Goal: Transaction & Acquisition: Purchase product/service

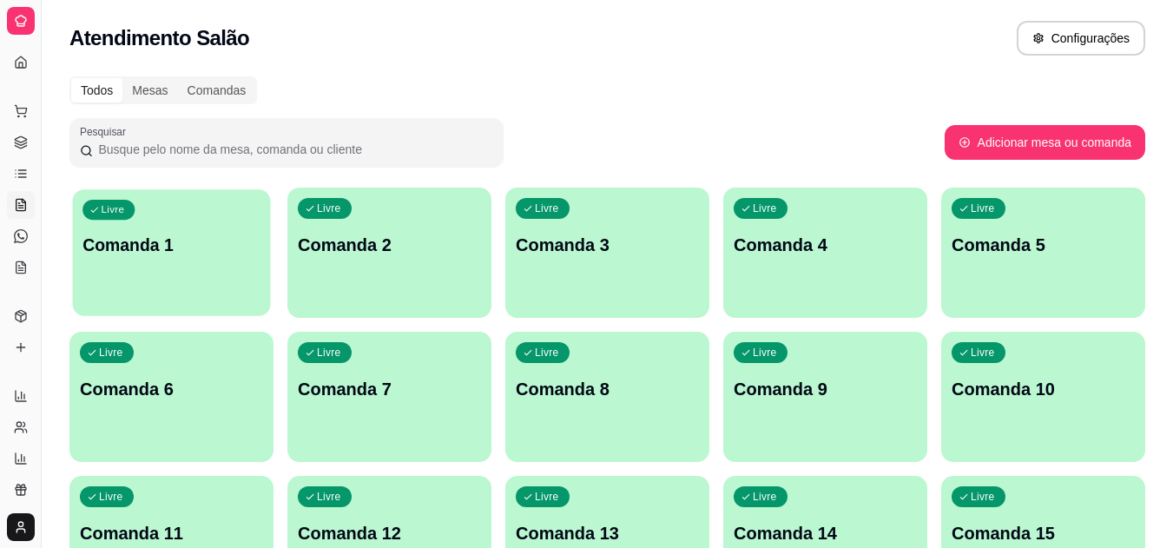
click at [185, 260] on div "Livre Comanda 1" at bounding box center [172, 242] width 198 height 106
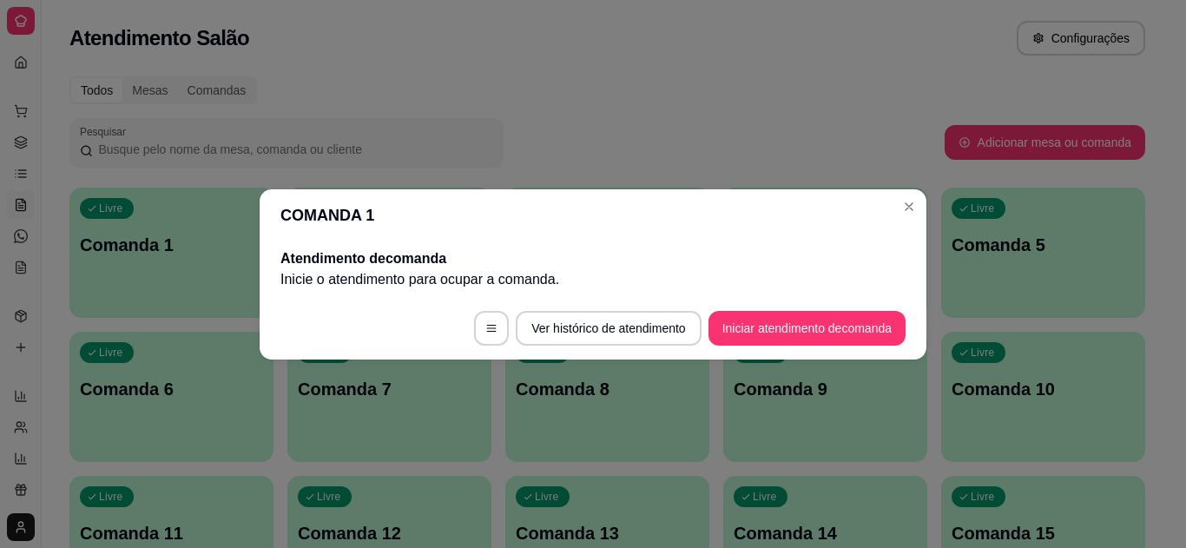
drag, startPoint x: 735, startPoint y: 307, endPoint x: 727, endPoint y: 327, distance: 22.3
click at [727, 327] on footer "Ver histórico de atendimento Iniciar atendimento de comanda" at bounding box center [593, 328] width 667 height 63
click at [727, 327] on button "Iniciar atendimento de comanda" at bounding box center [807, 328] width 192 height 34
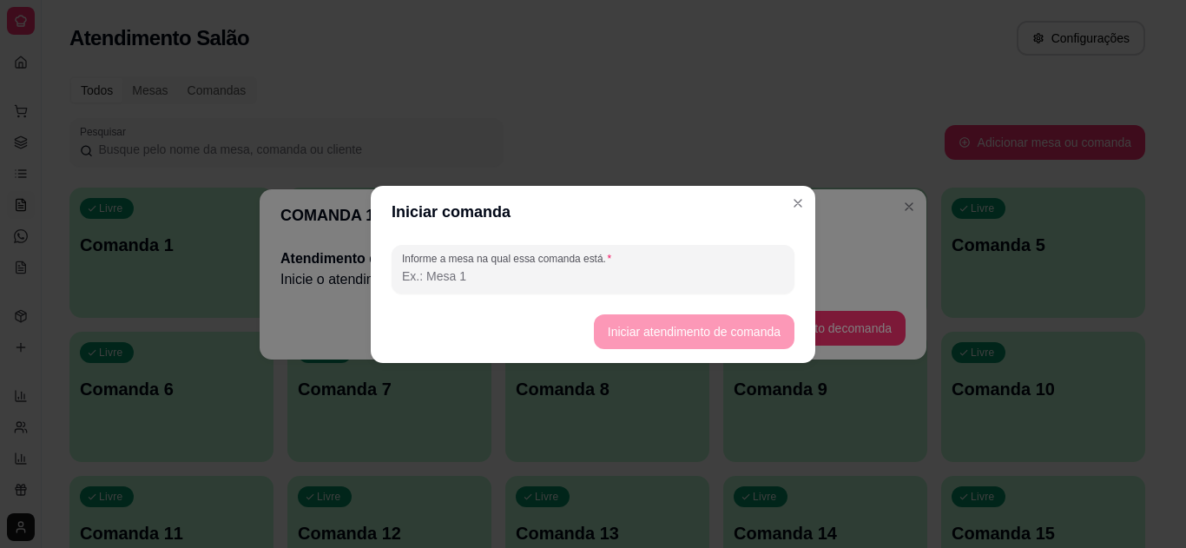
click at [608, 277] on input "Informe a mesa na qual essa comanda está." at bounding box center [593, 275] width 382 height 17
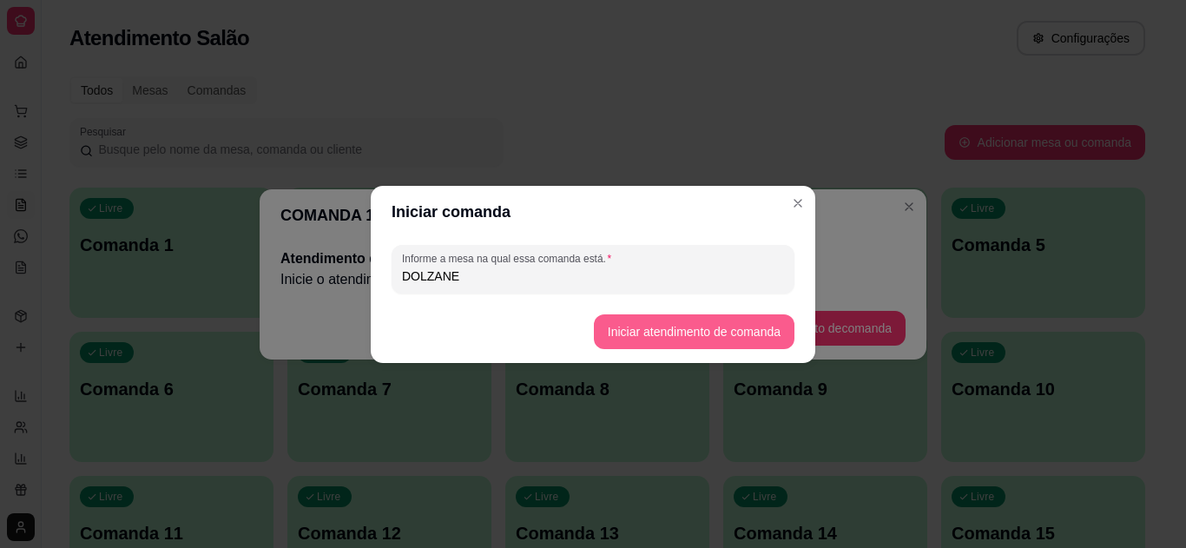
type input "DOLZANE"
click at [623, 322] on button "Iniciar atendimento de comanda" at bounding box center [694, 331] width 201 height 35
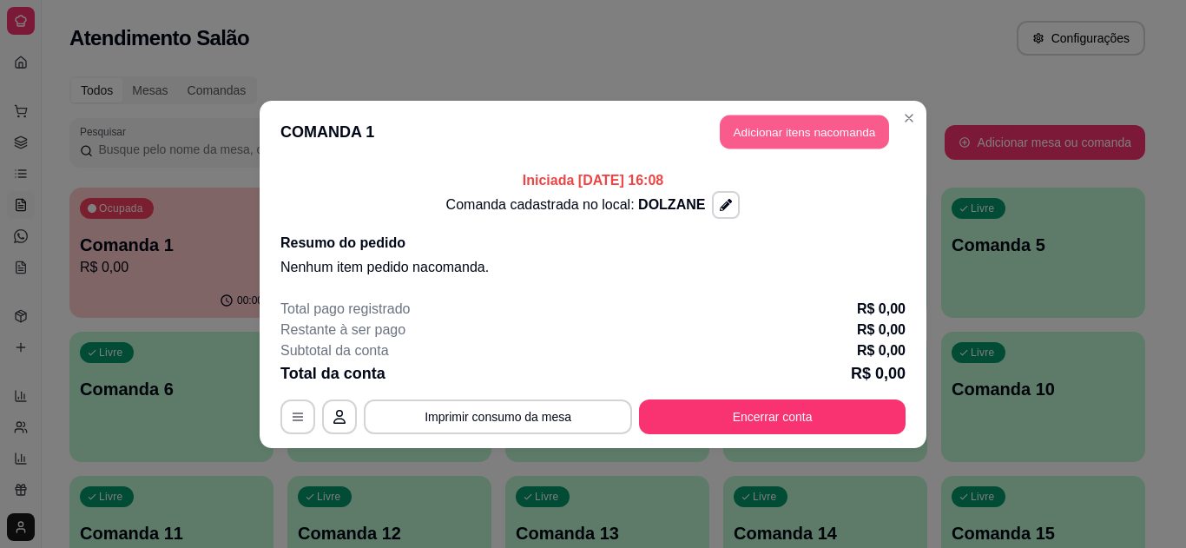
click at [820, 117] on button "Adicionar itens na comanda" at bounding box center [804, 132] width 169 height 34
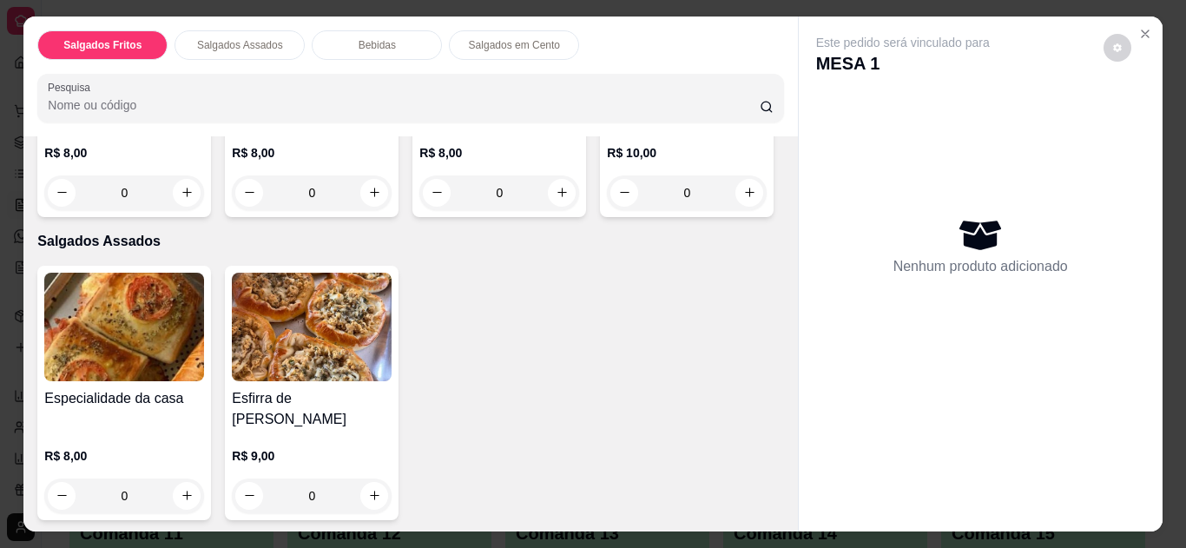
scroll to position [320, 0]
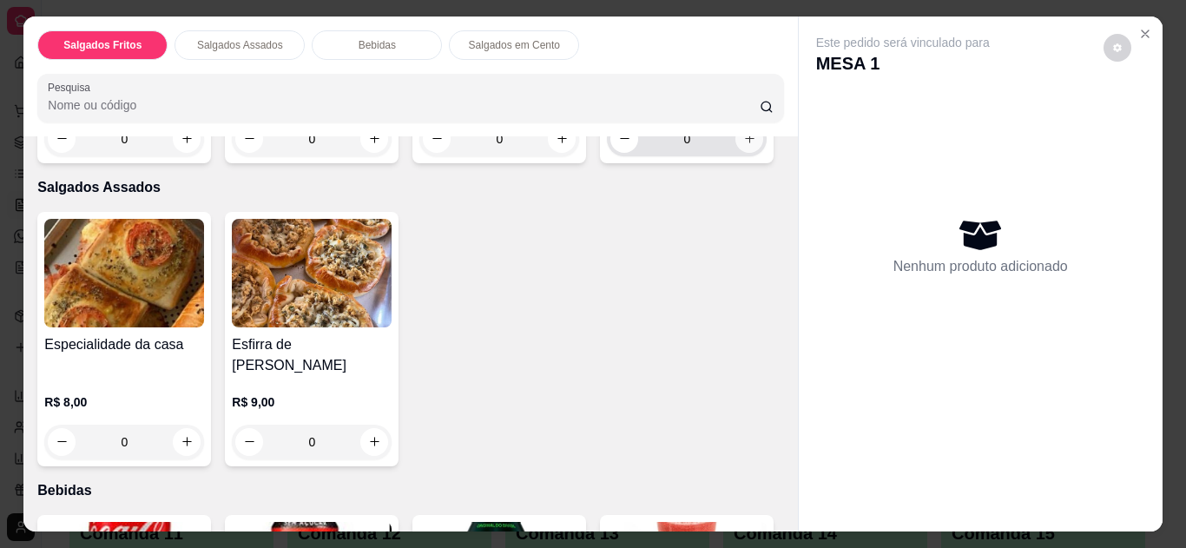
click at [743, 145] on icon "increase-product-quantity" at bounding box center [749, 138] width 13 height 13
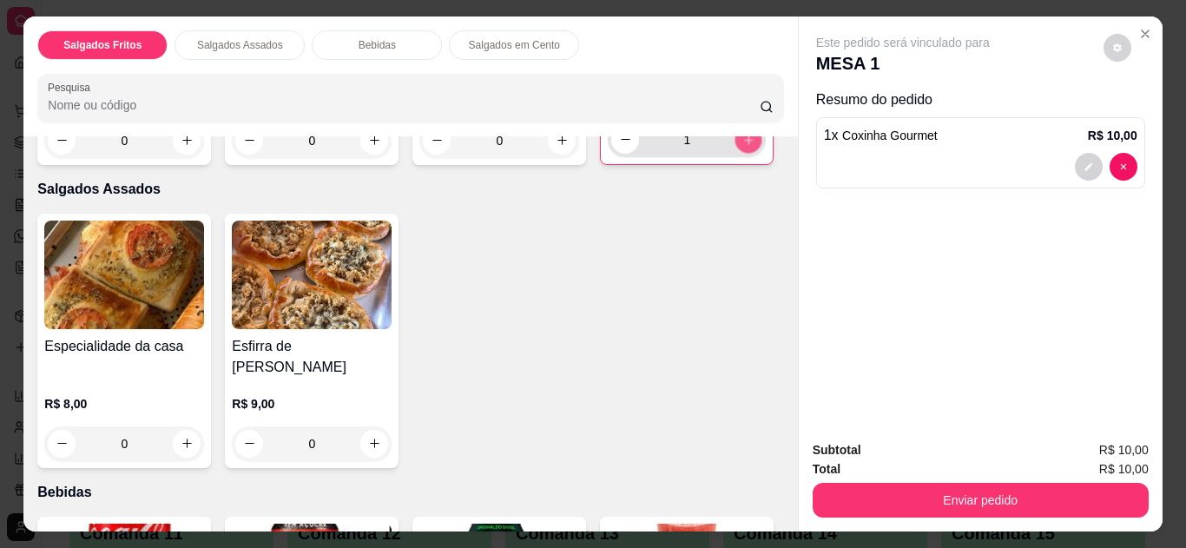
click at [742, 147] on icon "increase-product-quantity" at bounding box center [748, 140] width 13 height 13
type input "2"
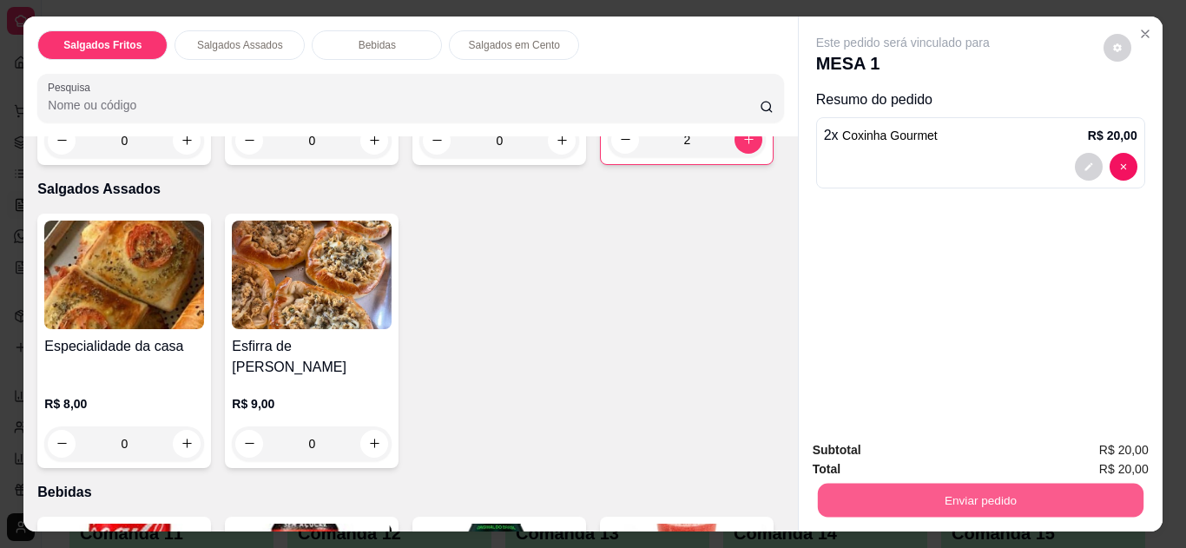
click at [945, 511] on button "Enviar pedido" at bounding box center [980, 501] width 326 height 34
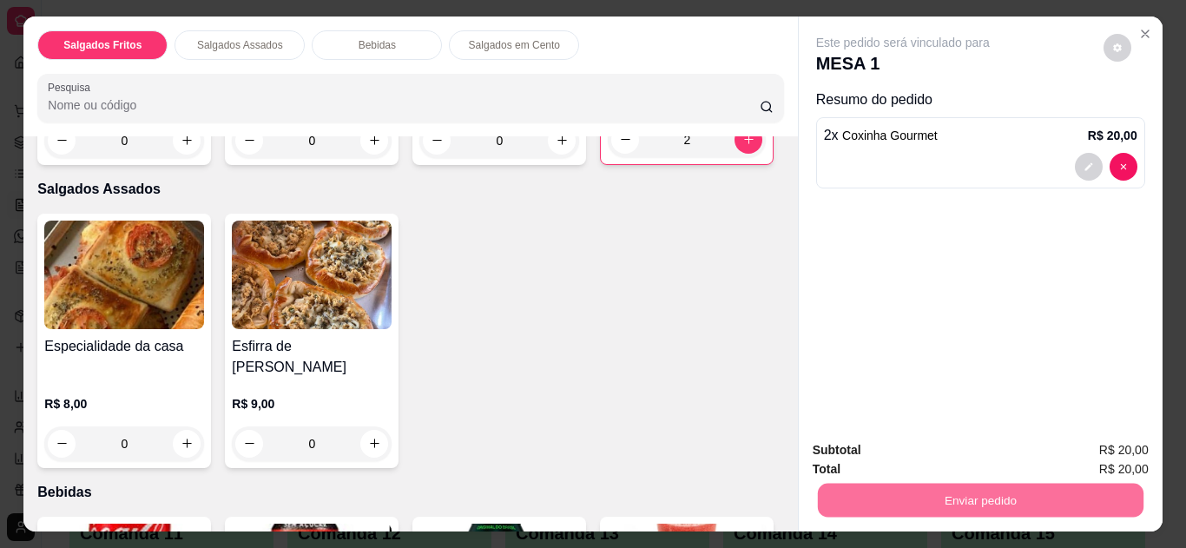
click at [953, 457] on button "Não registrar e enviar pedido" at bounding box center [922, 451] width 175 height 32
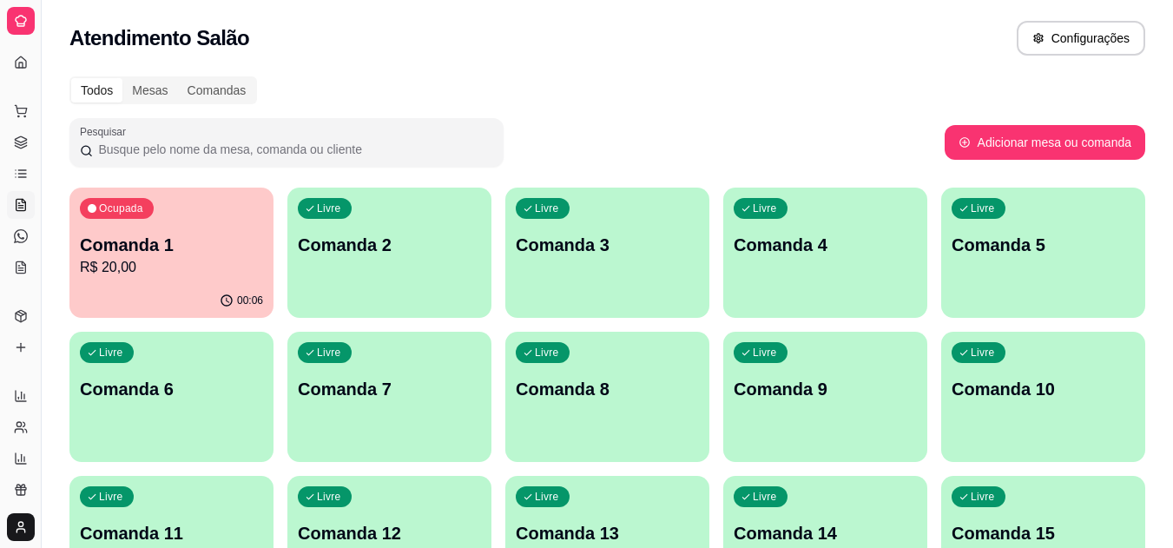
click at [23, 121] on button "Pedidos balcão (PDV)" at bounding box center [21, 111] width 28 height 28
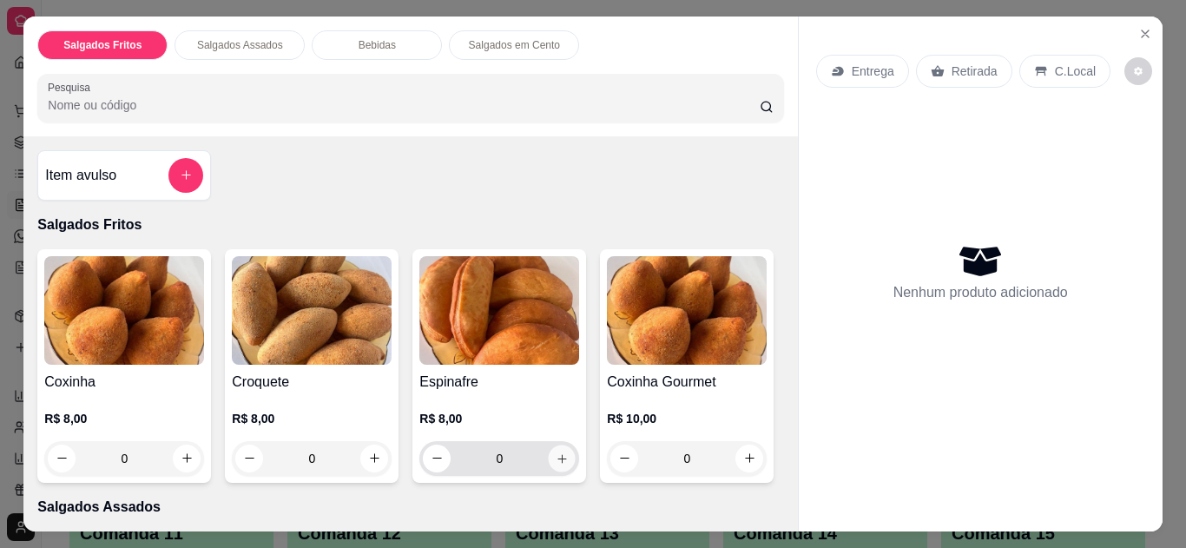
click at [556, 452] on icon "increase-product-quantity" at bounding box center [562, 458] width 13 height 13
type input "1"
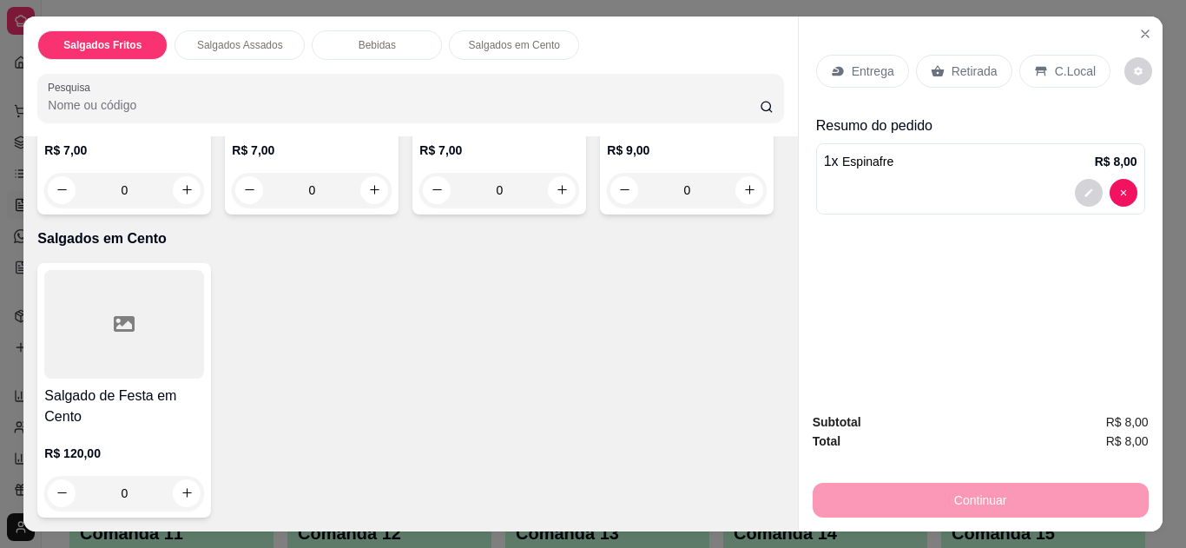
scroll to position [943, 0]
click at [183, 203] on button "increase-product-quantity" at bounding box center [187, 189] width 27 height 27
type input "1"
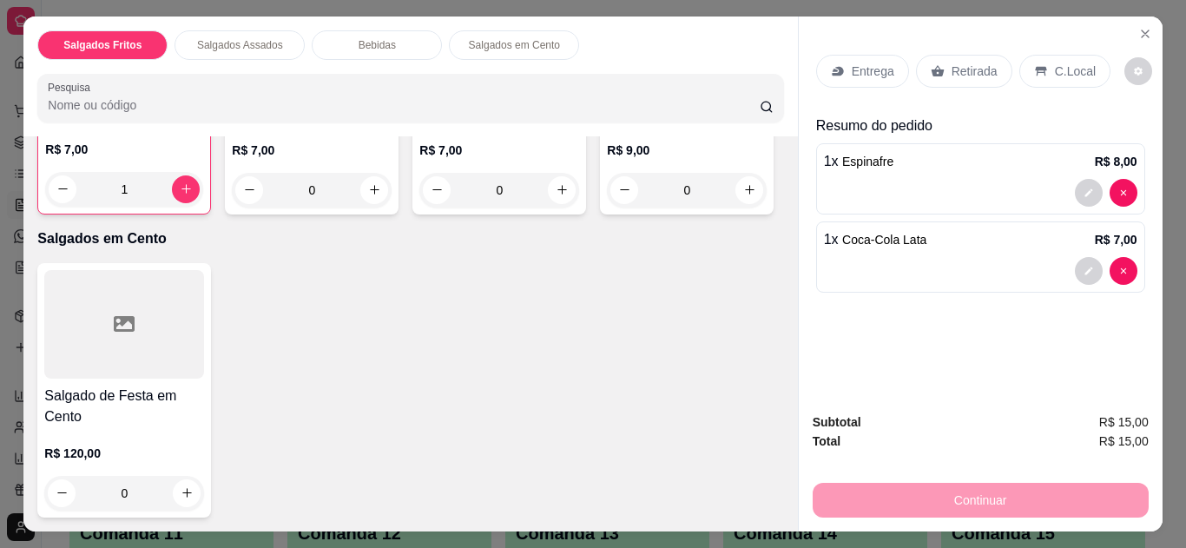
click at [1035, 74] on div "C.Local" at bounding box center [1064, 71] width 91 height 33
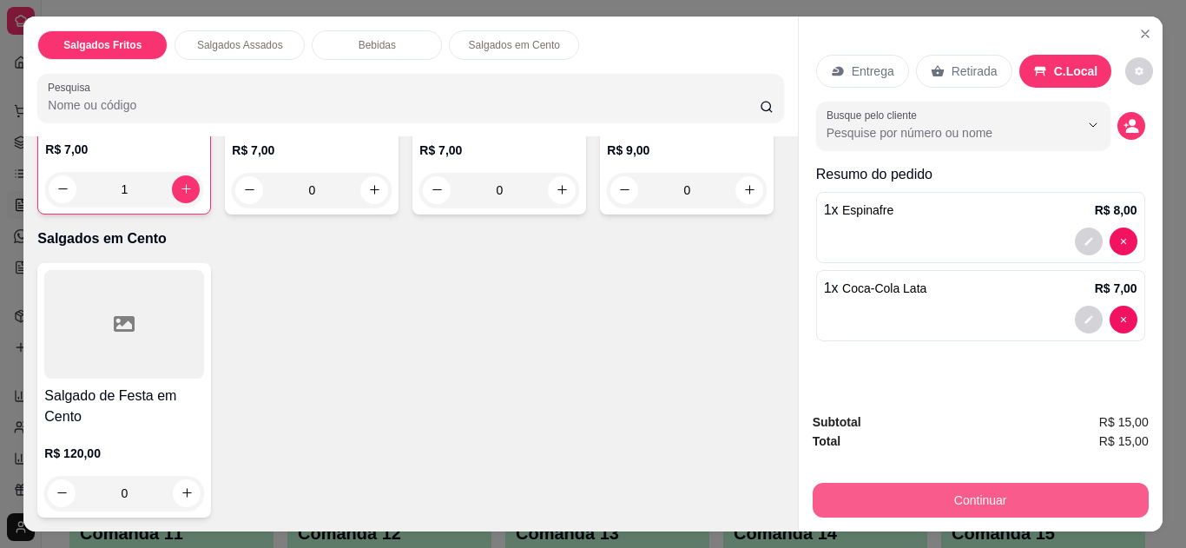
click at [957, 495] on button "Continuar" at bounding box center [981, 500] width 336 height 35
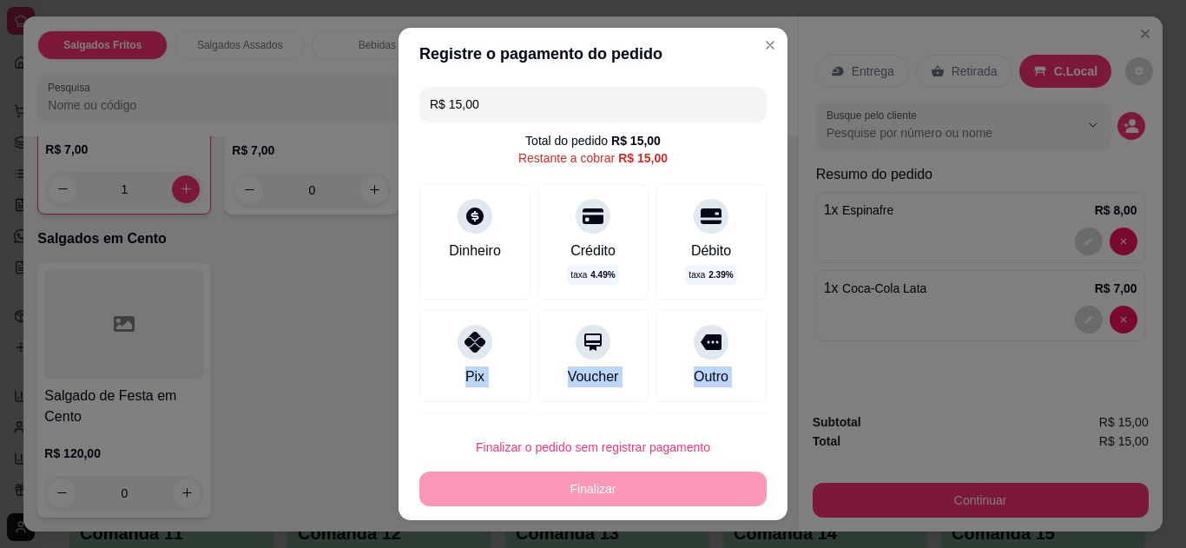
scroll to position [95, 0]
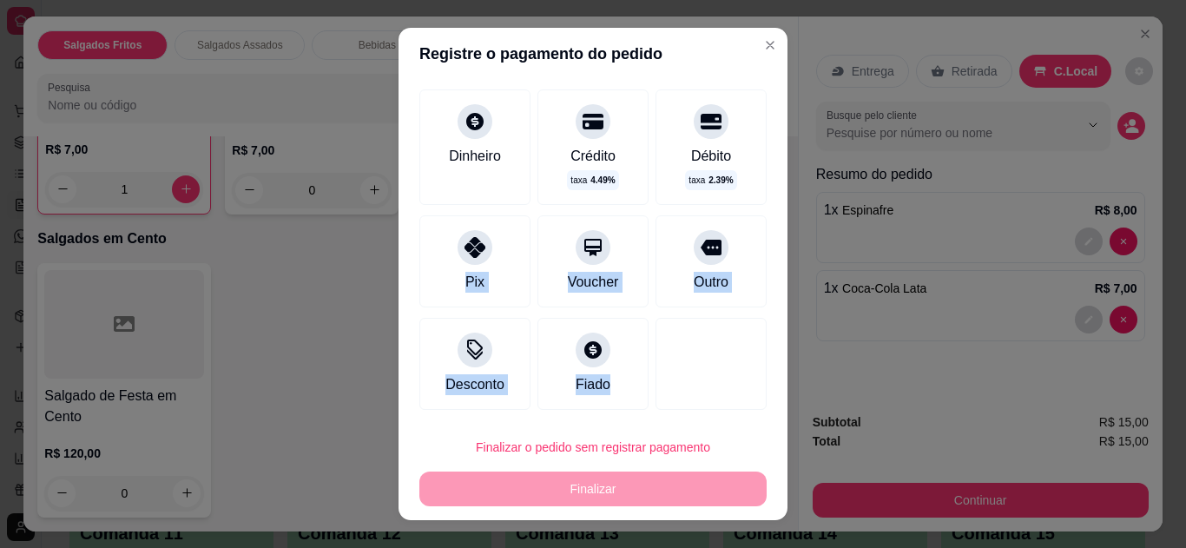
drag, startPoint x: 459, startPoint y: 356, endPoint x: 531, endPoint y: 501, distance: 161.5
click at [531, 501] on section "Registre o pagamento do pedido R$ 15,00 Total do pedido R$ 15,00 Restante a cob…" at bounding box center [593, 274] width 389 height 493
click at [484, 238] on div "Pix" at bounding box center [474, 261] width 111 height 92
type input "R$ 0,00"
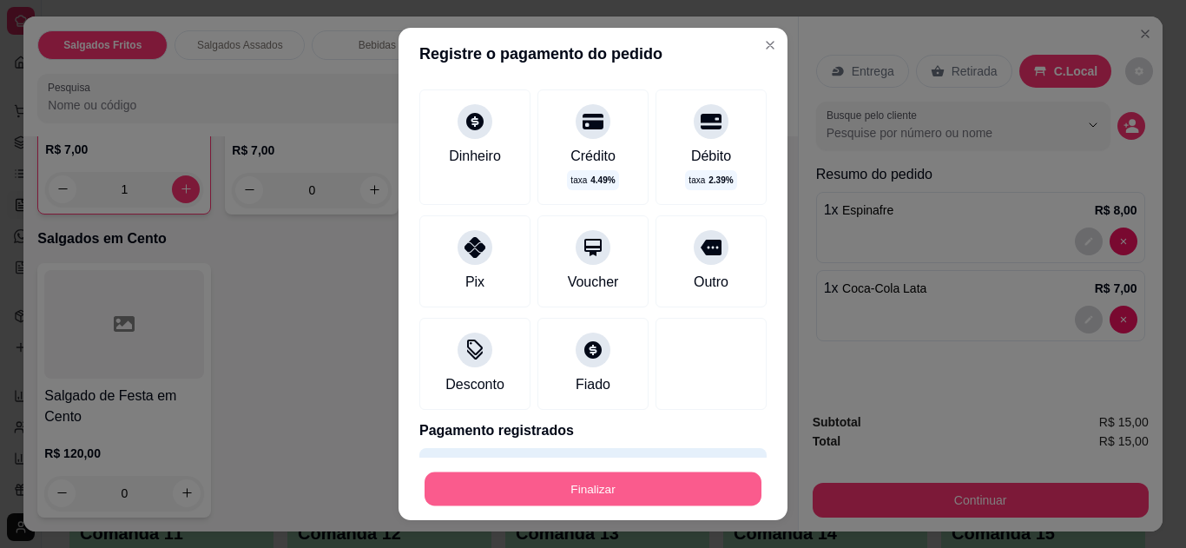
click at [531, 500] on button "Finalizar" at bounding box center [593, 489] width 337 height 34
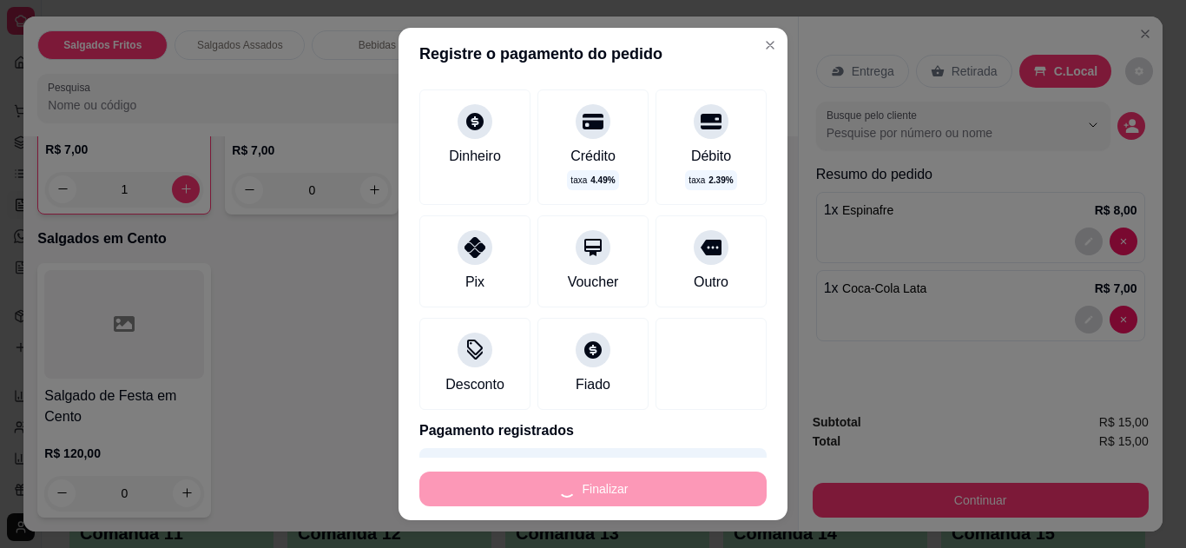
type input "0"
type input "-R$ 15,00"
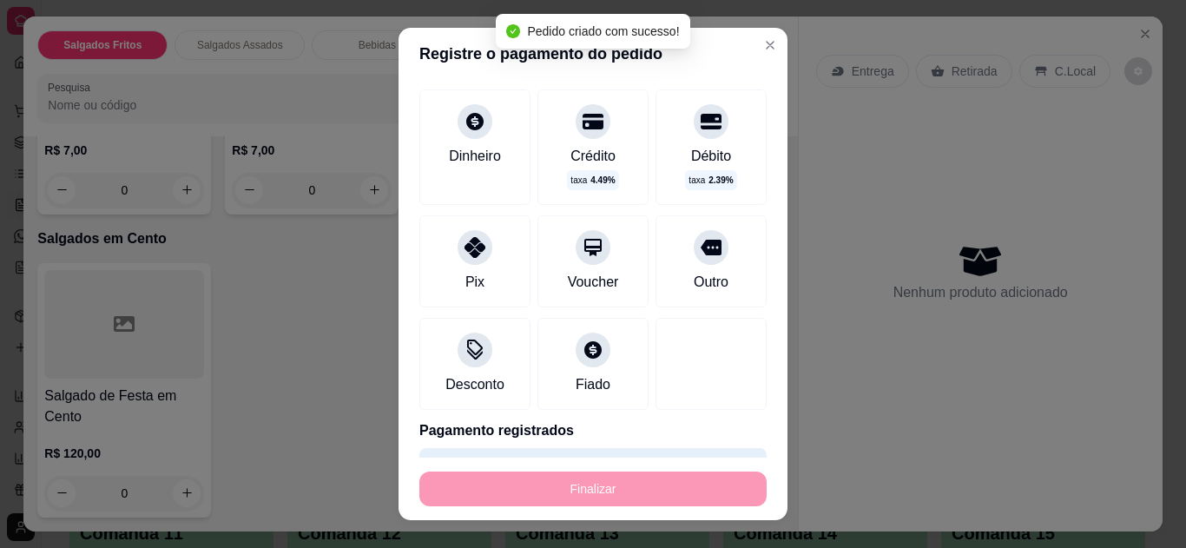
scroll to position [941, 0]
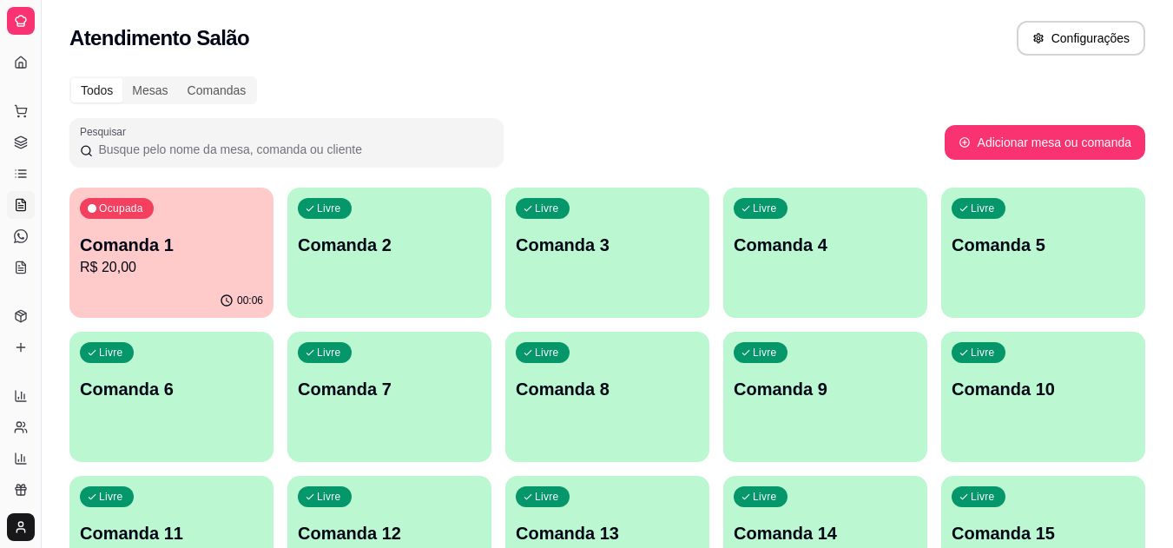
click at [23, 148] on icon at bounding box center [20, 146] width 11 height 3
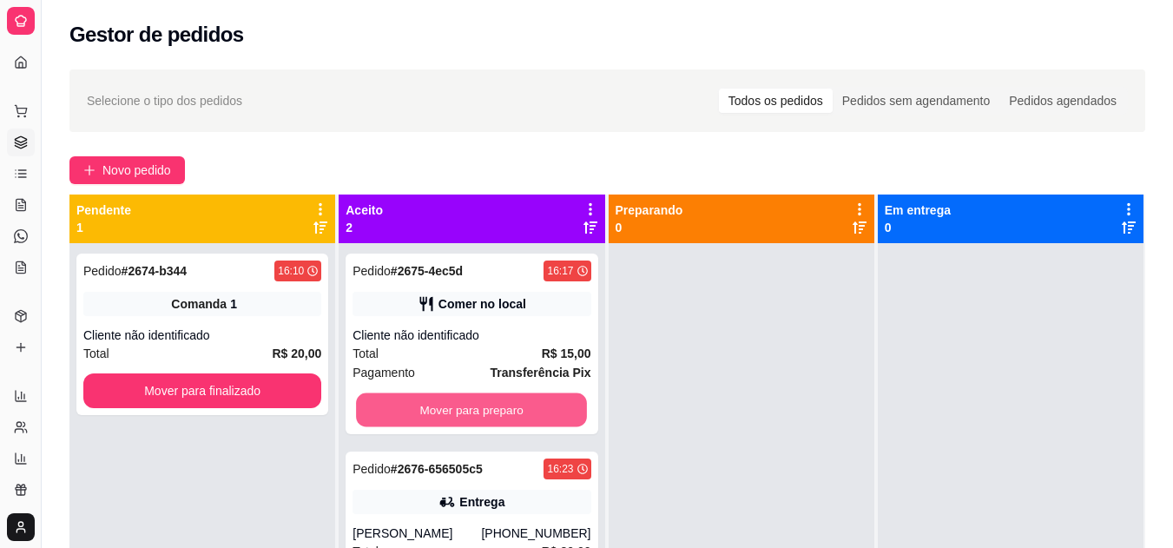
click at [424, 412] on button "Mover para preparo" at bounding box center [471, 410] width 231 height 34
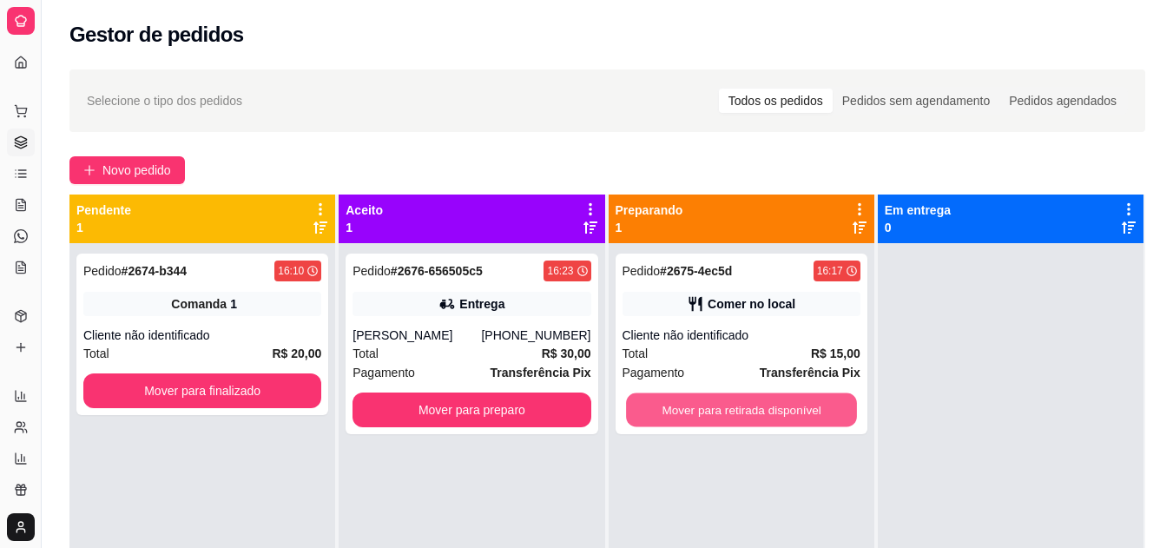
click at [727, 411] on button "Mover para retirada disponível" at bounding box center [741, 410] width 231 height 34
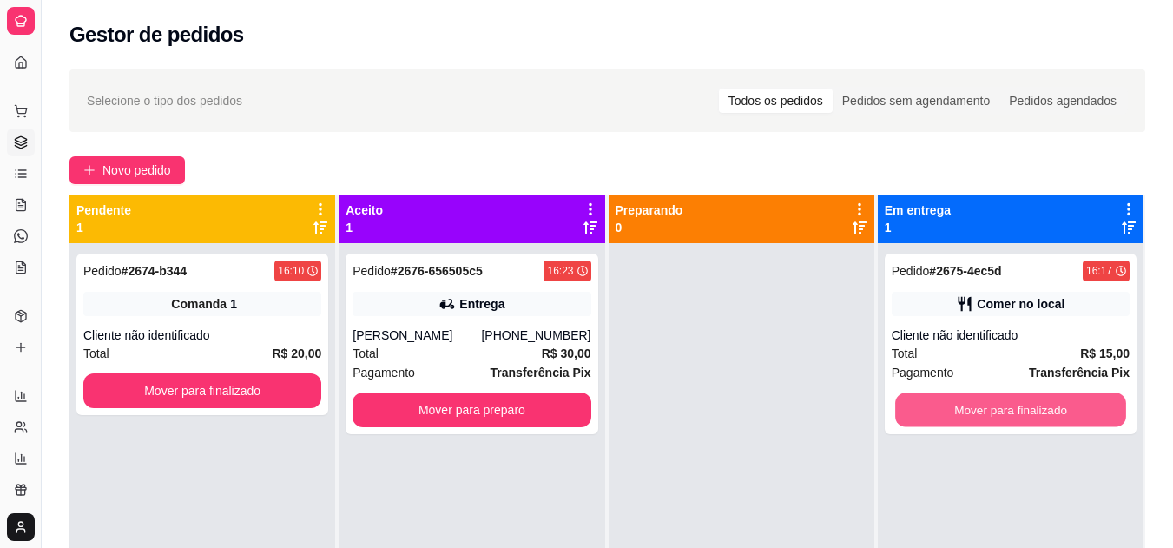
click at [1000, 408] on button "Mover para finalizado" at bounding box center [1010, 410] width 231 height 34
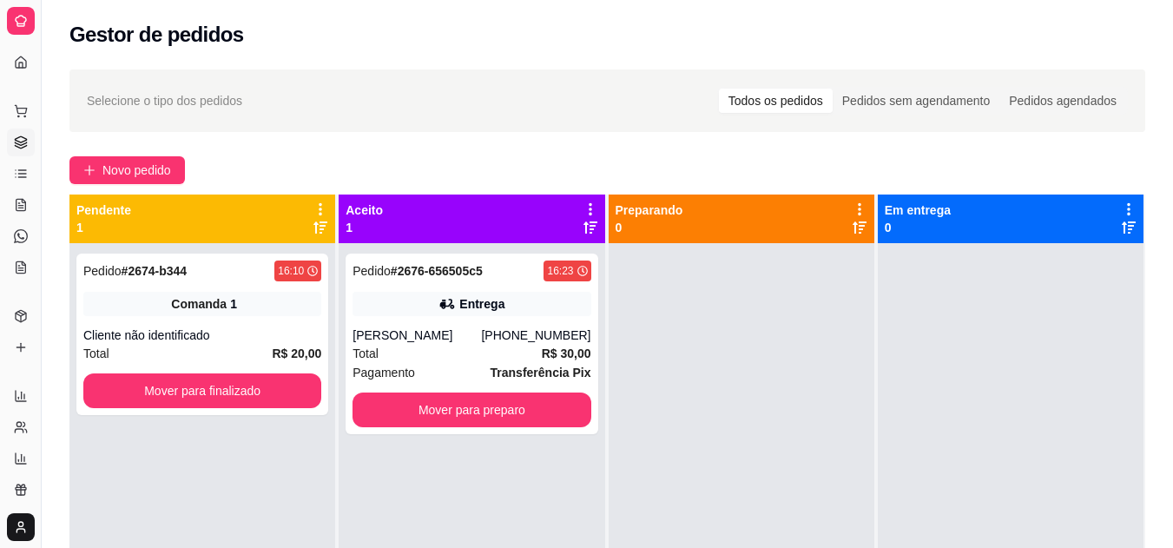
click at [485, 304] on div "Entrega" at bounding box center [481, 303] width 45 height 17
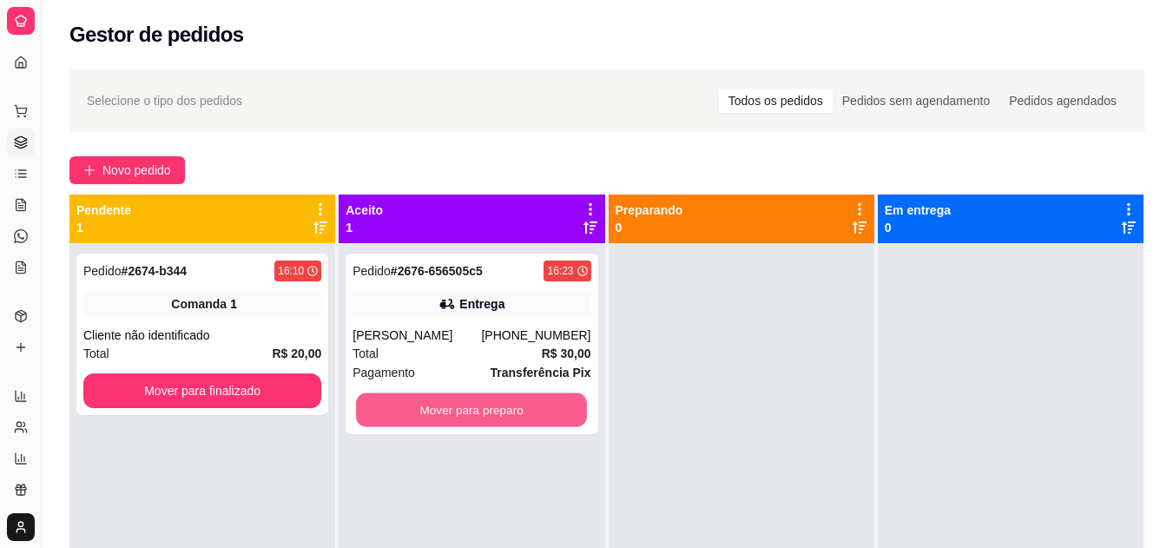
click at [474, 406] on button "Mover para preparo" at bounding box center [471, 410] width 231 height 34
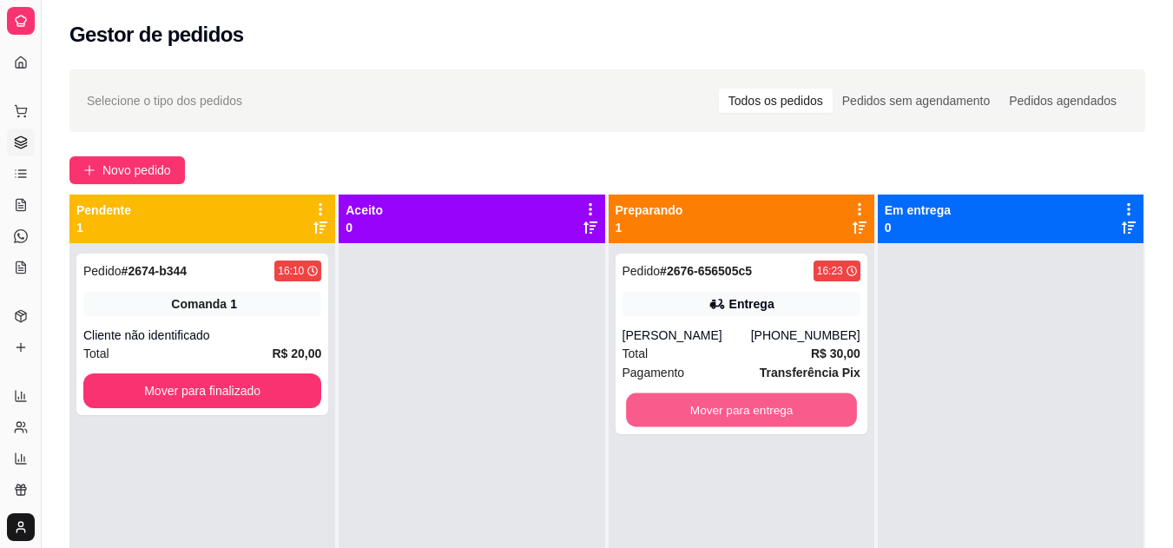
click at [681, 416] on button "Mover para entrega" at bounding box center [741, 410] width 231 height 34
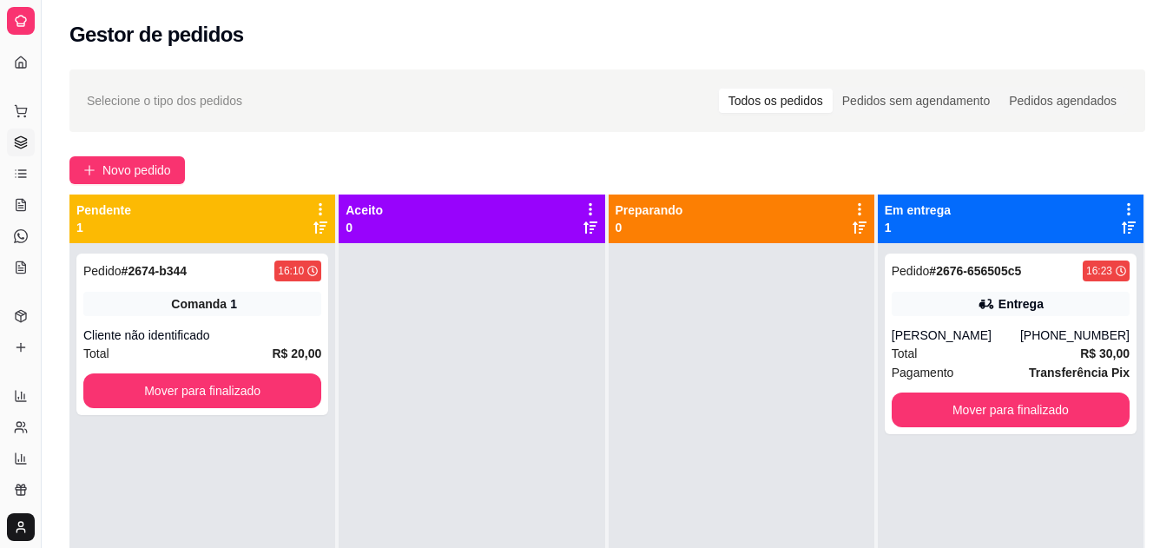
click at [1102, 346] on strong "R$ 30,00" at bounding box center [1104, 353] width 49 height 14
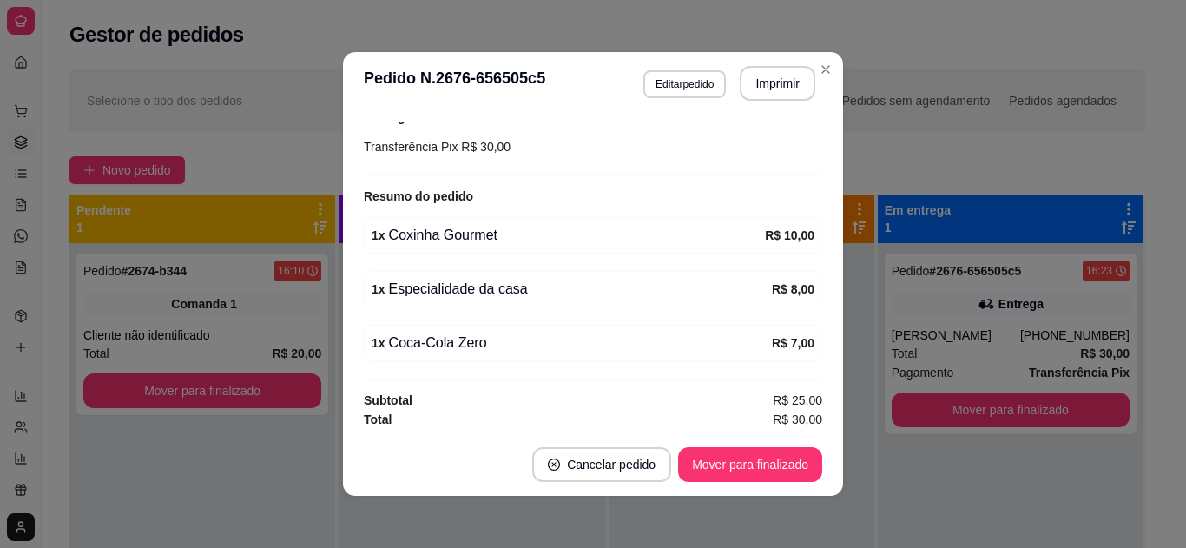
scroll to position [478, 0]
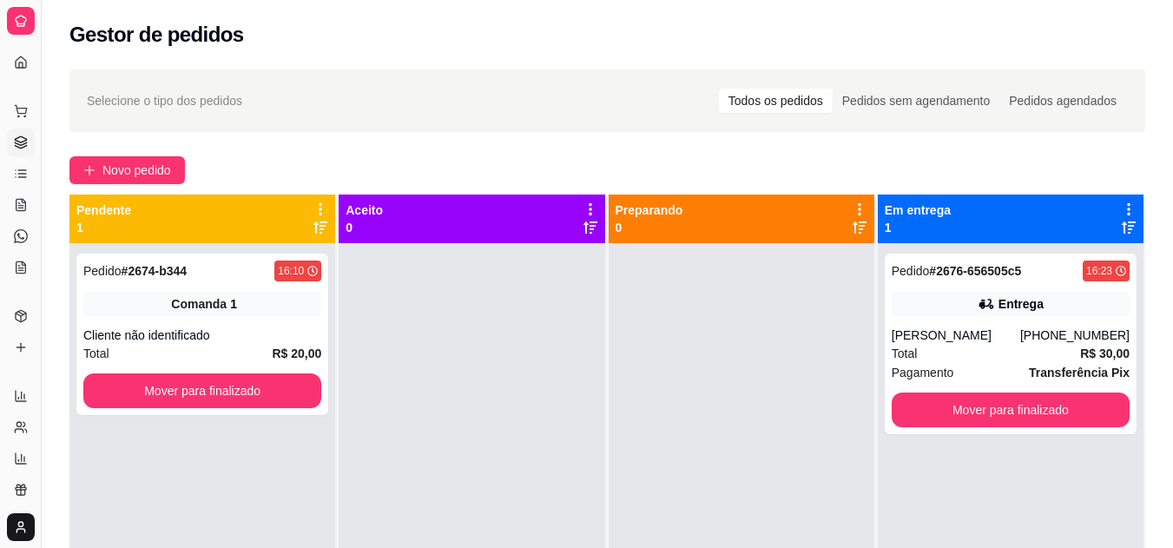
click at [168, 337] on div "Cliente não identificado" at bounding box center [202, 334] width 238 height 17
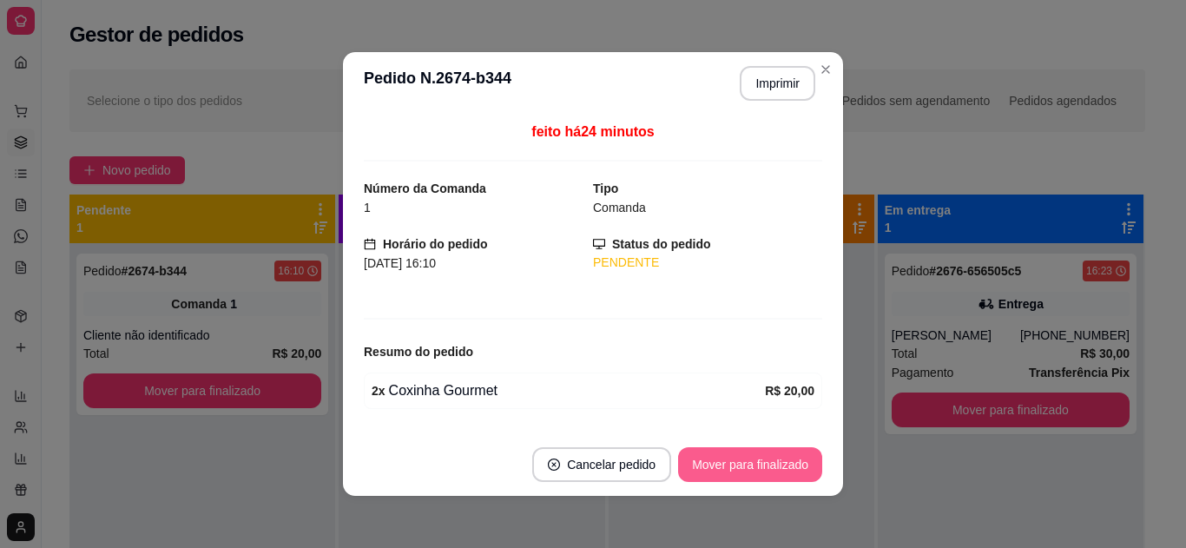
click at [723, 469] on button "Mover para finalizado" at bounding box center [750, 464] width 144 height 35
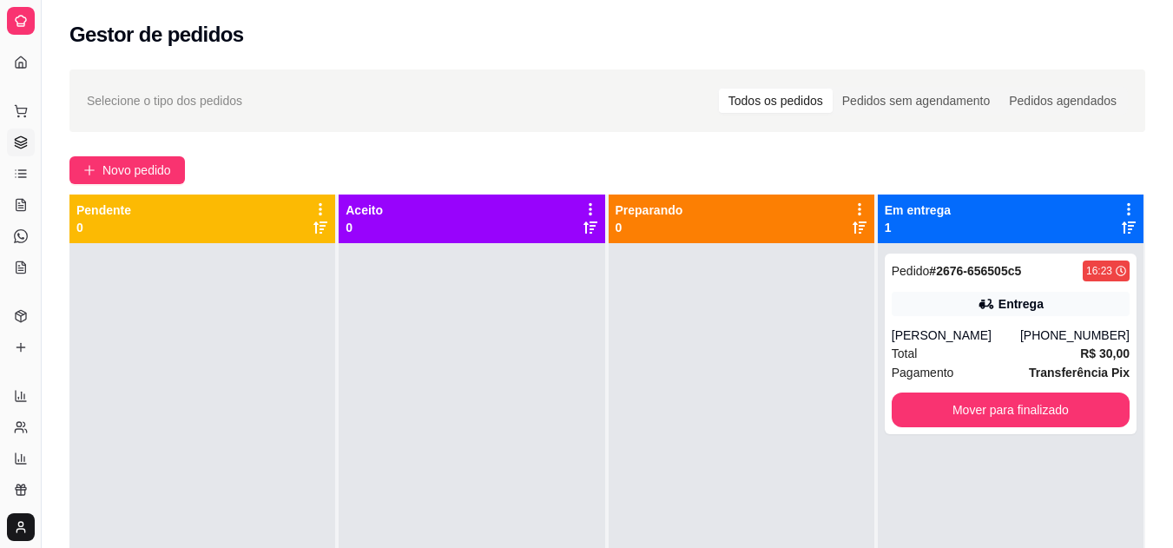
click at [78, 195] on div "Pendente 0" at bounding box center [202, 218] width 266 height 49
click at [41, 180] on button "Toggle Sidebar" at bounding box center [41, 274] width 14 height 548
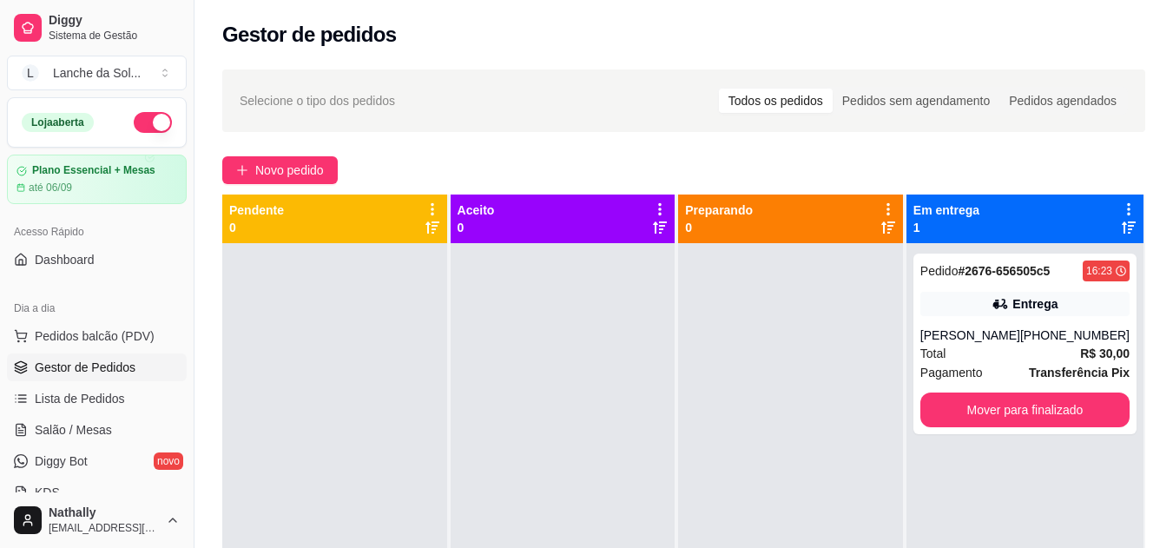
click at [126, 330] on span "Pedidos balcão (PDV)" at bounding box center [95, 335] width 120 height 17
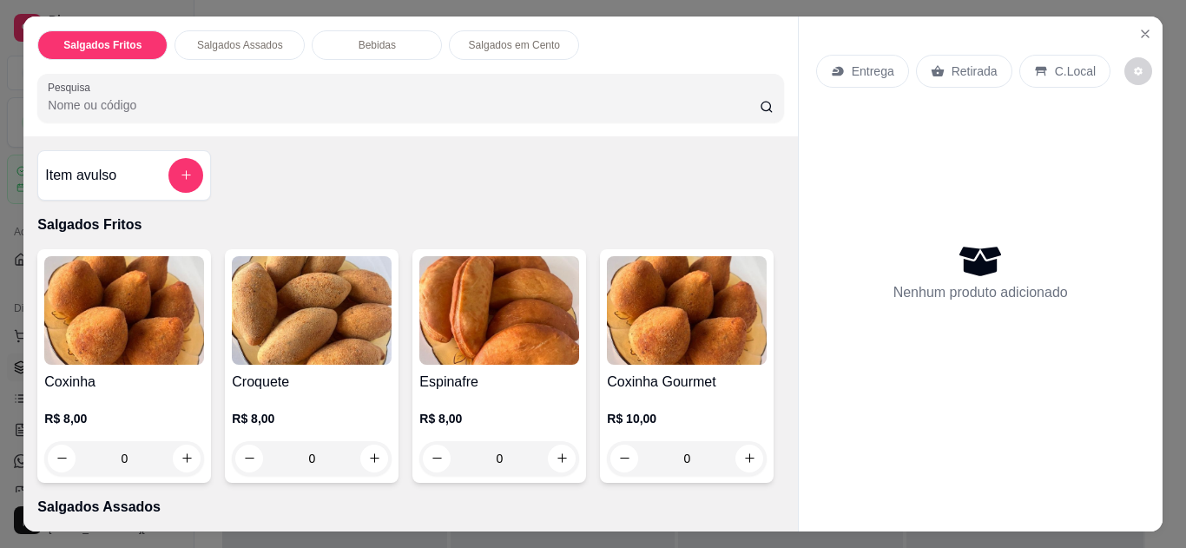
click at [1043, 56] on div "C.Local" at bounding box center [1064, 71] width 91 height 33
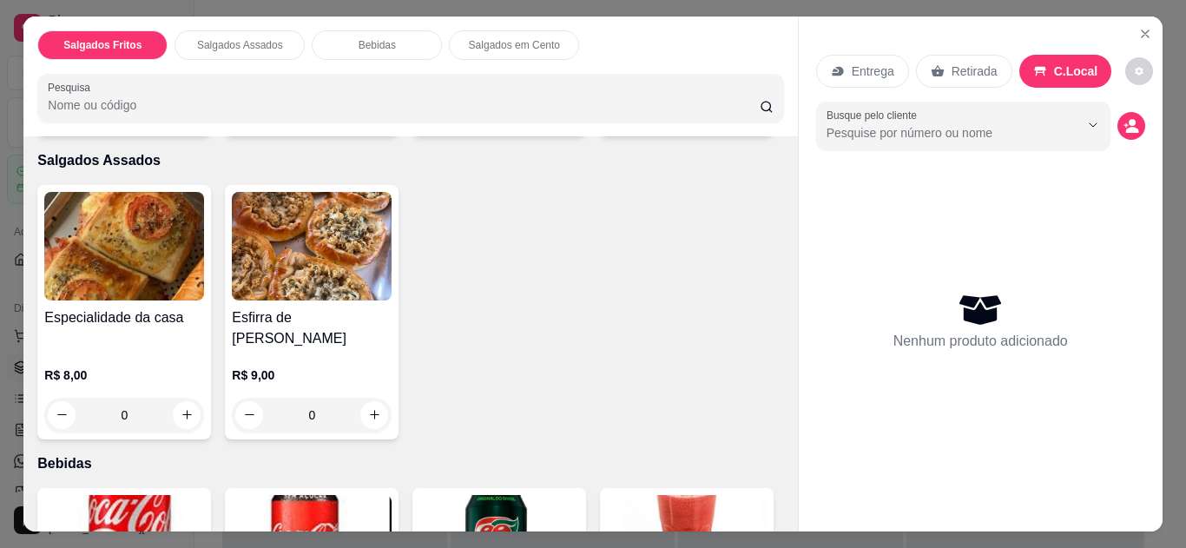
scroll to position [693, 0]
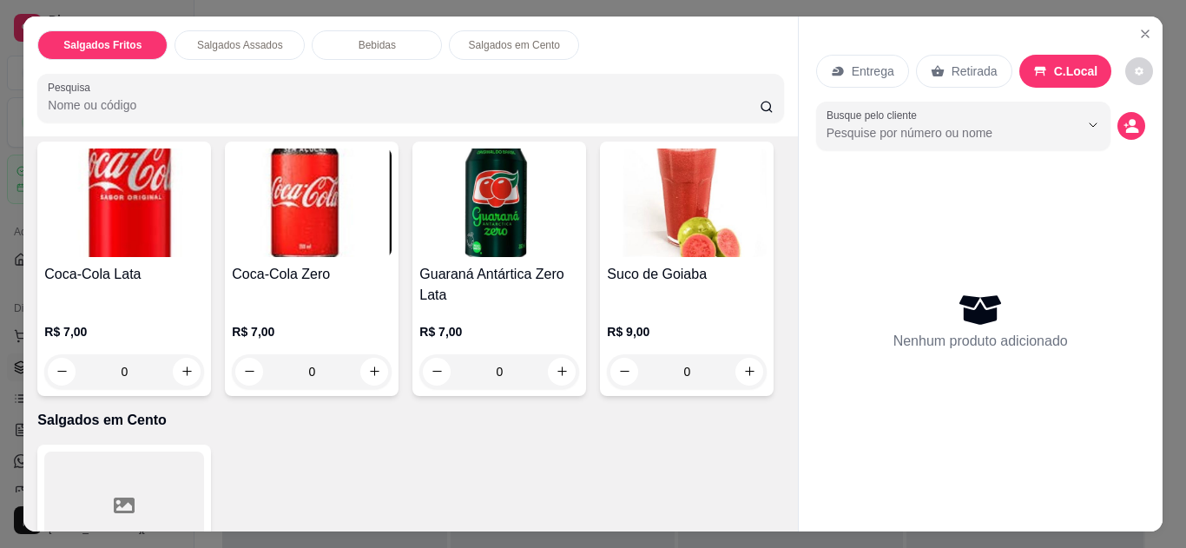
click at [368, 76] on icon "increase-product-quantity" at bounding box center [374, 69] width 13 height 13
type input "1"
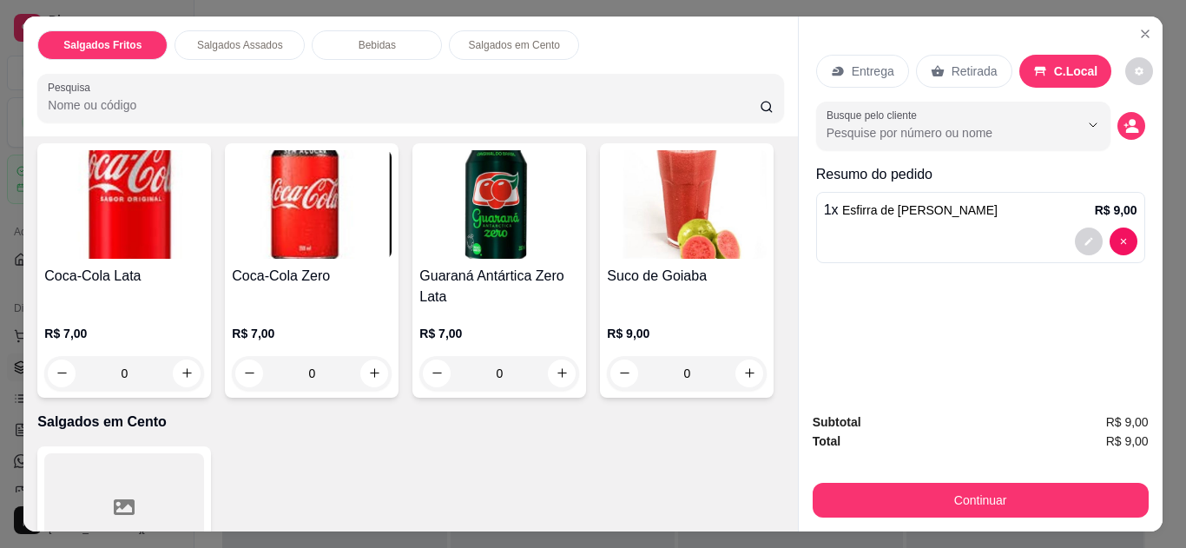
click at [181, 77] on icon "increase-product-quantity" at bounding box center [187, 70] width 13 height 13
type input "1"
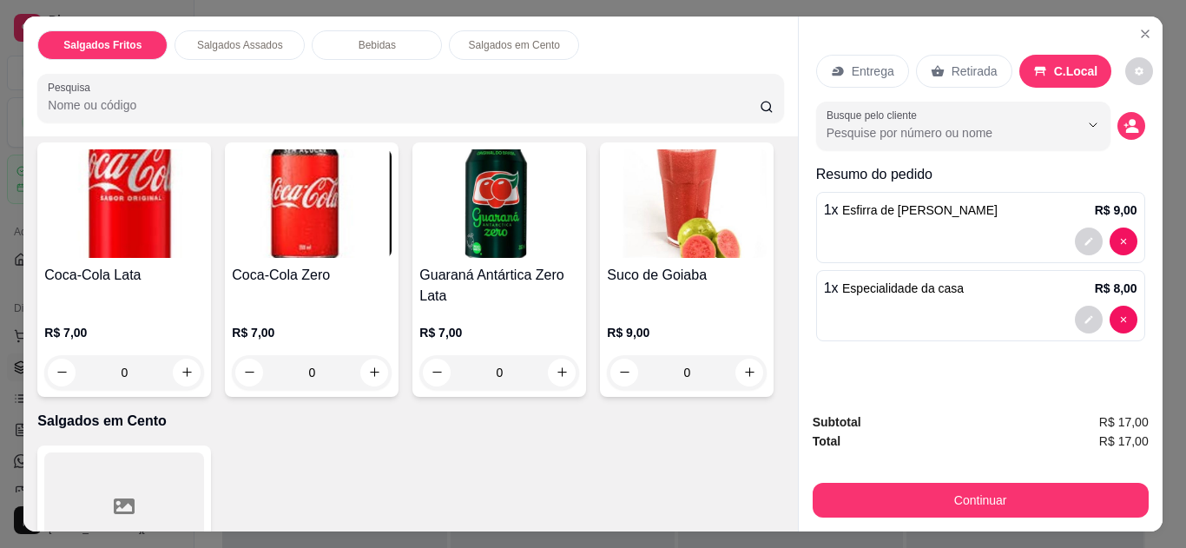
click at [776, 438] on div "Item avulso Salgados Fritos Coxinha R$ 8,00 0 Croquete R$ 8,00 0 Espinafre R$ 8…" at bounding box center [410, 333] width 774 height 395
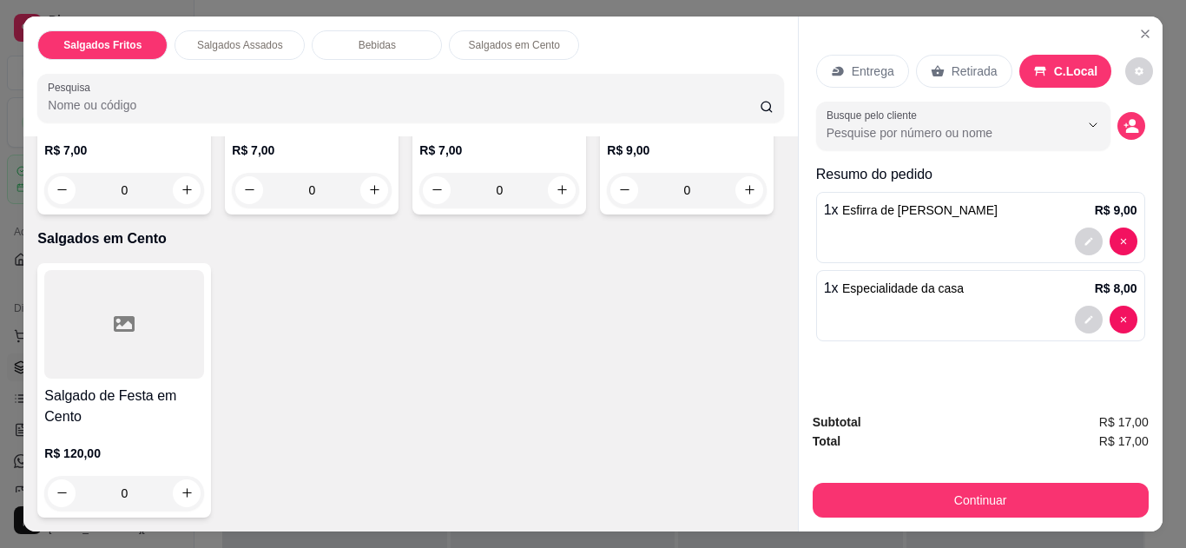
scroll to position [1040, 0]
click at [181, 197] on icon "increase-product-quantity" at bounding box center [187, 190] width 13 height 13
type input "1"
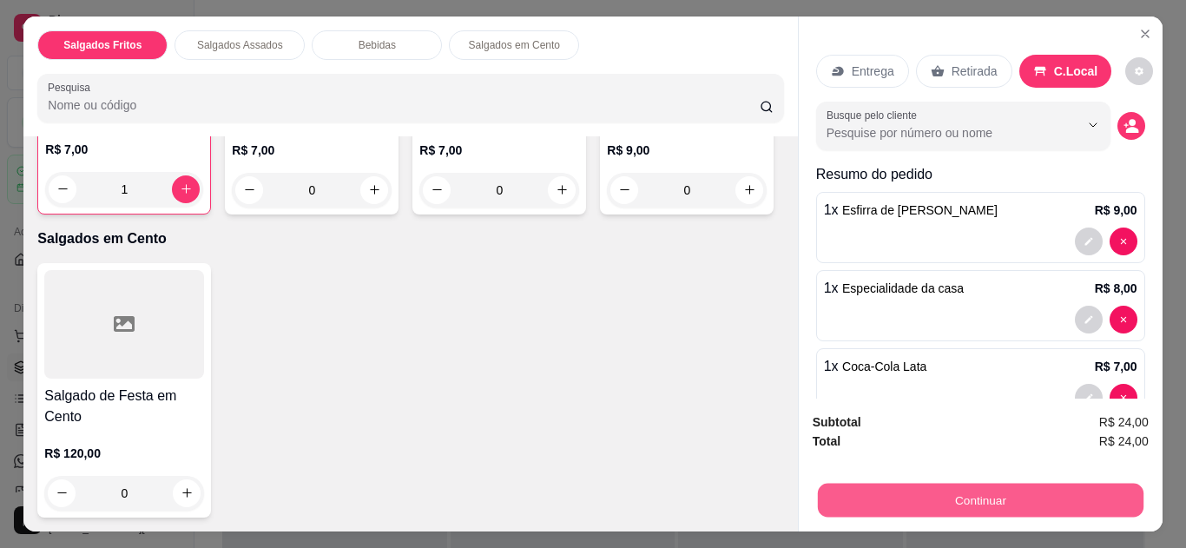
click at [838, 491] on button "Continuar" at bounding box center [980, 501] width 326 height 34
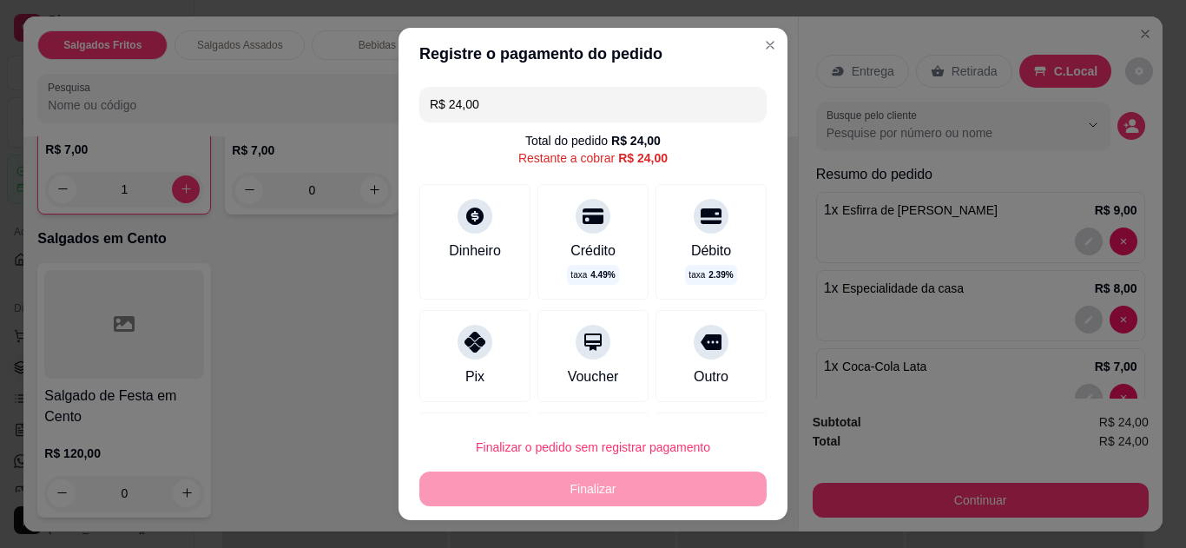
click at [473, 325] on div at bounding box center [475, 342] width 35 height 35
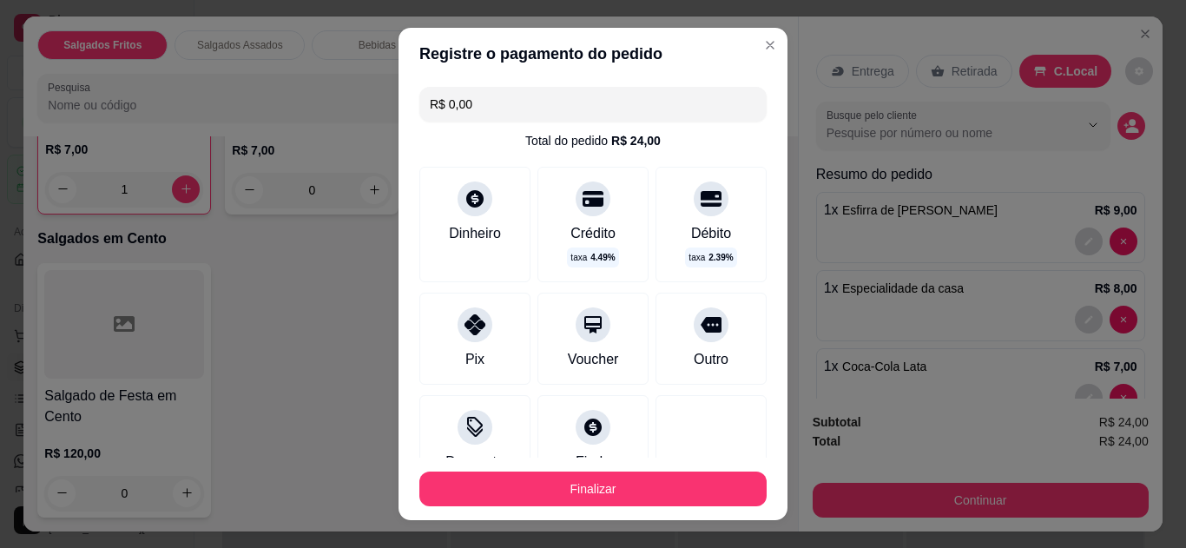
click at [524, 96] on input "R$ 0,00" at bounding box center [593, 104] width 326 height 35
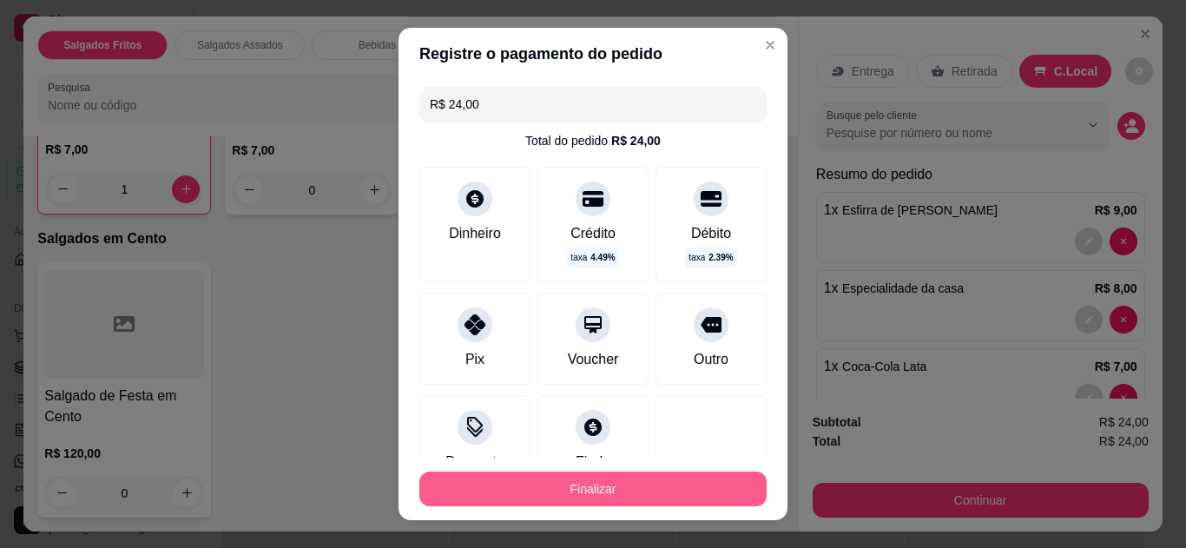
type input "R$ 24,00"
click at [548, 492] on button "Finalizar" at bounding box center [593, 489] width 337 height 34
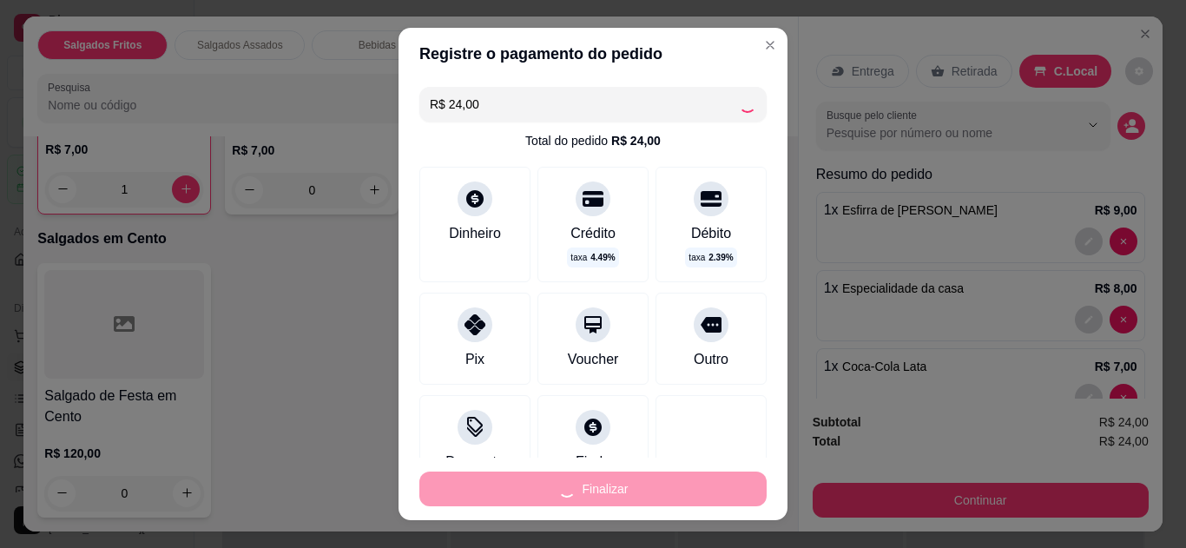
type input "0"
type input "-R$ 24,00"
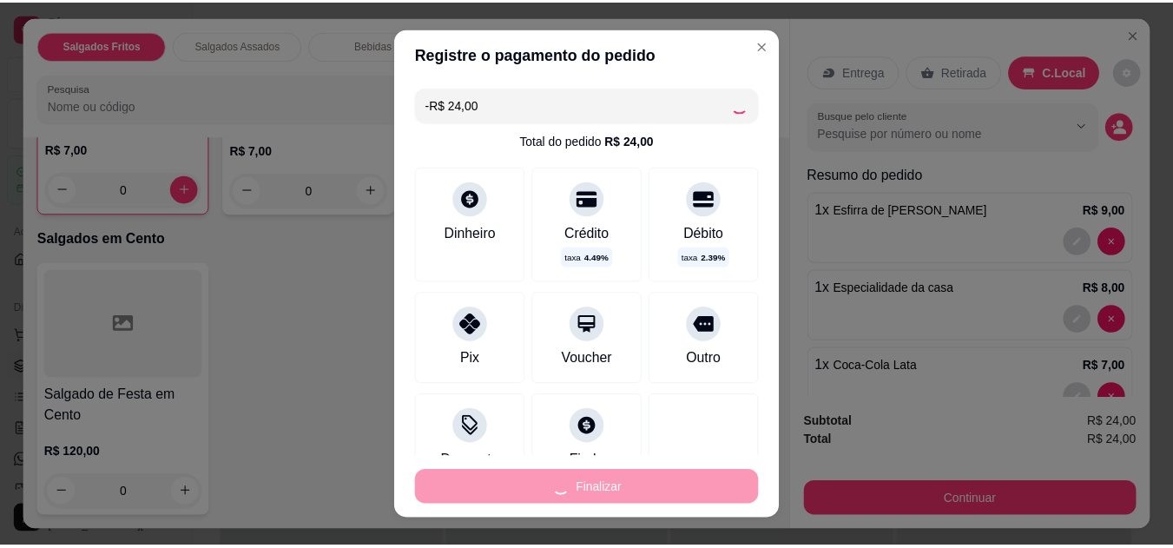
scroll to position [1038, 0]
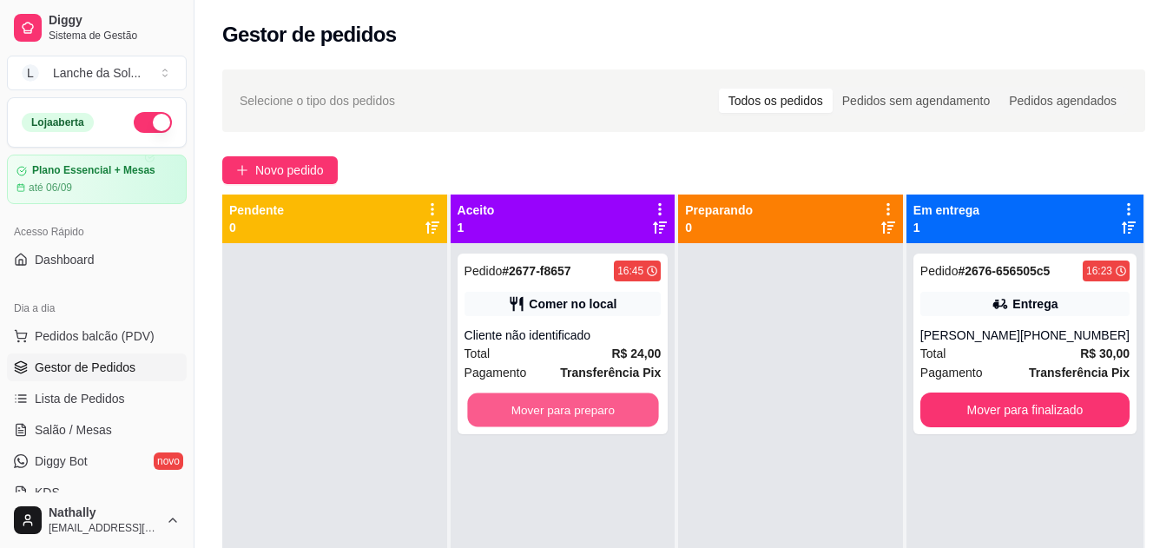
click at [570, 394] on button "Mover para preparo" at bounding box center [562, 410] width 191 height 34
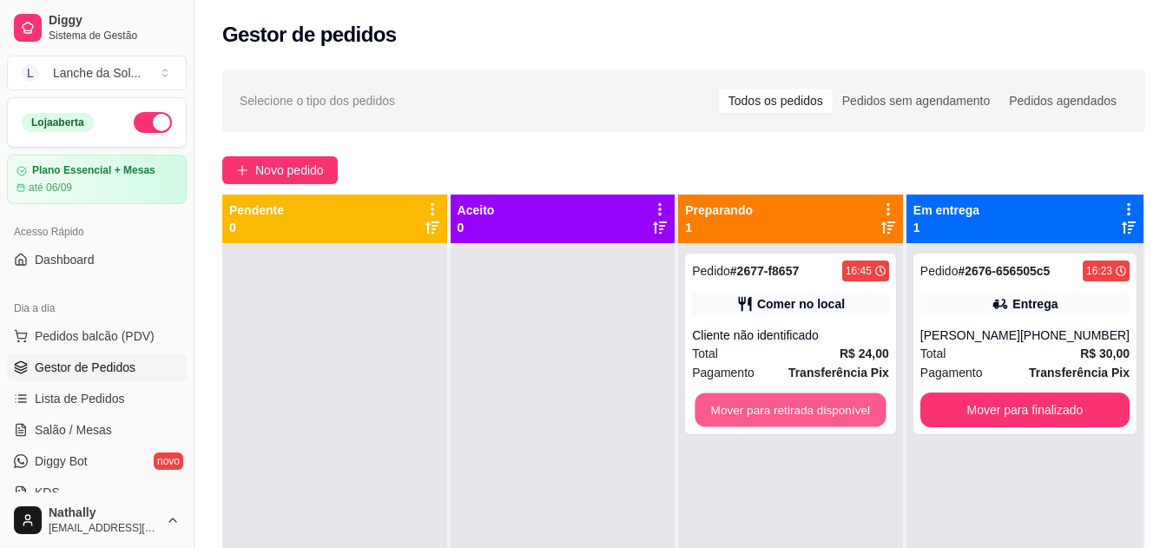
click at [779, 404] on button "Mover para retirada disponível" at bounding box center [791, 410] width 191 height 34
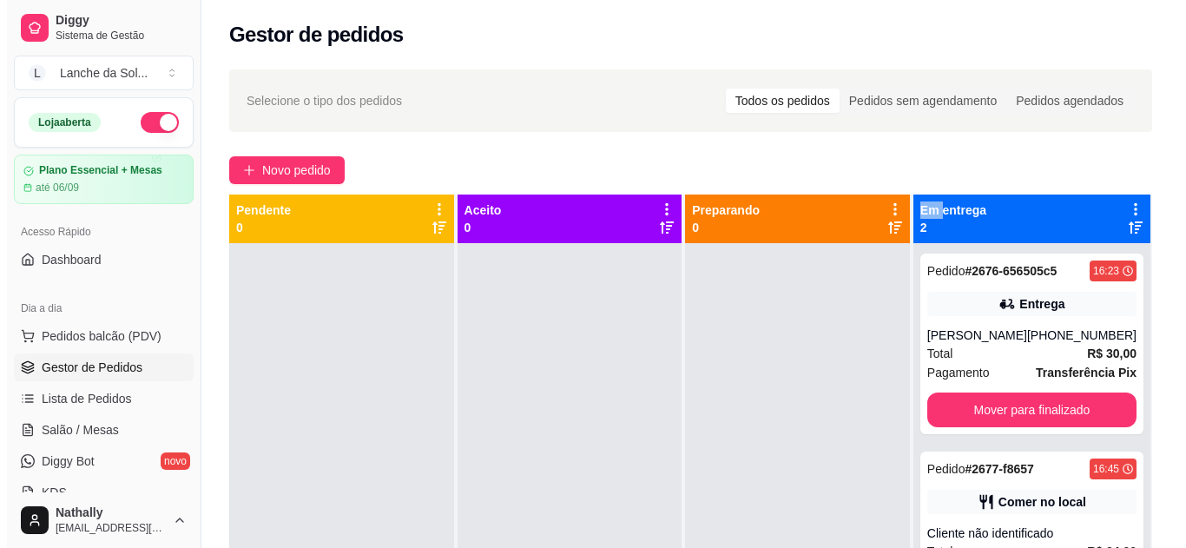
scroll to position [265, 0]
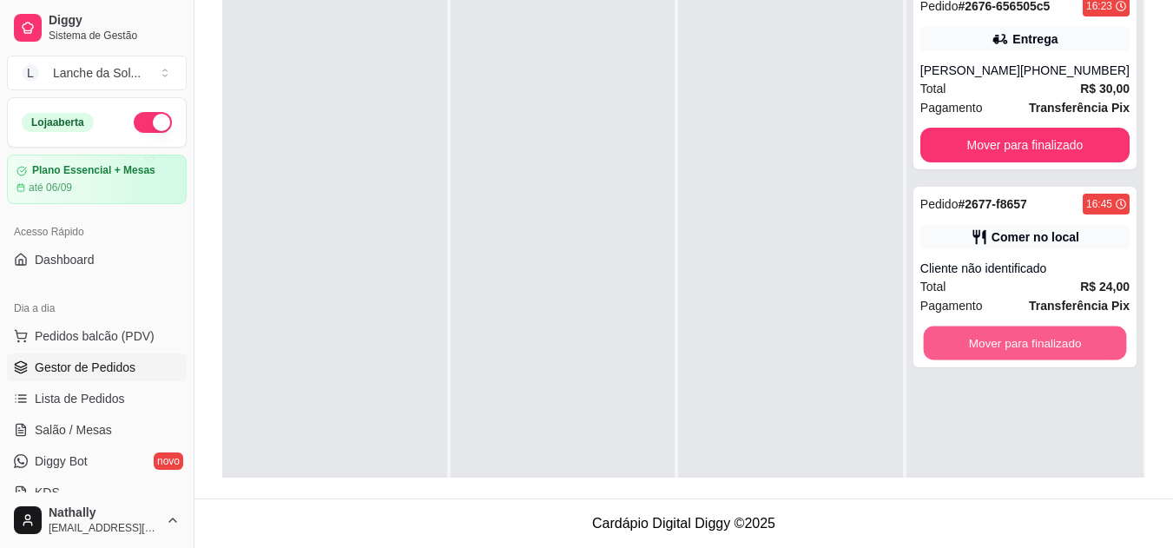
click at [1057, 359] on button "Mover para finalizado" at bounding box center [1024, 343] width 203 height 34
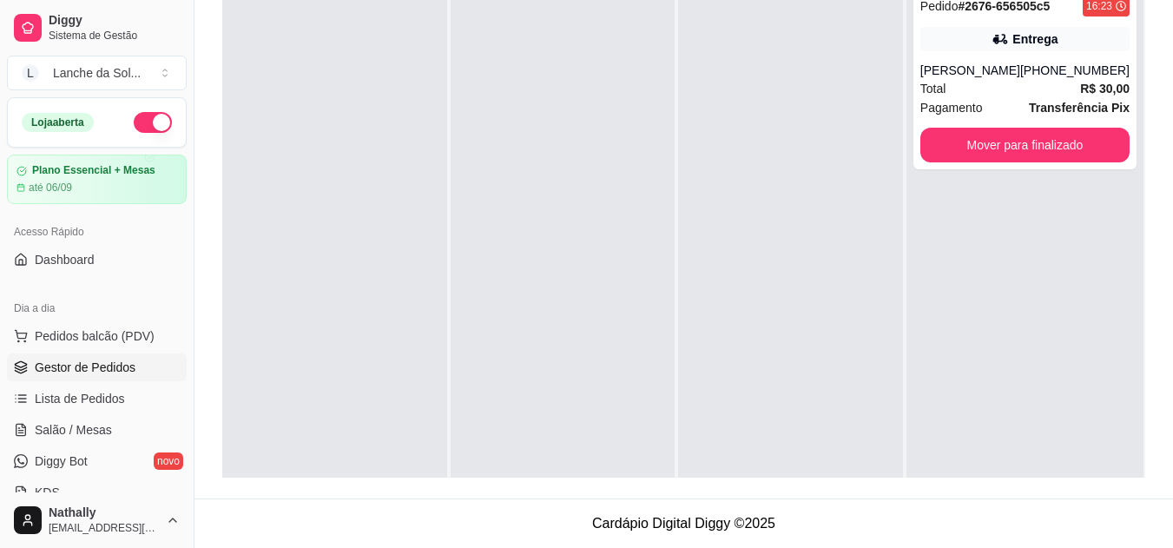
click at [932, 79] on div "[PERSON_NAME]" at bounding box center [970, 70] width 100 height 17
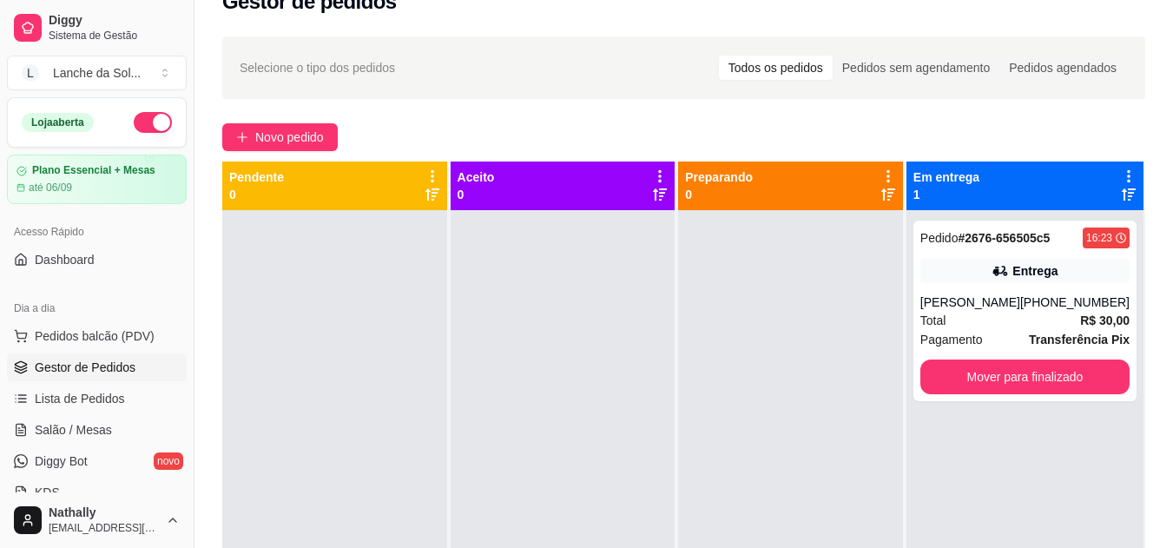
scroll to position [0, 0]
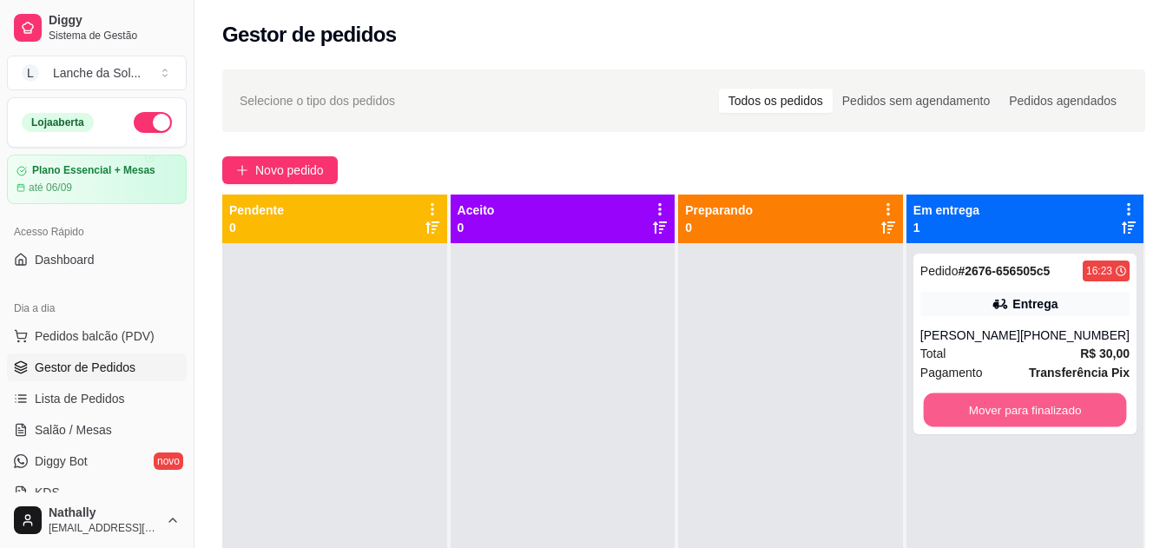
click at [993, 418] on button "Mover para finalizado" at bounding box center [1024, 410] width 203 height 34
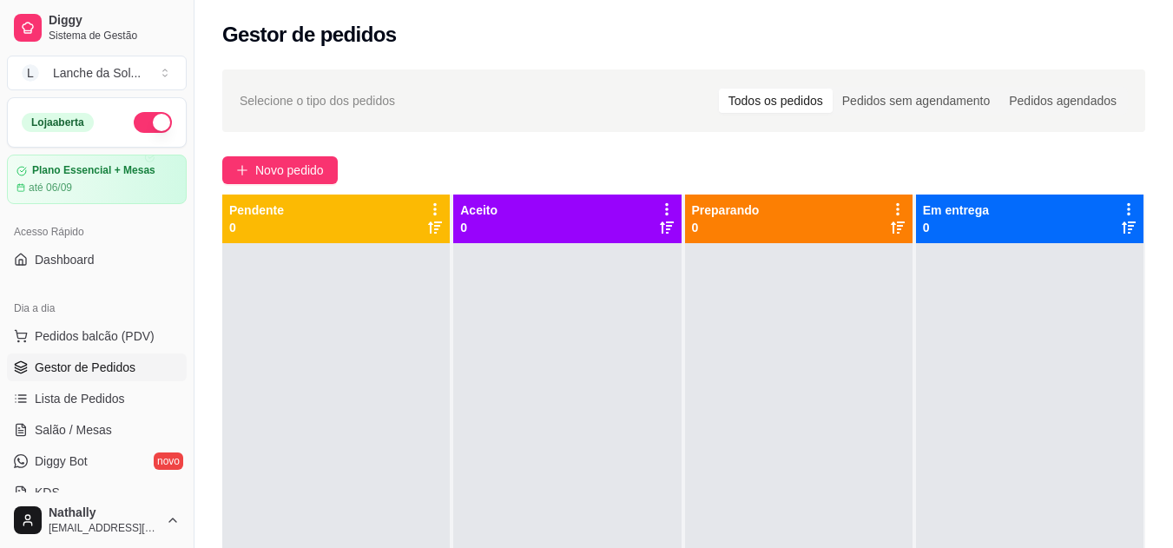
scroll to position [346, 0]
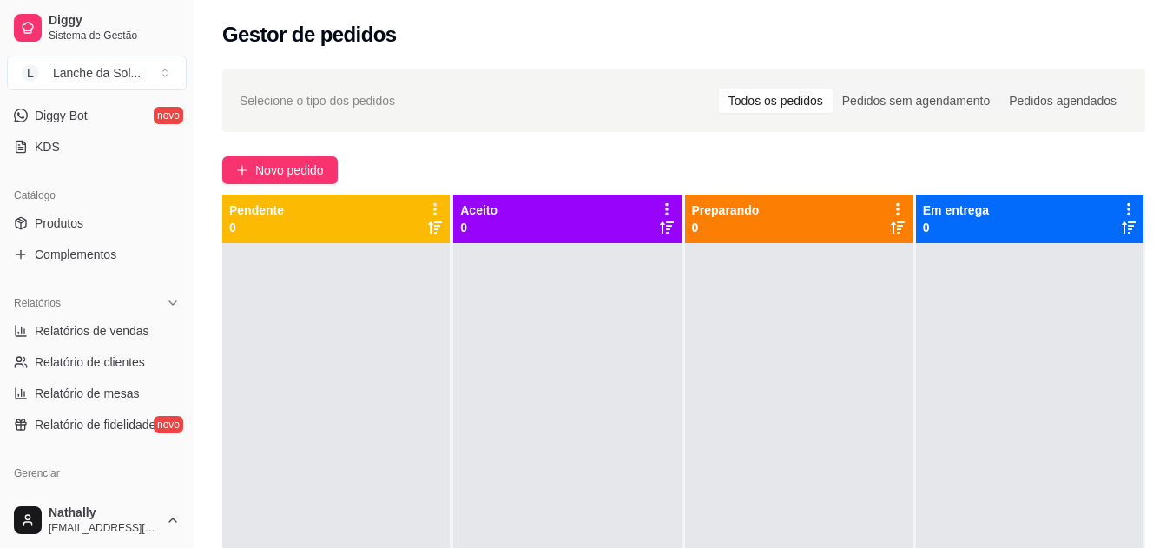
click at [121, 224] on link "Produtos" at bounding box center [97, 223] width 180 height 28
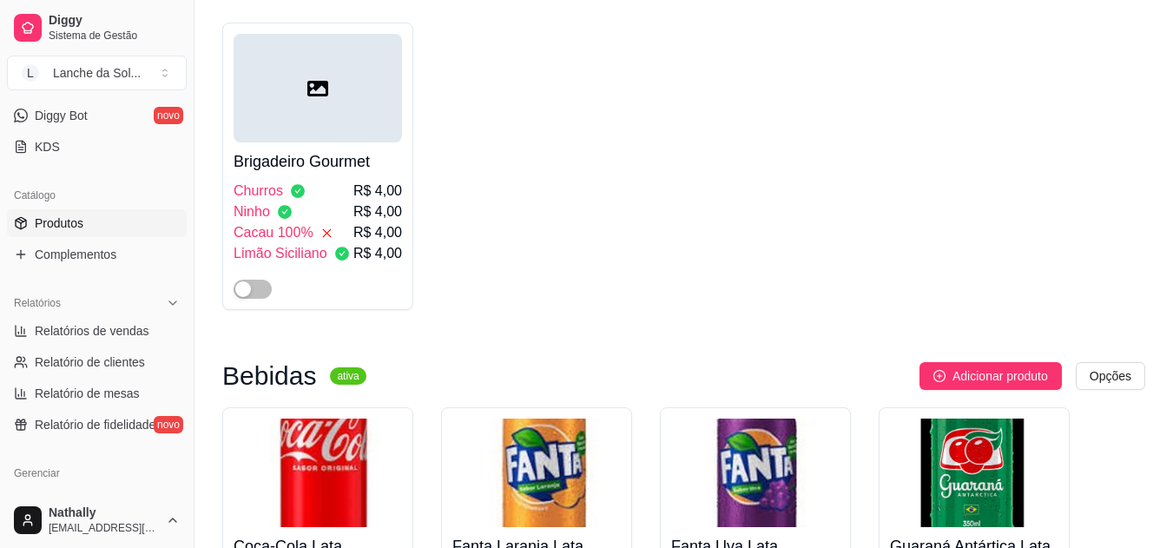
scroll to position [5272, 0]
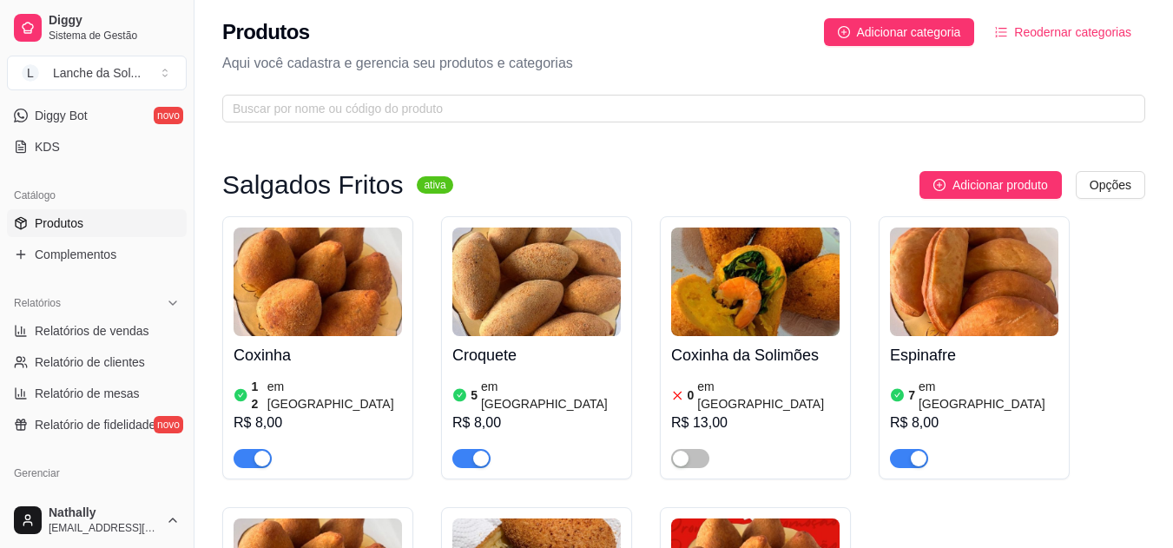
scroll to position [0, 0]
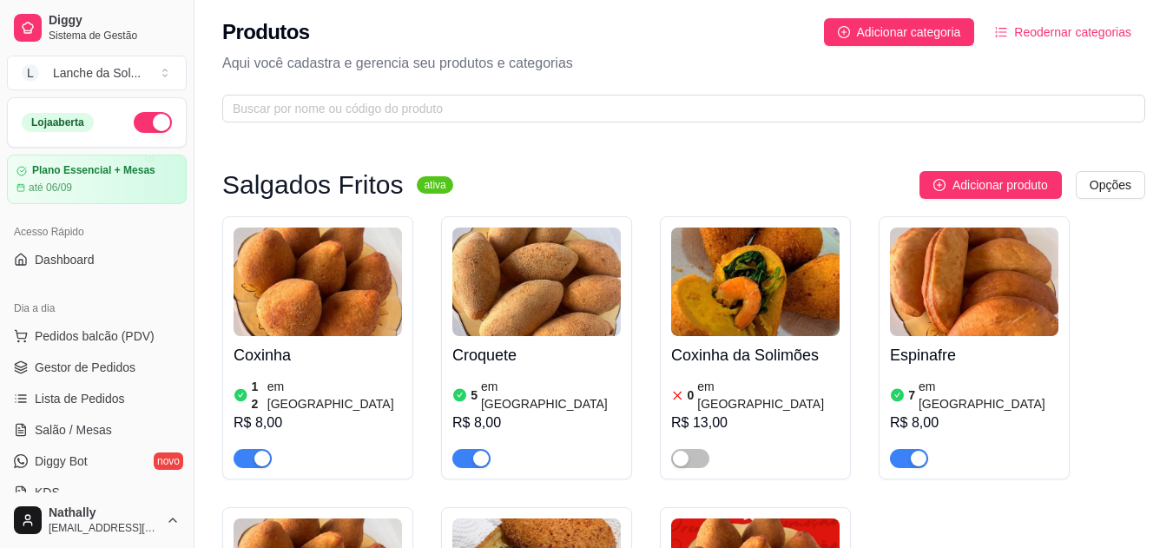
click at [72, 390] on span "Lista de Pedidos" at bounding box center [80, 398] width 90 height 17
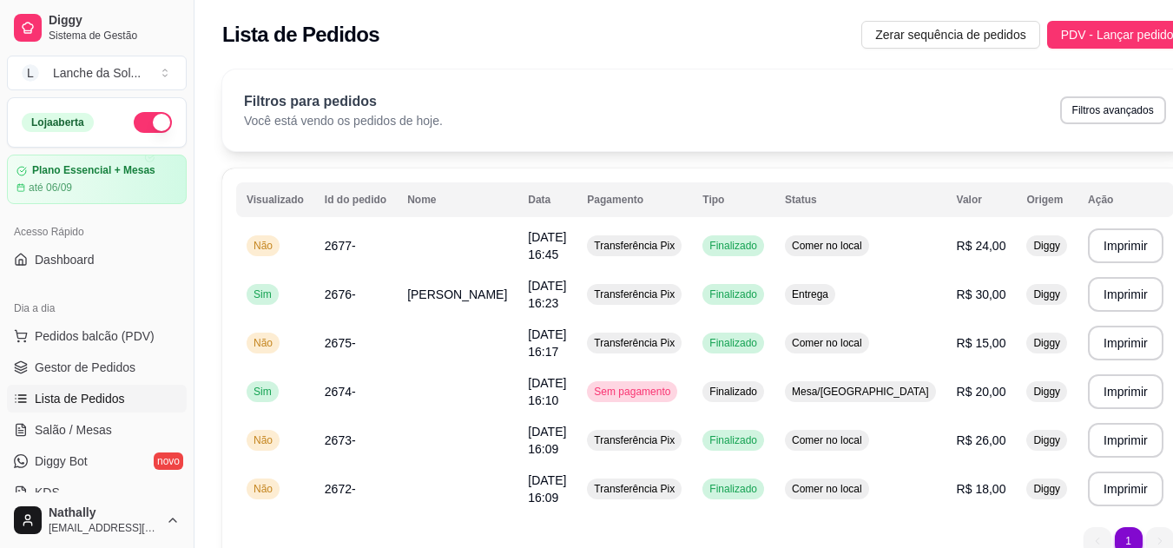
click at [81, 366] on span "Gestor de Pedidos" at bounding box center [85, 367] width 101 height 17
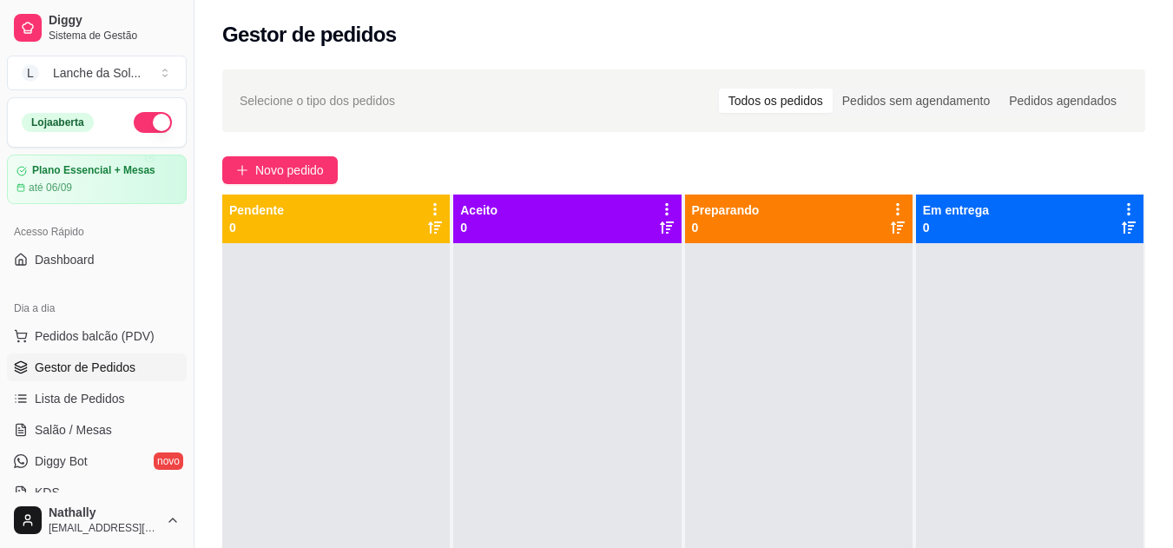
click at [99, 338] on span "Pedidos balcão (PDV)" at bounding box center [95, 335] width 120 height 17
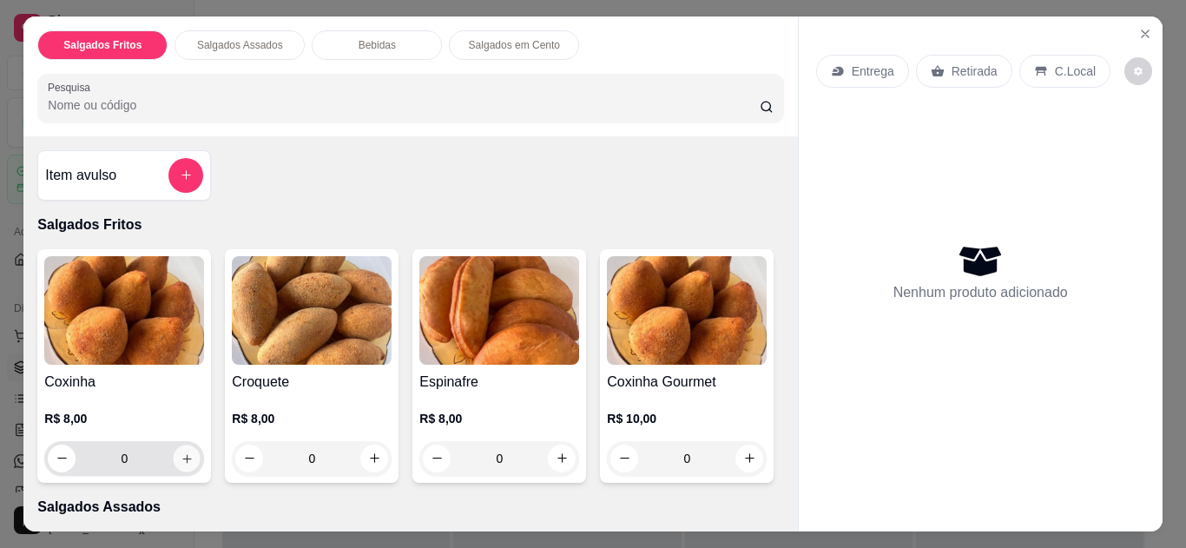
click at [181, 452] on icon "increase-product-quantity" at bounding box center [187, 458] width 13 height 13
type input "1"
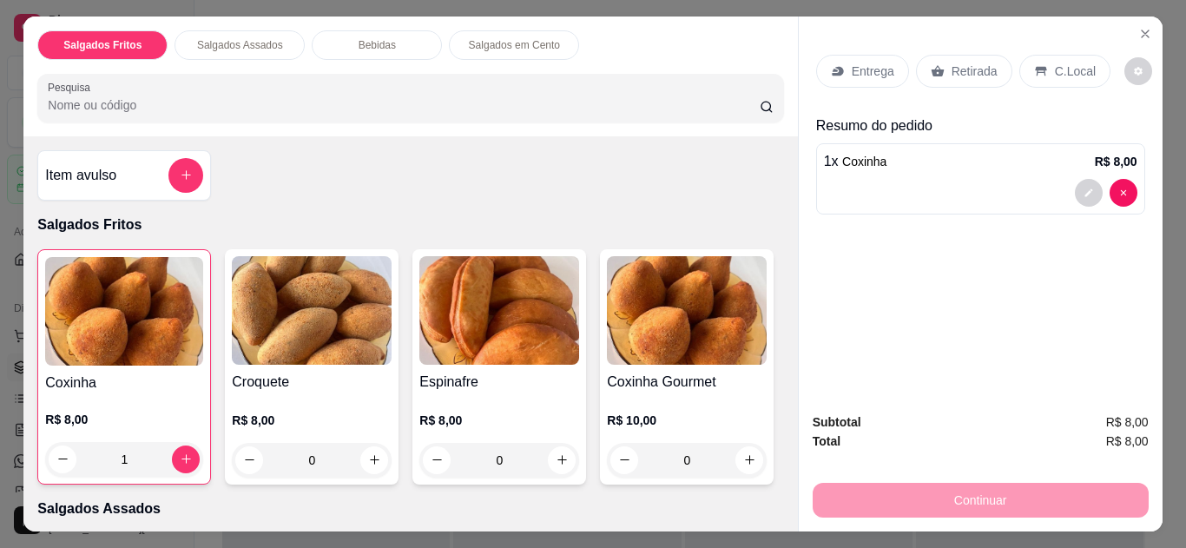
click at [1019, 70] on div "C.Local" at bounding box center [1064, 71] width 91 height 33
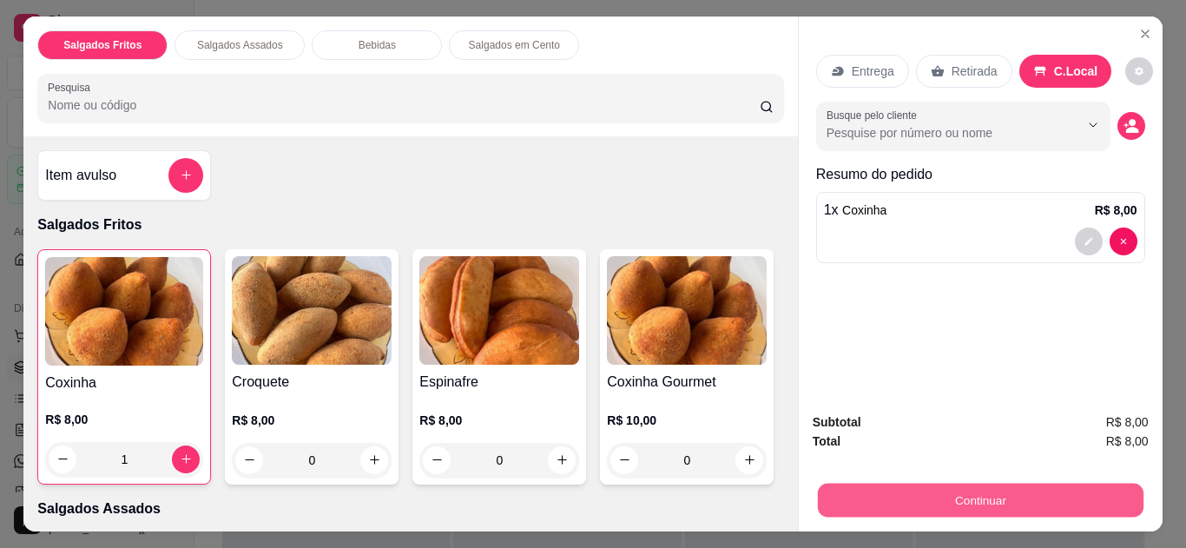
click at [995, 484] on button "Continuar" at bounding box center [980, 501] width 326 height 34
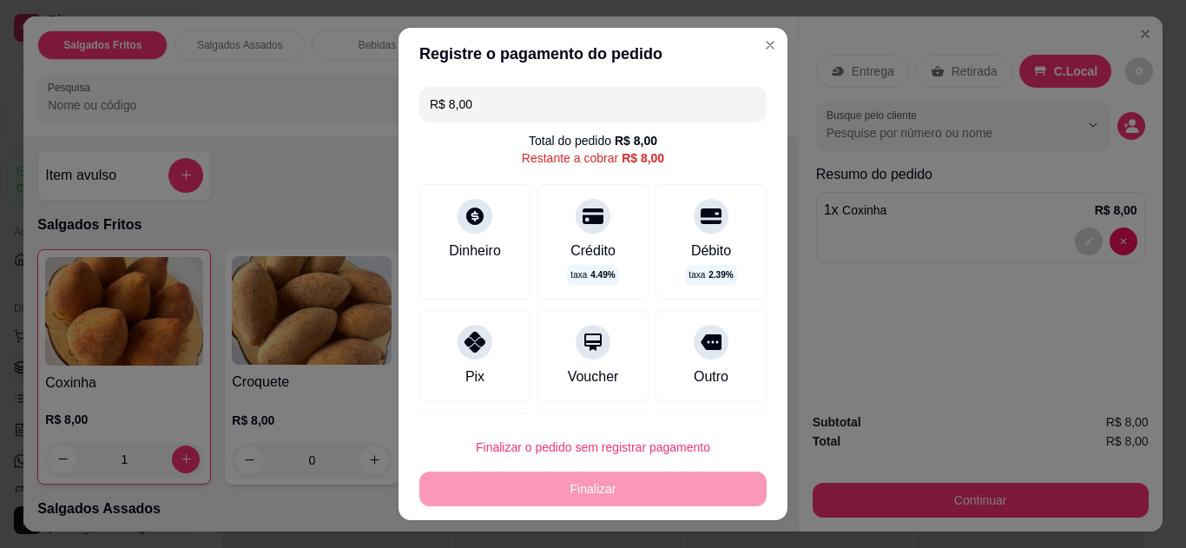
click at [455, 227] on div "Dinheiro" at bounding box center [474, 241] width 111 height 115
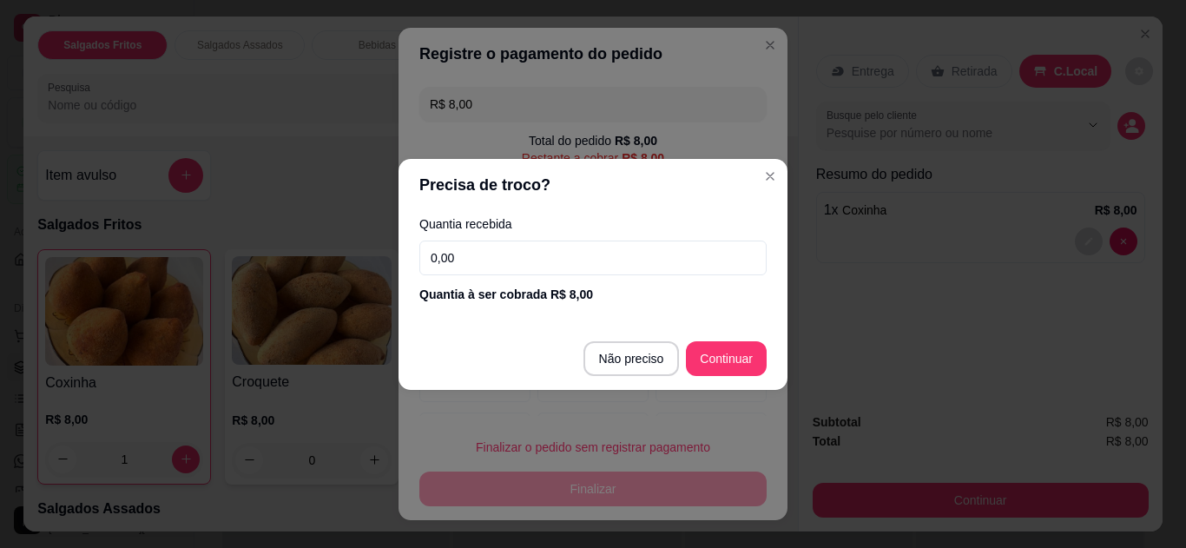
click at [617, 251] on input "0,00" at bounding box center [592, 258] width 347 height 35
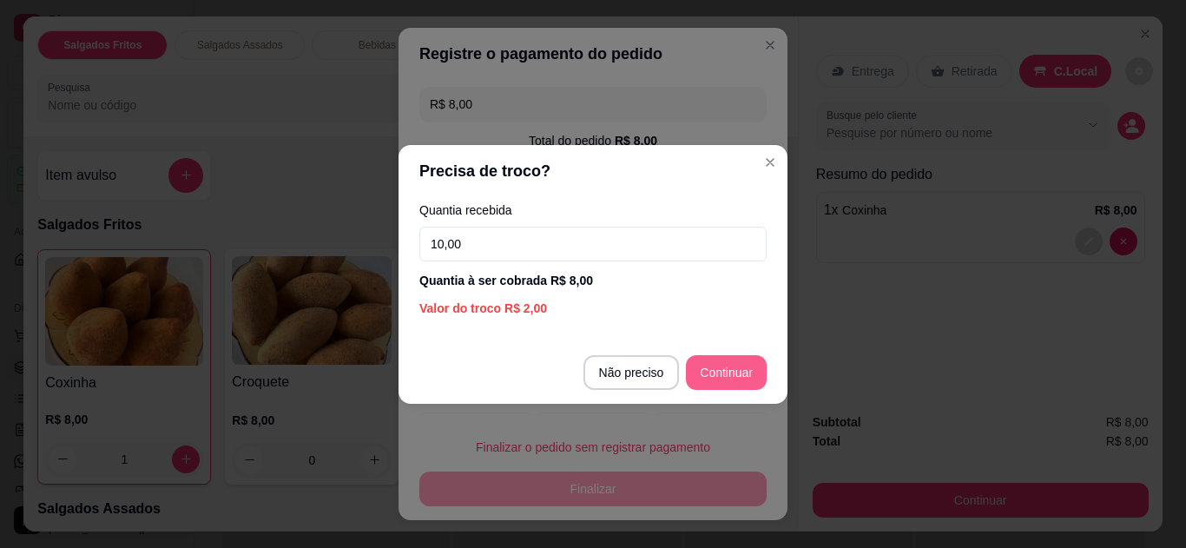
type input "10,00"
type input "R$ 0,00"
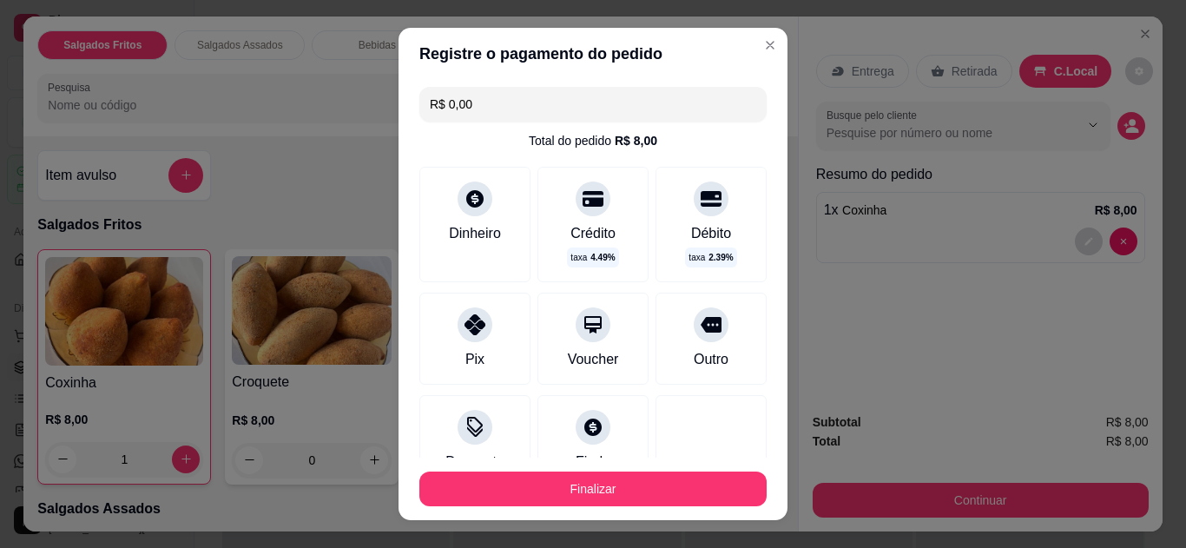
click at [627, 507] on footer "Finalizar" at bounding box center [593, 489] width 389 height 63
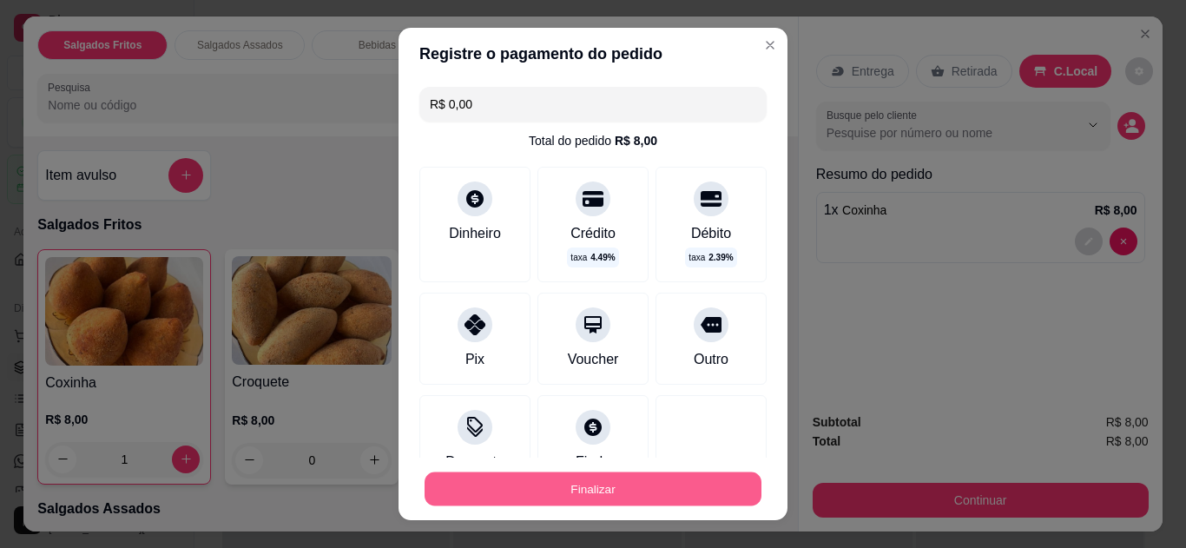
click at [628, 500] on button "Finalizar" at bounding box center [593, 489] width 337 height 34
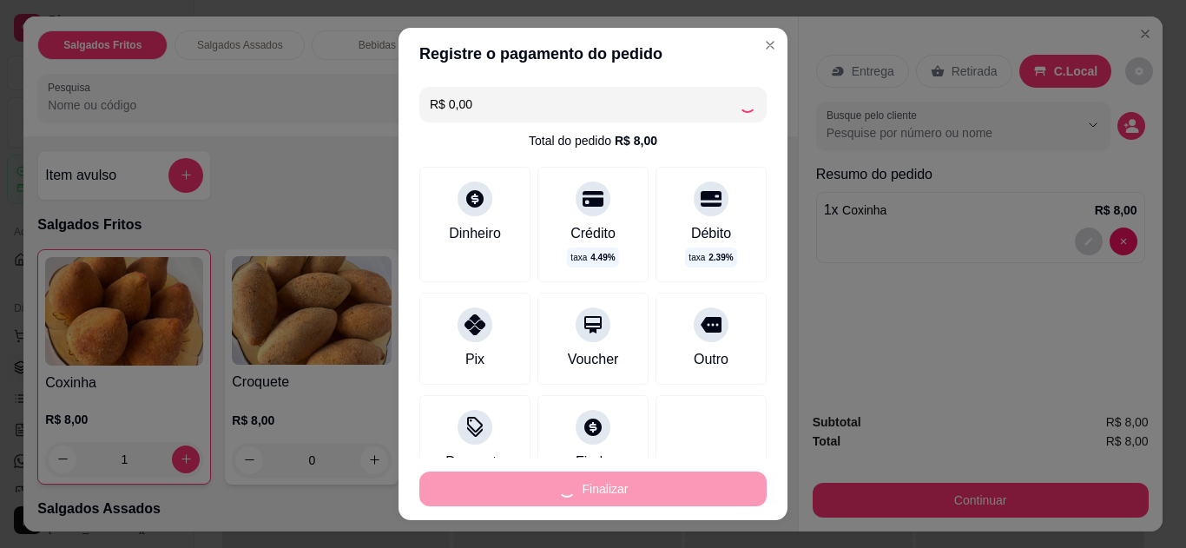
type input "0"
type input "-R$ 8,00"
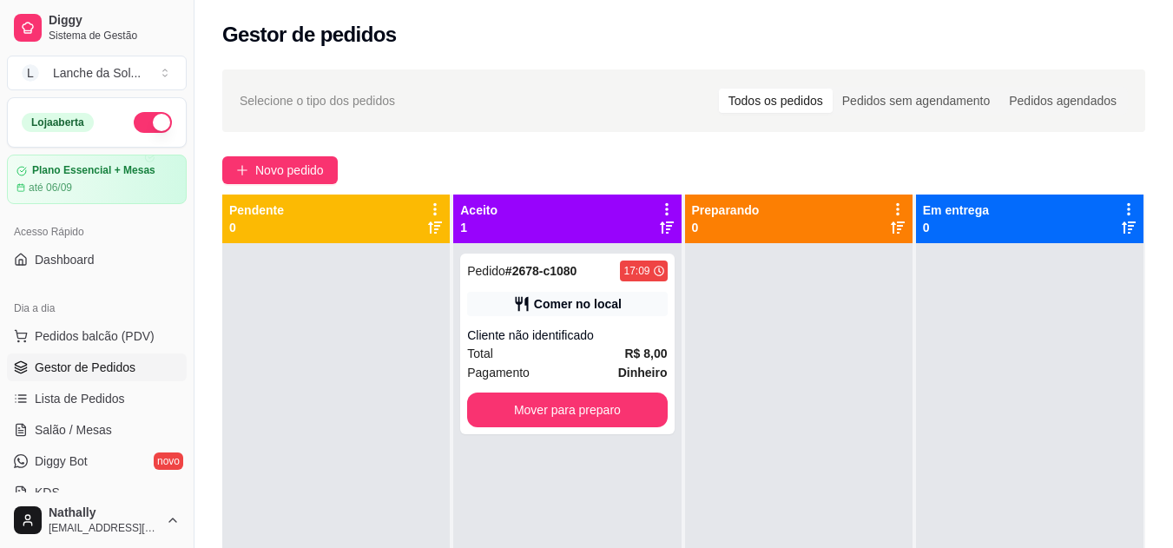
click at [88, 343] on span "Pedidos balcão (PDV)" at bounding box center [95, 335] width 120 height 17
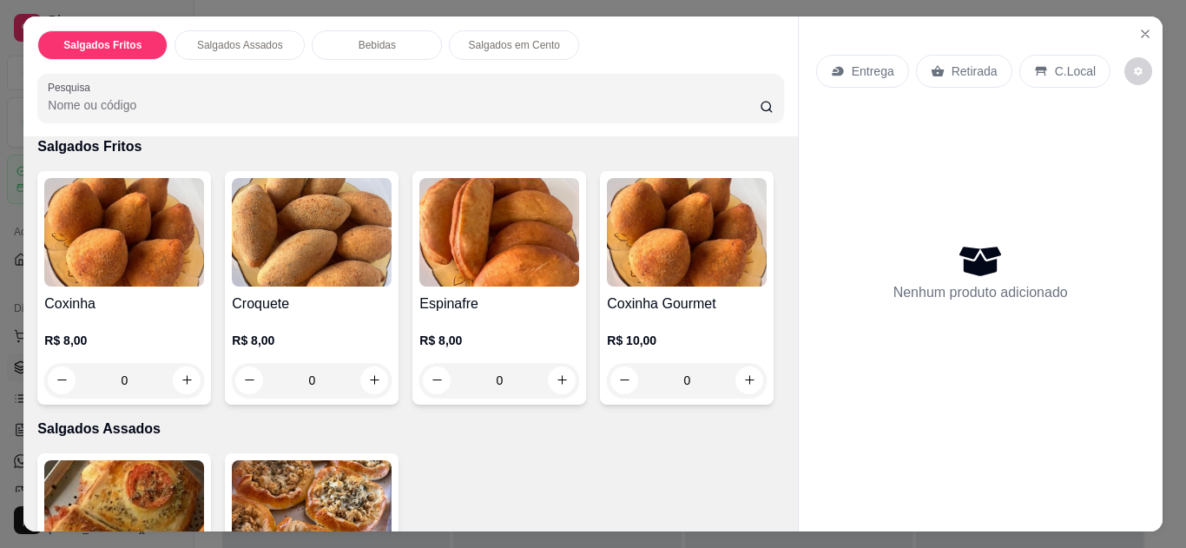
scroll to position [89, 0]
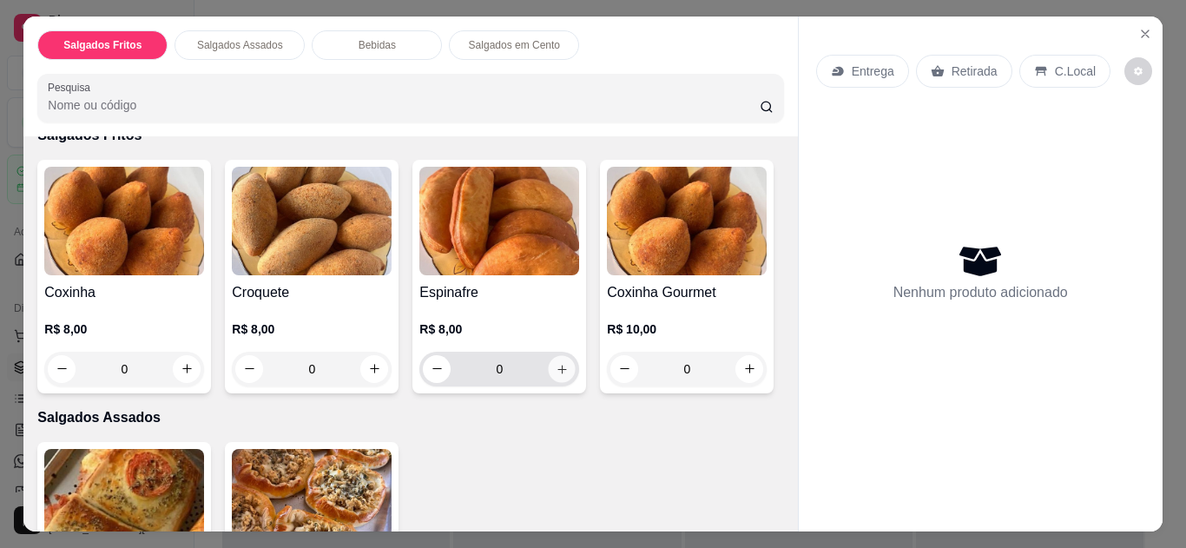
click at [556, 363] on icon "increase-product-quantity" at bounding box center [562, 369] width 13 height 13
type input "1"
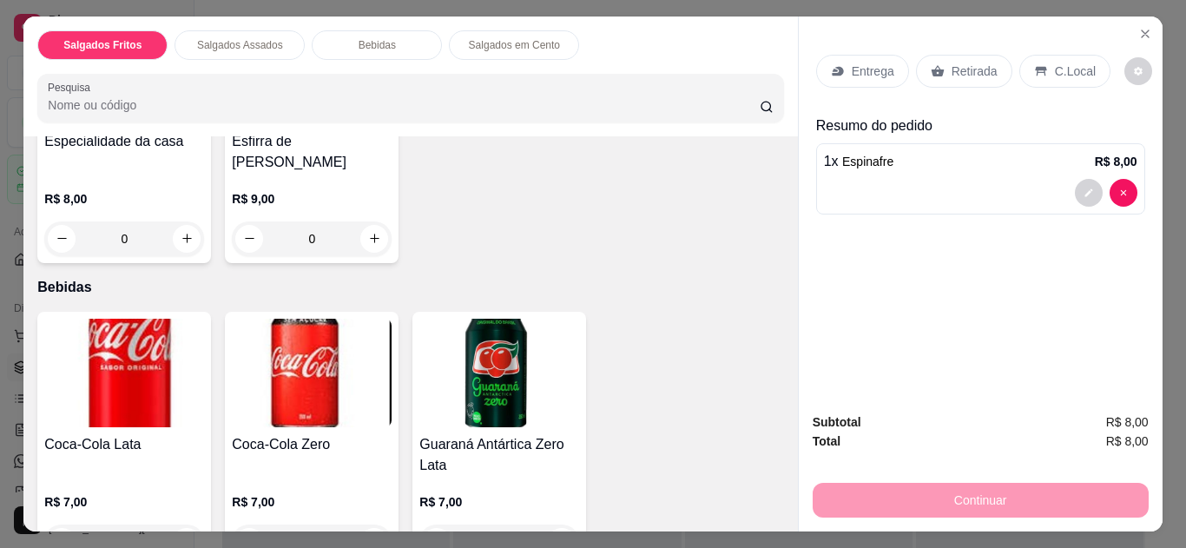
scroll to position [614, 0]
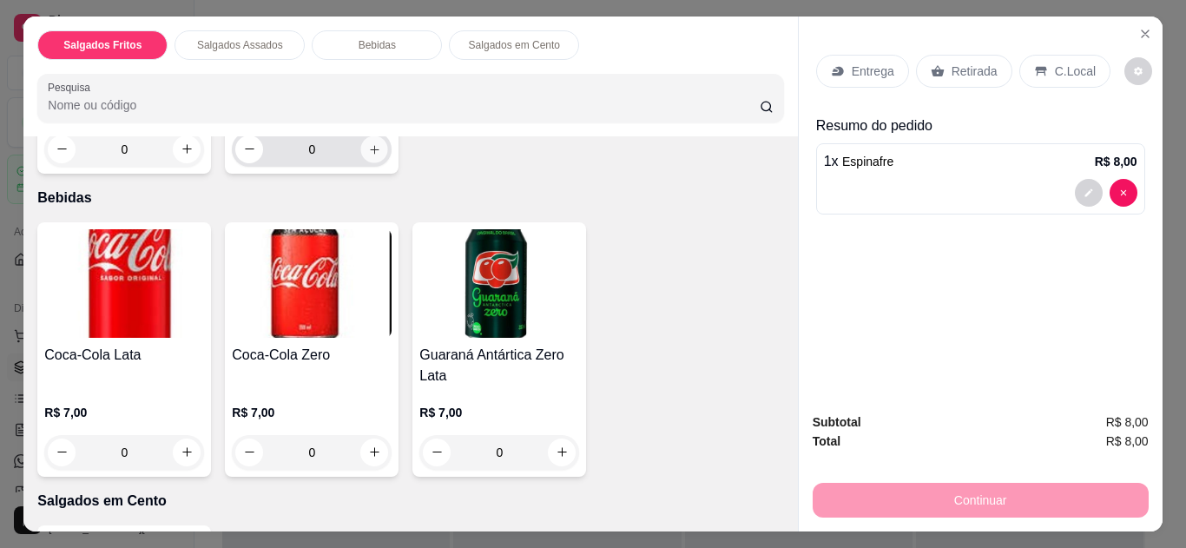
click at [378, 162] on button "increase-product-quantity" at bounding box center [374, 148] width 27 height 27
type input "1"
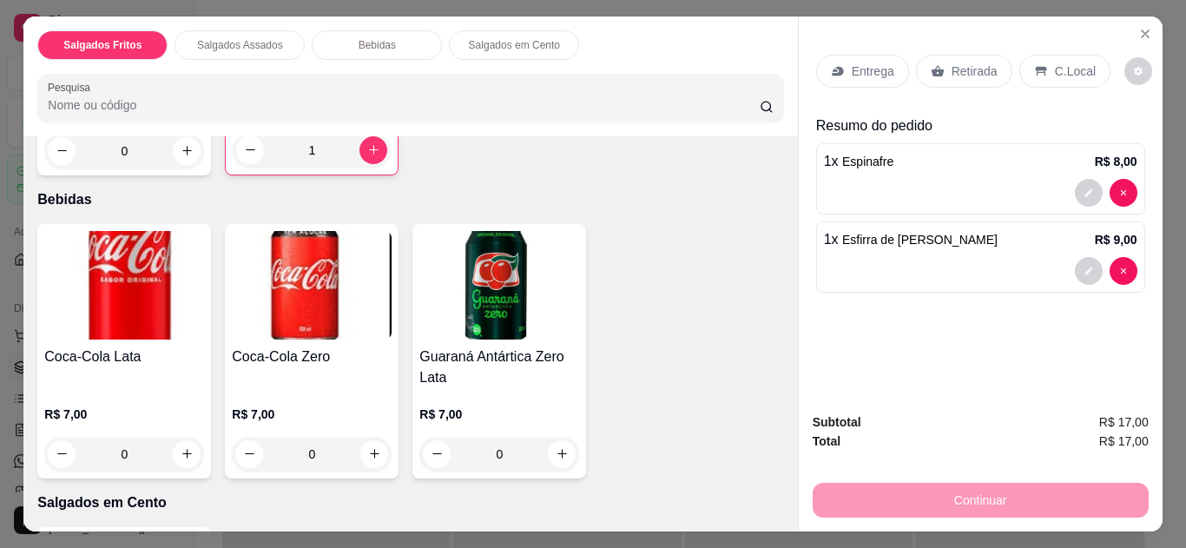
click at [1054, 55] on div "C.Local" at bounding box center [1064, 71] width 91 height 33
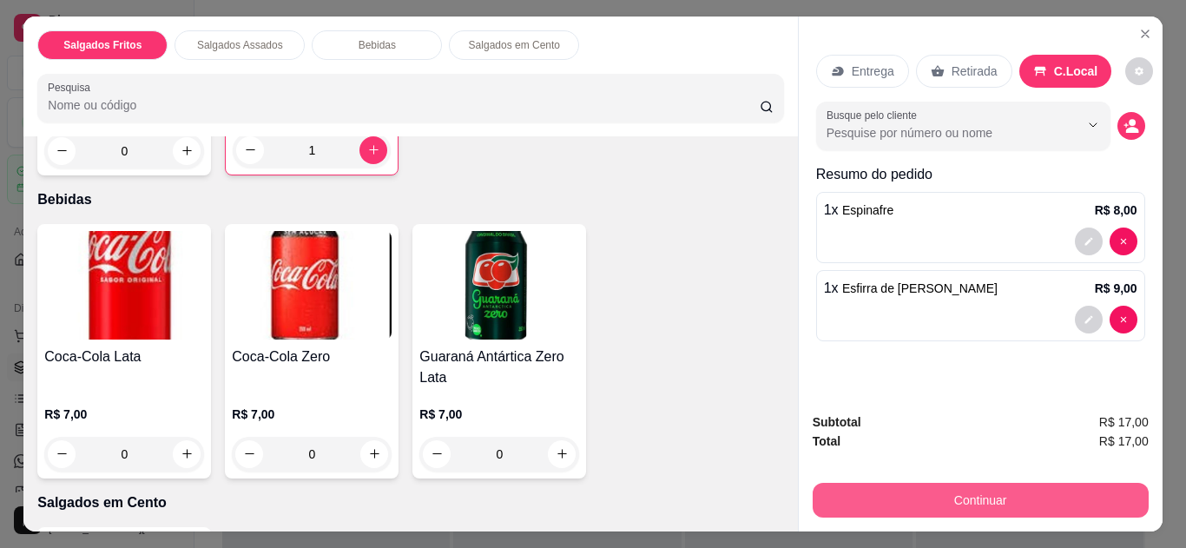
click at [1005, 510] on button "Continuar" at bounding box center [981, 500] width 336 height 35
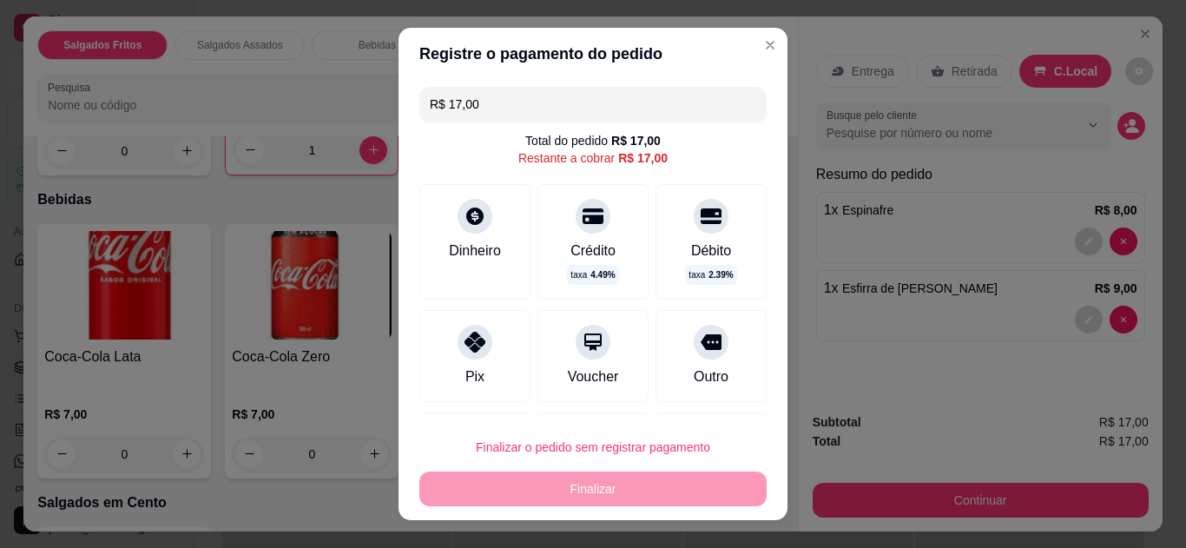
click at [603, 113] on input "R$ 17,00" at bounding box center [593, 104] width 326 height 35
click at [470, 241] on div "Dinheiro" at bounding box center [475, 251] width 52 height 21
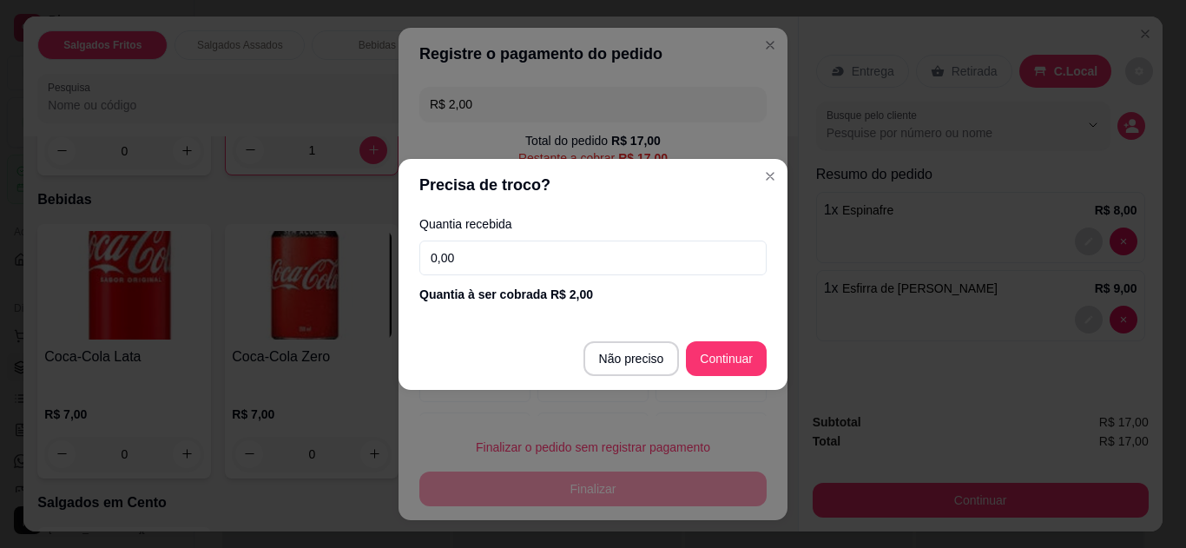
click at [593, 272] on input "0,00" at bounding box center [592, 258] width 347 height 35
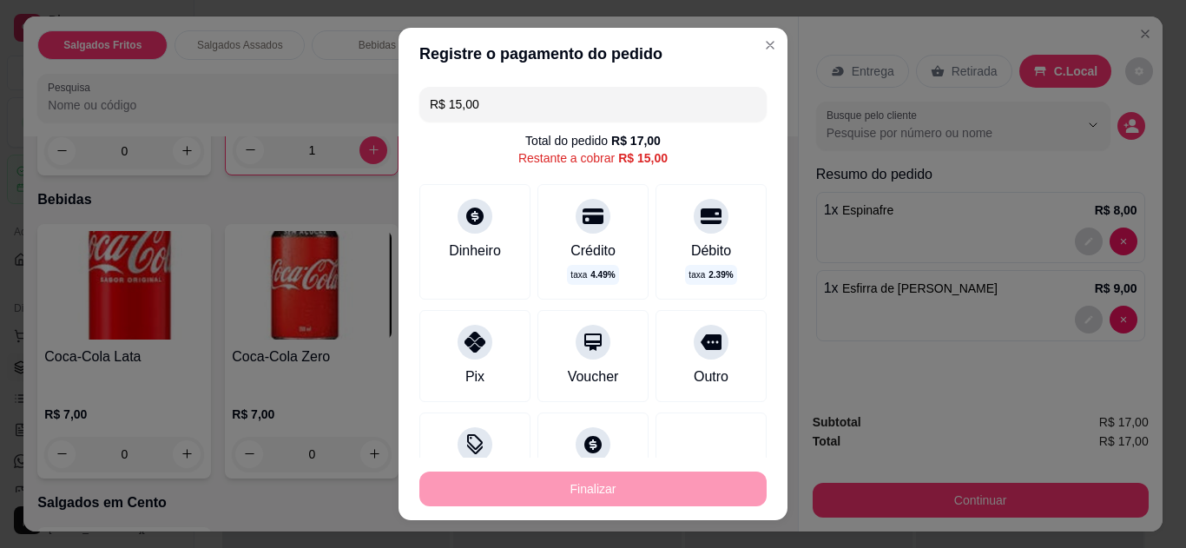
click at [470, 332] on icon at bounding box center [475, 342] width 21 height 21
type input "R$ 0,00"
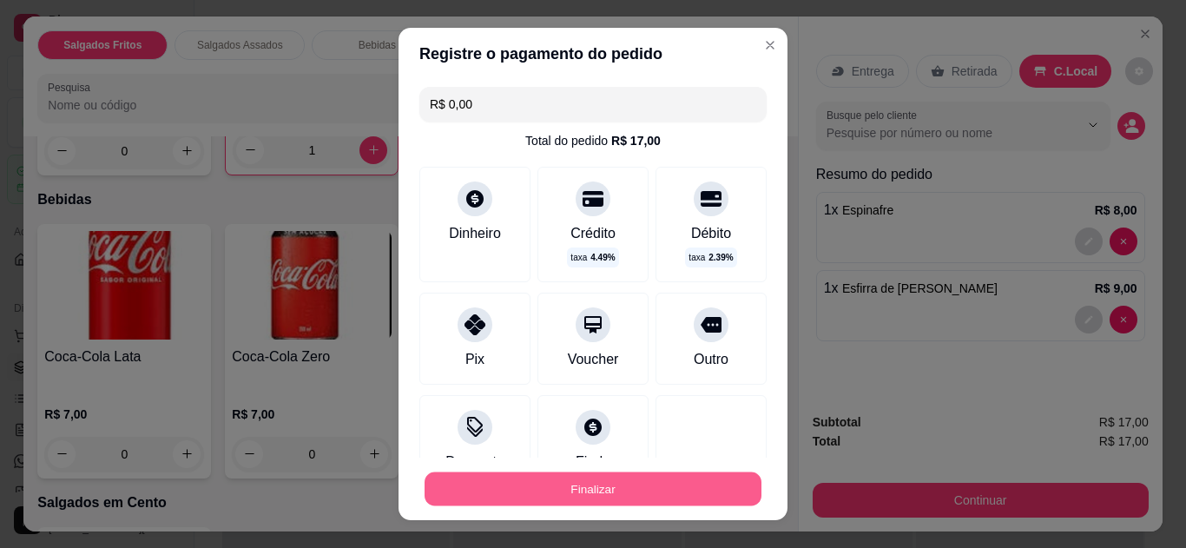
click at [574, 485] on button "Finalizar" at bounding box center [593, 489] width 337 height 34
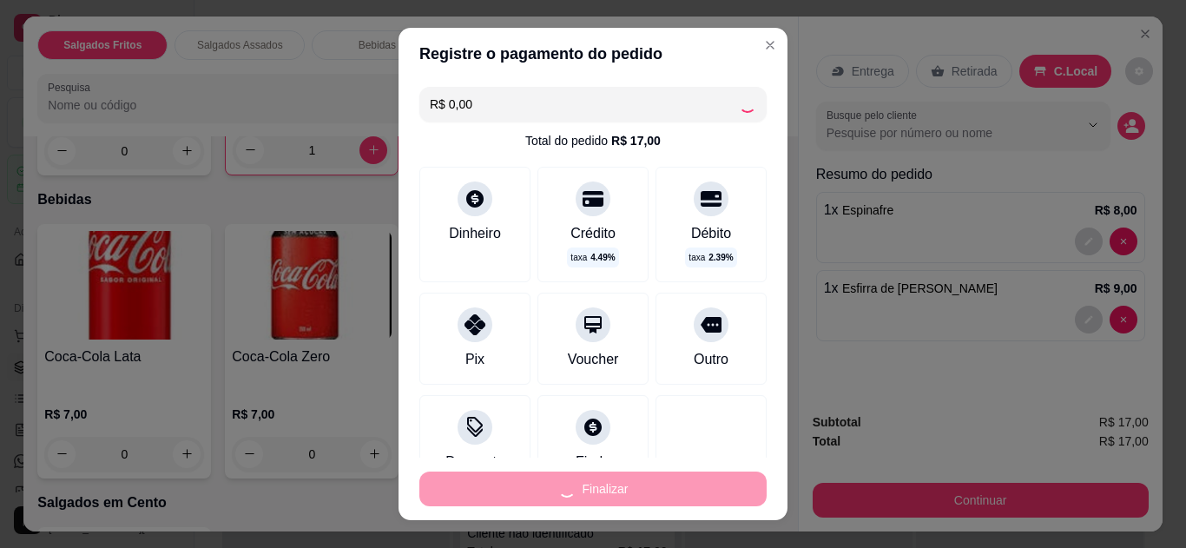
type input "0"
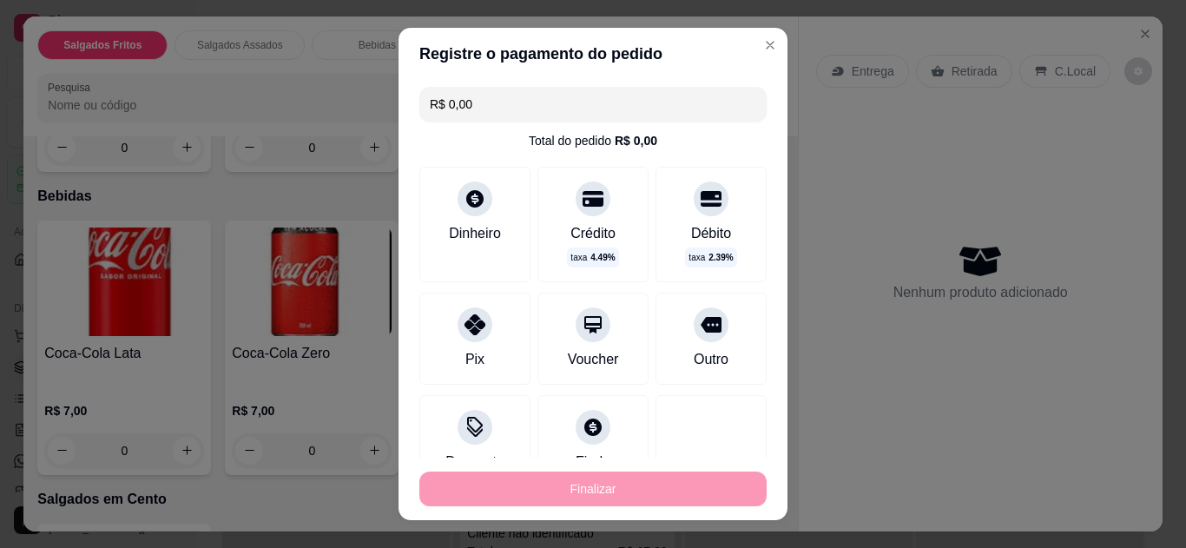
type input "-R$ 17,00"
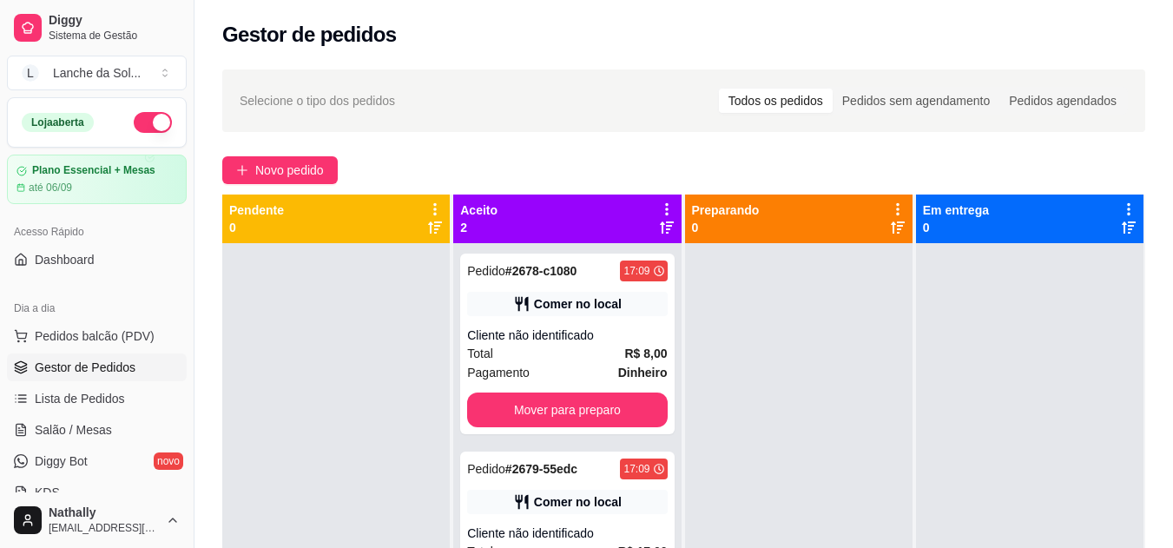
click at [109, 333] on span "Pedidos balcão (PDV)" at bounding box center [95, 335] width 120 height 17
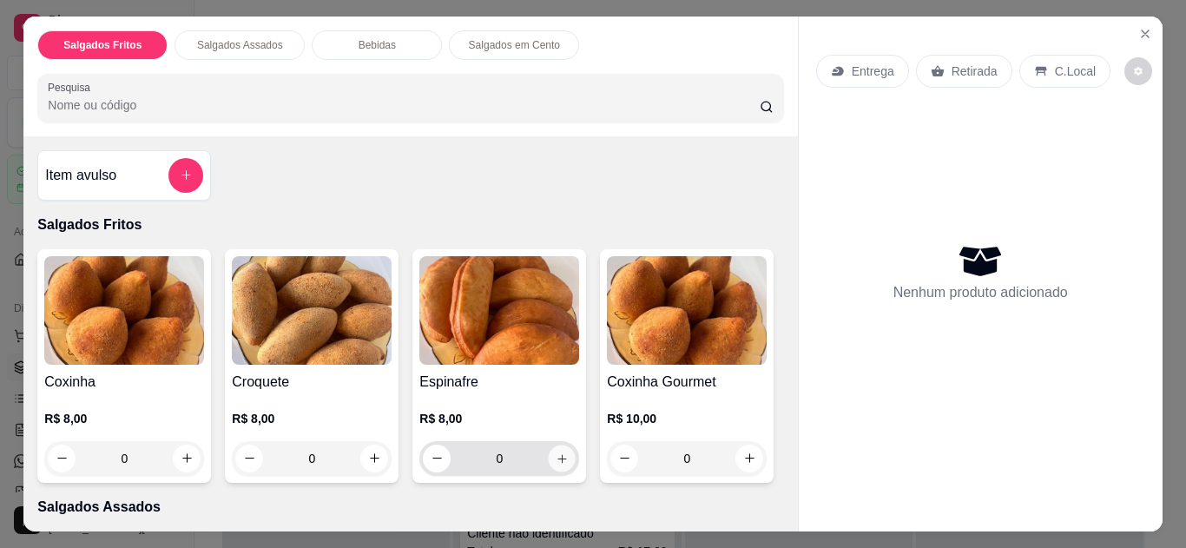
click at [556, 452] on icon "increase-product-quantity" at bounding box center [562, 458] width 13 height 13
type input "1"
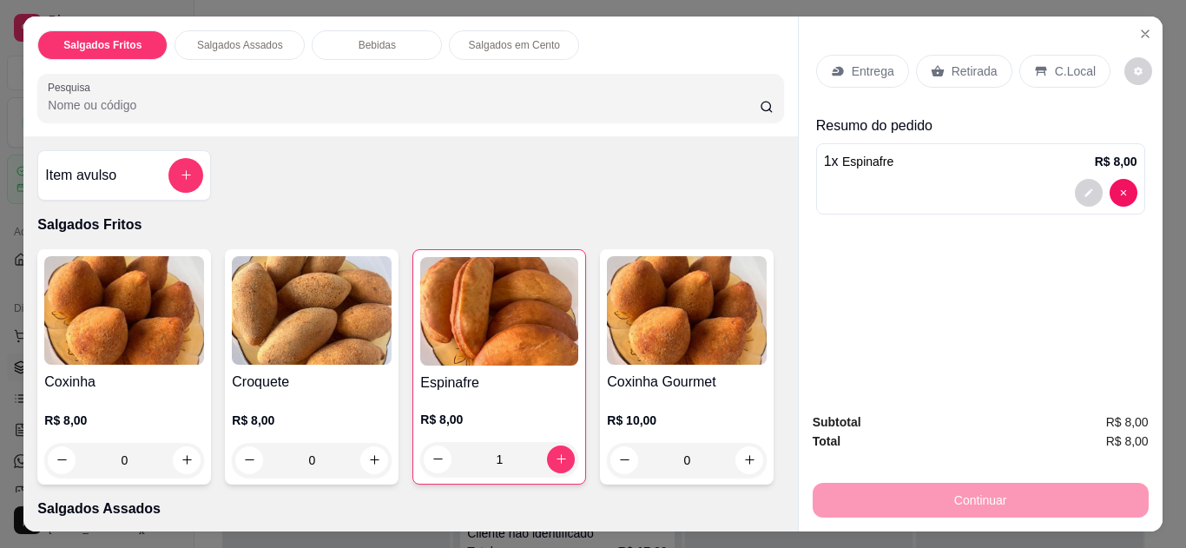
click at [1039, 64] on div "C.Local" at bounding box center [1064, 71] width 91 height 33
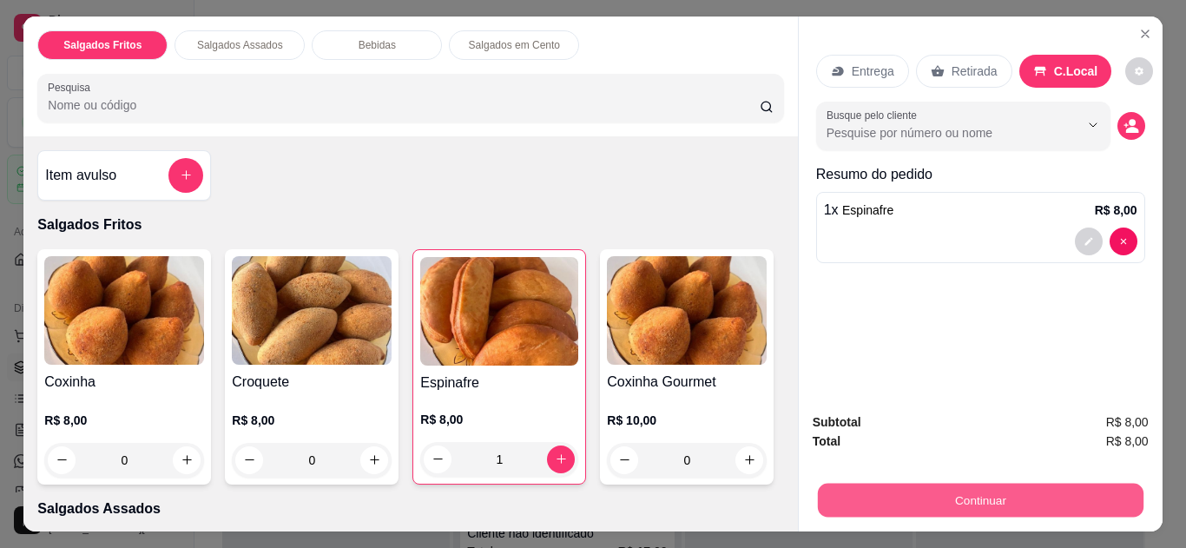
click at [1043, 485] on button "Continuar" at bounding box center [980, 501] width 326 height 34
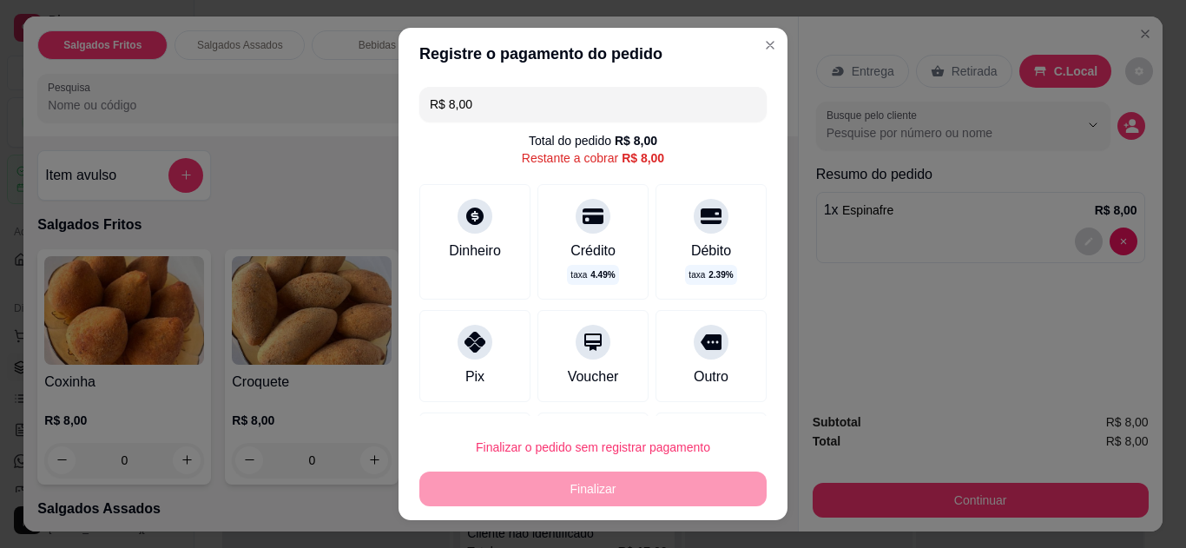
click at [467, 361] on div "Pix" at bounding box center [474, 356] width 111 height 92
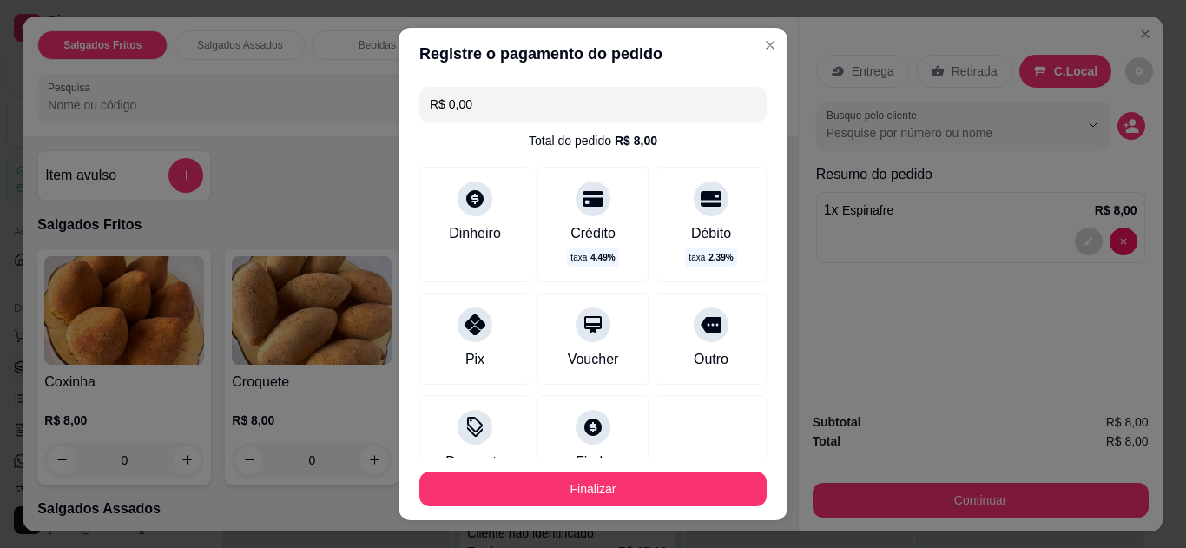
type input "R$ 0,00"
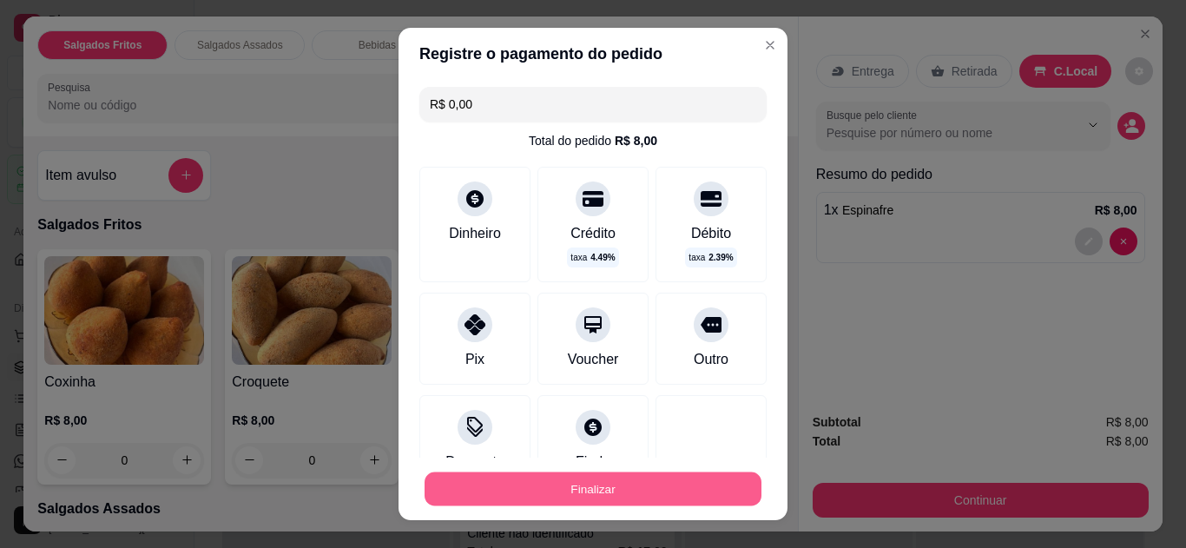
click at [611, 491] on button "Finalizar" at bounding box center [593, 489] width 337 height 34
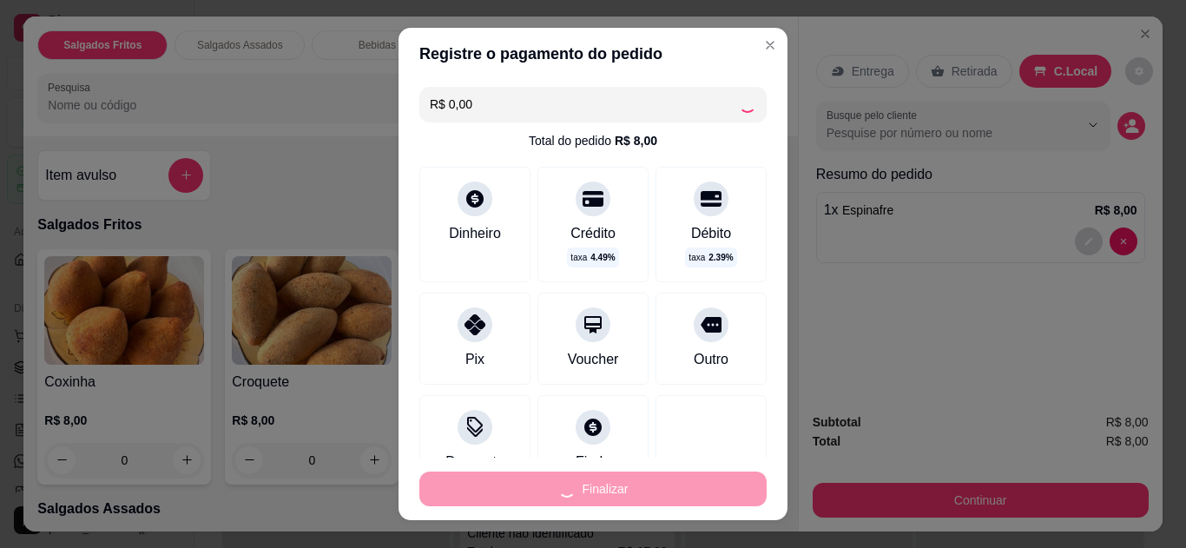
type input "0"
type input "-R$ 8,00"
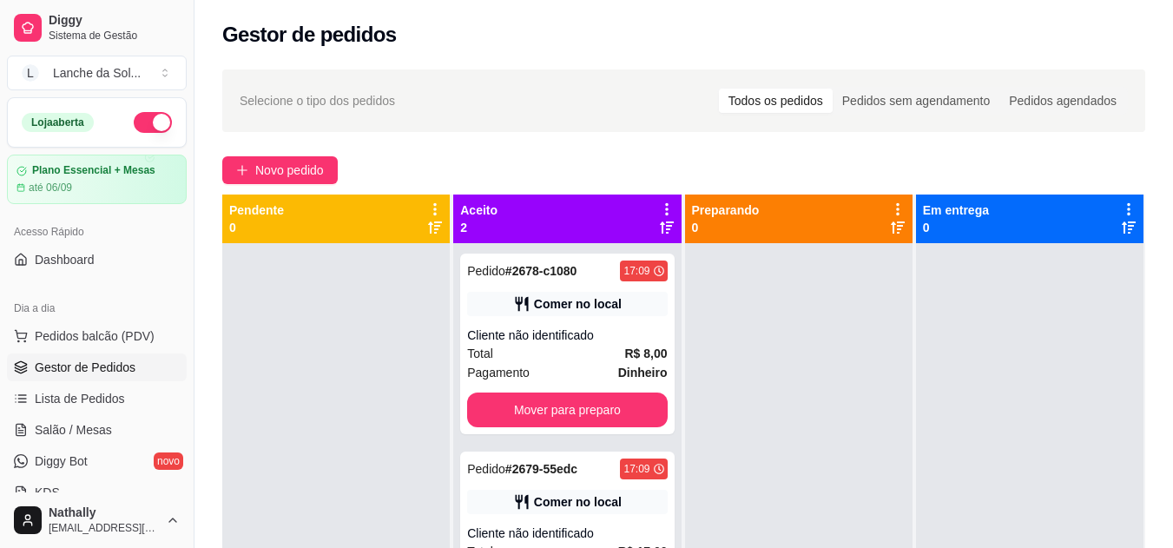
click at [98, 333] on span "Pedidos balcão (PDV)" at bounding box center [95, 335] width 120 height 17
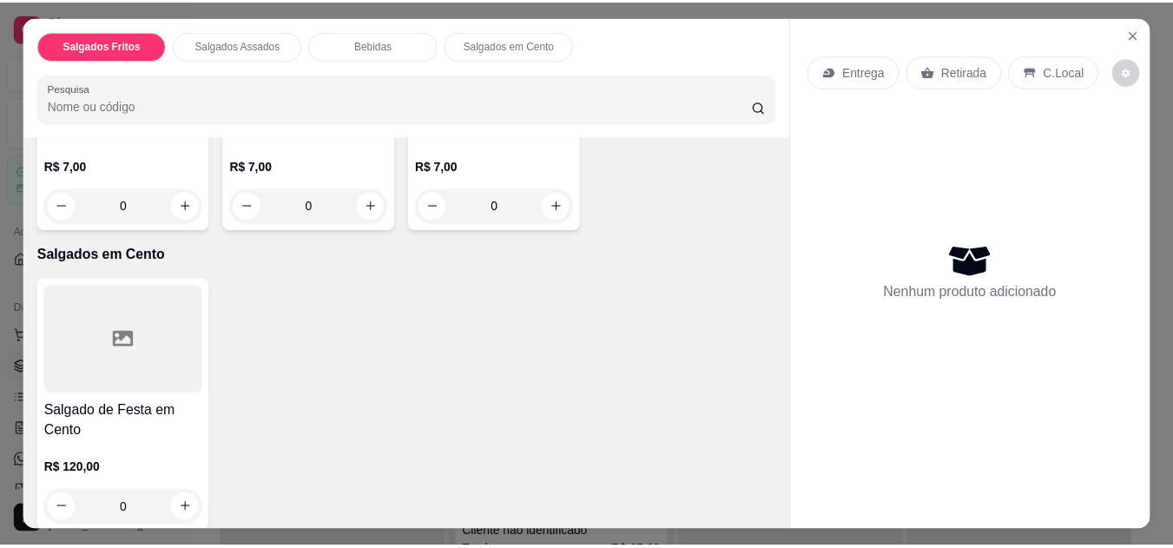
scroll to position [830, 0]
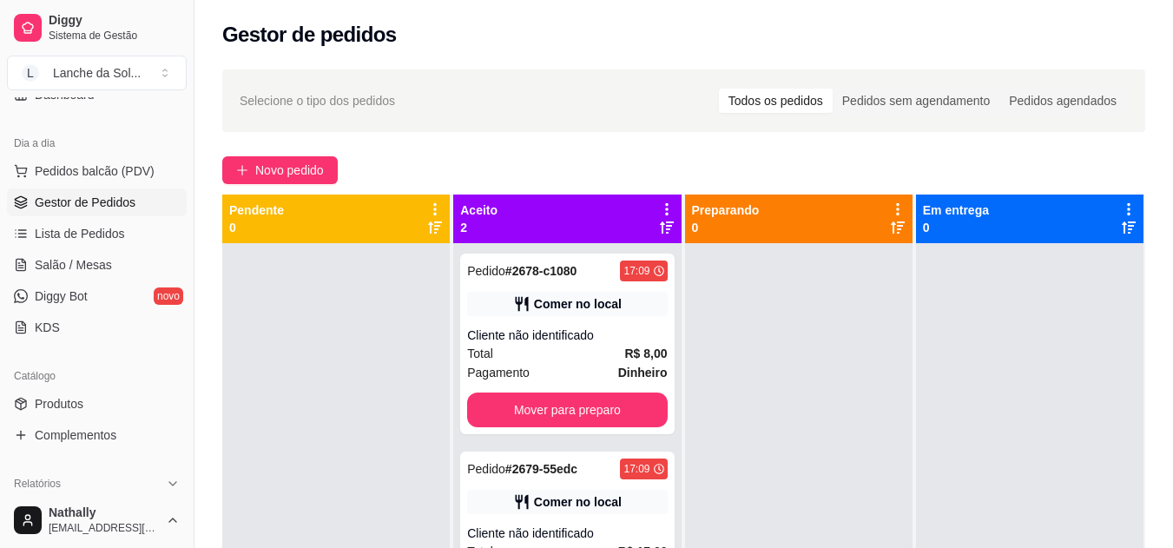
scroll to position [181, 0]
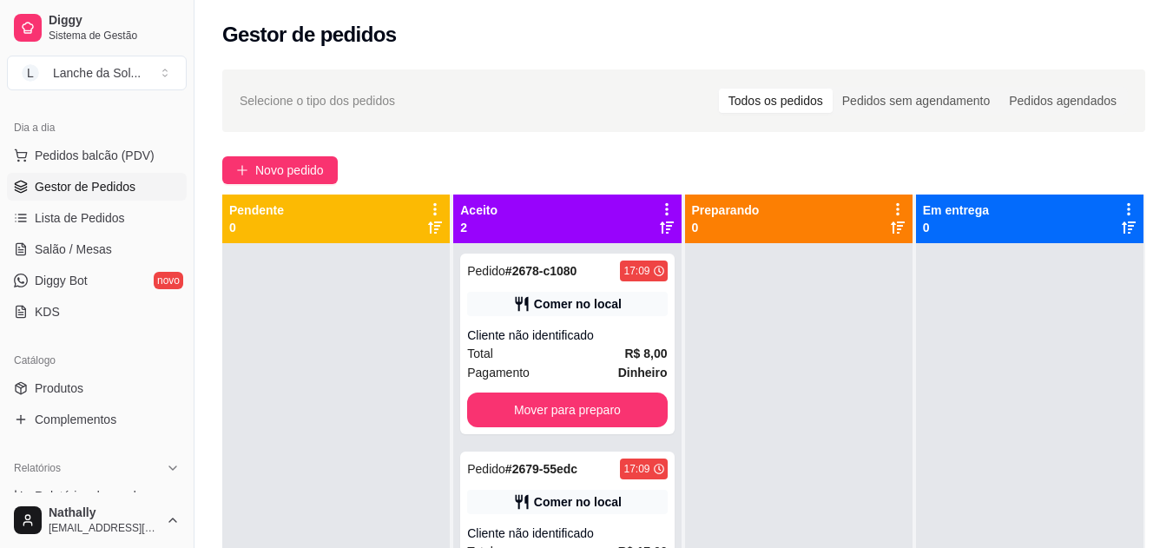
click at [89, 392] on link "Produtos" at bounding box center [97, 388] width 180 height 28
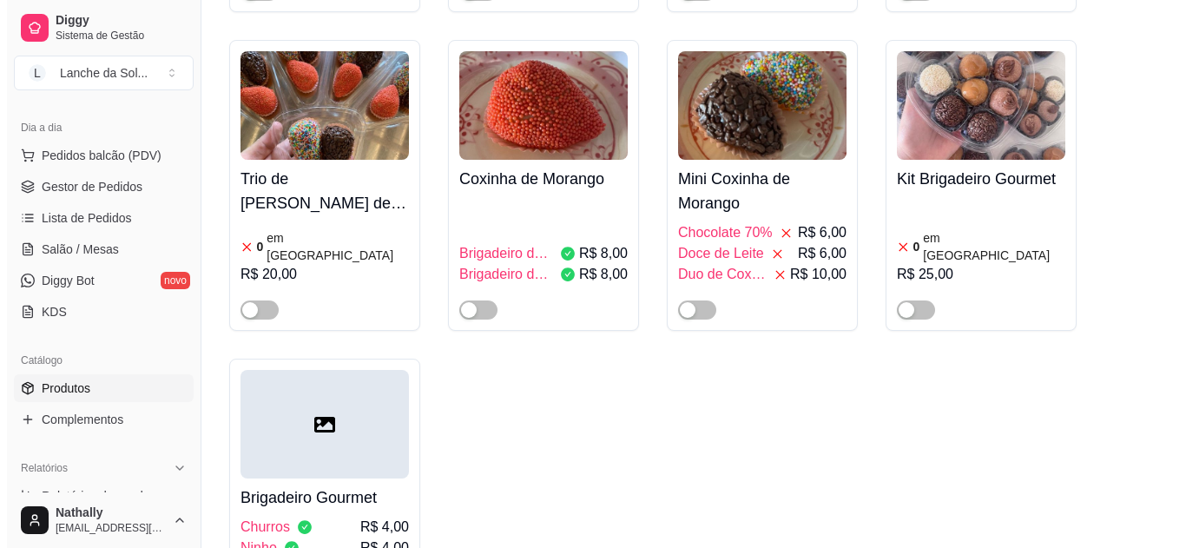
scroll to position [4507, 0]
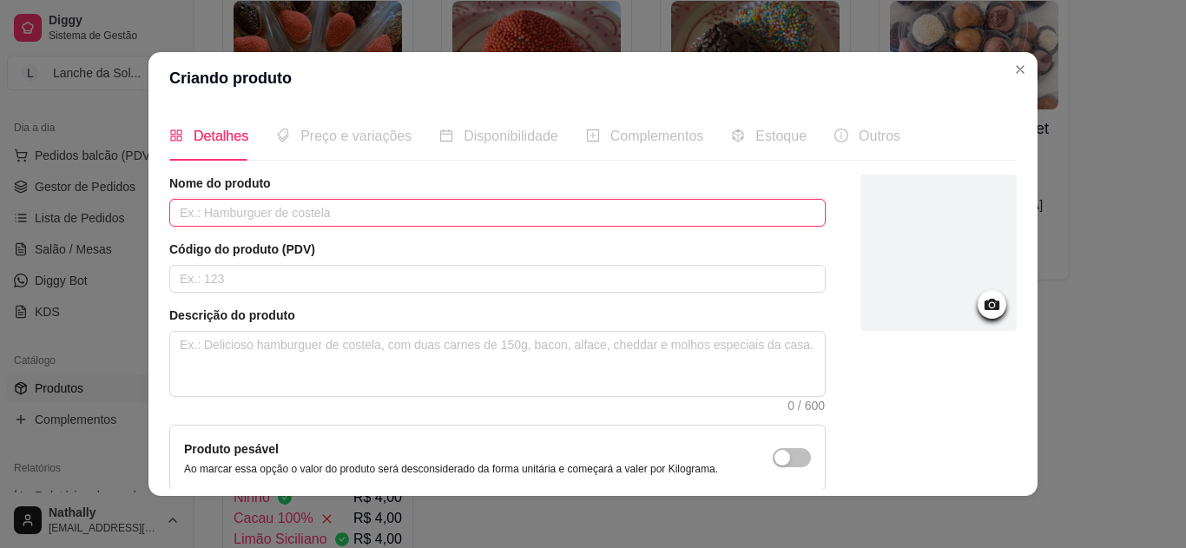
click at [392, 216] on input "text" at bounding box center [497, 213] width 656 height 28
type input "c"
type input "COCACOLA 2L"
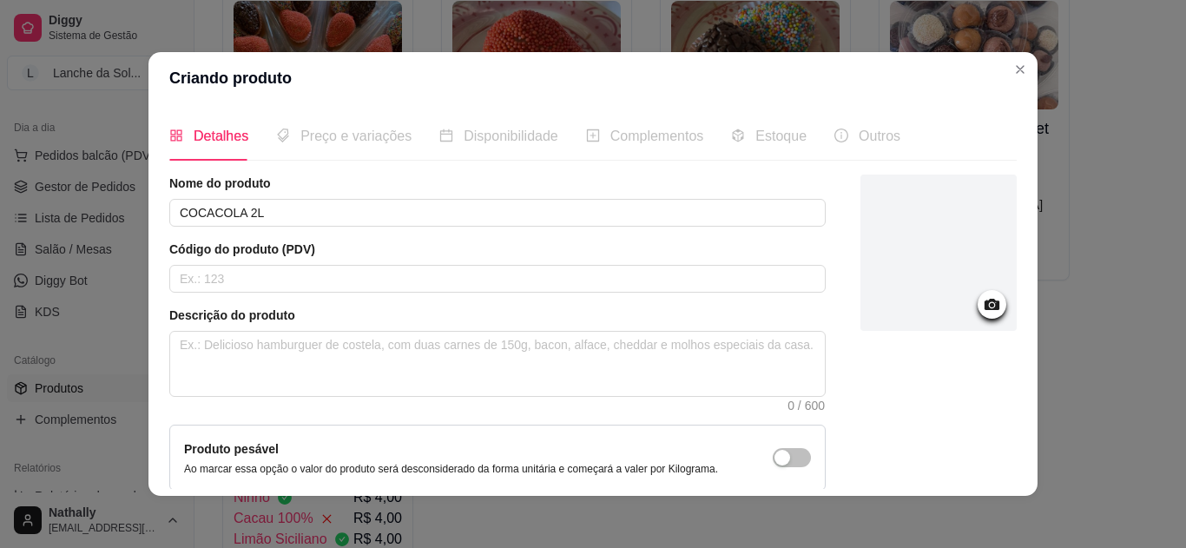
scroll to position [149, 0]
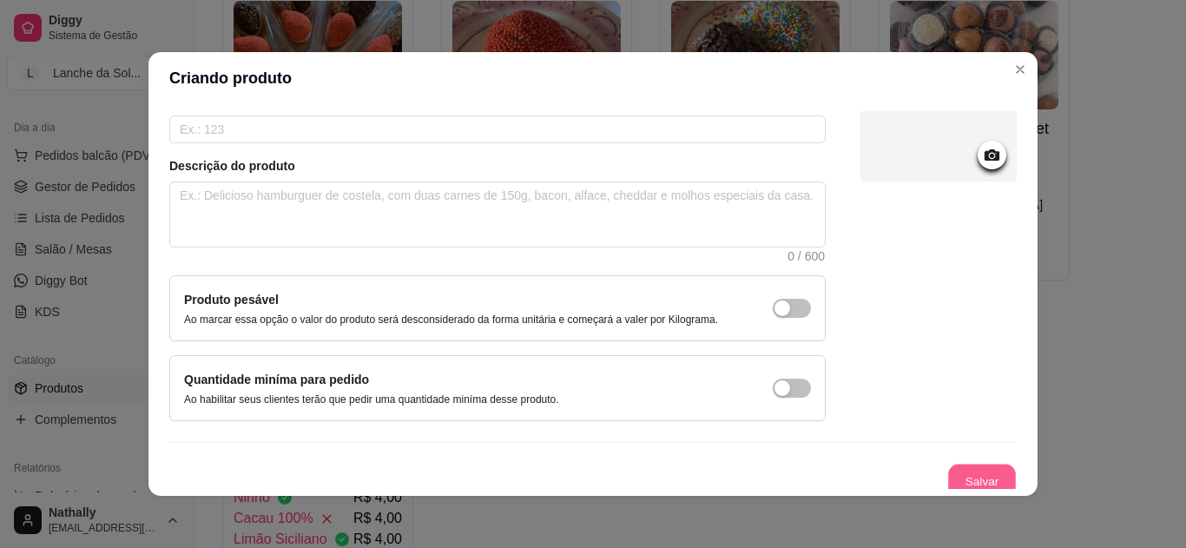
click at [979, 468] on button "Salvar" at bounding box center [982, 482] width 68 height 34
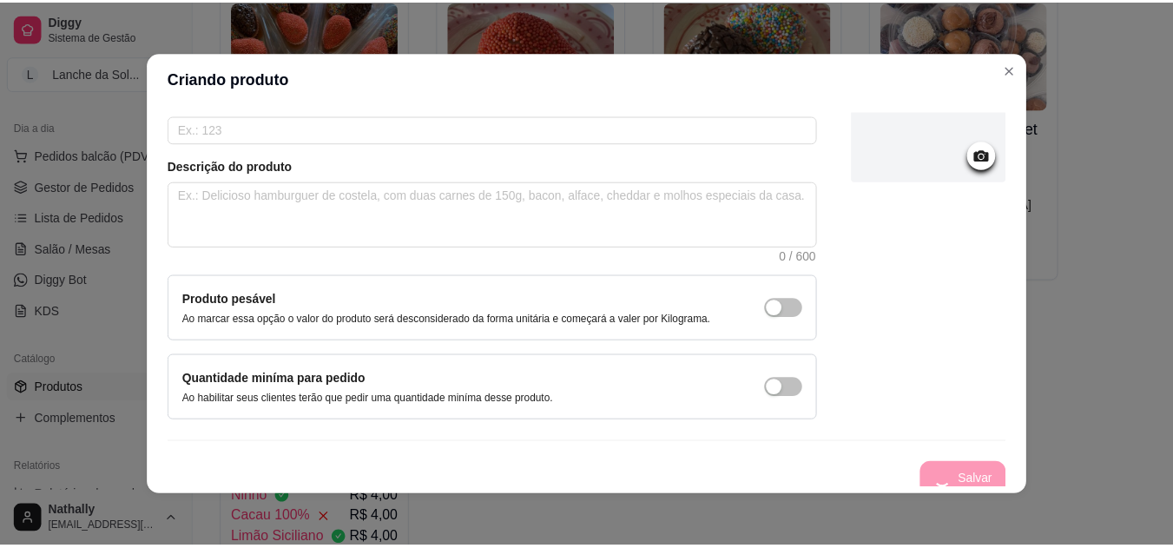
scroll to position [0, 0]
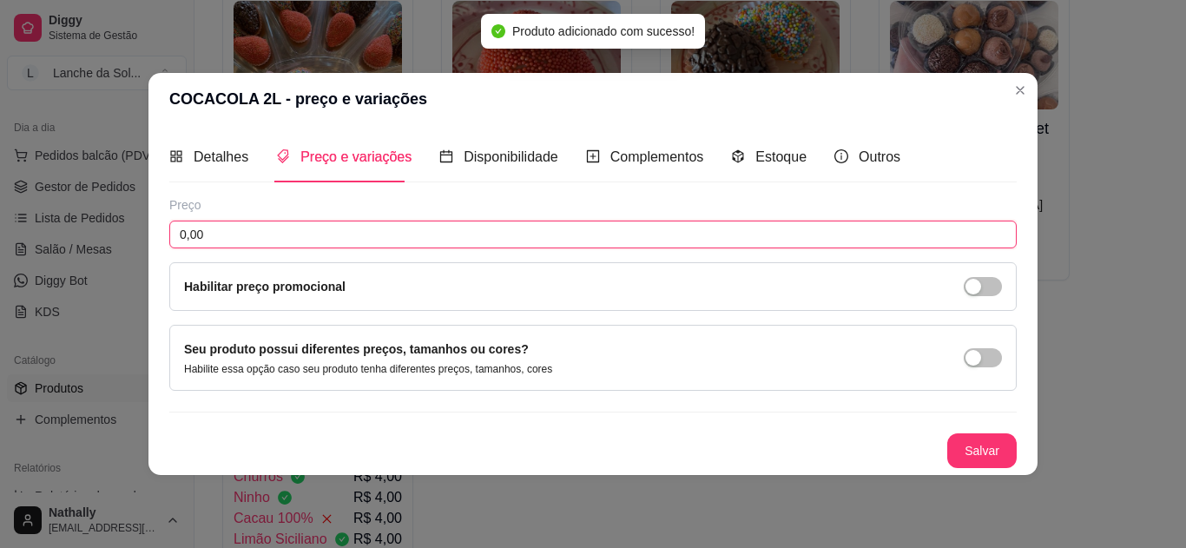
click at [312, 246] on input "0,00" at bounding box center [592, 235] width 847 height 28
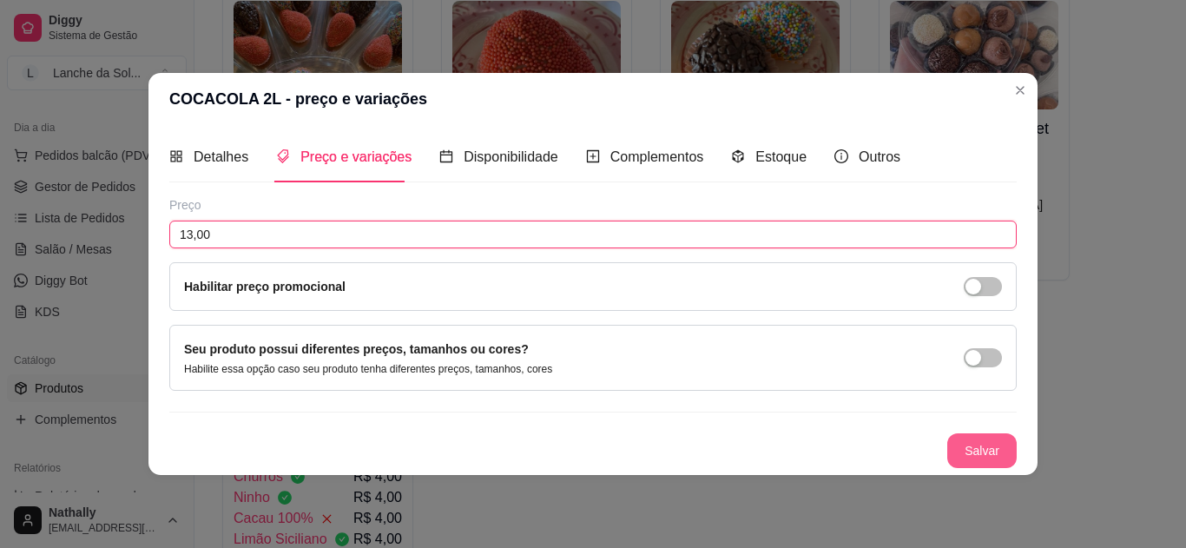
type input "13,00"
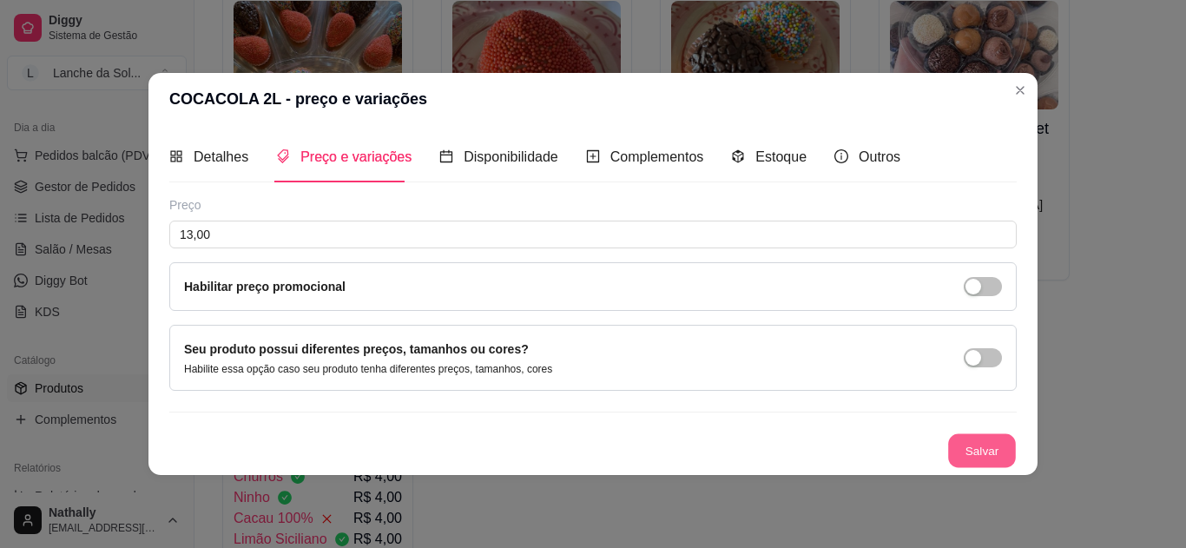
click at [997, 463] on button "Salvar" at bounding box center [982, 450] width 68 height 34
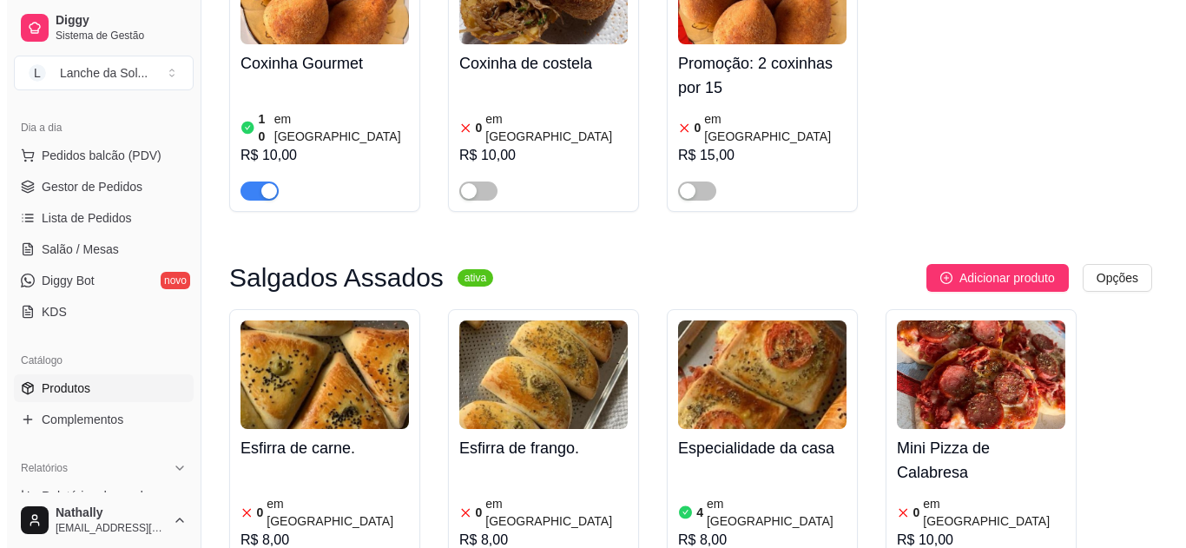
scroll to position [583, 0]
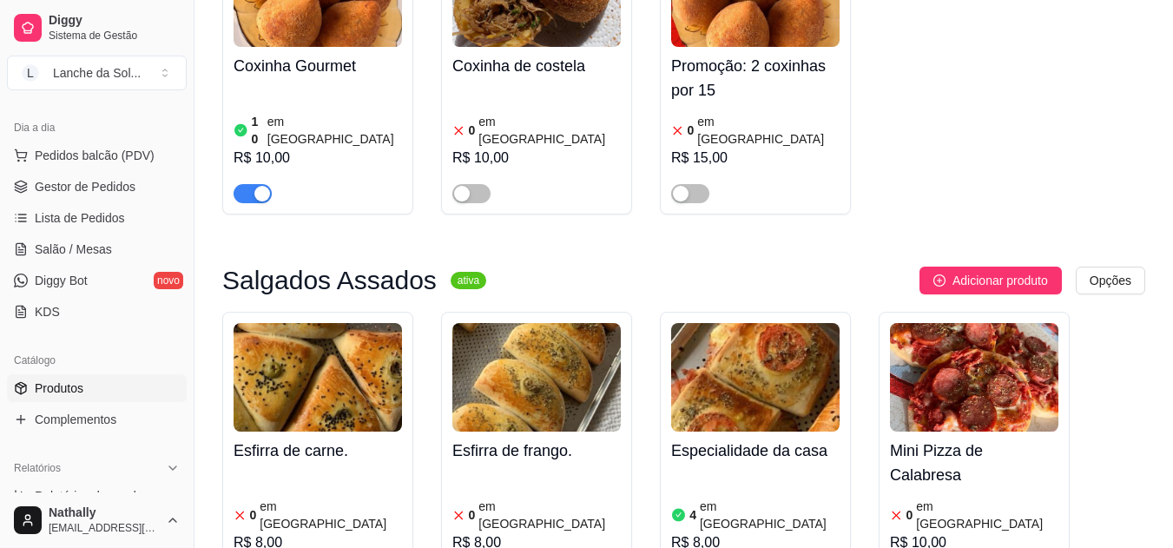
click at [127, 155] on span "Pedidos balcão (PDV)" at bounding box center [95, 155] width 120 height 17
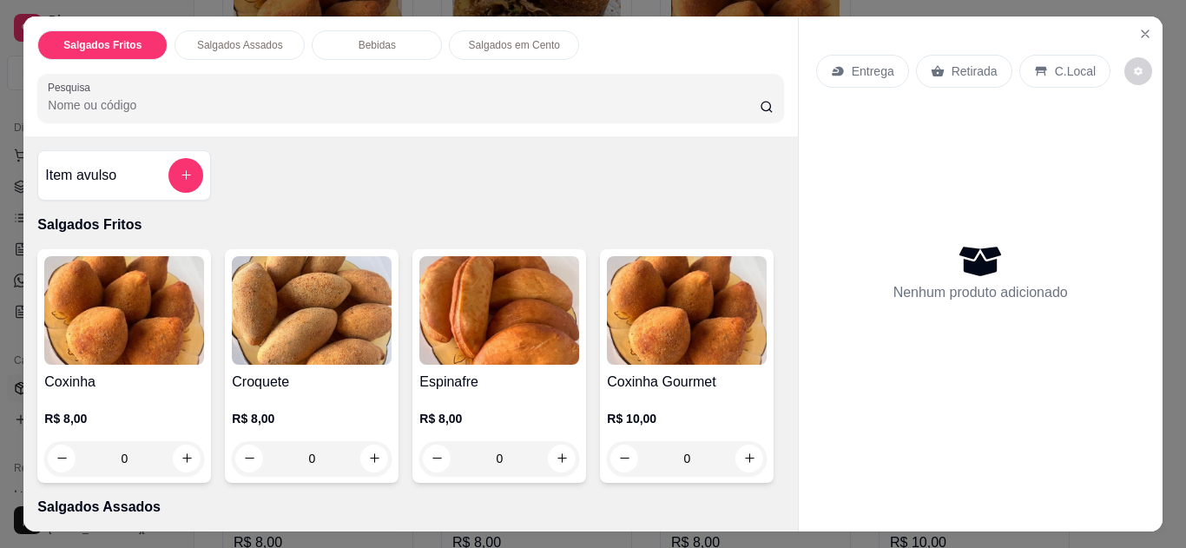
click at [1067, 55] on div "C.Local" at bounding box center [1064, 71] width 91 height 33
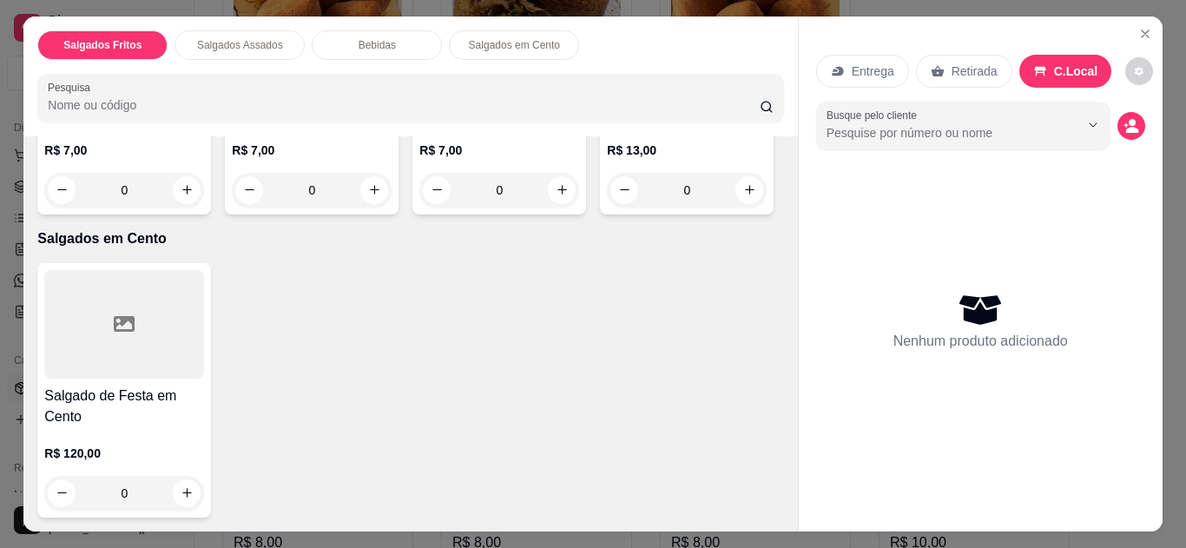
scroll to position [1039, 0]
click at [743, 197] on icon "increase-product-quantity" at bounding box center [749, 190] width 13 height 13
type input "1"
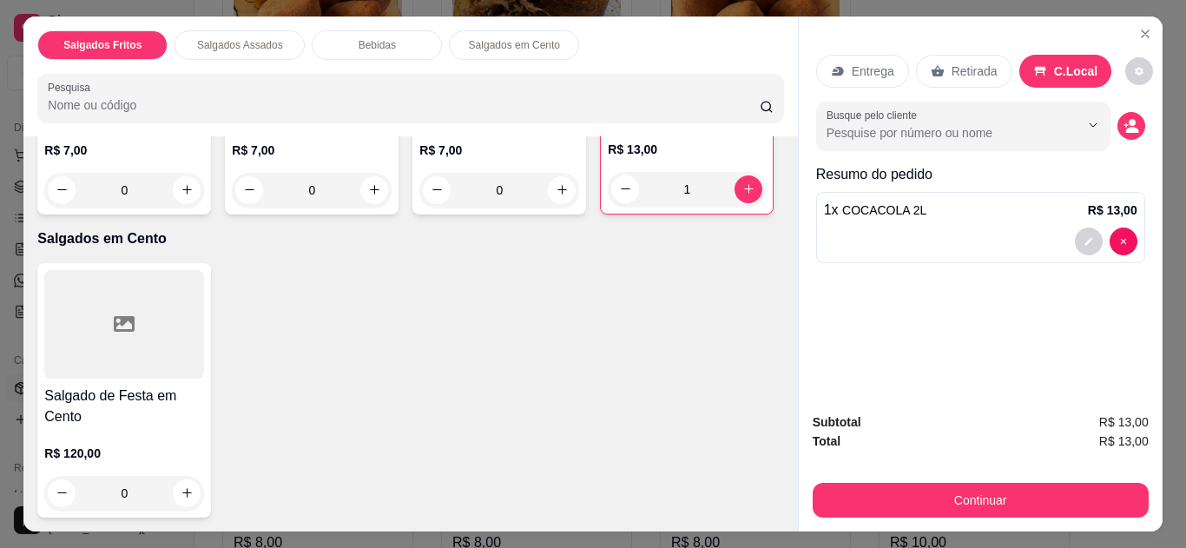
scroll to position [693, 0]
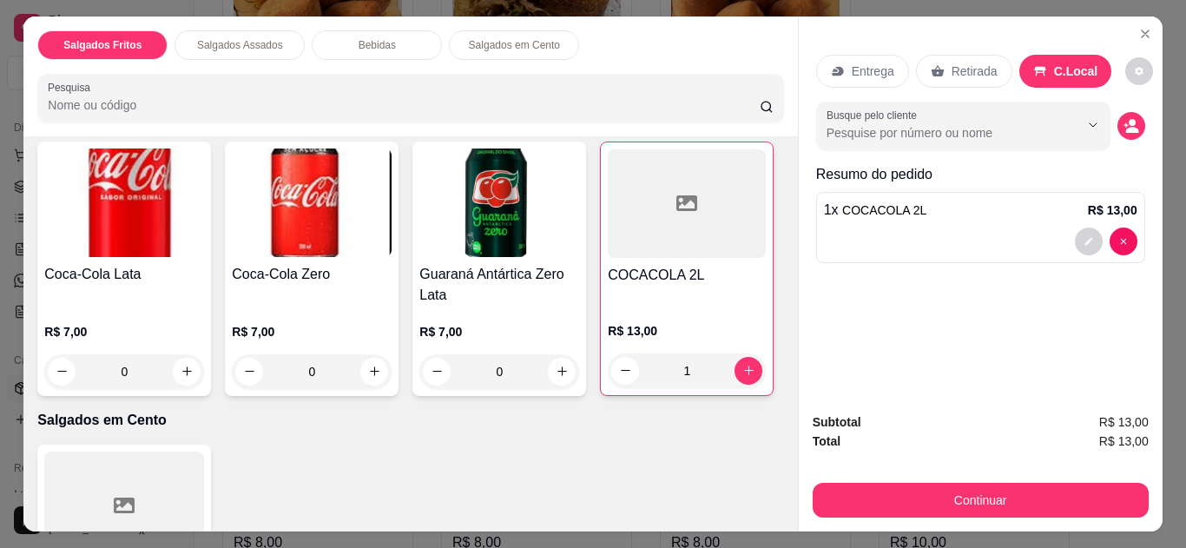
click at [182, 82] on button "increase-product-quantity" at bounding box center [187, 68] width 27 height 27
type input "1"
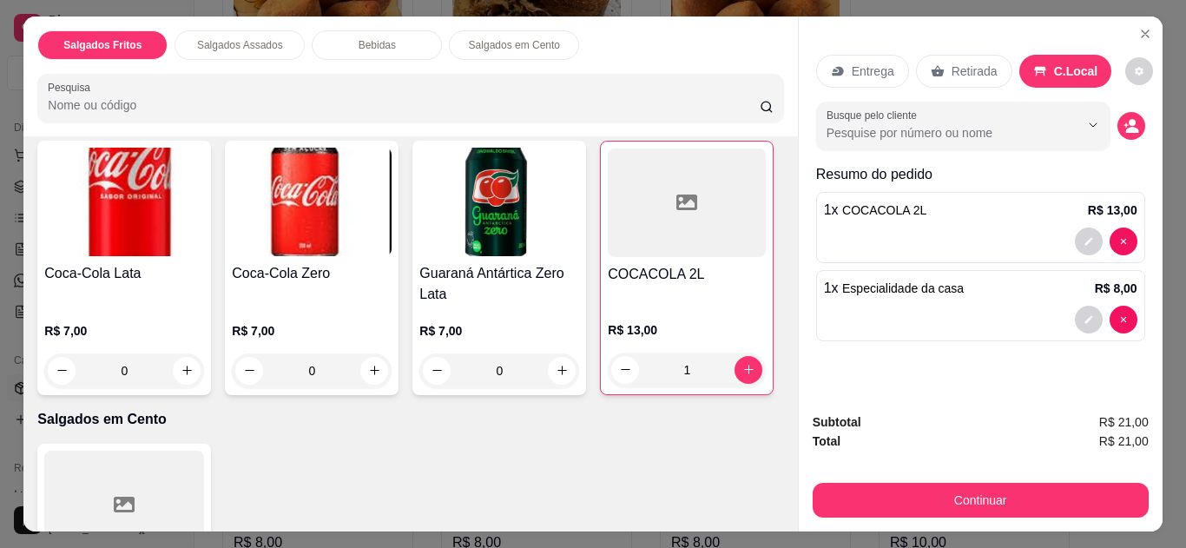
click at [363, 81] on button "increase-product-quantity" at bounding box center [374, 67] width 27 height 27
type input "1"
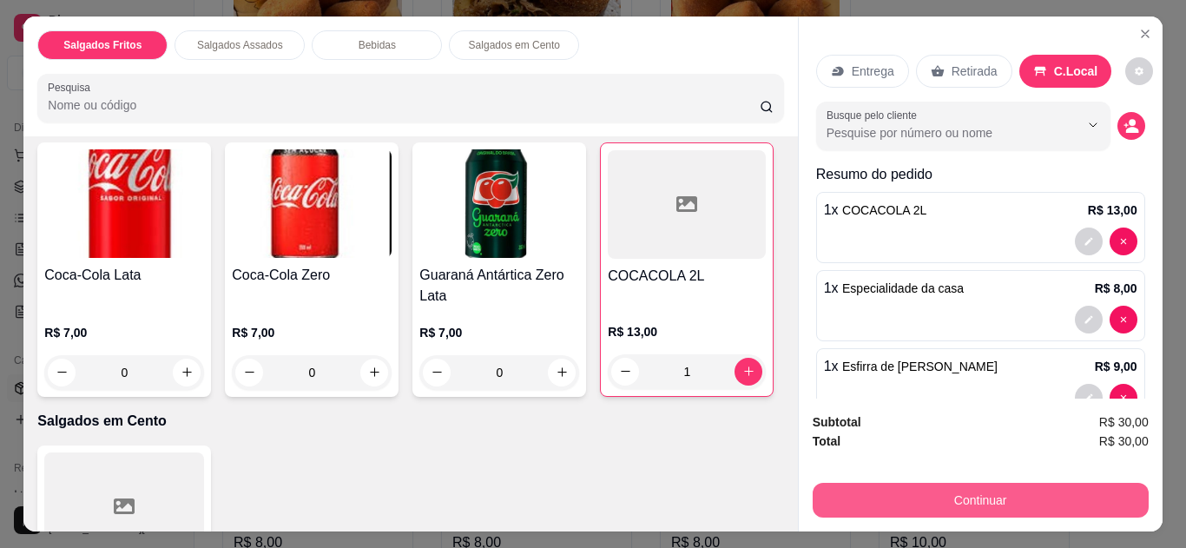
click at [837, 483] on button "Continuar" at bounding box center [981, 500] width 336 height 35
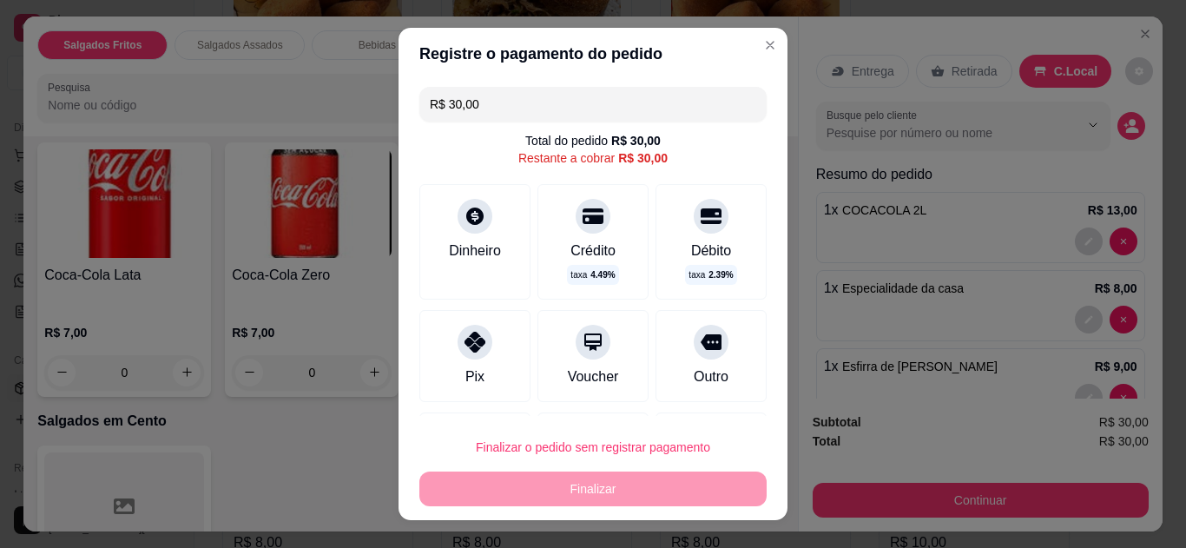
click at [475, 356] on div "Pix" at bounding box center [474, 356] width 111 height 92
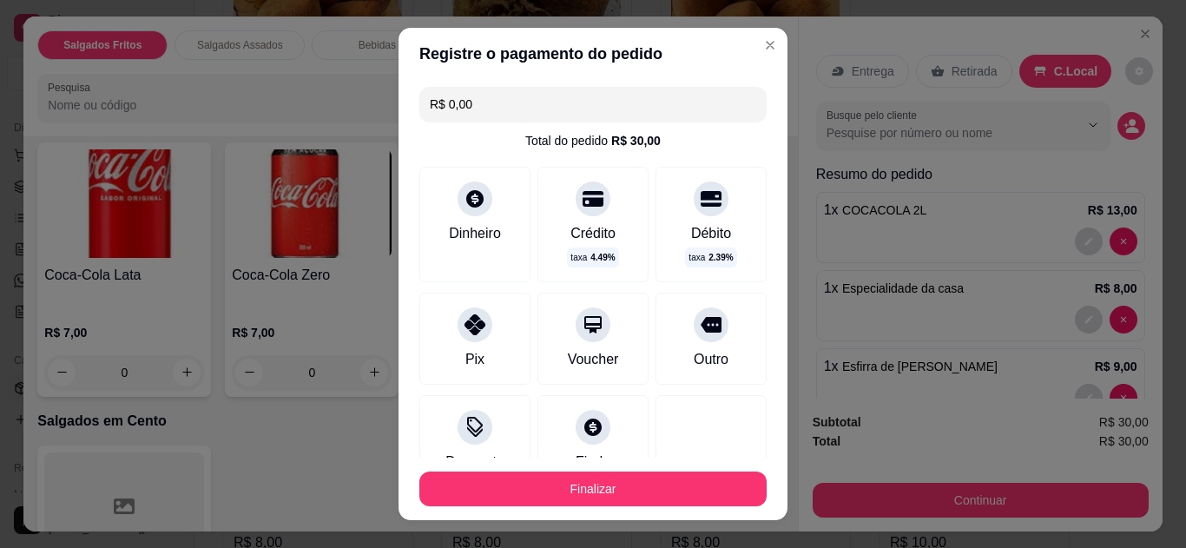
click at [529, 98] on input "R$ 0,00" at bounding box center [593, 104] width 326 height 35
click at [468, 345] on div "Pix" at bounding box center [474, 339] width 111 height 92
click at [602, 108] on input "R$ 0,00" at bounding box center [593, 104] width 326 height 35
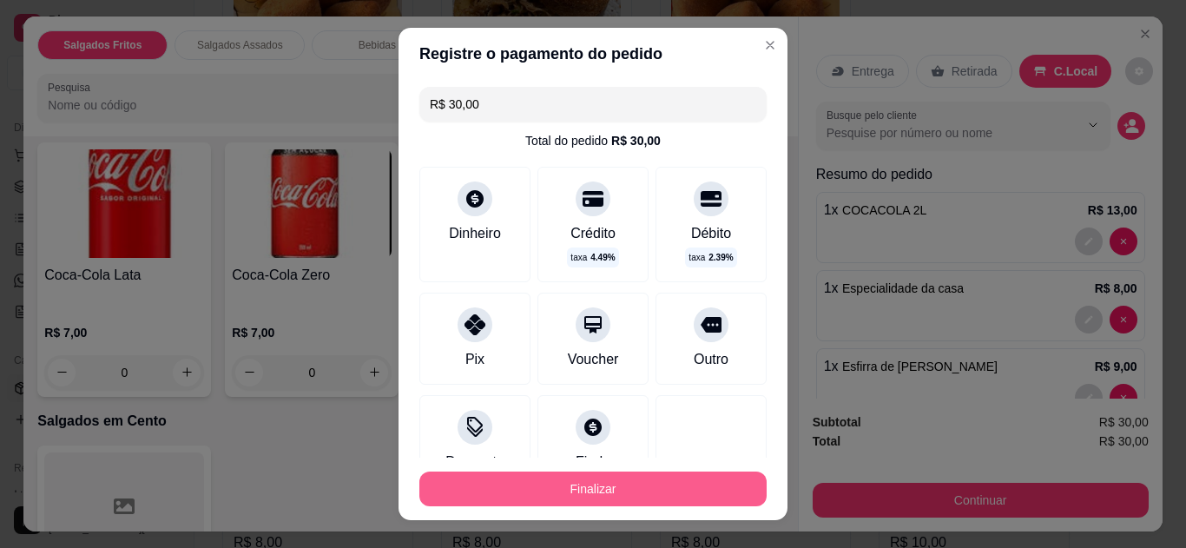
type input "R$ 30,00"
click at [579, 482] on button "Finalizar" at bounding box center [593, 489] width 337 height 34
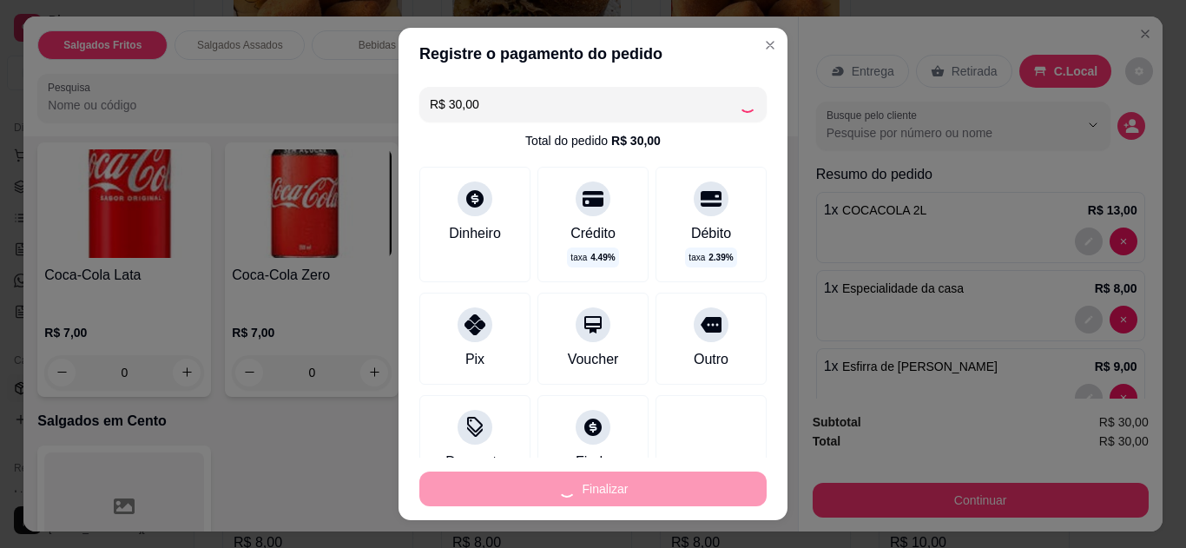
type input "0"
type input "-R$ 30,00"
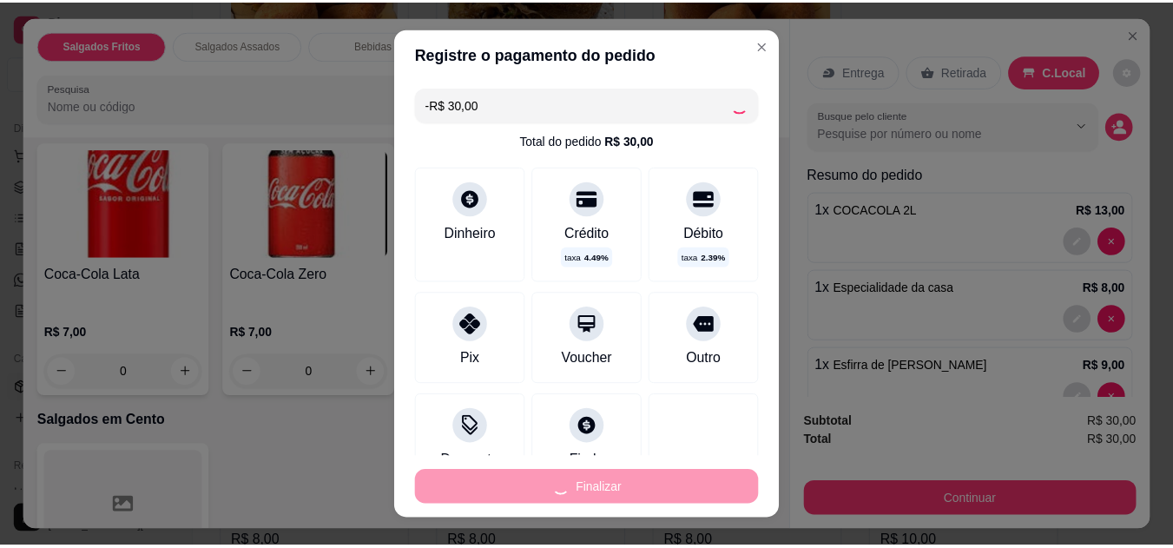
scroll to position [693, 0]
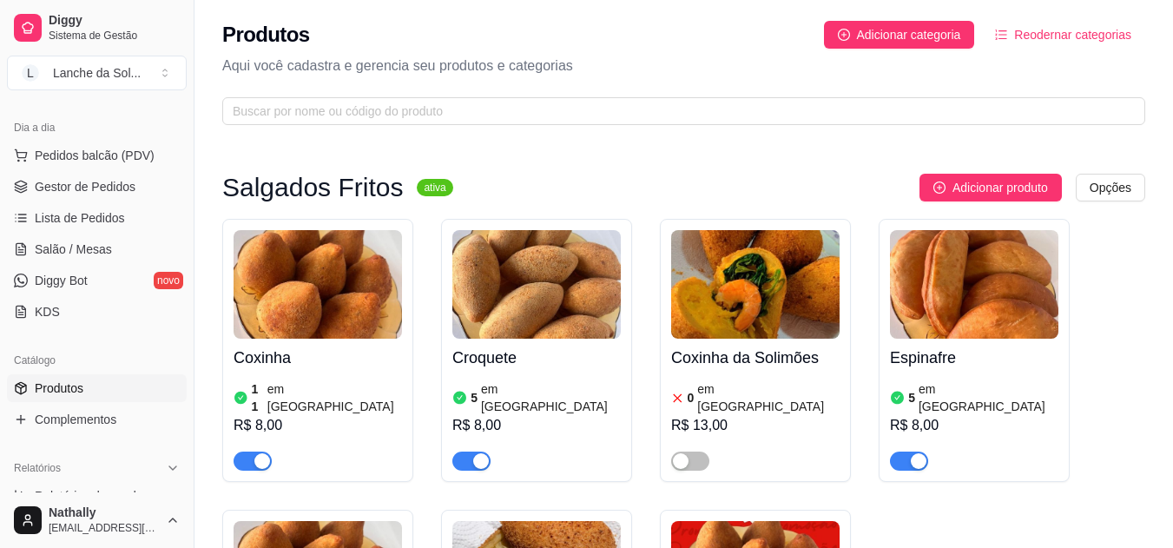
click at [144, 150] on span "Pedidos balcão (PDV)" at bounding box center [95, 155] width 120 height 17
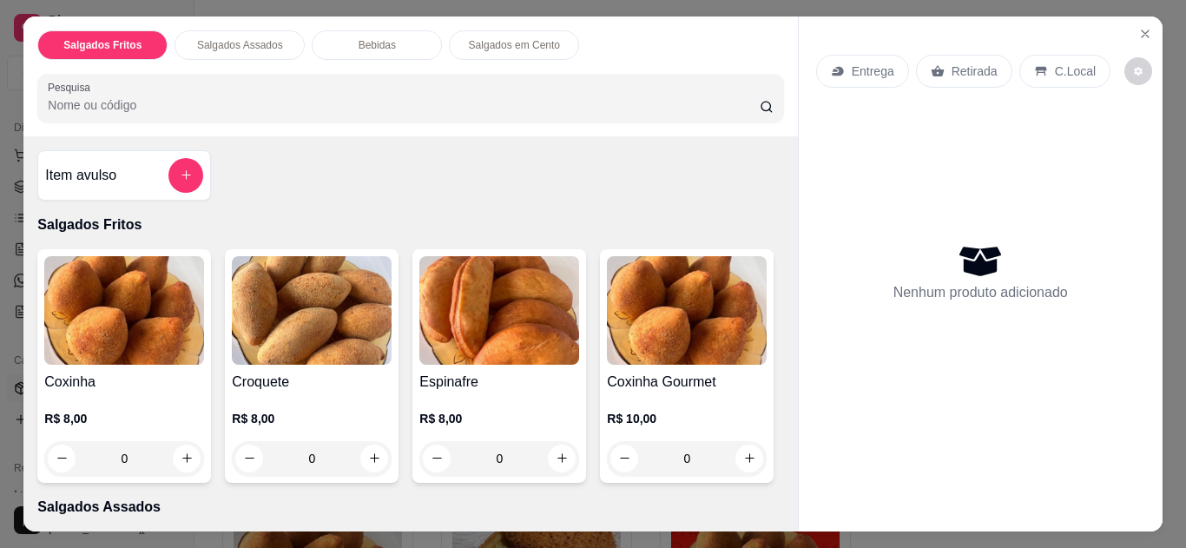
click at [1057, 63] on p "C.Local" at bounding box center [1075, 71] width 41 height 17
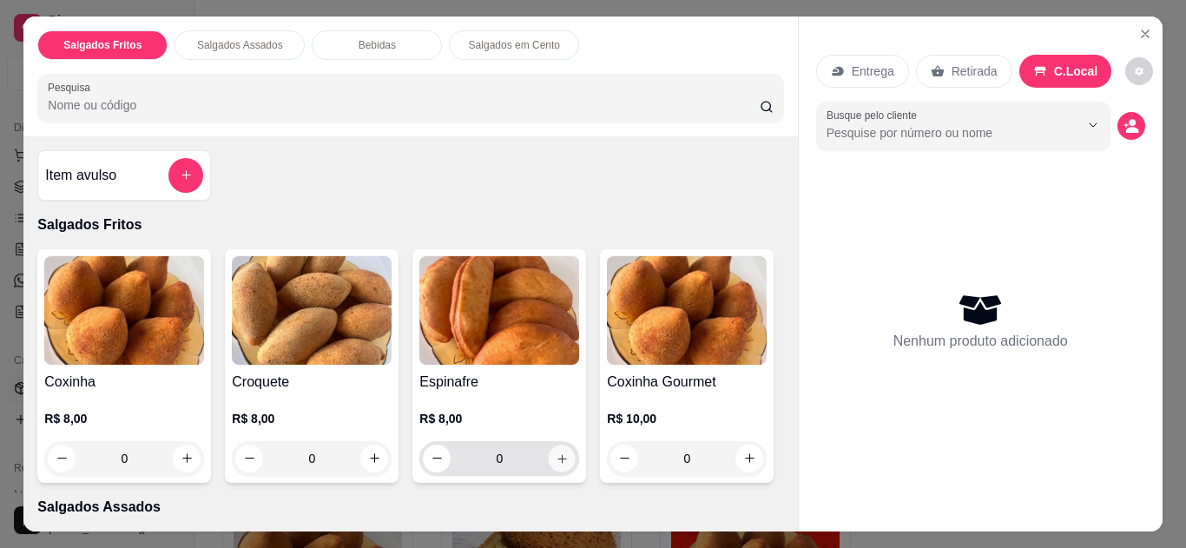
click at [564, 446] on button "increase-product-quantity" at bounding box center [562, 458] width 27 height 27
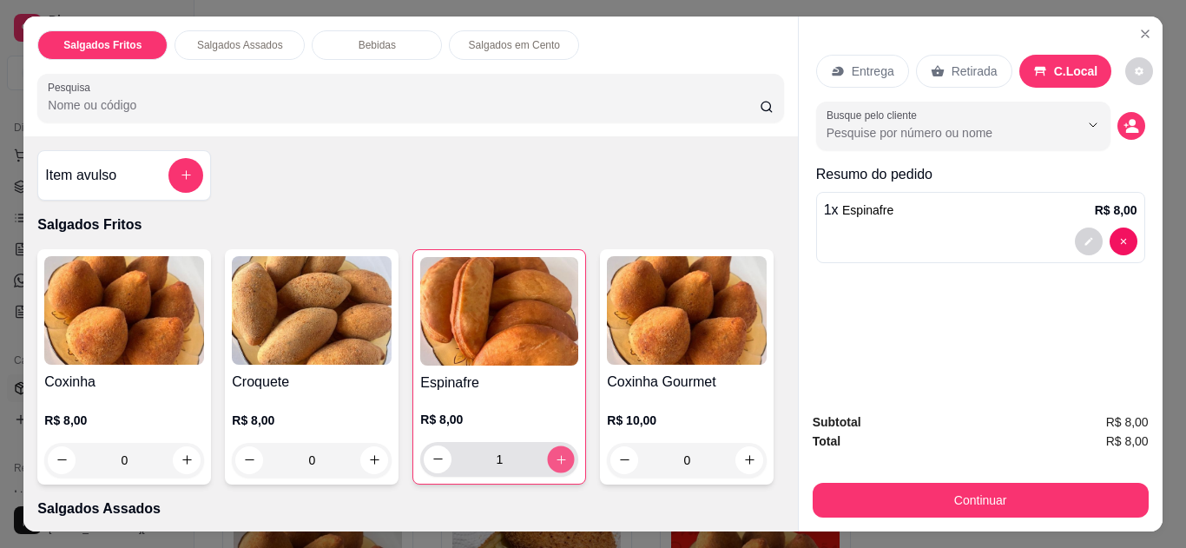
click at [564, 446] on button "increase-product-quantity" at bounding box center [561, 458] width 27 height 27
type input "3"
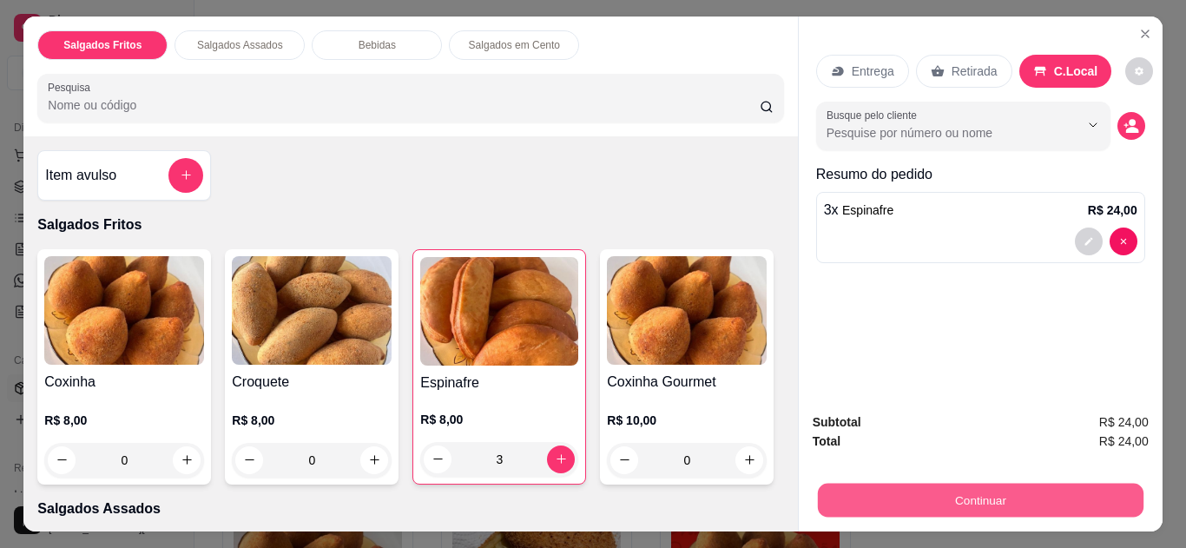
click at [860, 495] on button "Continuar" at bounding box center [980, 501] width 326 height 34
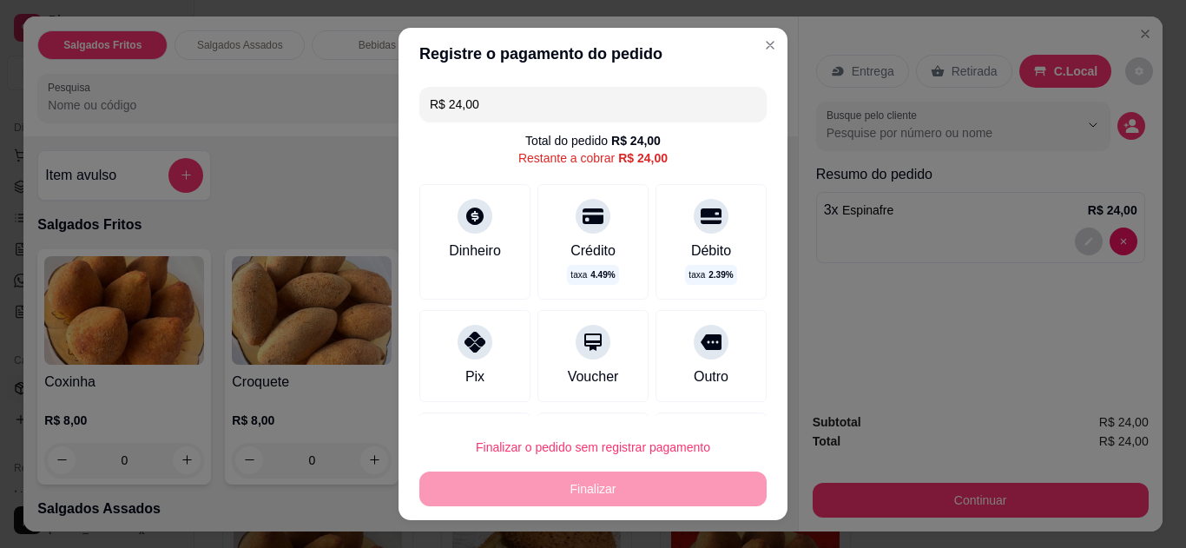
click at [683, 233] on div "Débito taxa 2.39 %" at bounding box center [711, 241] width 111 height 115
type input "R$ 0,00"
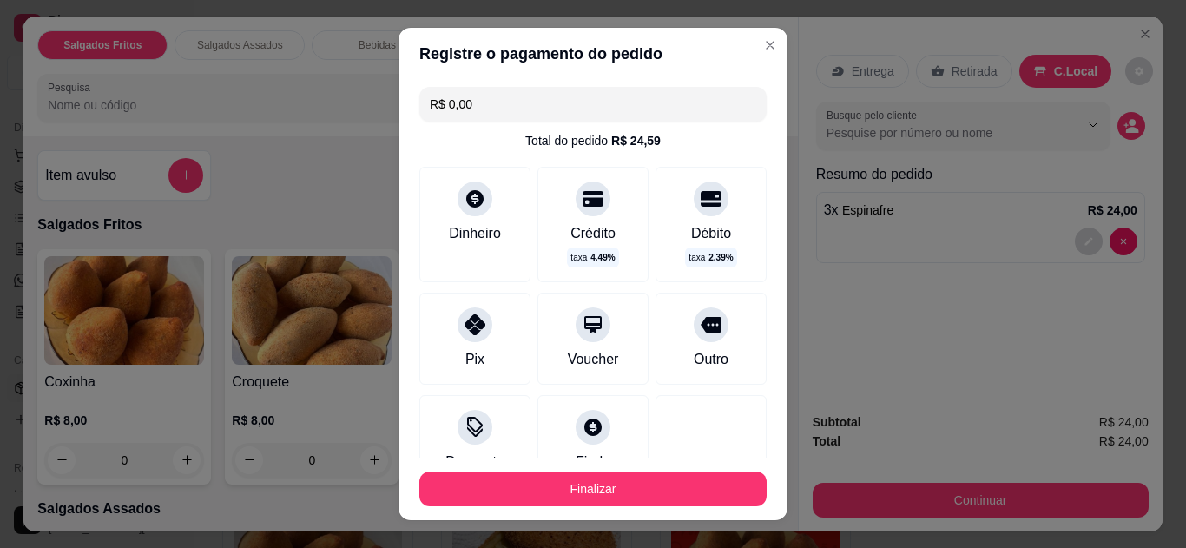
click at [696, 208] on div "Débito taxa 2.39 %" at bounding box center [711, 224] width 111 height 115
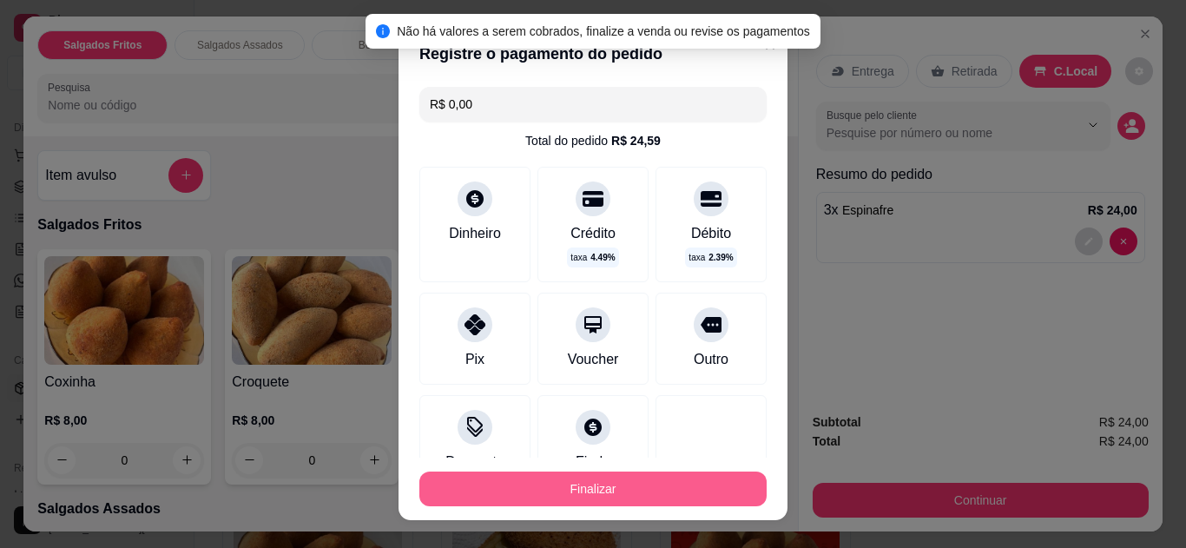
click at [561, 479] on button "Finalizar" at bounding box center [592, 488] width 347 height 35
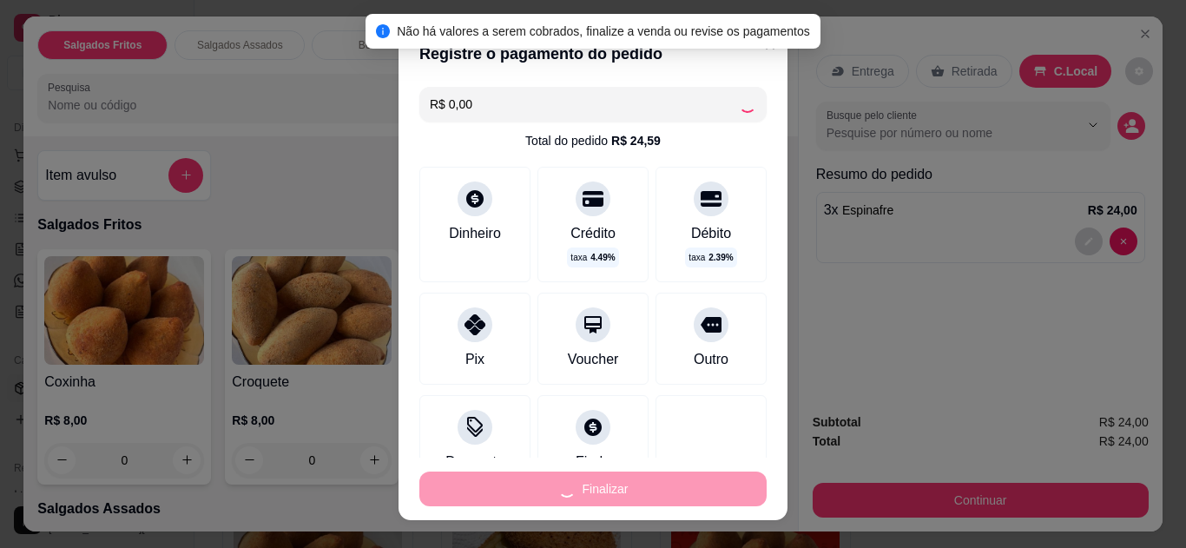
type input "0"
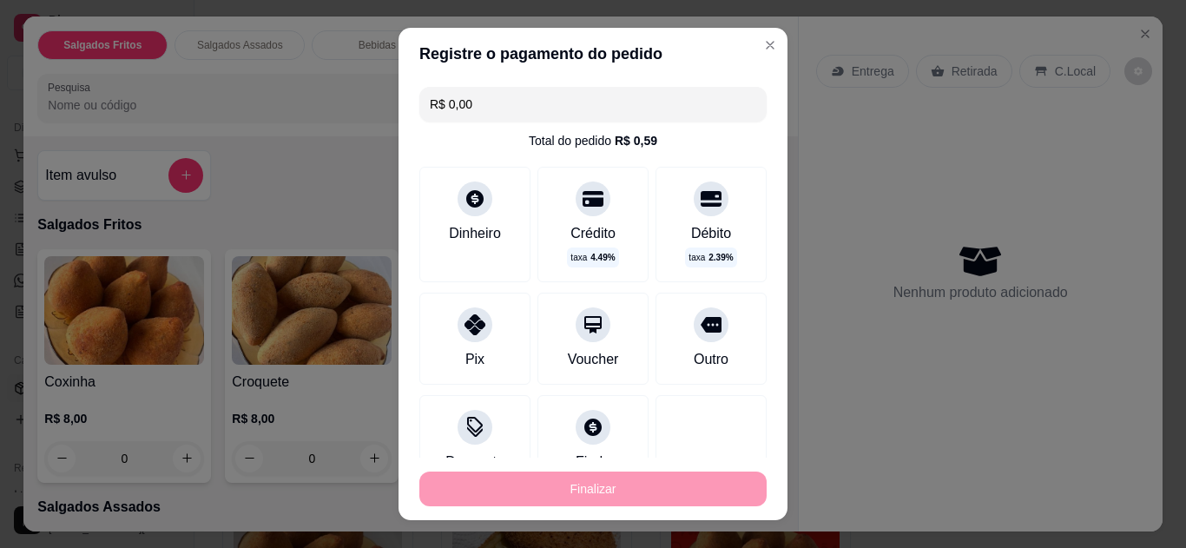
type input "-R$ 24,00"
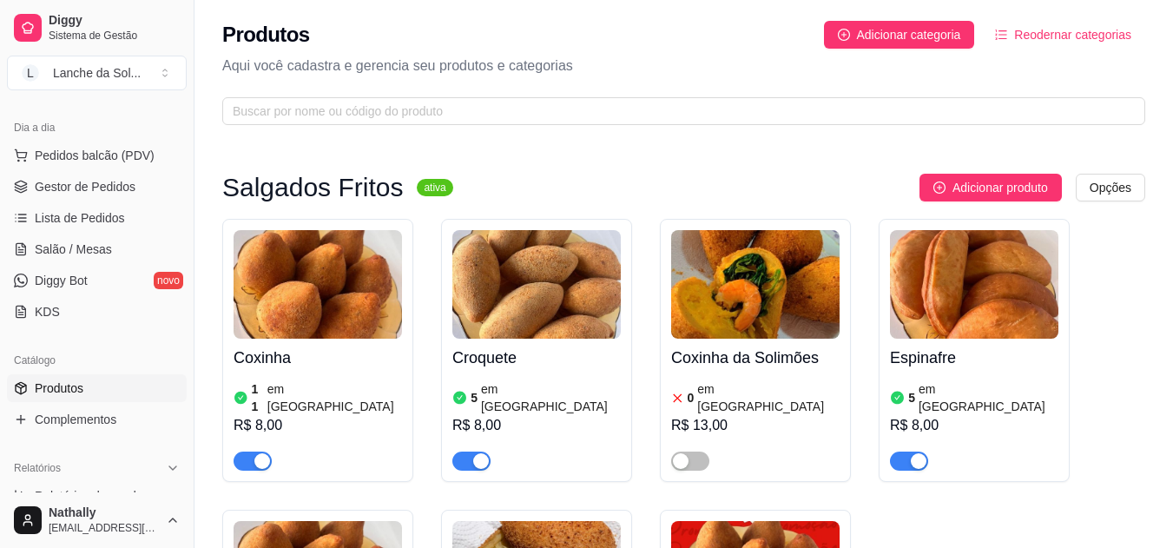
click at [135, 157] on span "Pedidos balcão (PDV)" at bounding box center [95, 155] width 120 height 17
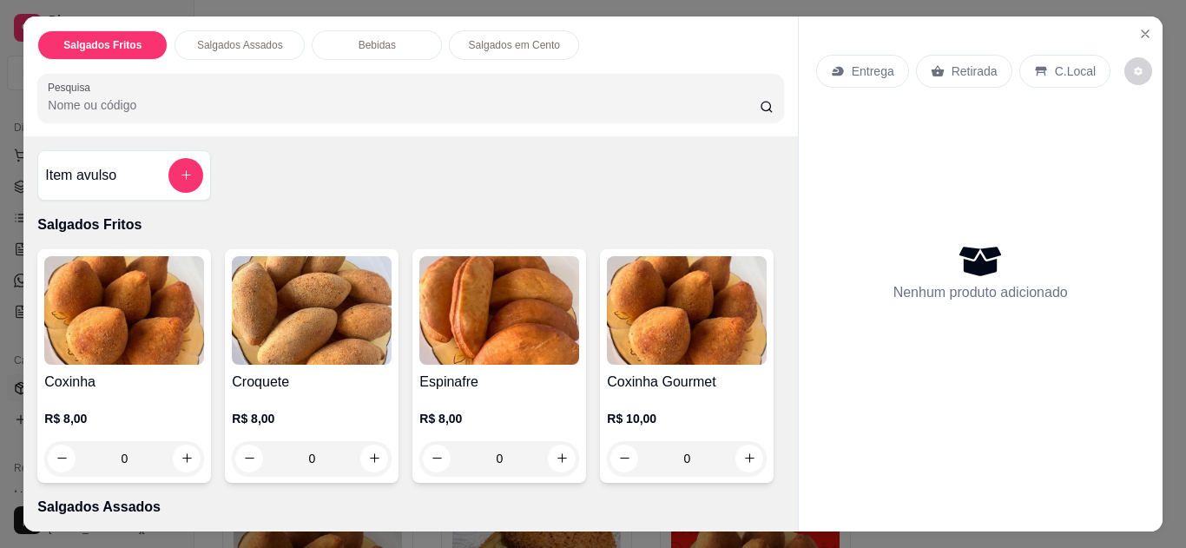
click at [1135, 20] on button "Close" at bounding box center [1145, 34] width 28 height 28
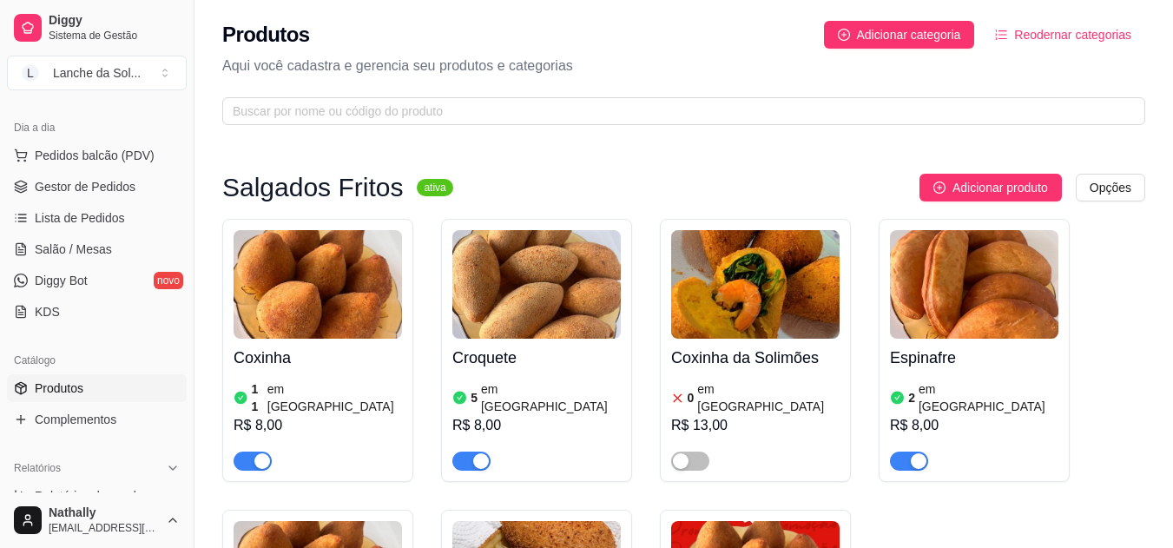
click at [131, 180] on span "Gestor de Pedidos" at bounding box center [85, 186] width 101 height 17
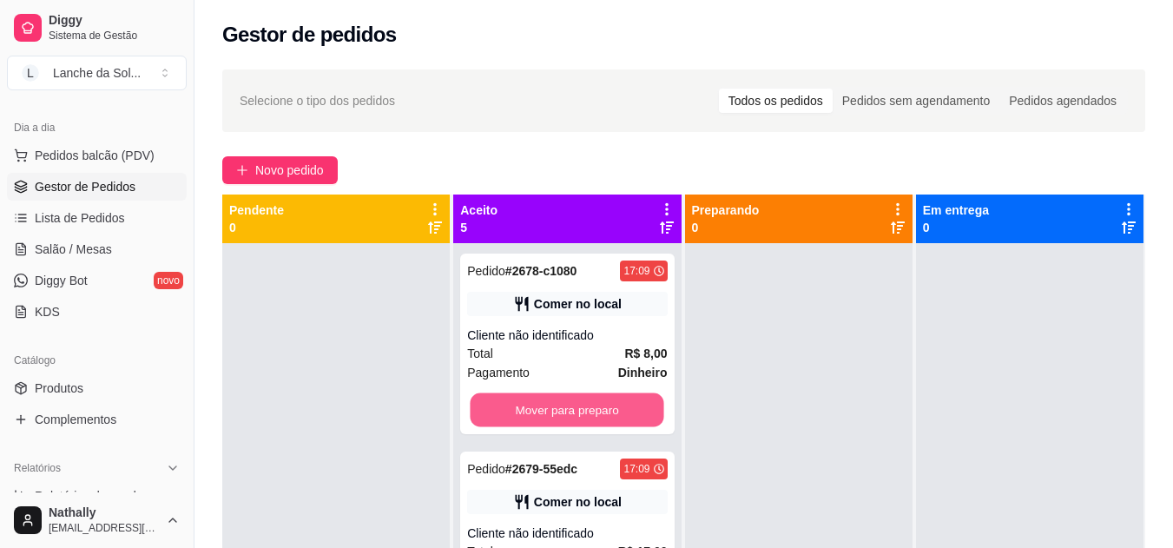
click at [506, 399] on button "Mover para preparo" at bounding box center [568, 410] width 194 height 34
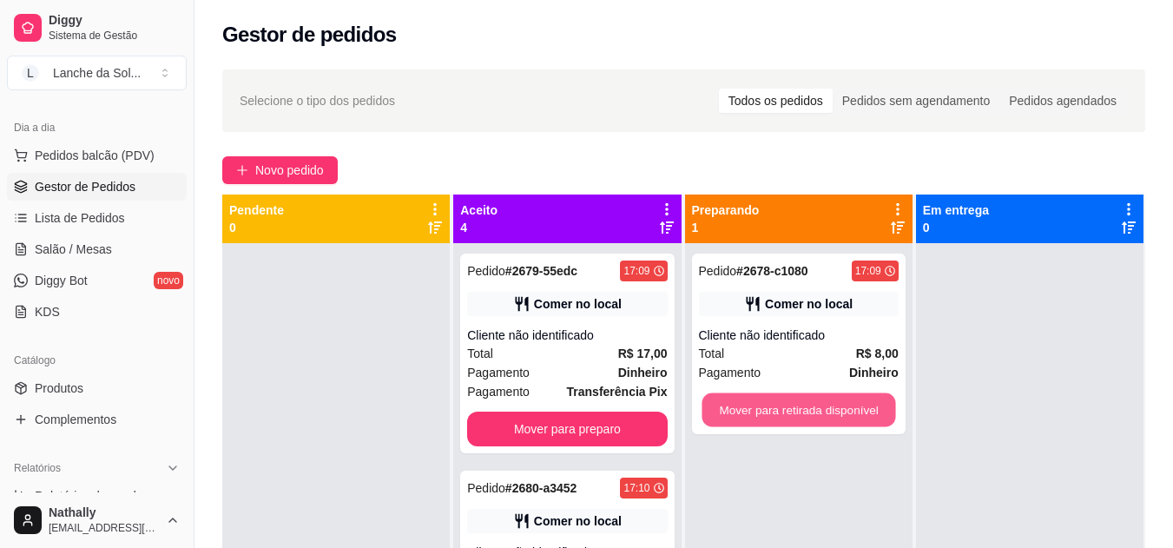
click at [754, 412] on button "Mover para retirada disponível" at bounding box center [799, 410] width 194 height 34
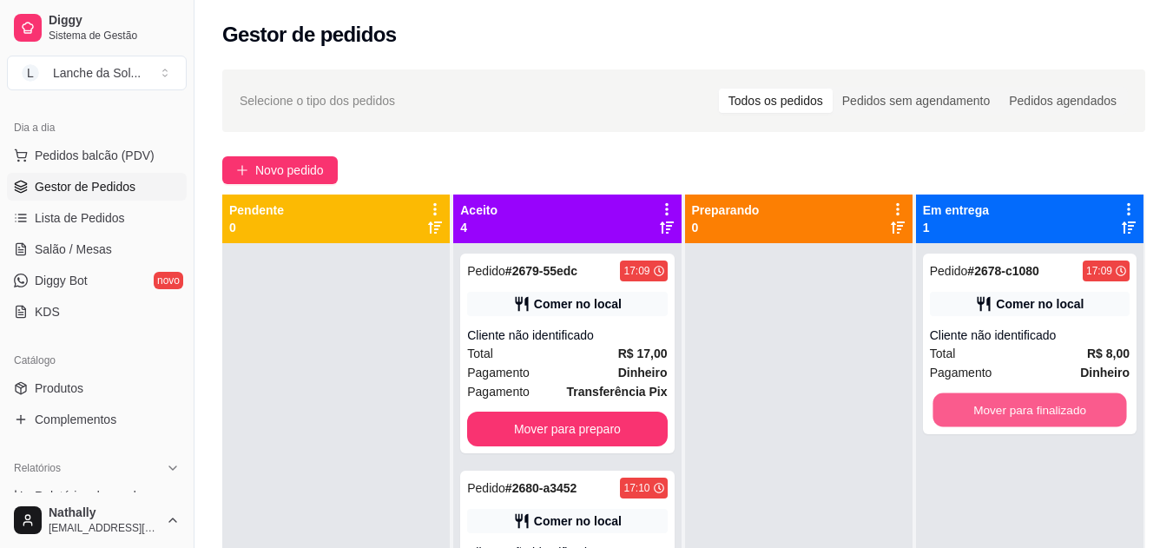
click at [995, 405] on button "Mover para finalizado" at bounding box center [1030, 410] width 194 height 34
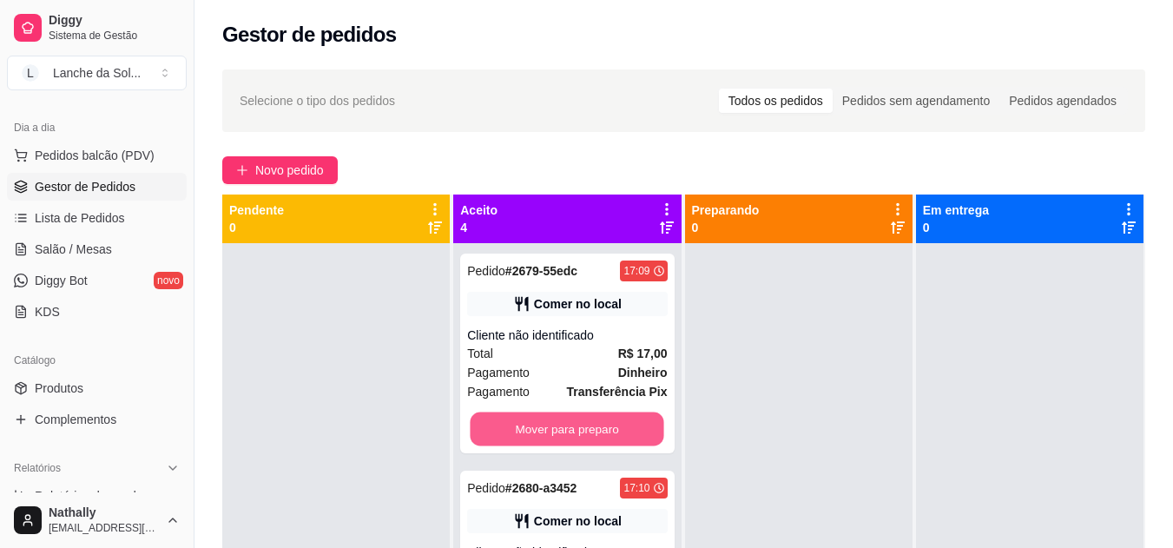
click at [617, 425] on button "Mover para preparo" at bounding box center [568, 429] width 194 height 34
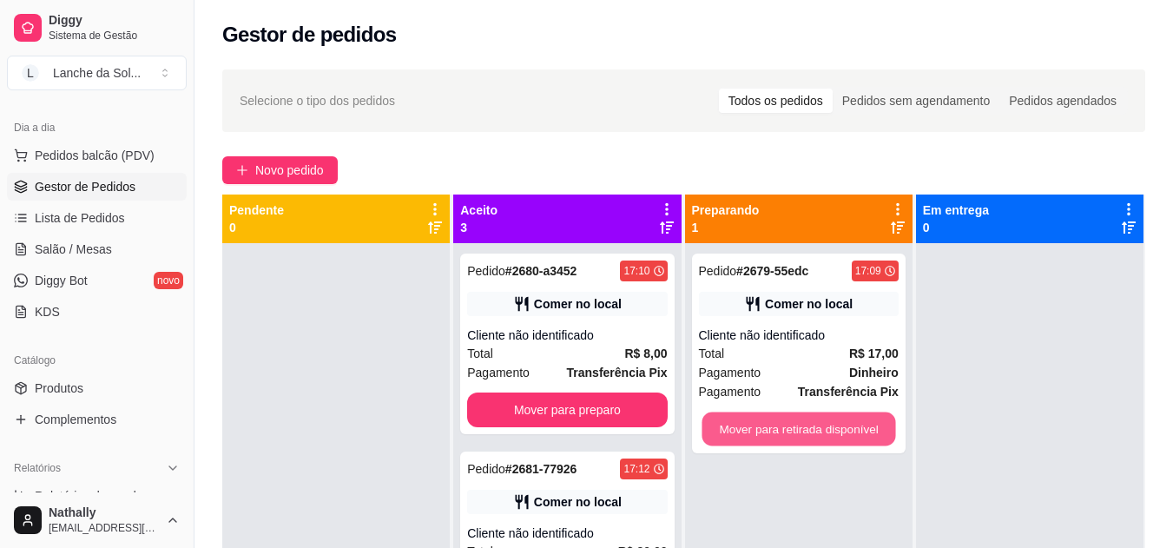
click at [745, 425] on button "Mover para retirada disponível" at bounding box center [799, 429] width 194 height 34
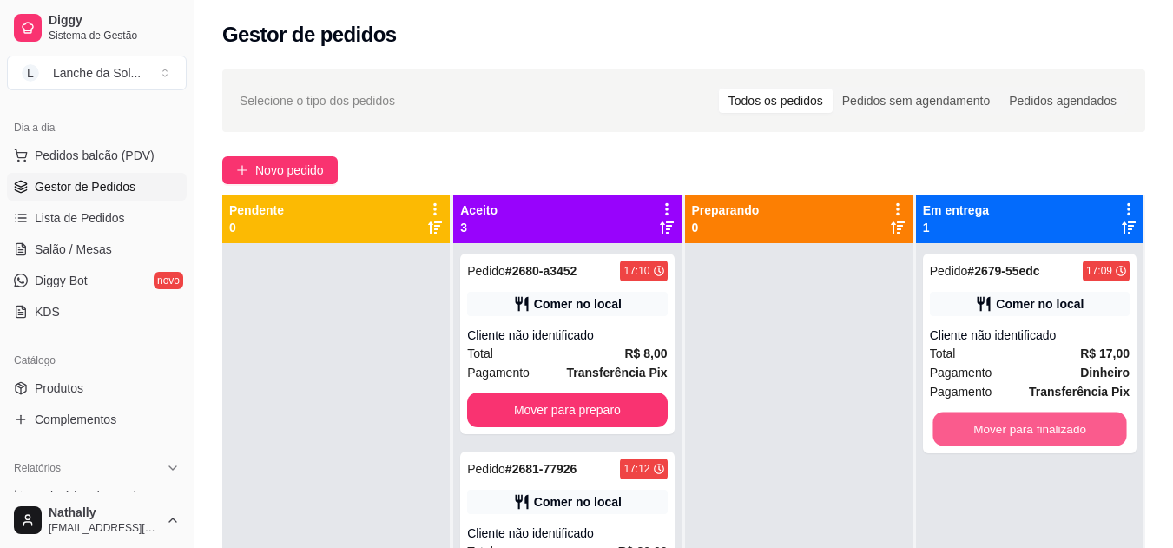
click at [933, 429] on button "Mover para finalizado" at bounding box center [1030, 429] width 194 height 34
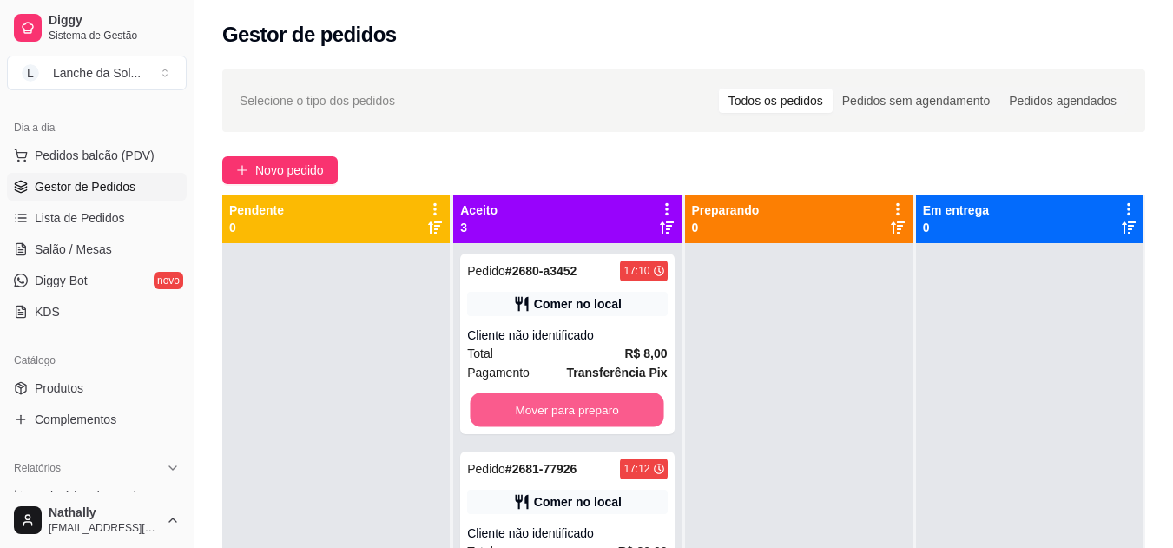
click at [533, 404] on button "Mover para preparo" at bounding box center [568, 410] width 194 height 34
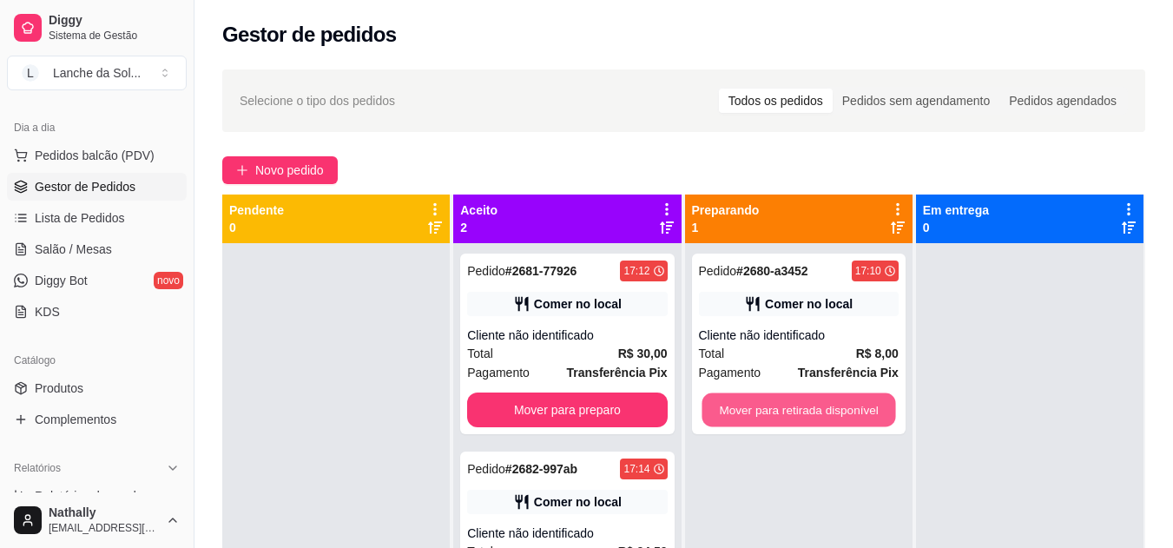
click at [774, 395] on button "Mover para retirada disponível" at bounding box center [799, 410] width 194 height 34
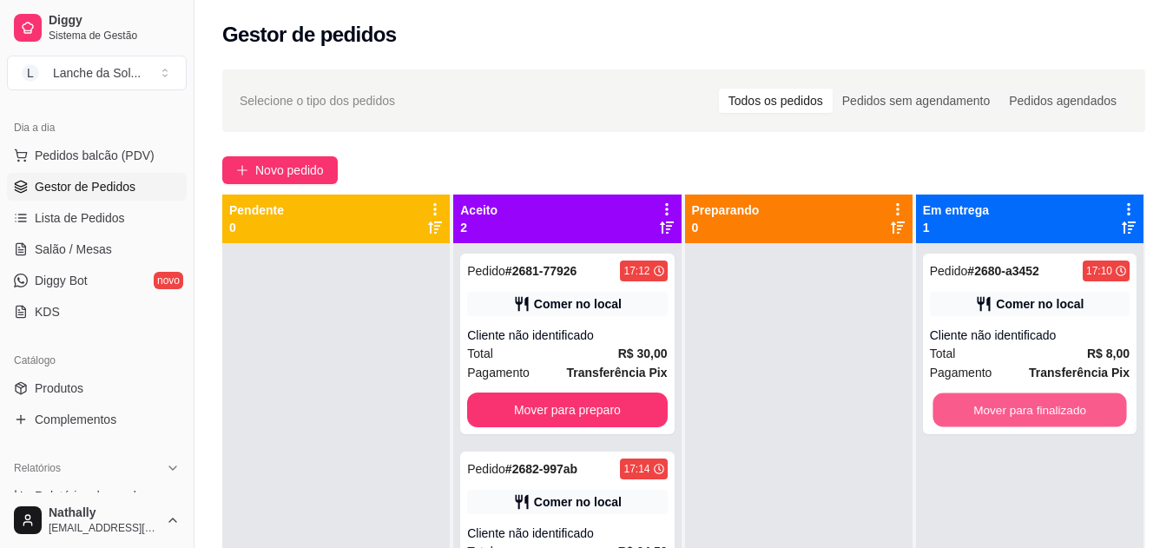
click at [972, 401] on button "Mover para finalizado" at bounding box center [1030, 410] width 194 height 34
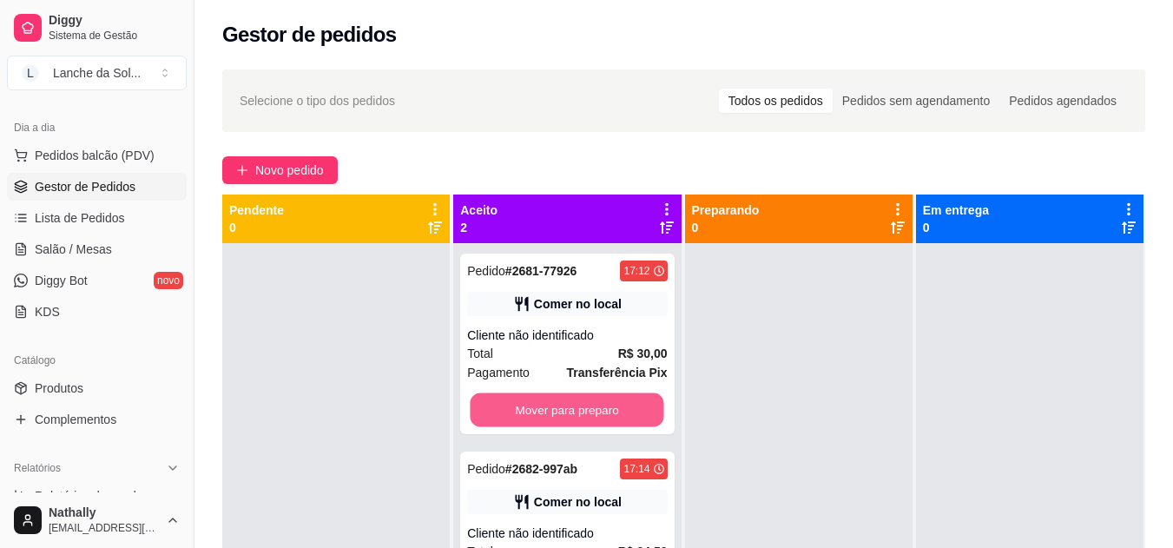
click at [556, 411] on button "Mover para preparo" at bounding box center [568, 410] width 194 height 34
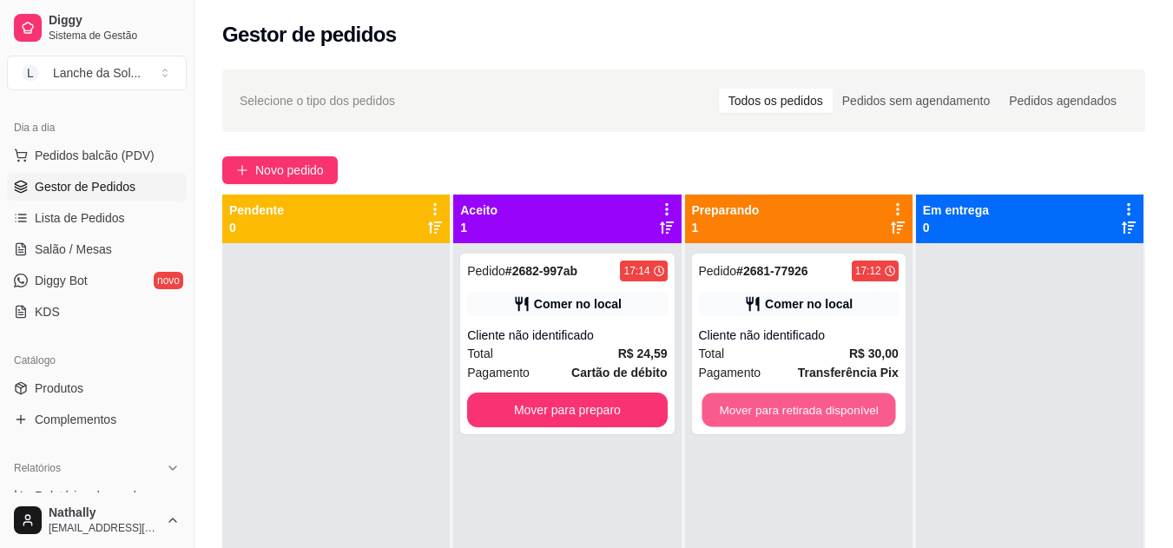
click at [779, 399] on button "Mover para retirada disponível" at bounding box center [799, 410] width 194 height 34
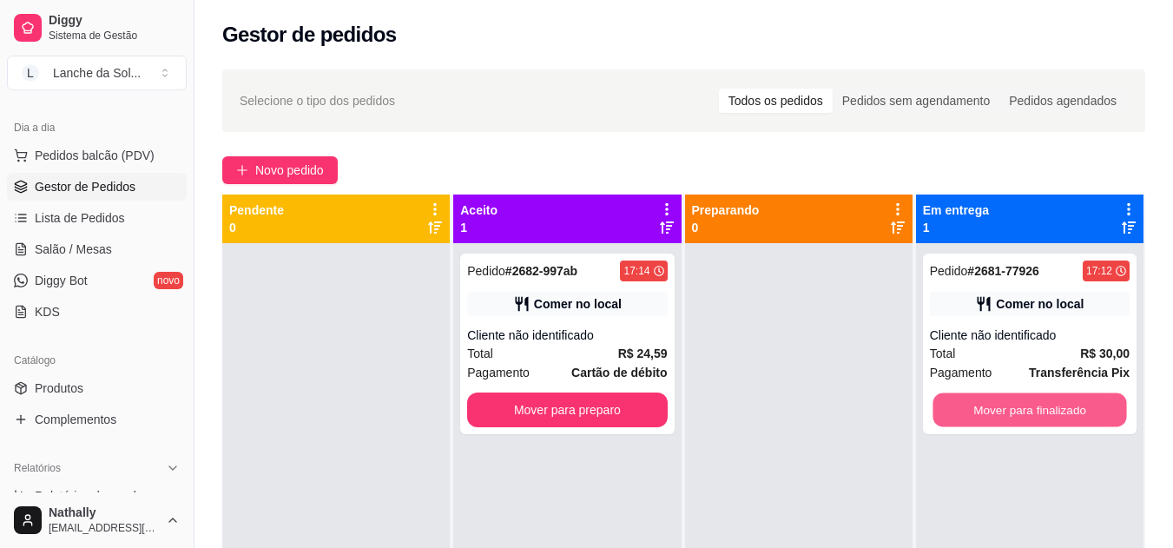
click at [1003, 399] on button "Mover para finalizado" at bounding box center [1030, 410] width 194 height 34
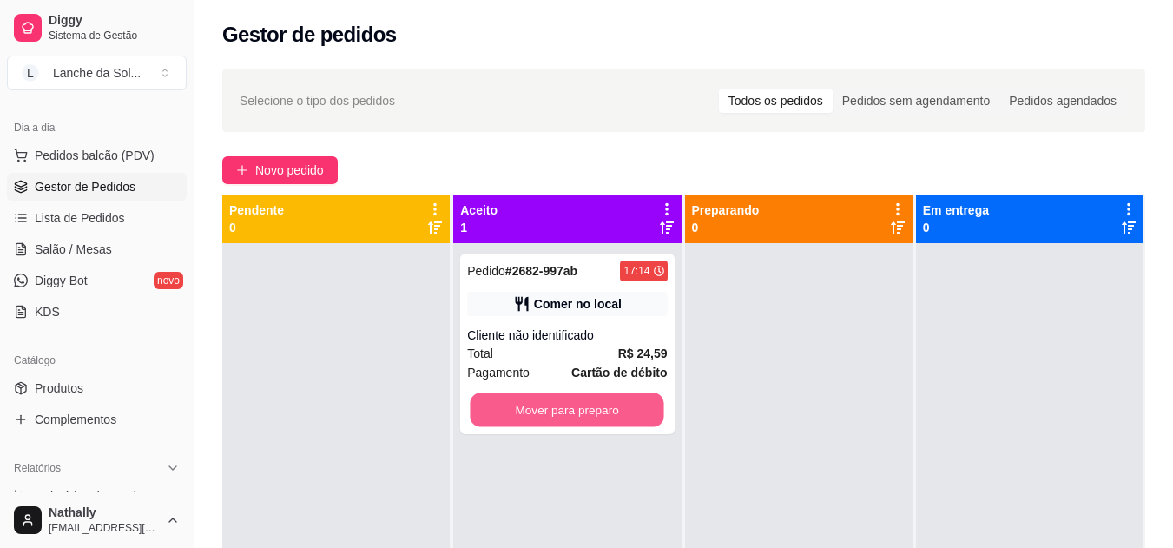
click at [616, 402] on button "Mover para preparo" at bounding box center [568, 410] width 194 height 34
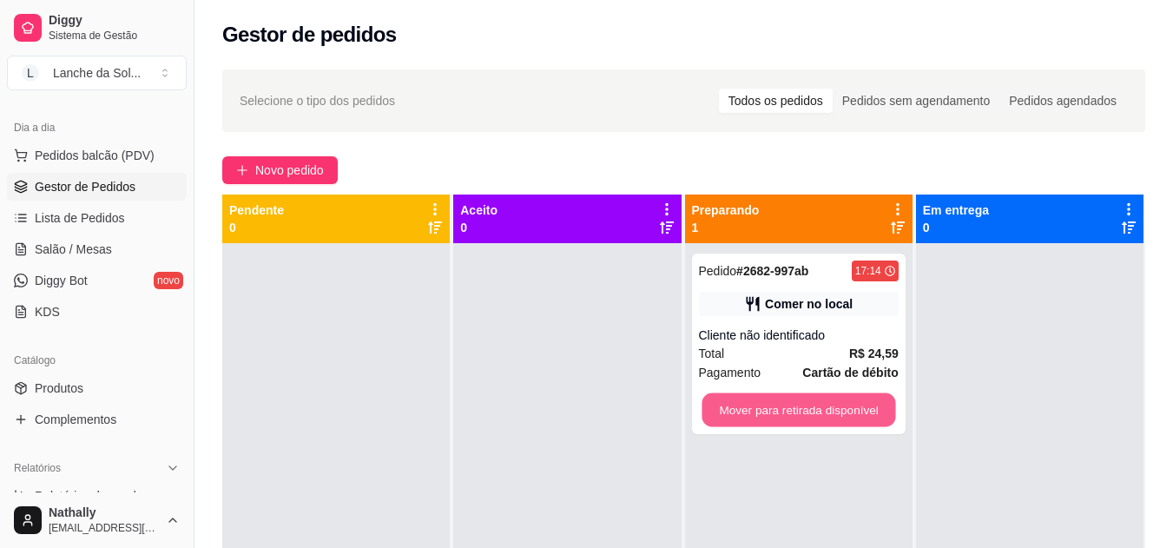
click at [754, 399] on button "Mover para retirada disponível" at bounding box center [799, 410] width 194 height 34
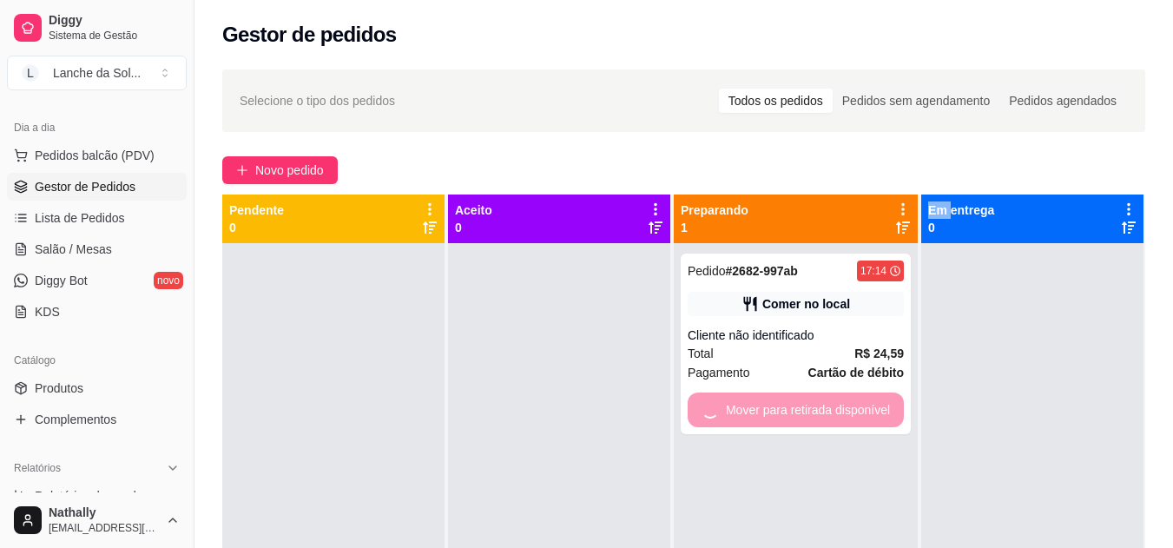
click at [754, 399] on div "Mover para retirada disponível" at bounding box center [796, 409] width 216 height 35
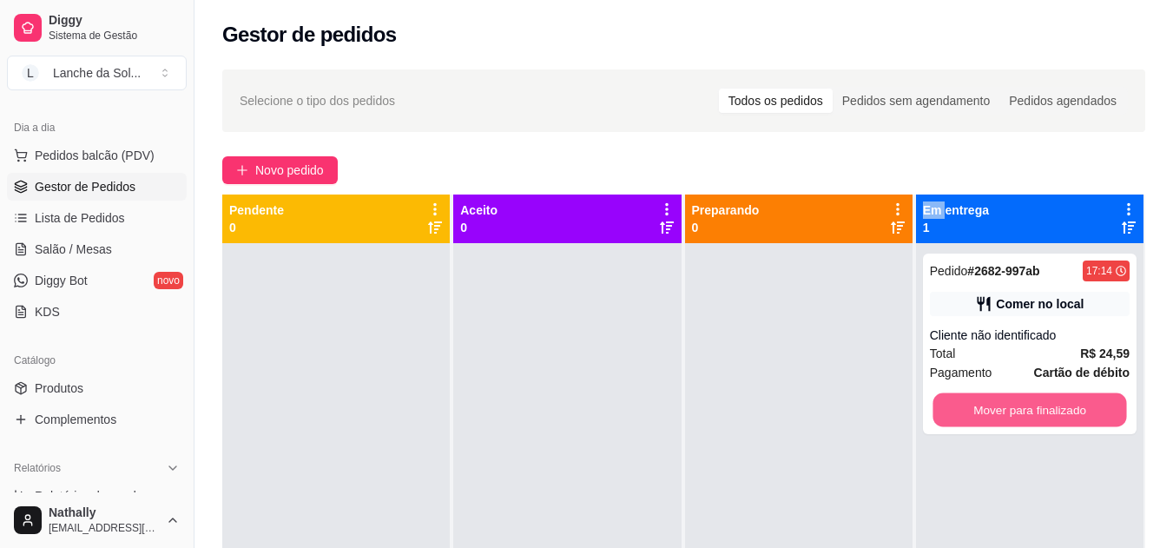
click at [984, 395] on button "Mover para finalizado" at bounding box center [1030, 410] width 194 height 34
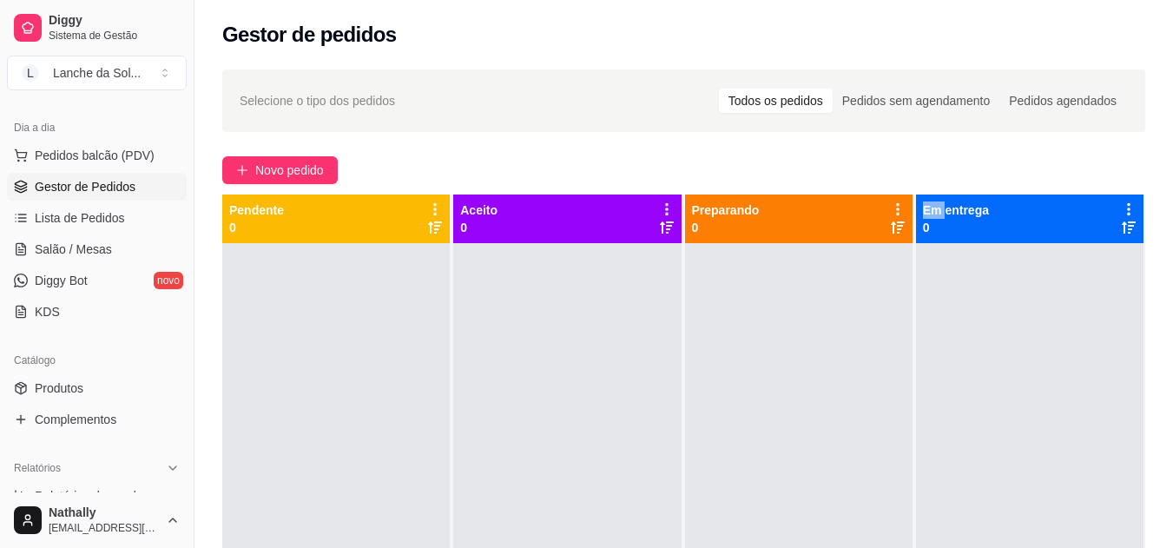
click at [128, 375] on link "Produtos" at bounding box center [97, 388] width 180 height 28
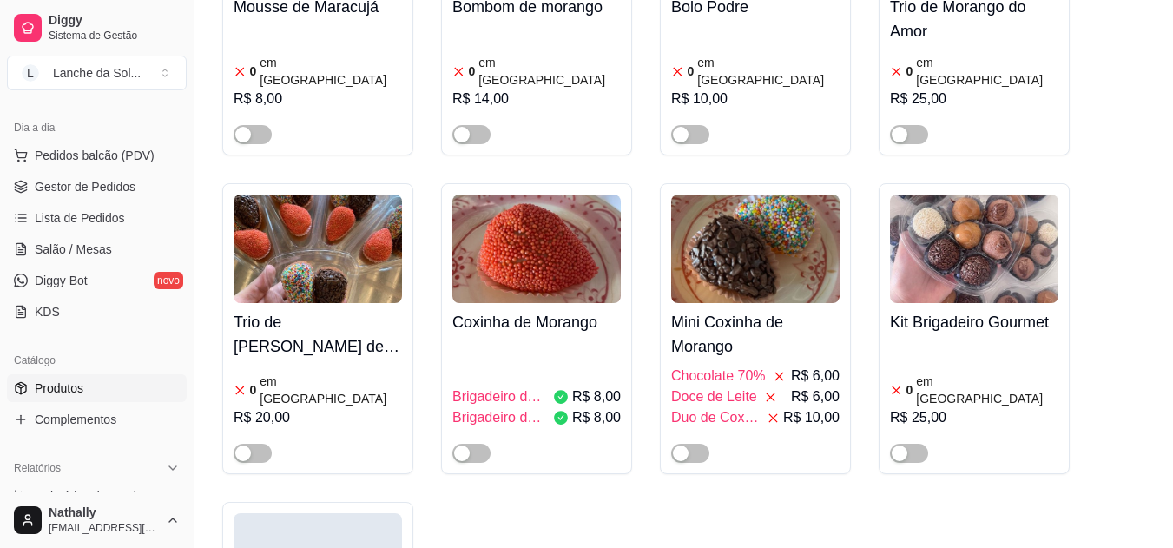
scroll to position [4793, 0]
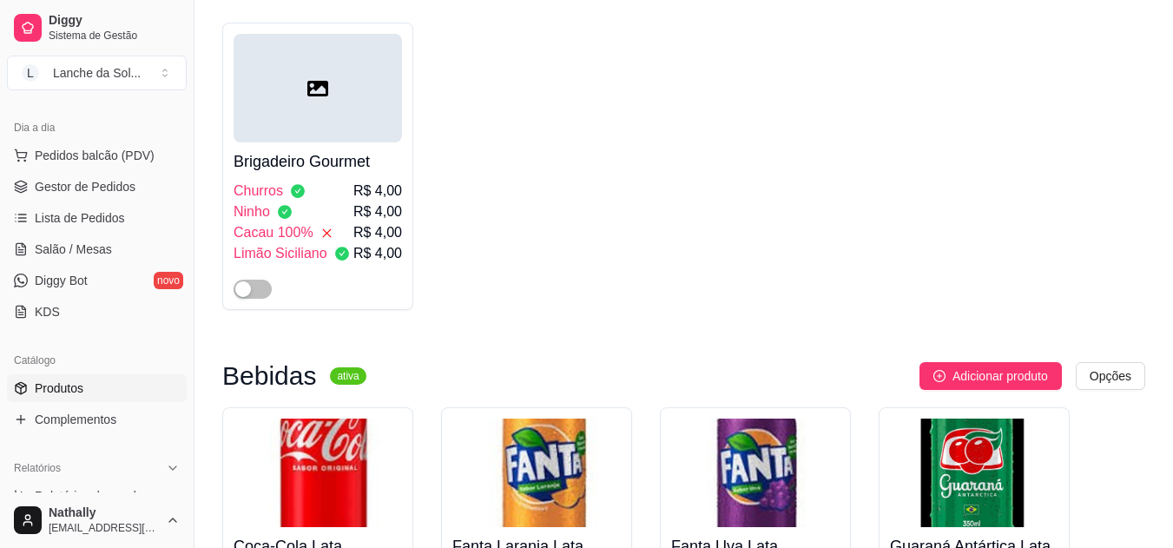
click at [96, 189] on span "Gestor de Pedidos" at bounding box center [85, 186] width 101 height 17
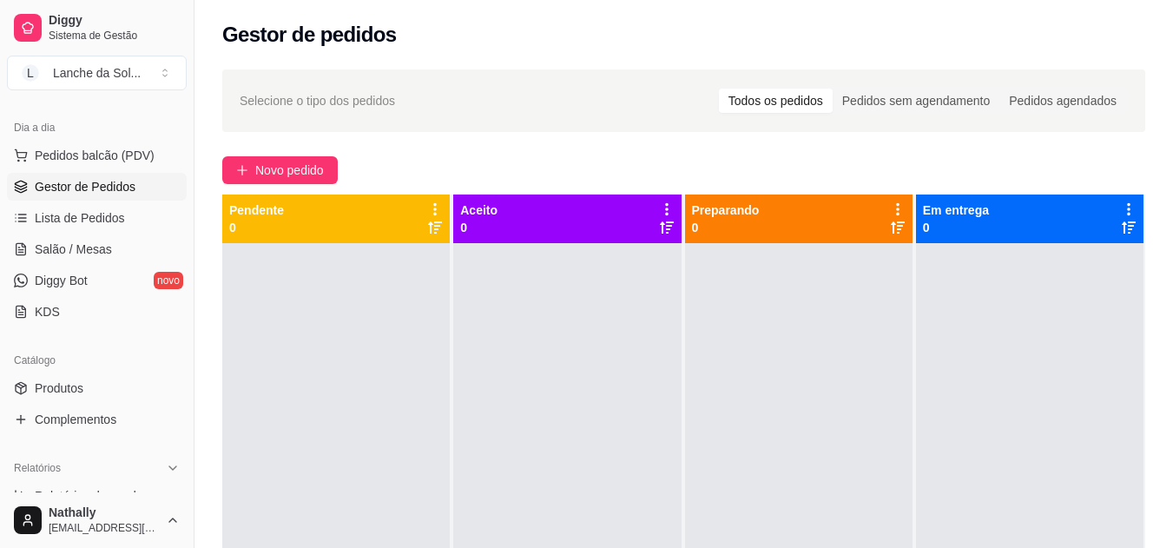
click at [99, 220] on span "Lista de Pedidos" at bounding box center [80, 217] width 90 height 17
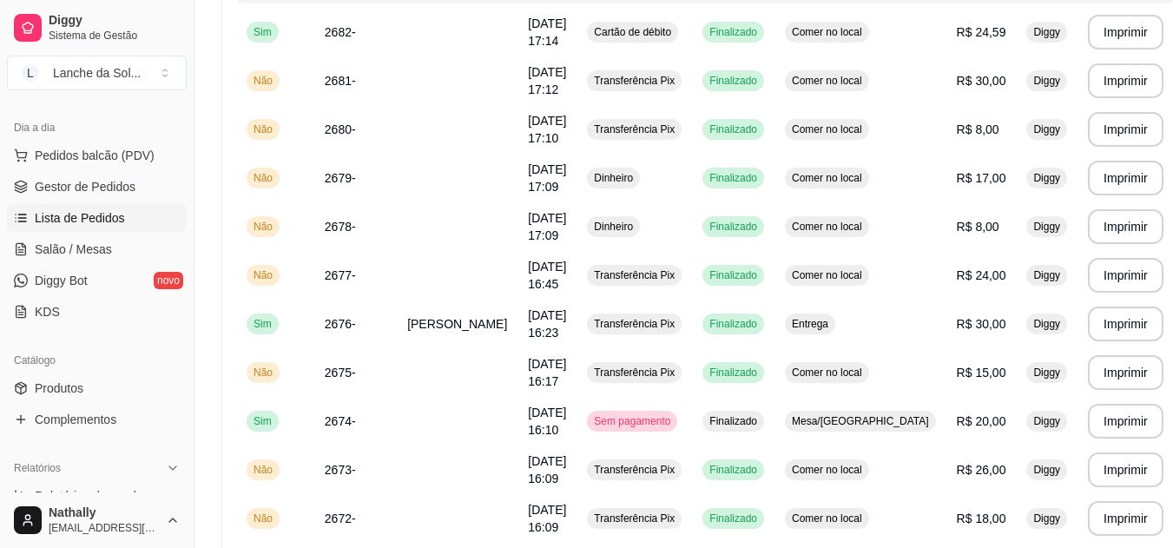
scroll to position [219, 0]
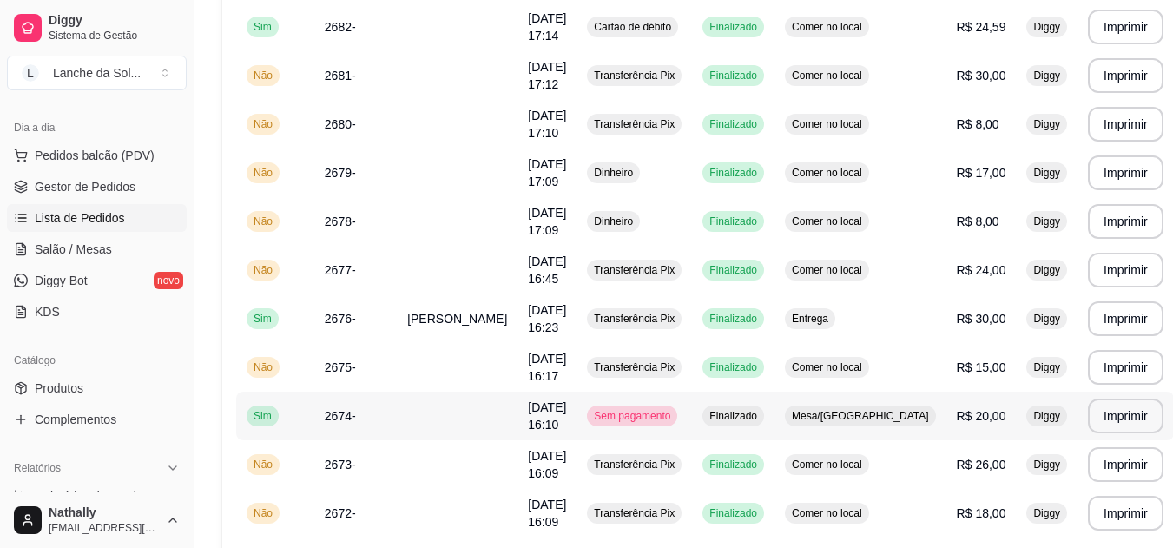
click at [802, 418] on td "Mesa/[GEOGRAPHIC_DATA]" at bounding box center [861, 416] width 172 height 49
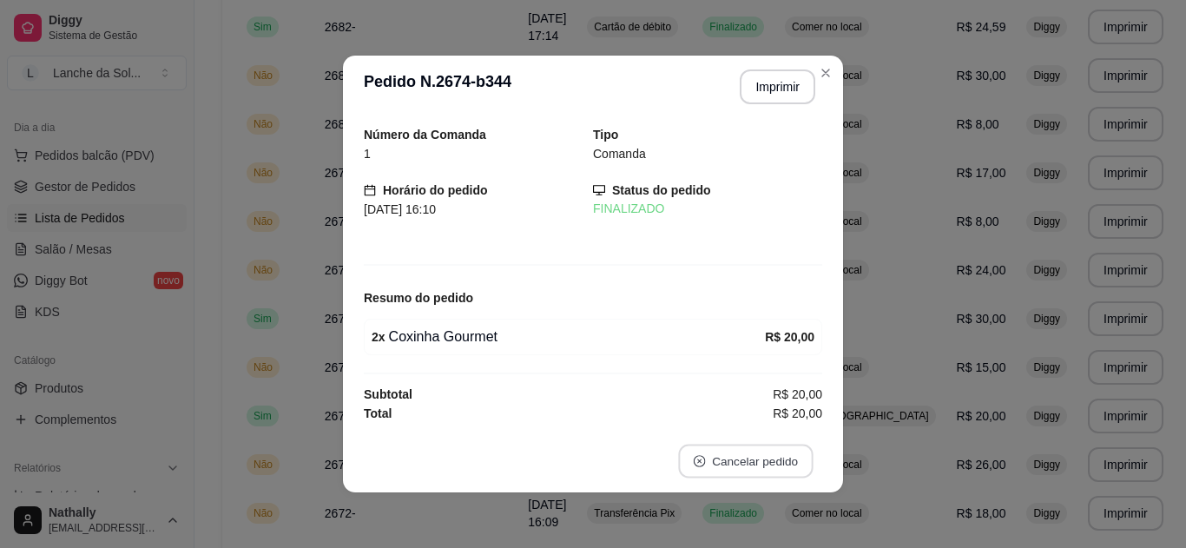
click at [719, 463] on button "Cancelar pedido" at bounding box center [745, 462] width 135 height 34
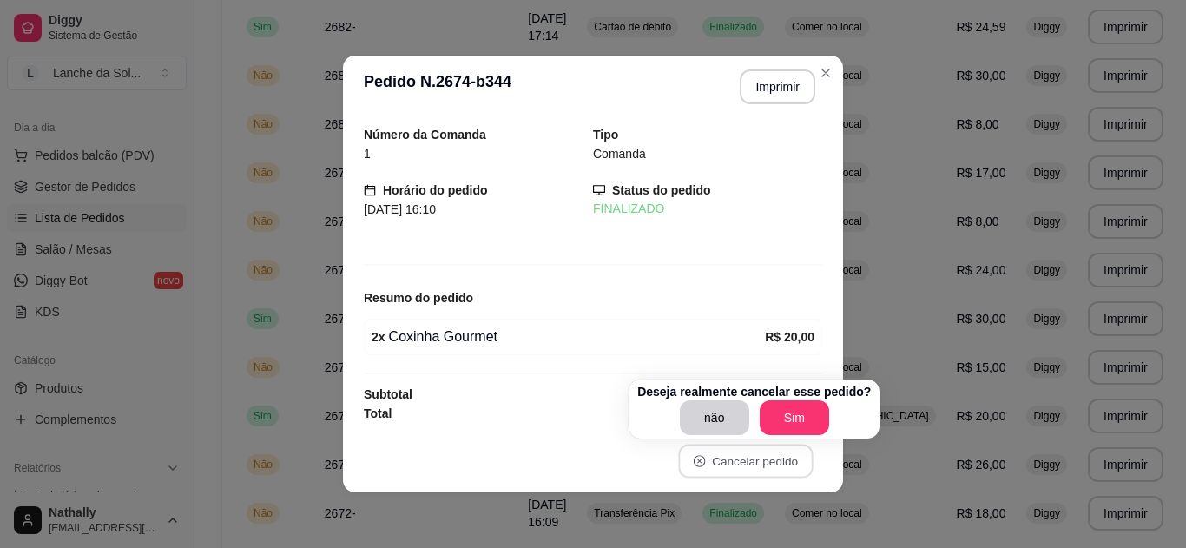
click at [766, 329] on body "Diggy Sistema de Gestão L Lanche da Sol ... Loja aberta Plano Essencial + Mesas…" at bounding box center [586, 55] width 1173 height 548
click at [766, 410] on button "Sim" at bounding box center [795, 418] width 68 height 34
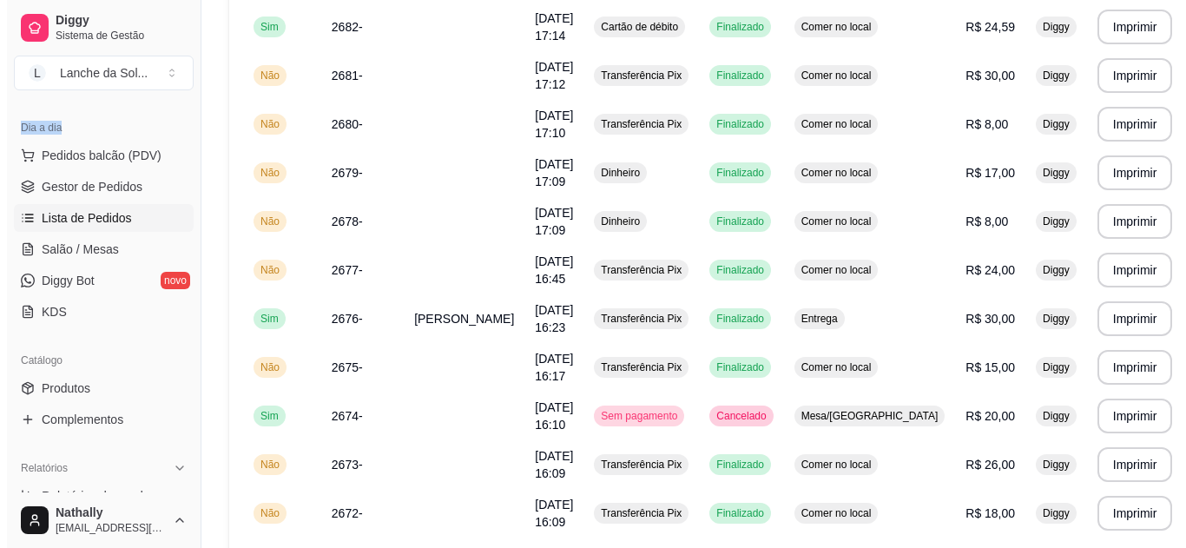
scroll to position [172, 0]
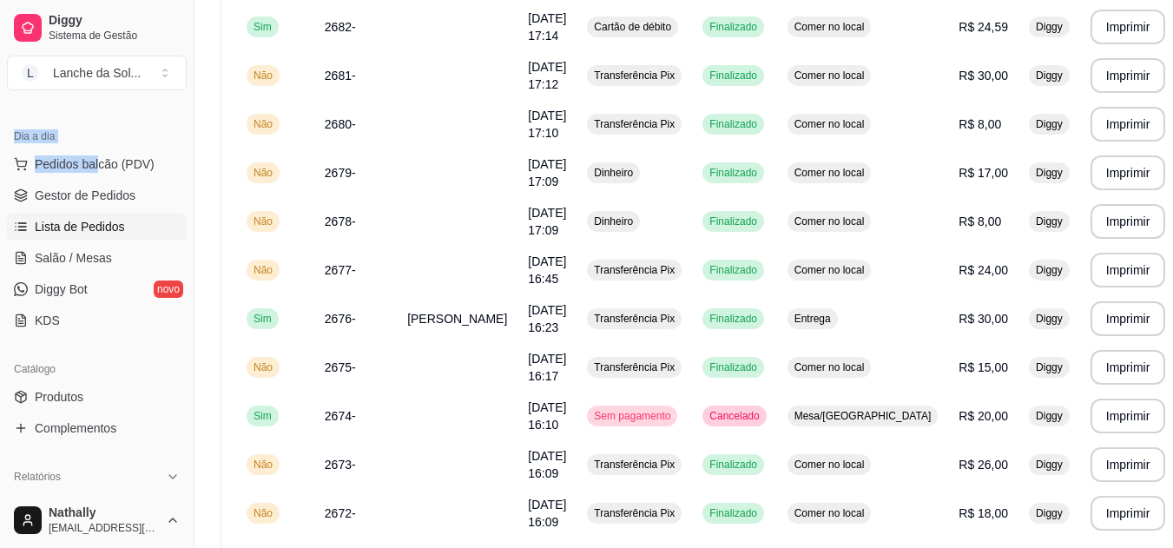
drag, startPoint x: 114, startPoint y: 101, endPoint x: 88, endPoint y: 170, distance: 74.2
click at [88, 170] on div "Loja aberta Plano Essencial + Mesas até 06/09 Acesso Rápido Dashboard Dia a dia…" at bounding box center [97, 294] width 194 height 395
click at [88, 170] on span "Pedidos balcão (PDV)" at bounding box center [95, 163] width 120 height 17
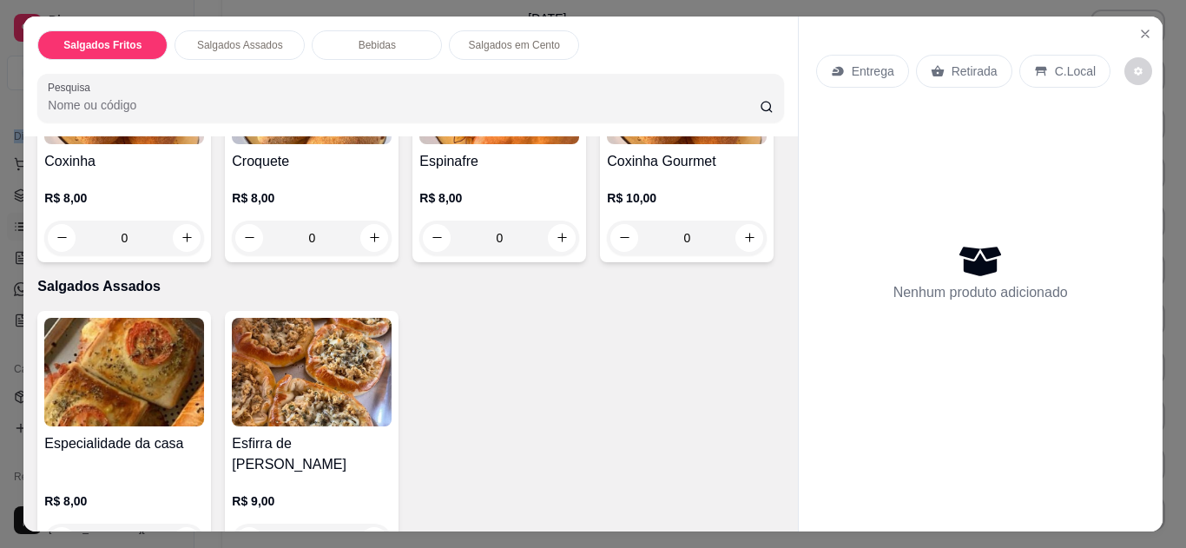
scroll to position [303, 0]
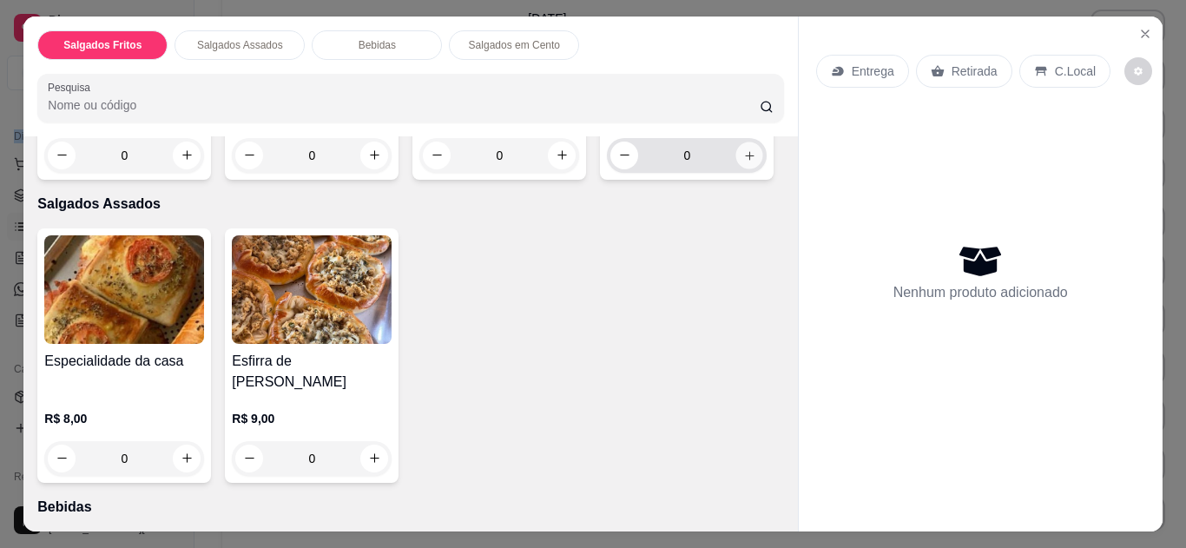
click at [736, 168] on button "increase-product-quantity" at bounding box center [749, 155] width 27 height 27
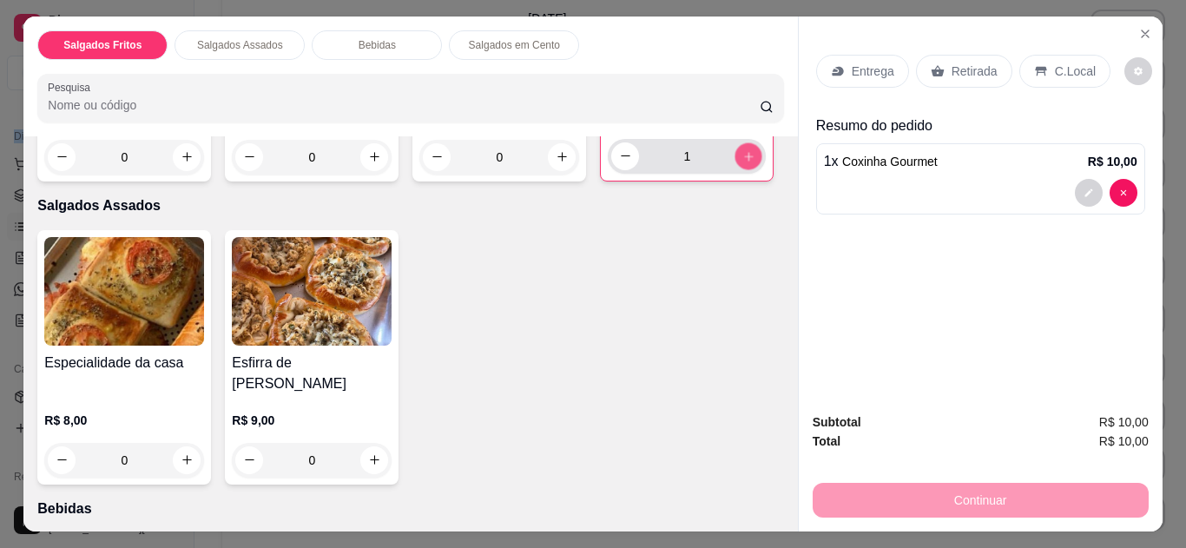
click at [742, 163] on icon "increase-product-quantity" at bounding box center [748, 156] width 13 height 13
type input "2"
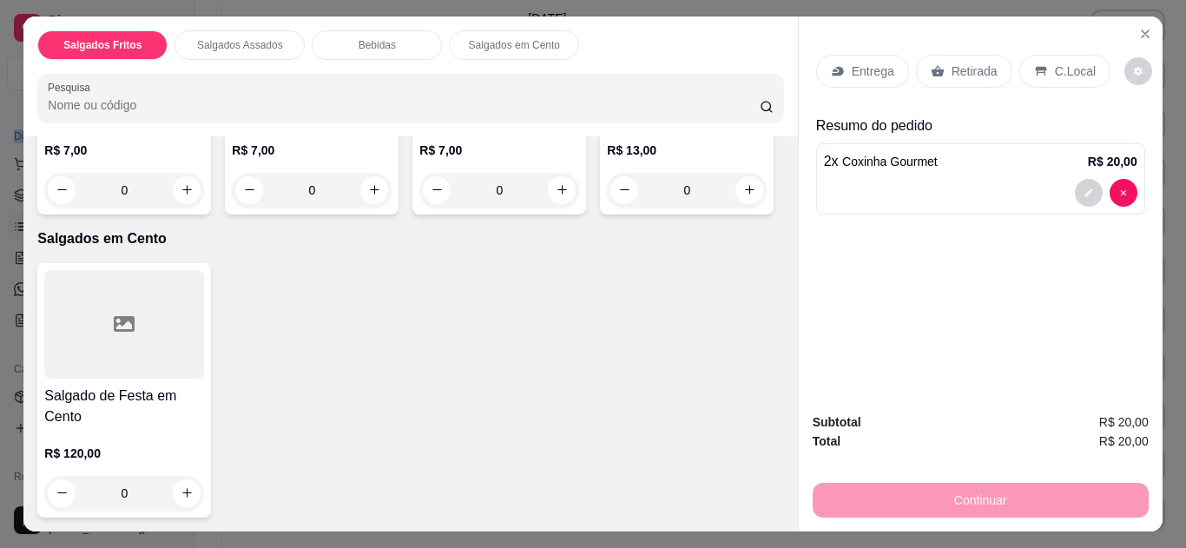
scroll to position [880, 0]
click at [557, 197] on icon "increase-product-quantity" at bounding box center [562, 190] width 13 height 13
type input "1"
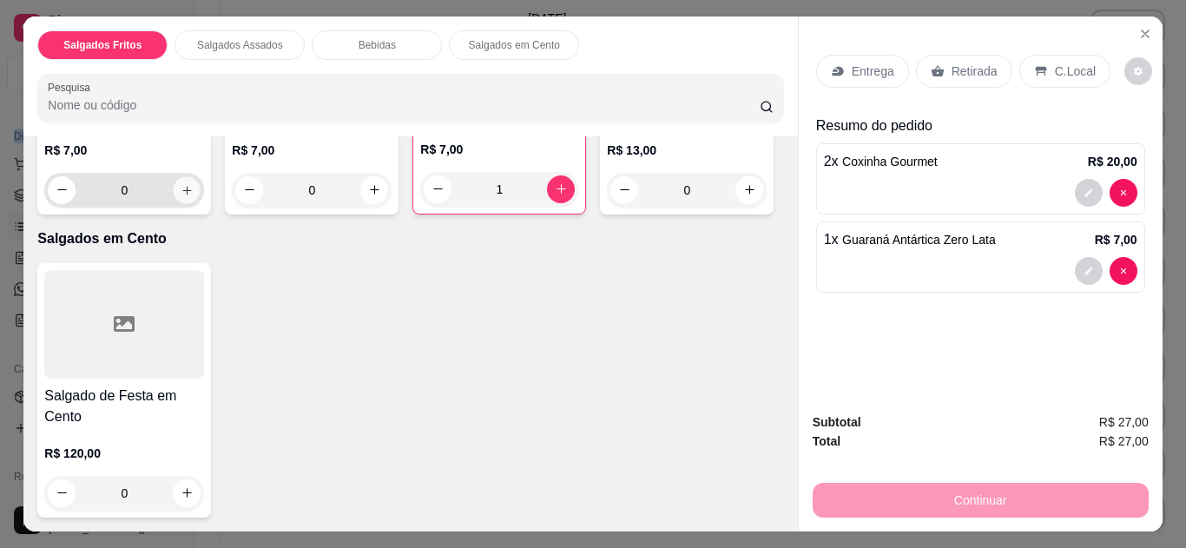
click at [185, 197] on icon "increase-product-quantity" at bounding box center [187, 190] width 13 height 13
type input "1"
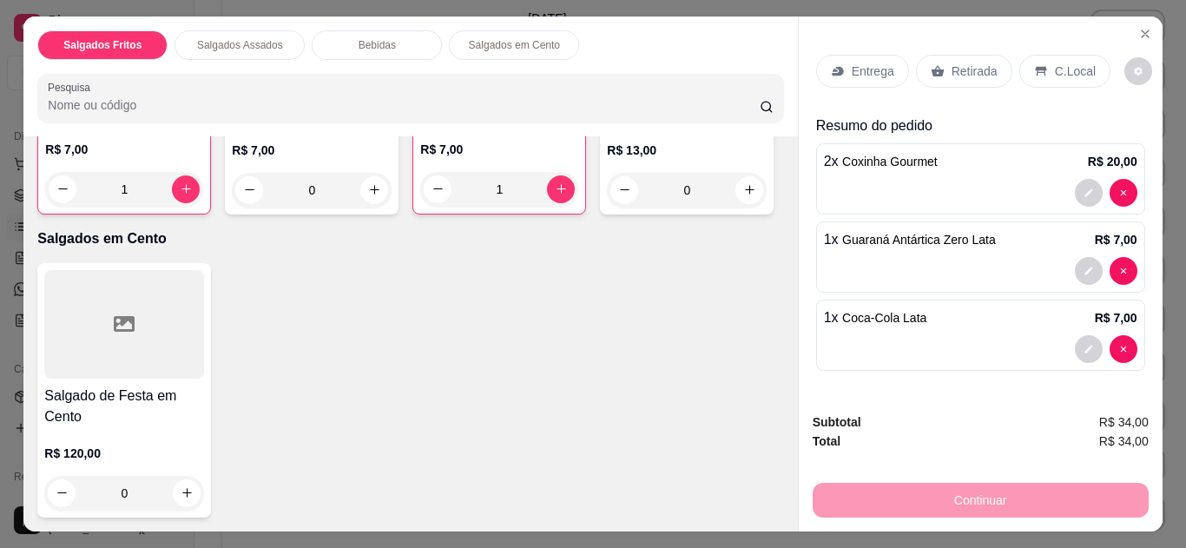
click at [1069, 73] on p "C.Local" at bounding box center [1075, 71] width 41 height 17
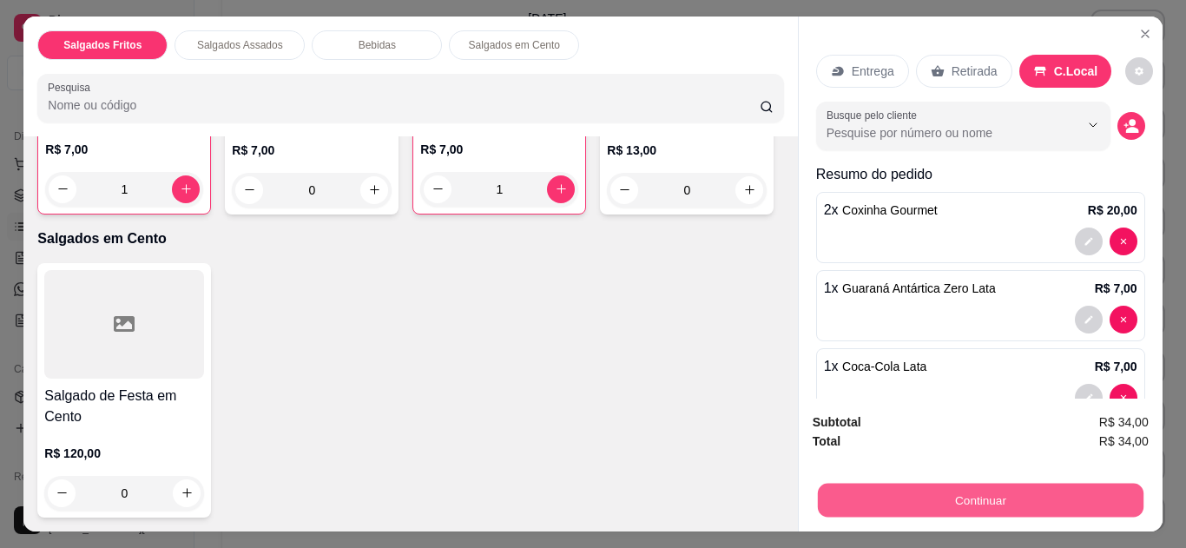
click at [953, 484] on button "Continuar" at bounding box center [980, 501] width 326 height 34
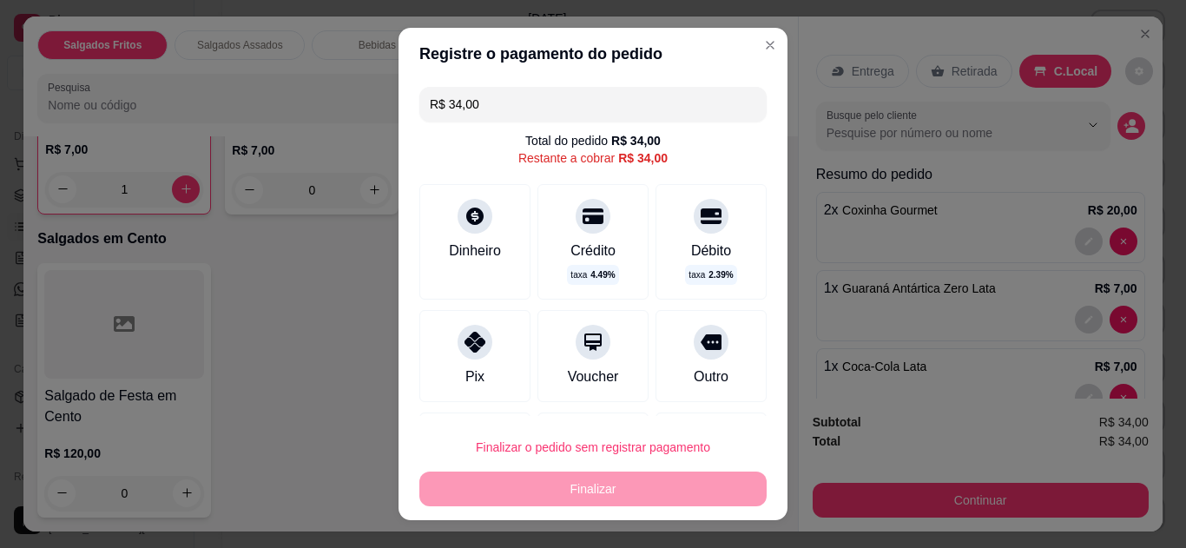
click at [485, 338] on div "Pix" at bounding box center [474, 356] width 111 height 92
type input "R$ 0,00"
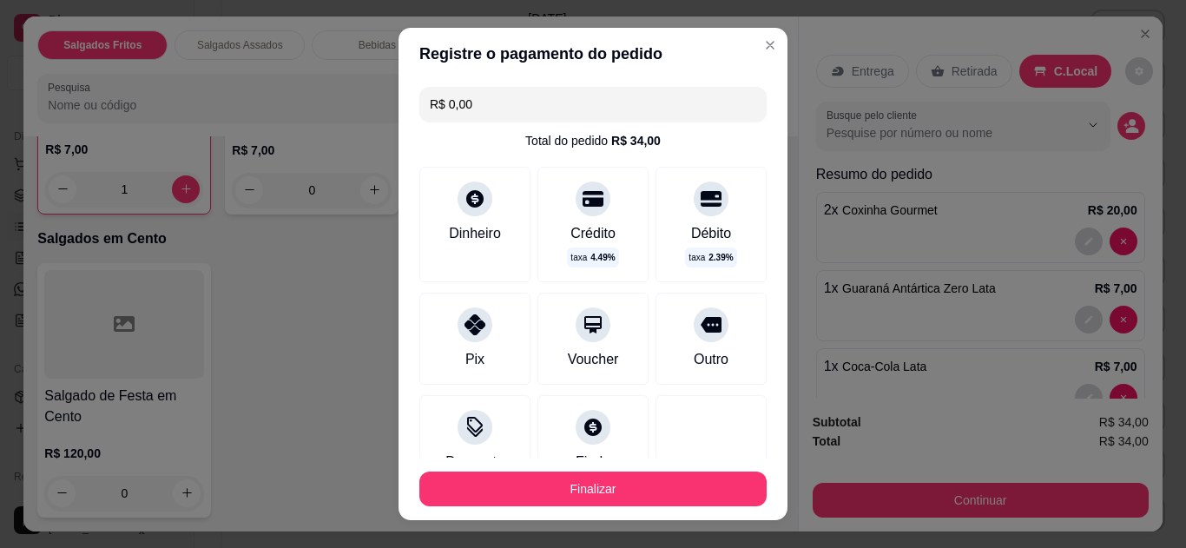
scroll to position [62, 0]
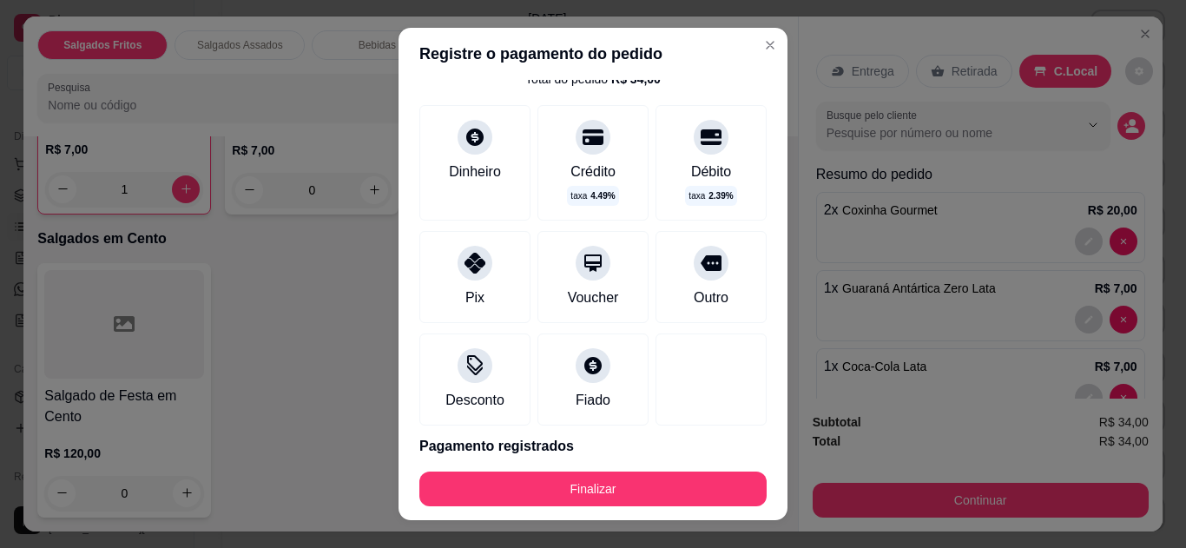
click at [467, 365] on icon at bounding box center [475, 363] width 16 height 16
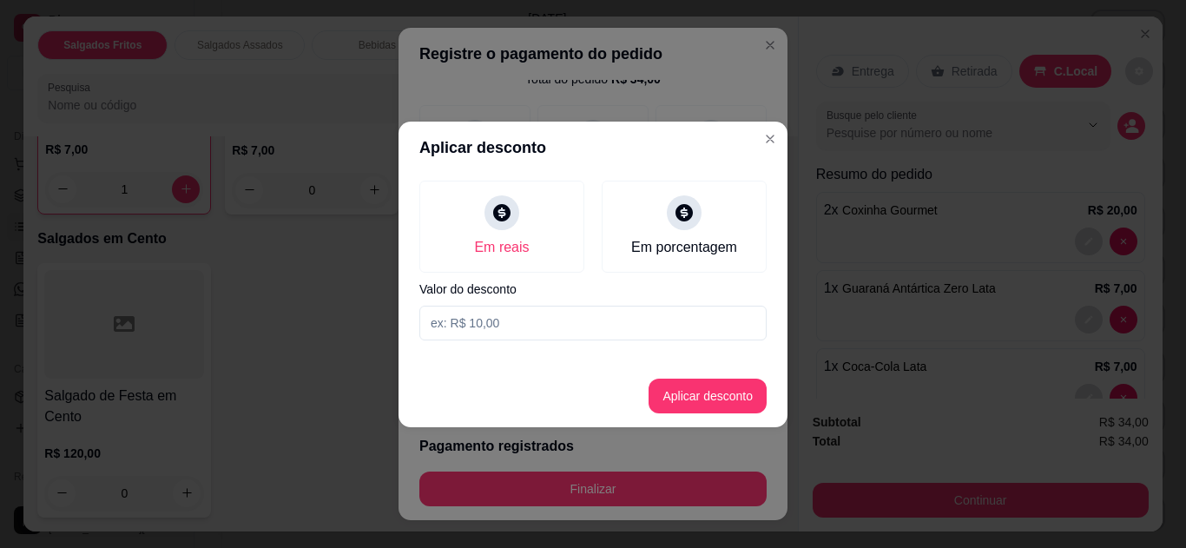
click at [521, 333] on input at bounding box center [592, 323] width 347 height 35
type input "4,00"
click at [704, 392] on button "Aplicar desconto" at bounding box center [708, 396] width 114 height 34
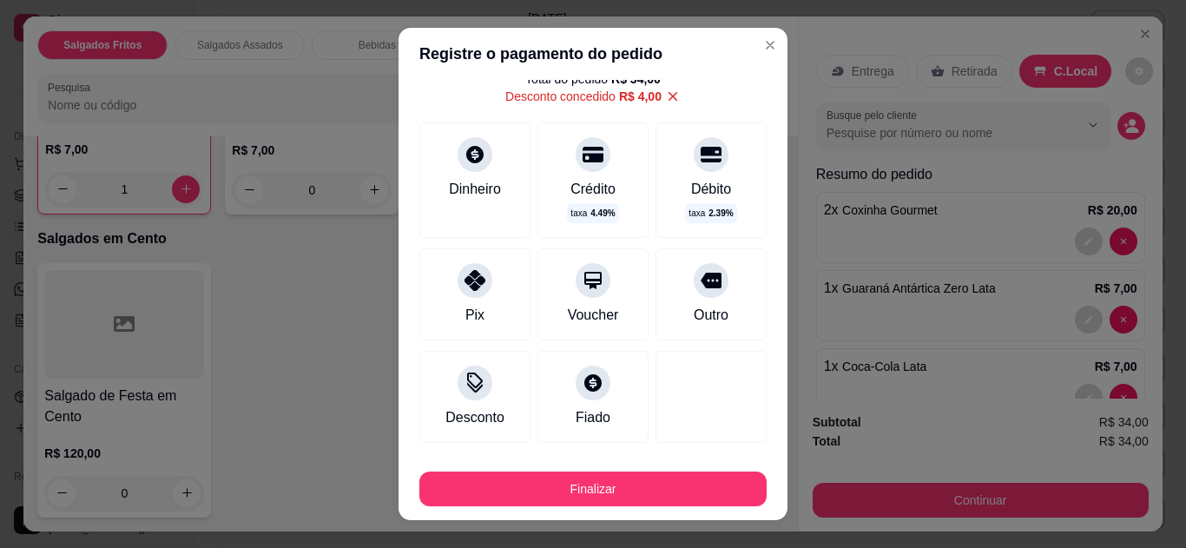
click at [470, 283] on icon at bounding box center [475, 280] width 21 height 21
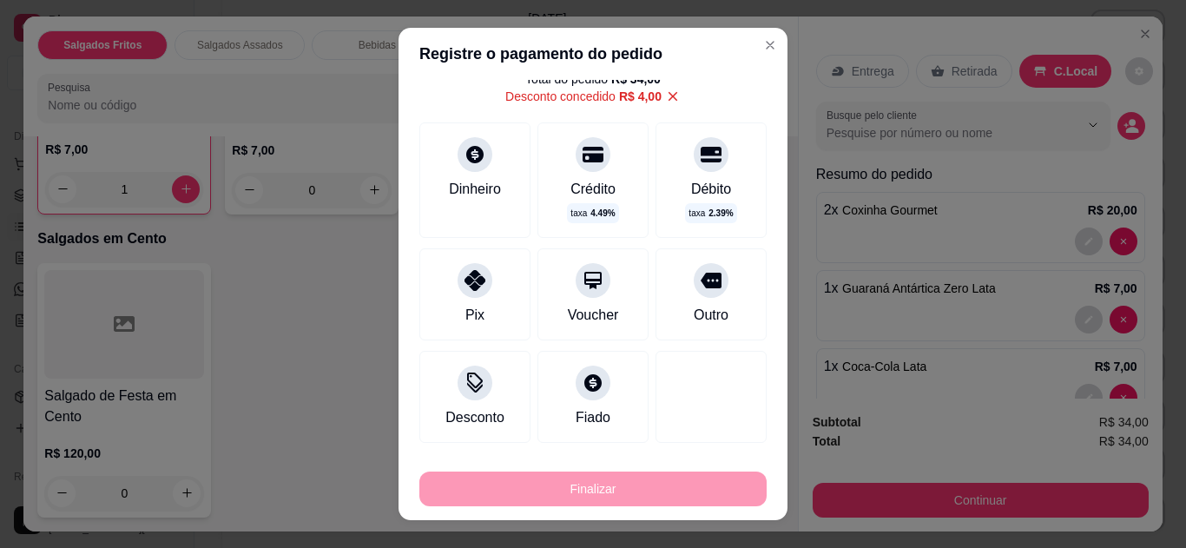
click at [465, 283] on icon at bounding box center [475, 280] width 21 height 21
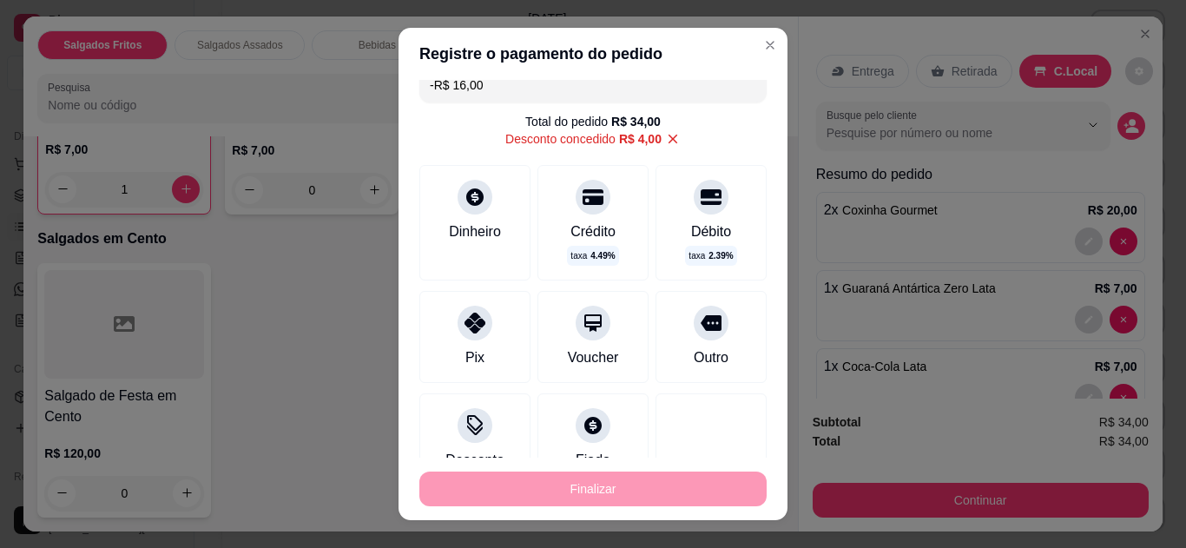
scroll to position [0, 0]
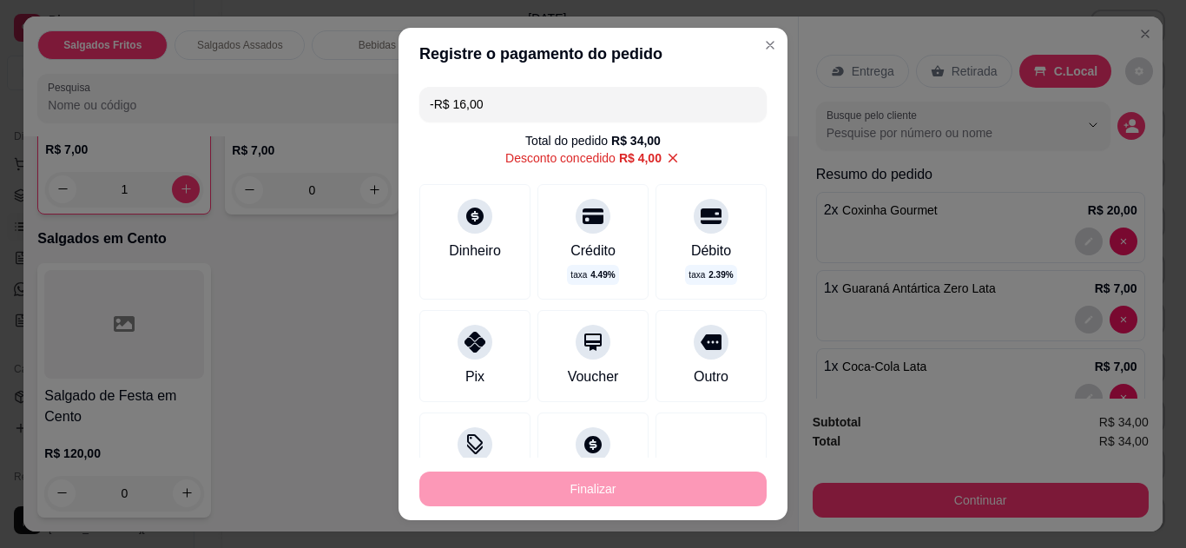
click at [596, 92] on input "-R$ 16,00" at bounding box center [593, 104] width 326 height 35
click at [499, 356] on div "Pix" at bounding box center [474, 356] width 111 height 92
type input "-R$ 46,00"
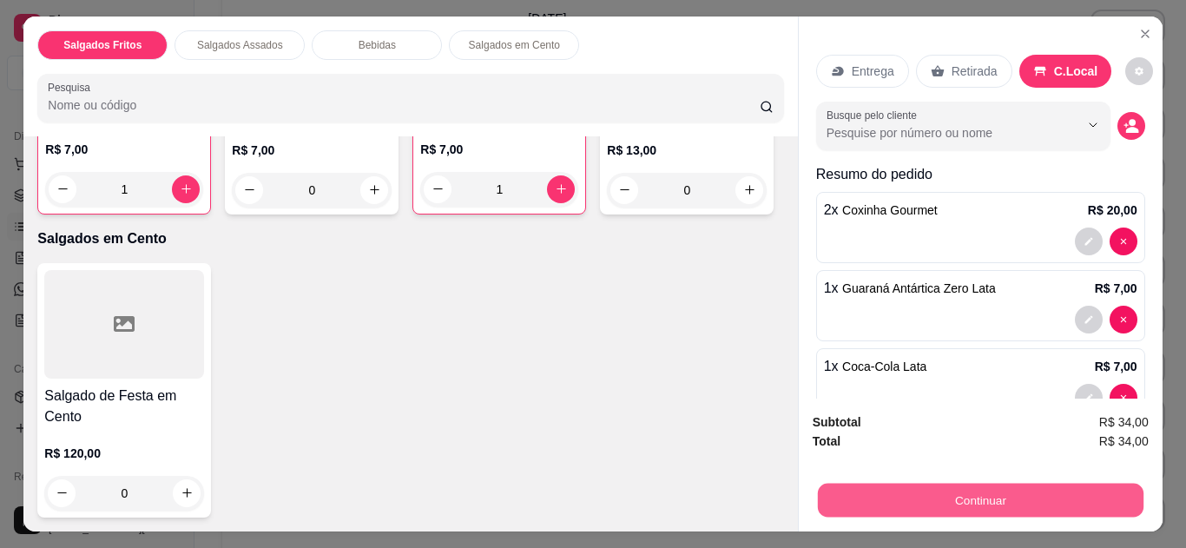
click at [911, 484] on button "Continuar" at bounding box center [980, 501] width 326 height 34
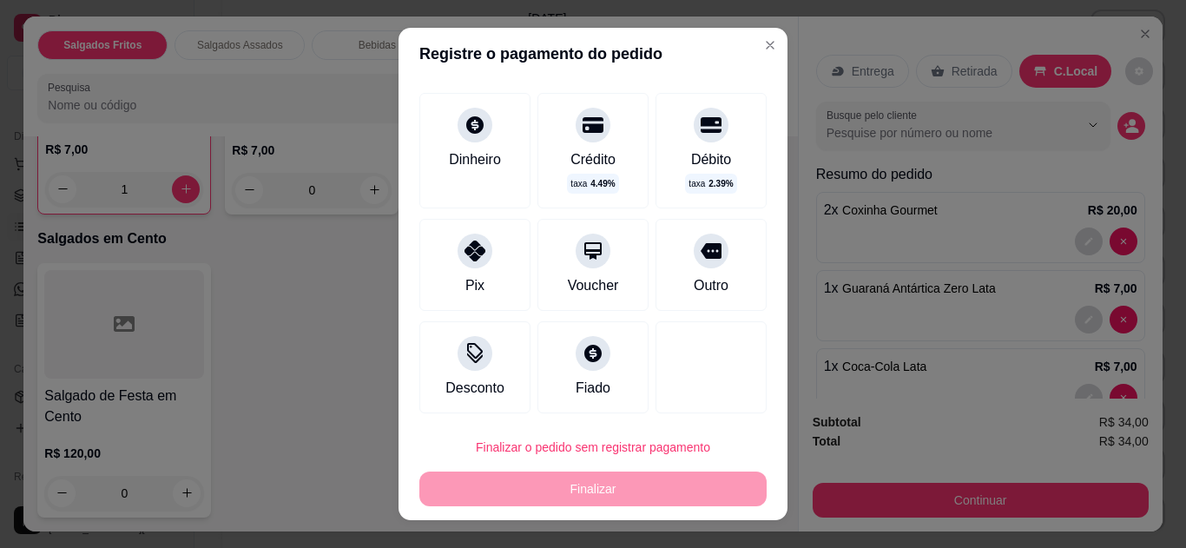
scroll to position [95, 0]
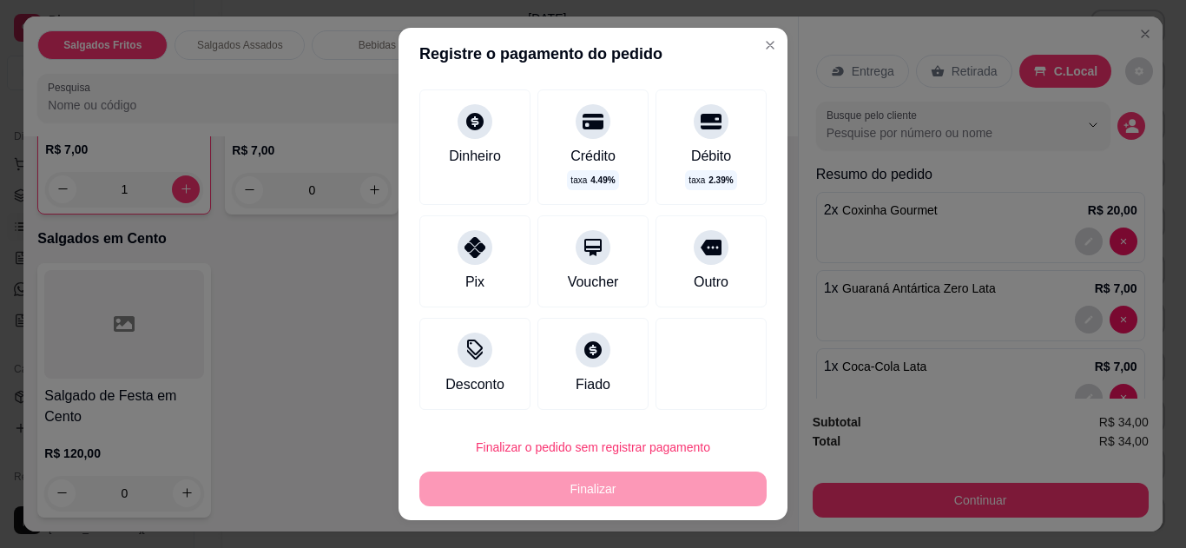
click at [465, 350] on icon at bounding box center [475, 350] width 21 height 21
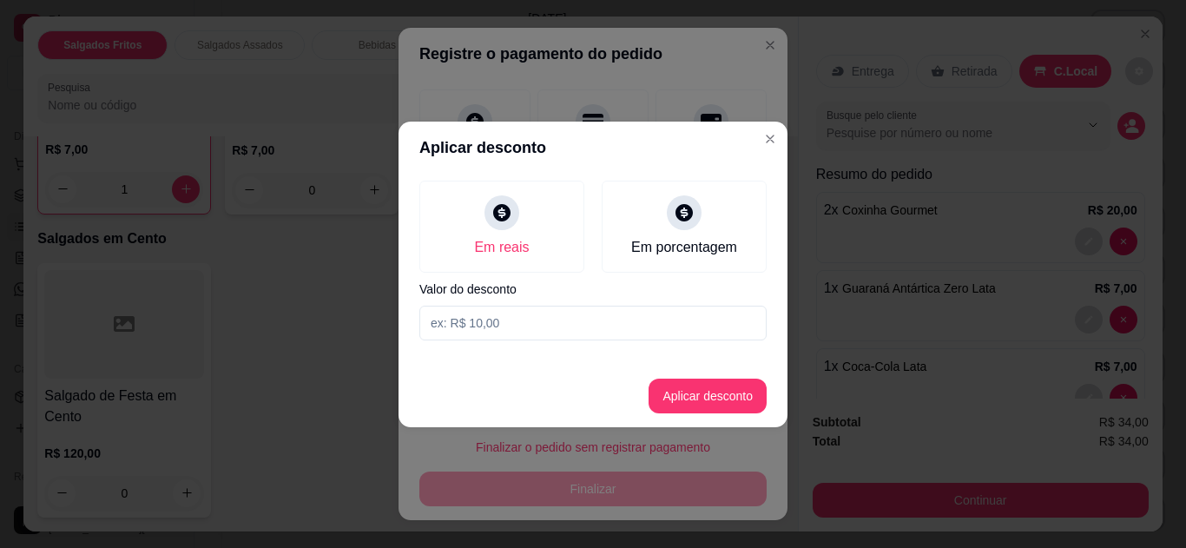
click at [478, 319] on input at bounding box center [592, 323] width 347 height 35
type input "4,00"
click at [678, 400] on button "Aplicar desconto" at bounding box center [708, 396] width 114 height 34
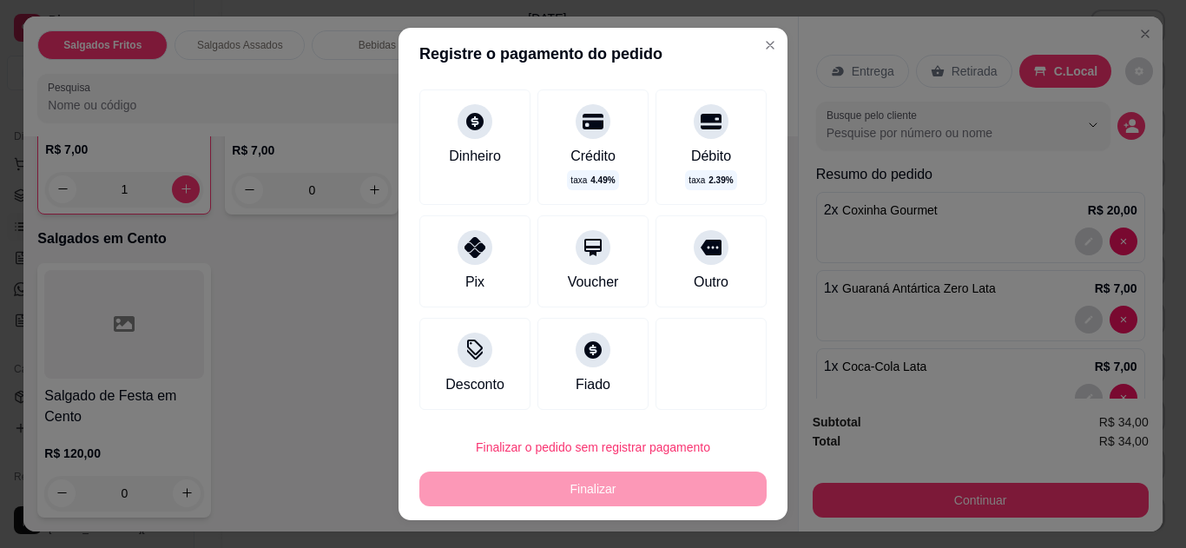
scroll to position [0, 0]
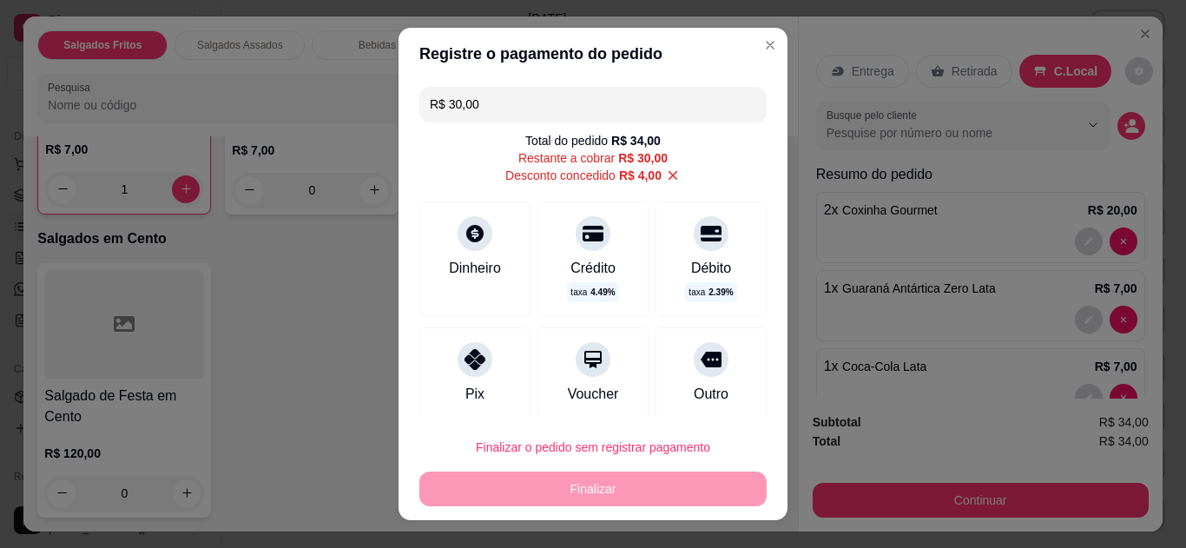
click at [465, 356] on icon at bounding box center [475, 359] width 21 height 21
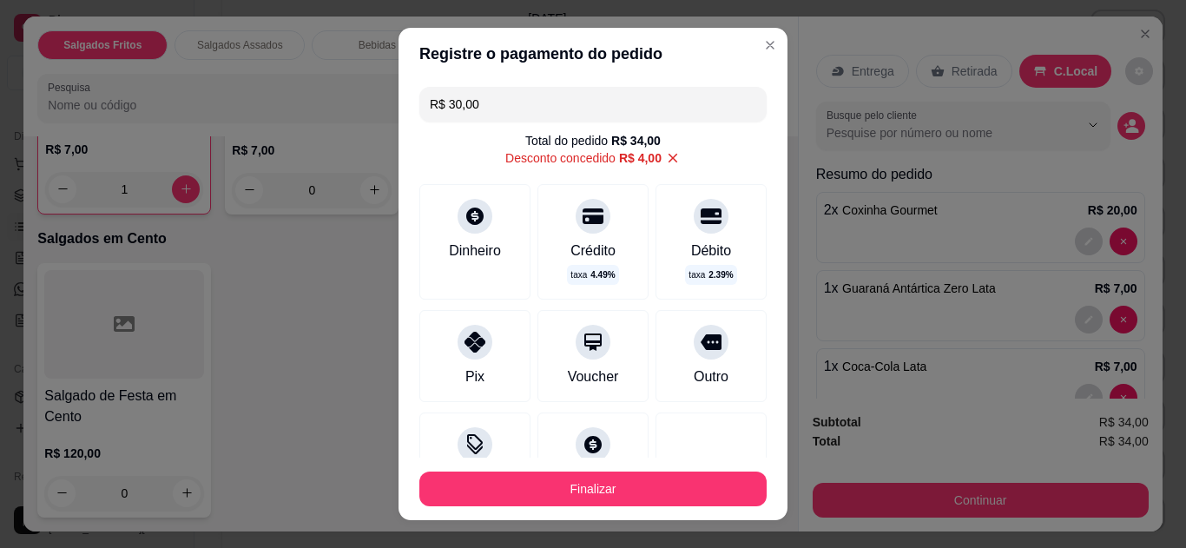
type input "R$ 0,00"
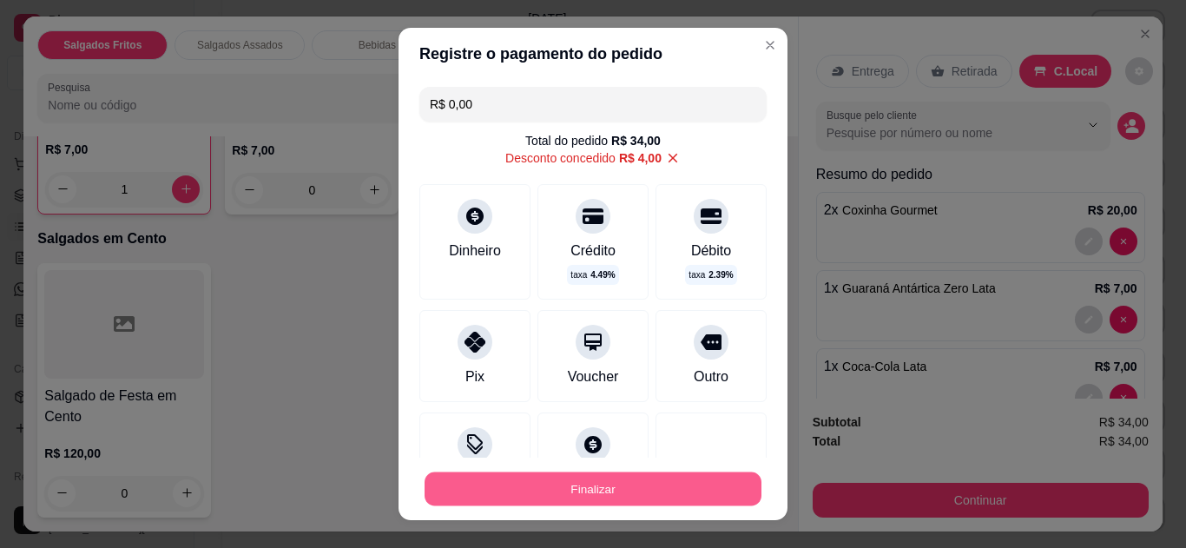
click at [568, 495] on button "Finalizar" at bounding box center [593, 489] width 337 height 34
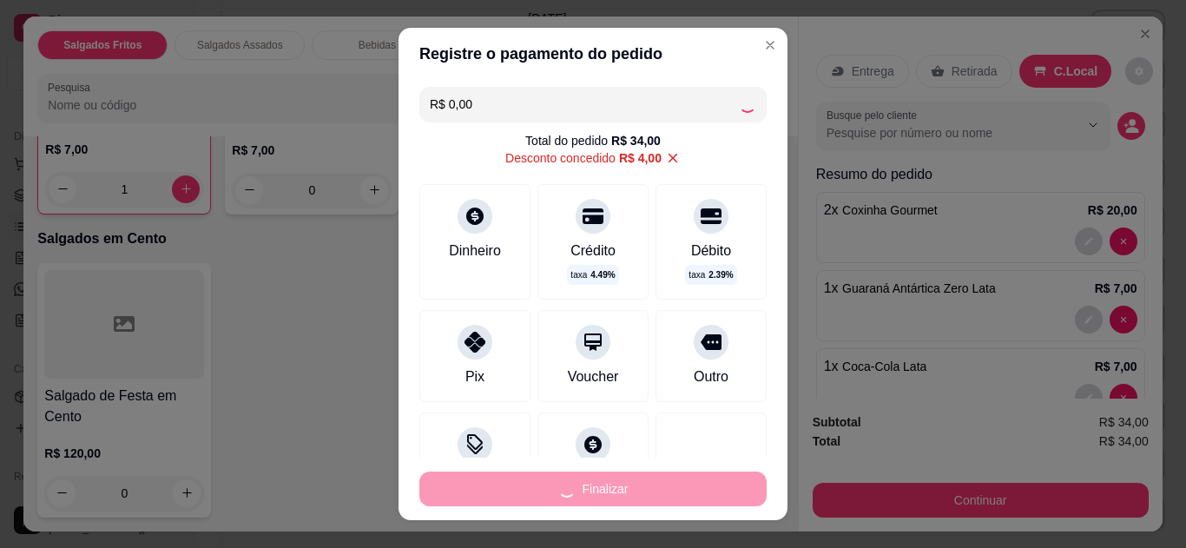
type input "0"
type input "-R$ 34,00"
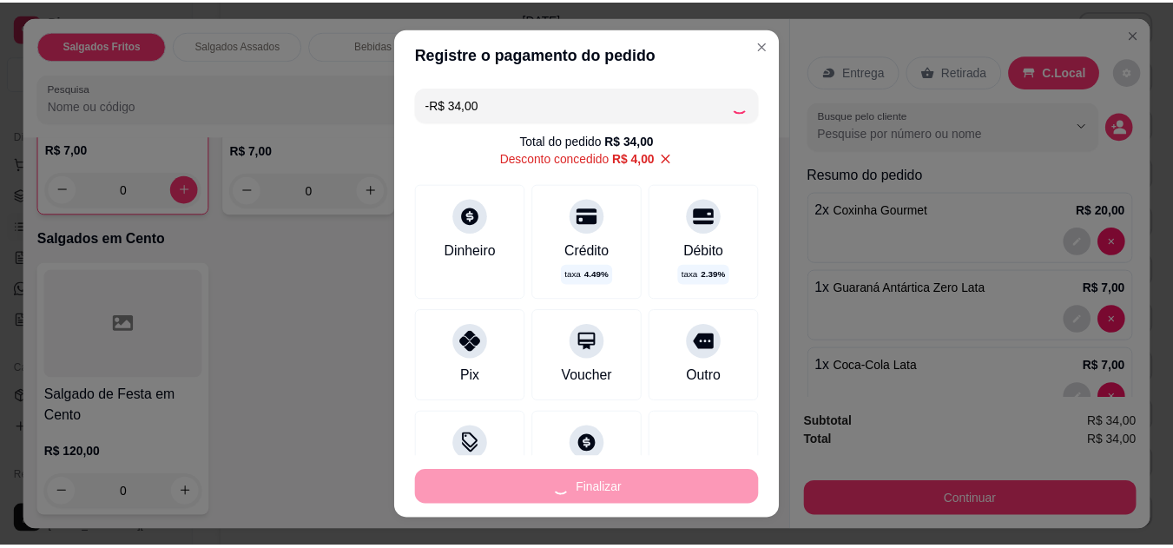
scroll to position [879, 0]
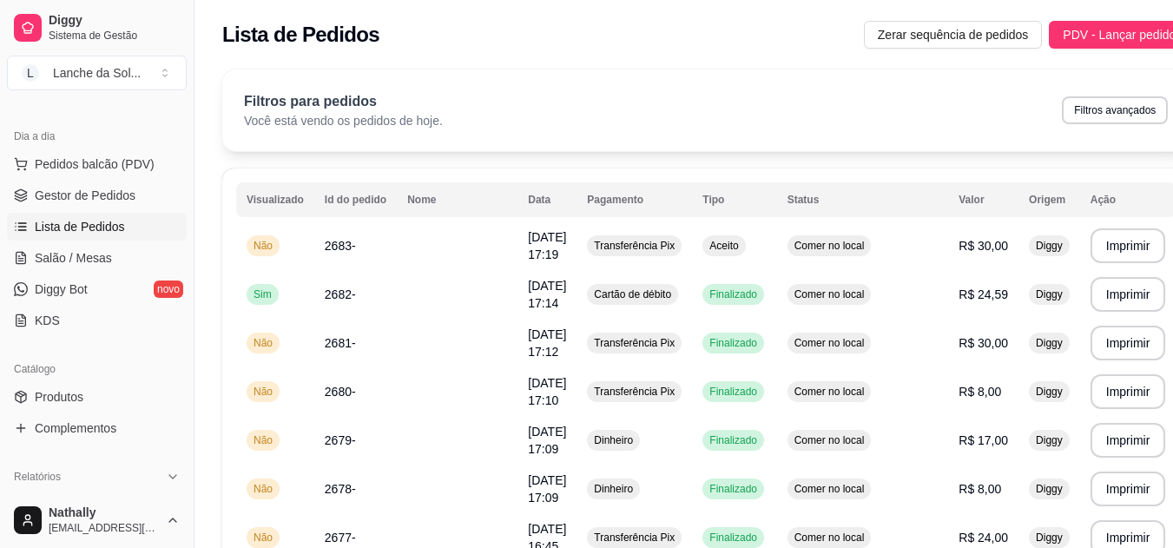
click at [81, 386] on link "Produtos" at bounding box center [97, 397] width 180 height 28
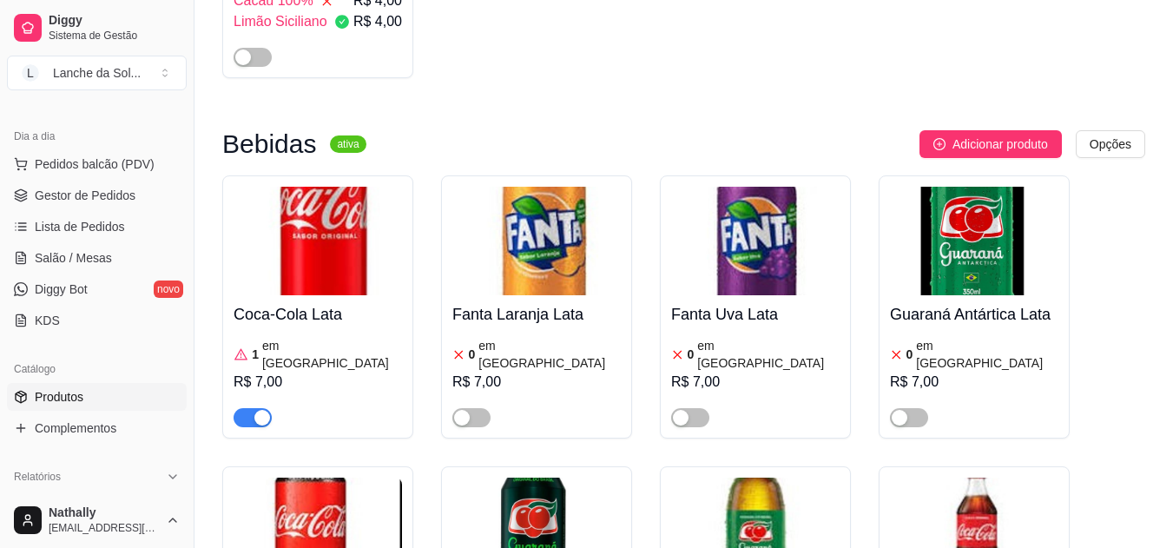
scroll to position [5050, 0]
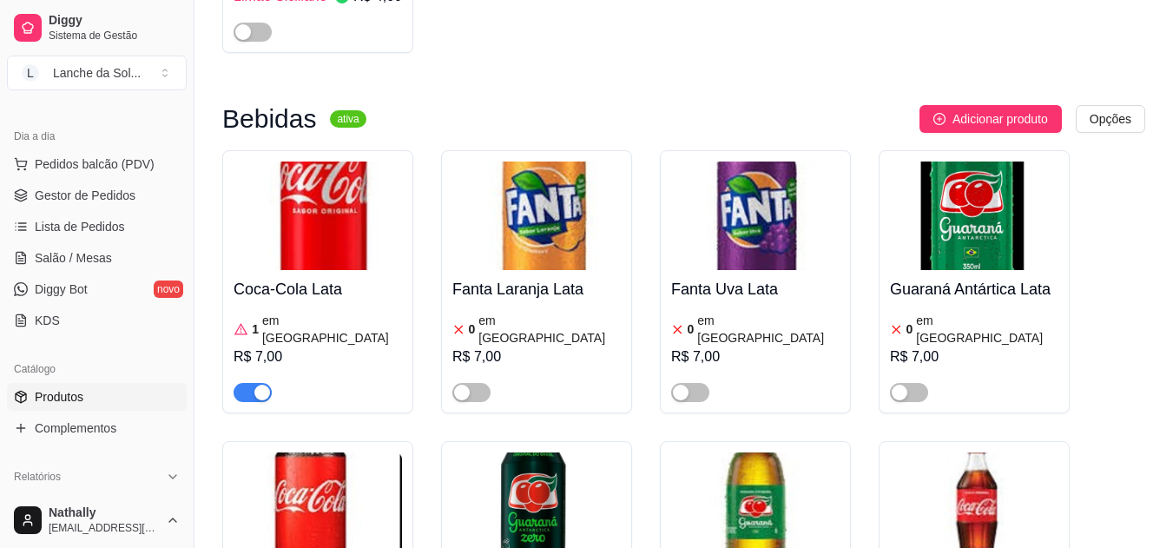
click at [258, 346] on div "R$ 7,00" at bounding box center [318, 356] width 168 height 21
click at [258, 121] on div "Detalhes Preço e variações Disponibilidade Complementos Estoque Outros" at bounding box center [527, 133] width 748 height 50
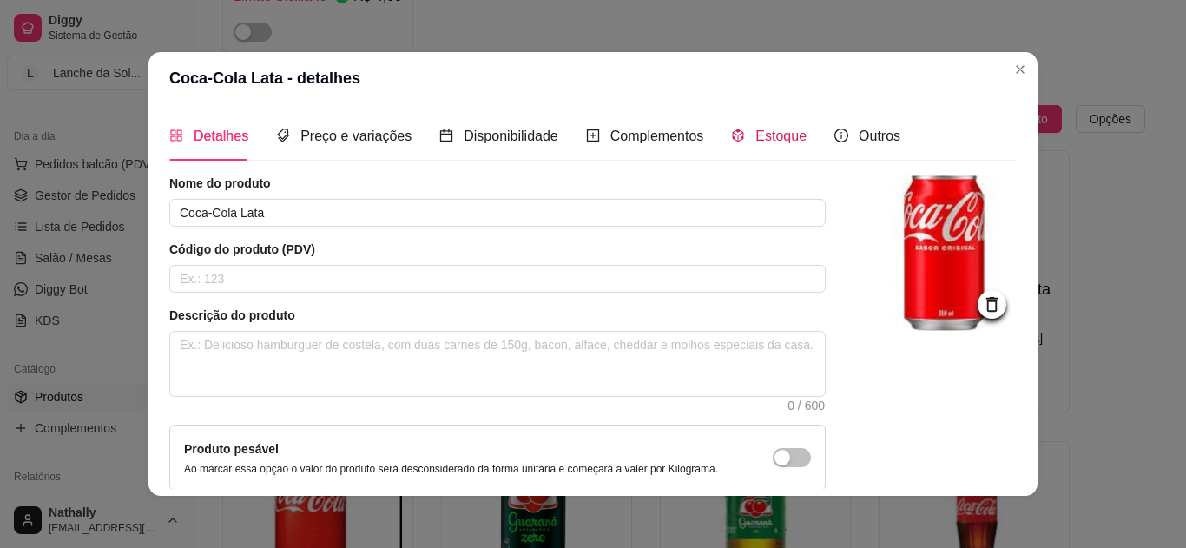
click at [770, 129] on span "Estoque" at bounding box center [780, 136] width 51 height 15
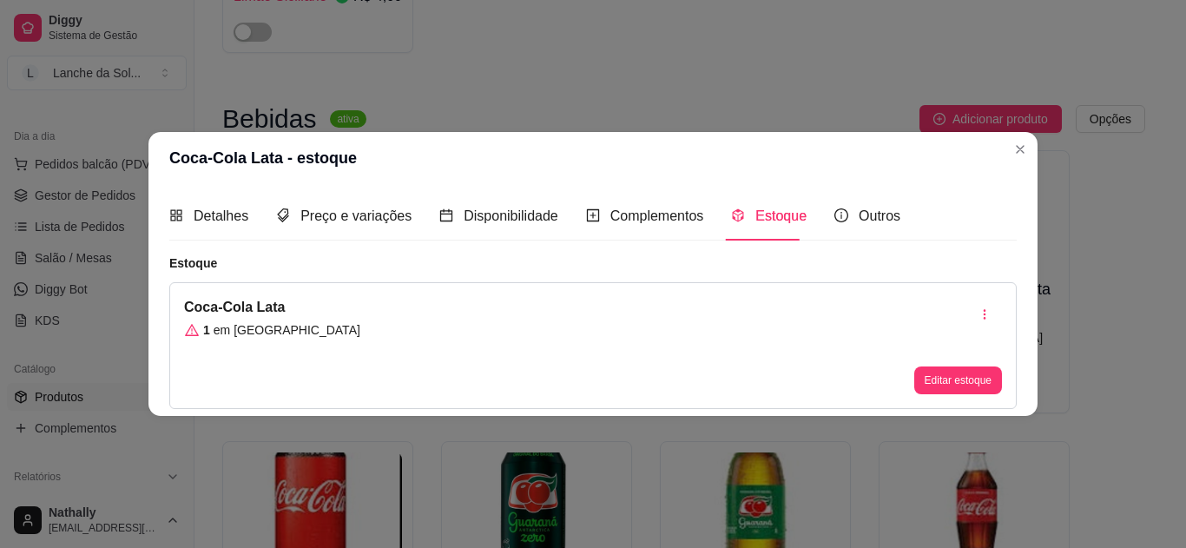
drag, startPoint x: 940, startPoint y: 401, endPoint x: 949, endPoint y: 389, distance: 14.9
click at [949, 389] on div "Coca-Cola Lata 1 em estoque Editar estoque" at bounding box center [592, 345] width 847 height 127
click at [949, 389] on button "Editar estoque" at bounding box center [958, 380] width 88 height 28
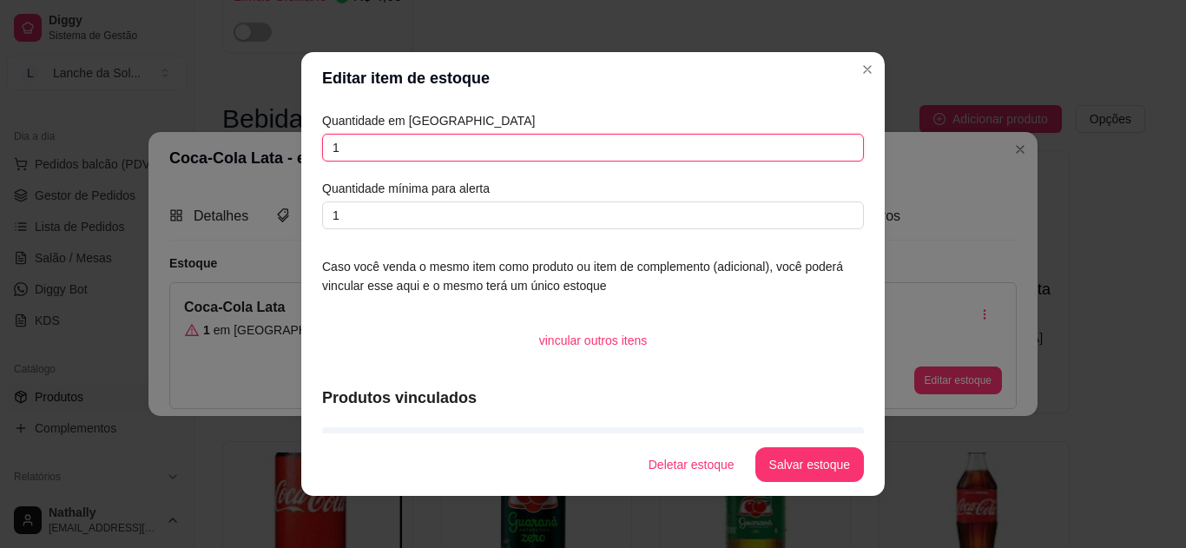
click at [571, 151] on input "1" at bounding box center [593, 148] width 542 height 28
type input "5"
click at [814, 469] on button "Salvar estoque" at bounding box center [809, 465] width 106 height 34
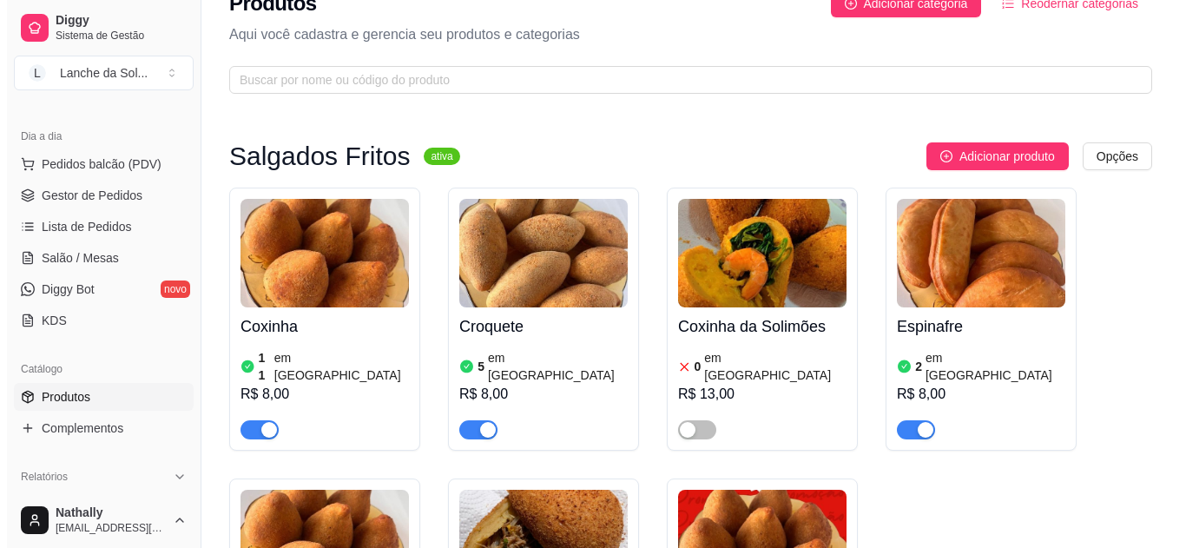
scroll to position [0, 0]
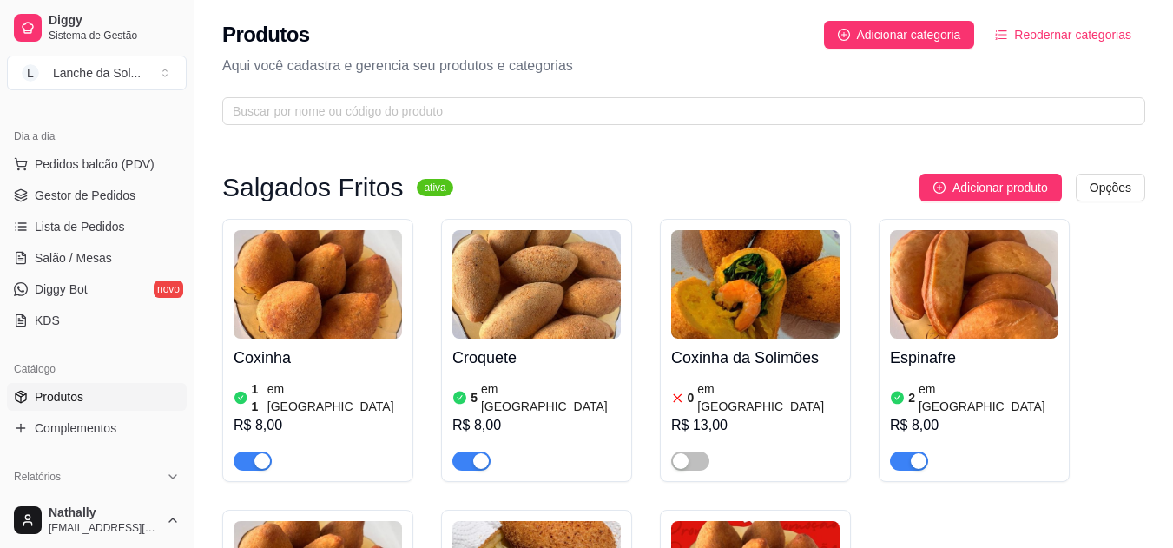
click at [96, 193] on span "Gestor de Pedidos" at bounding box center [85, 195] width 101 height 17
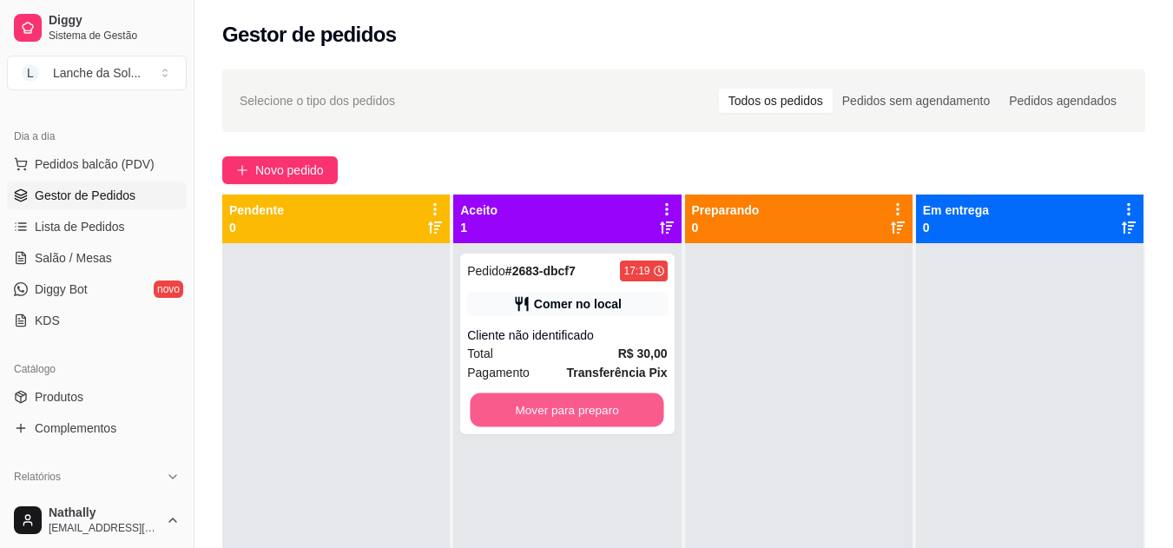
click at [565, 415] on button "Mover para preparo" at bounding box center [568, 410] width 194 height 34
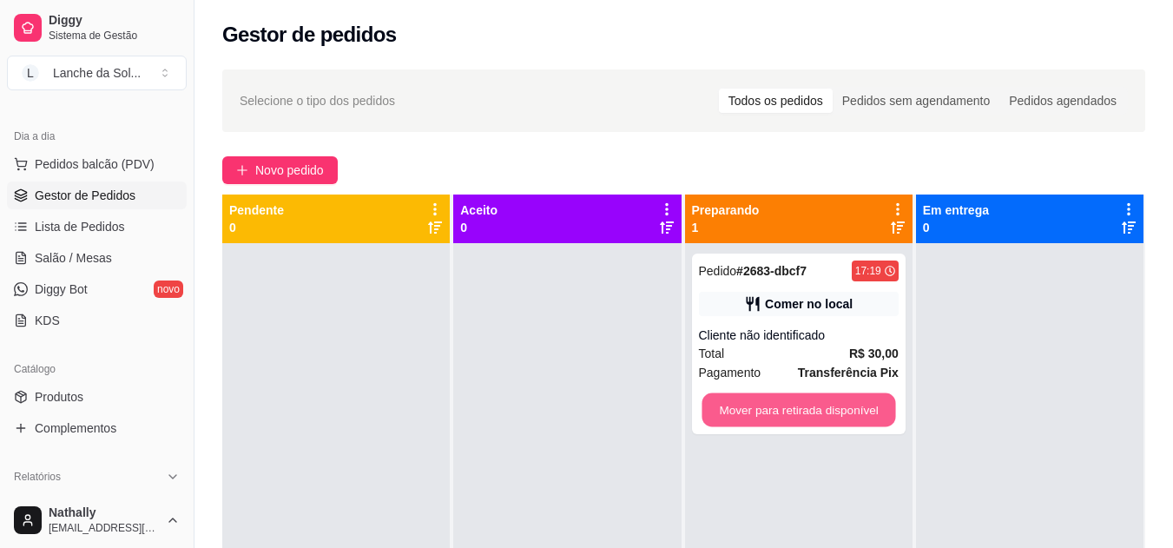
click at [712, 404] on button "Mover para retirada disponível" at bounding box center [799, 410] width 194 height 34
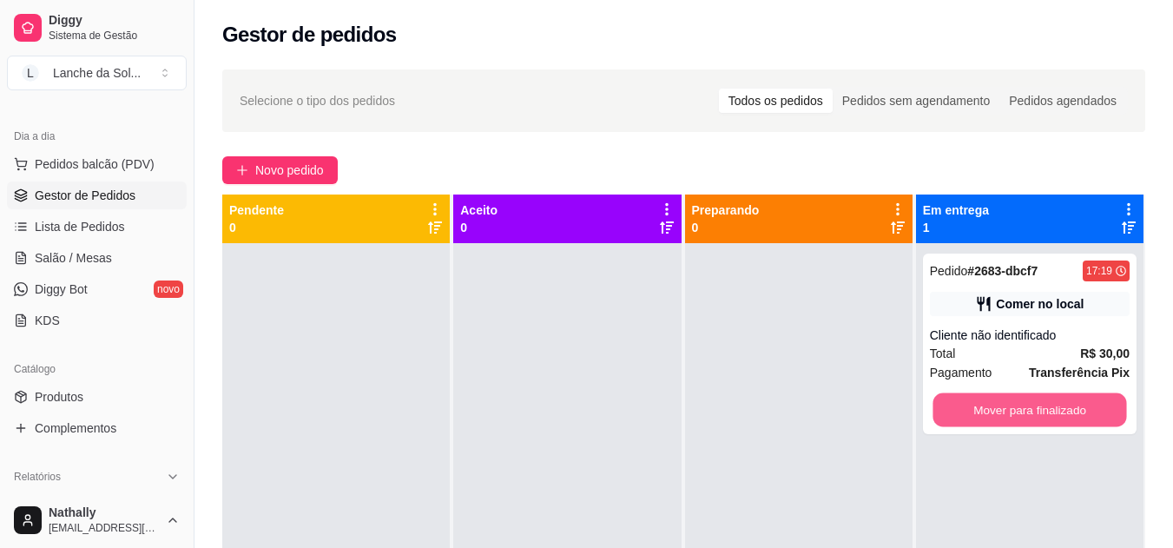
click at [963, 395] on button "Mover para finalizado" at bounding box center [1030, 410] width 194 height 34
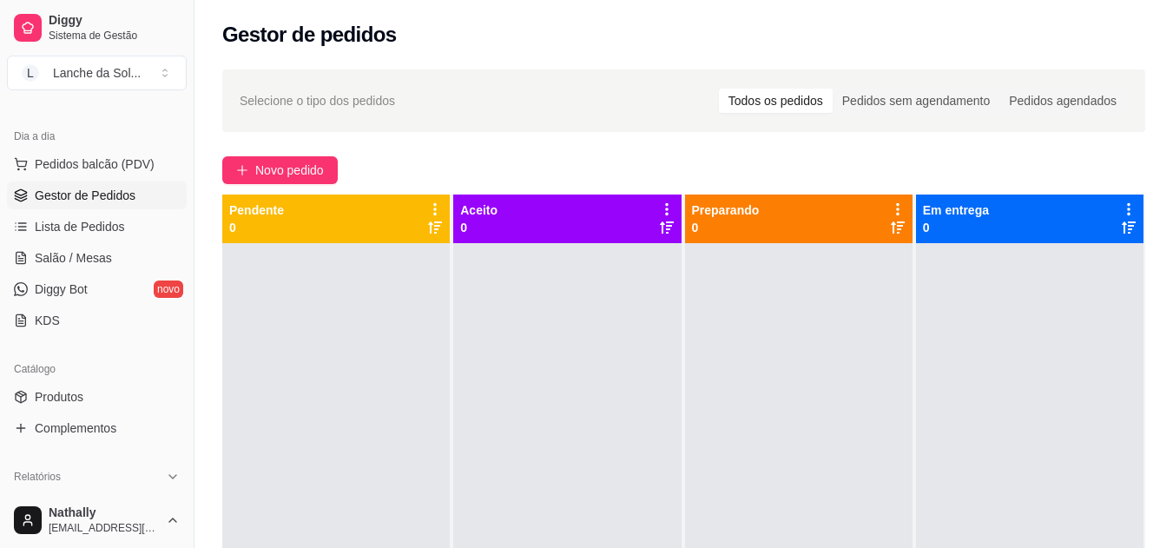
click at [120, 231] on span "Lista de Pedidos" at bounding box center [80, 226] width 90 height 17
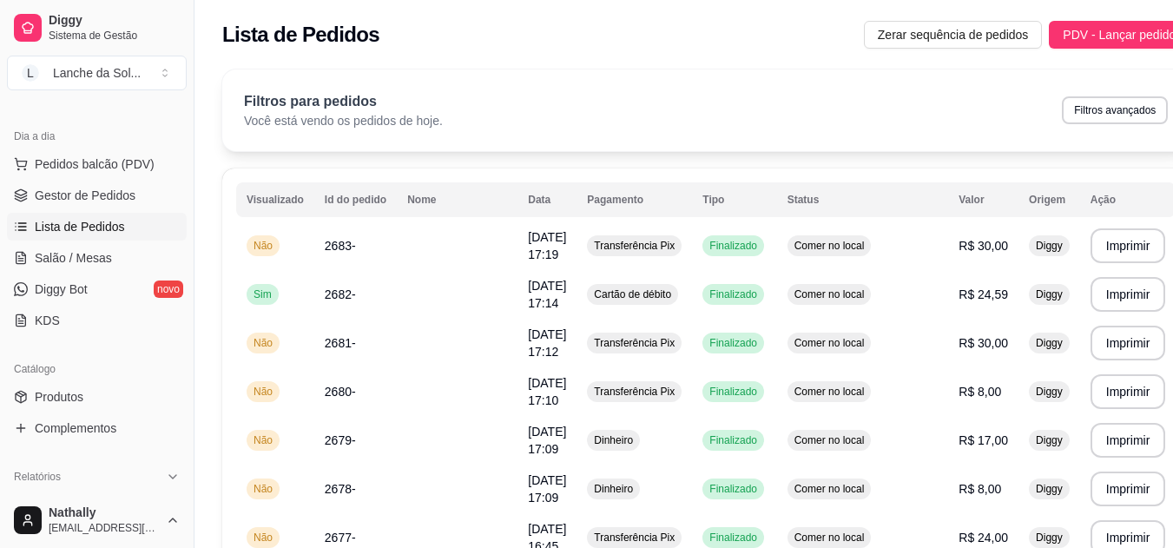
click at [123, 154] on button "Pedidos balcão (PDV)" at bounding box center [97, 164] width 180 height 28
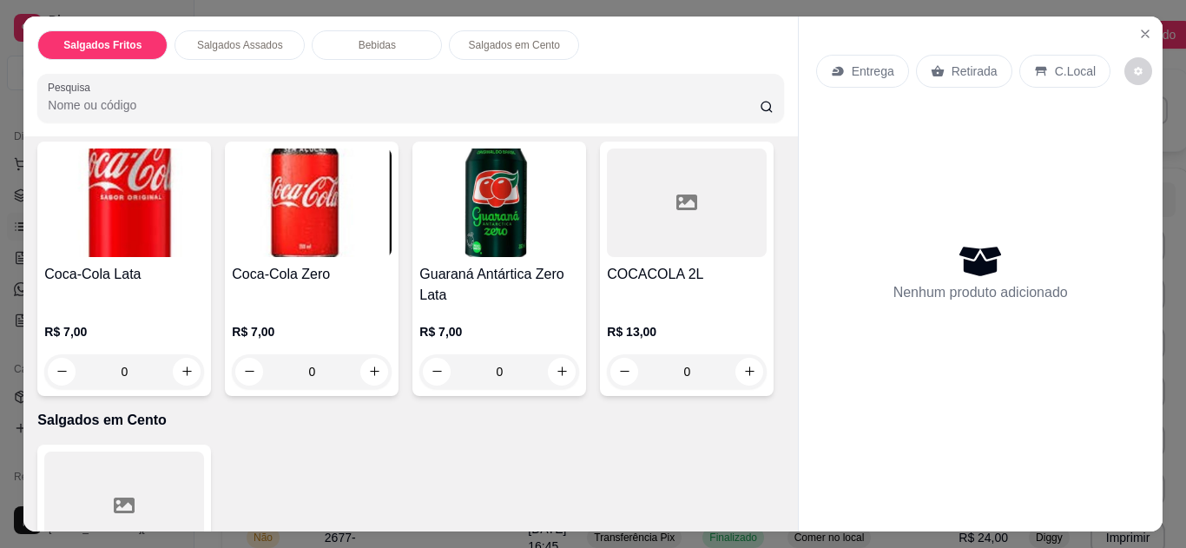
scroll to position [1039, 0]
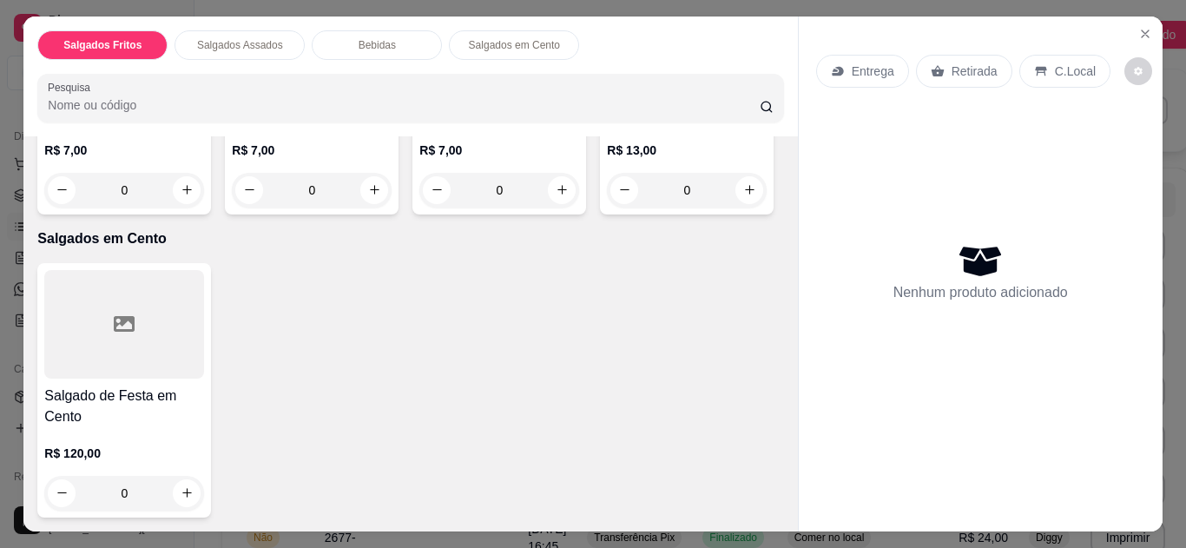
click at [1058, 63] on p "C.Local" at bounding box center [1075, 71] width 41 height 17
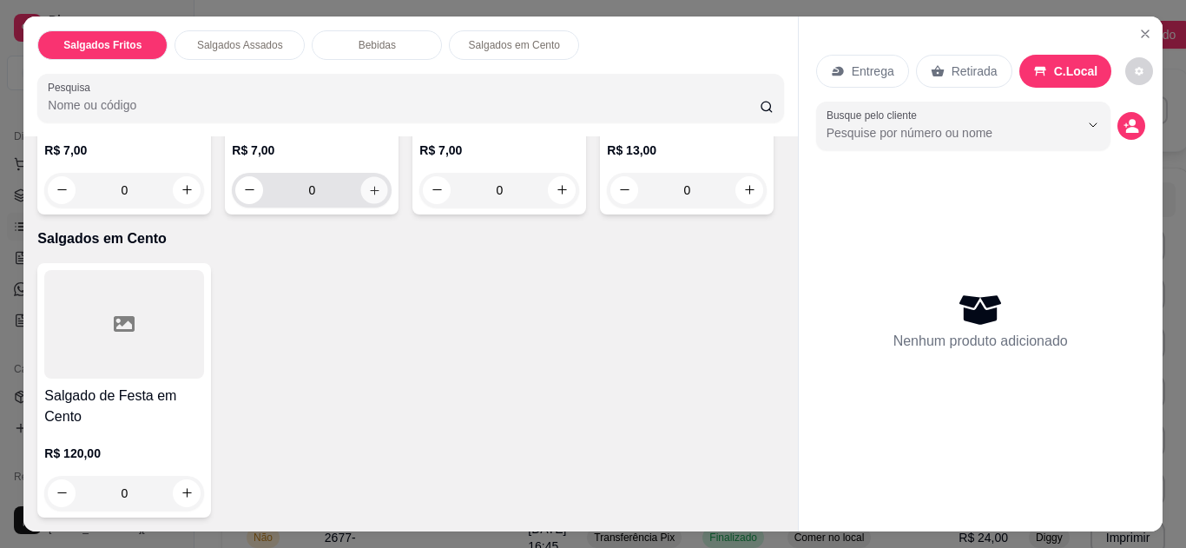
click at [371, 203] on button "increase-product-quantity" at bounding box center [374, 189] width 27 height 27
type input "1"
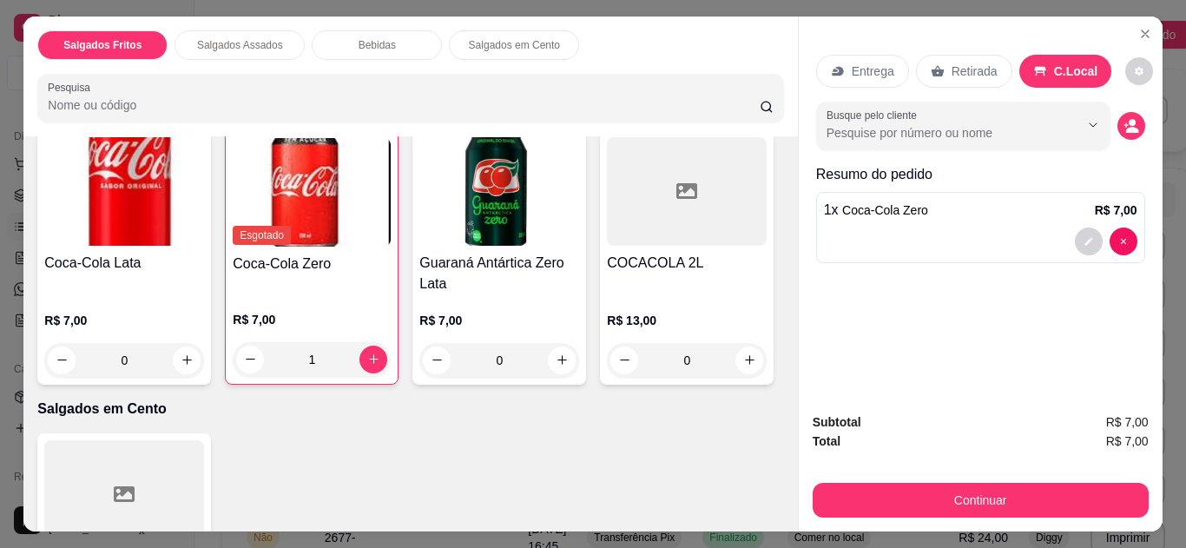
scroll to position [693, 0]
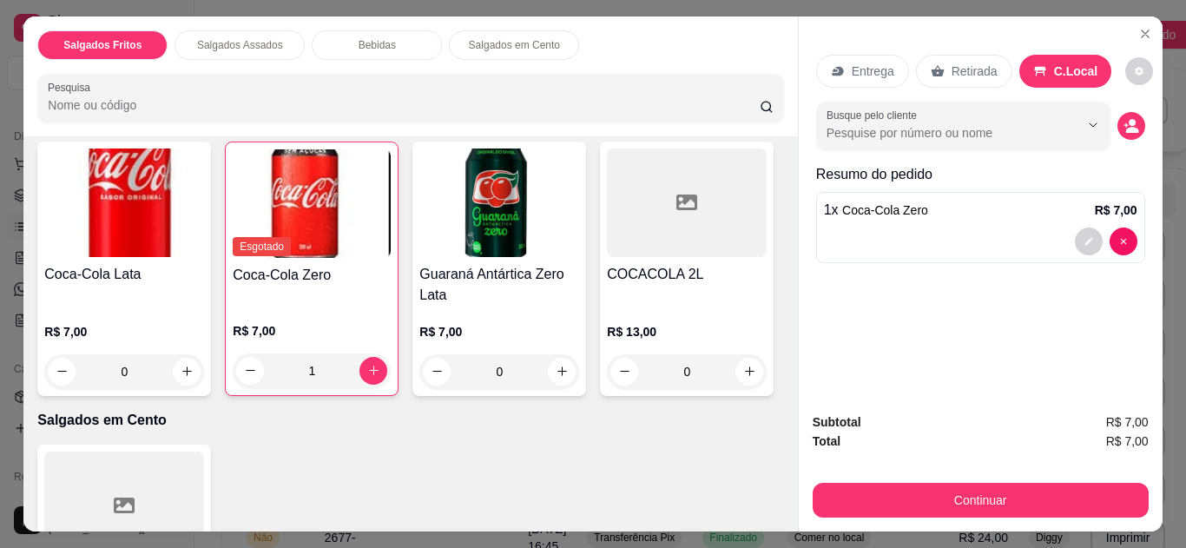
click at [368, 76] on icon "increase-product-quantity" at bounding box center [374, 69] width 13 height 13
type input "1"
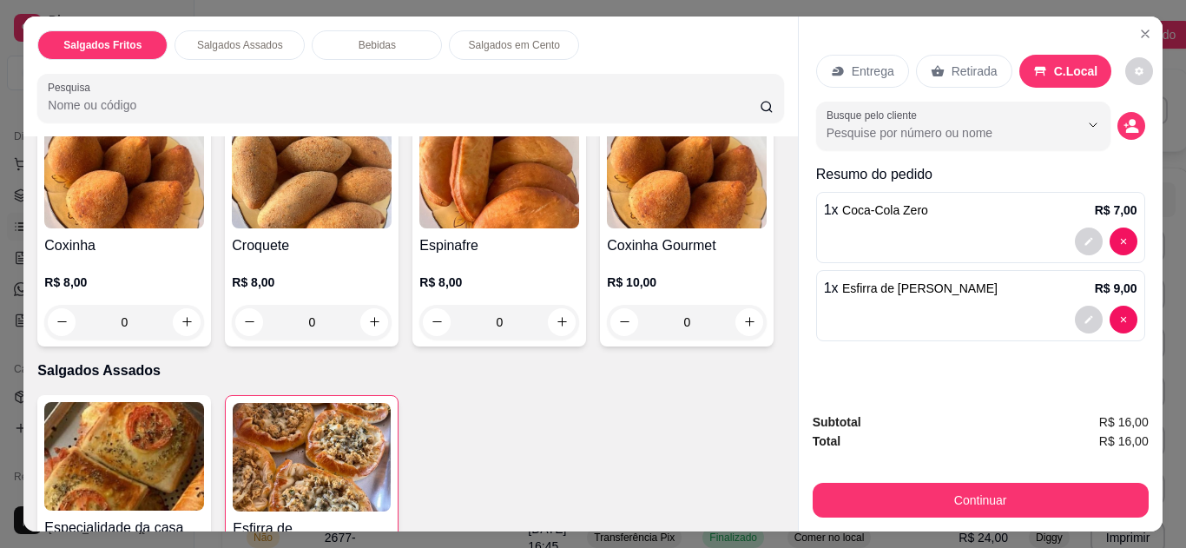
scroll to position [68, 0]
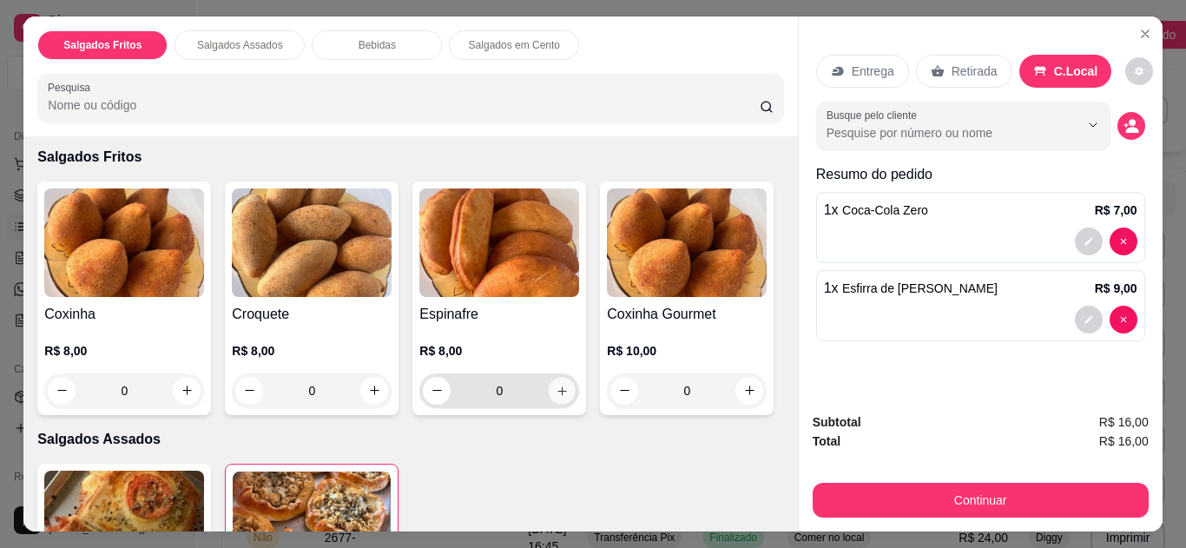
click at [556, 385] on icon "increase-product-quantity" at bounding box center [562, 391] width 13 height 13
type input "1"
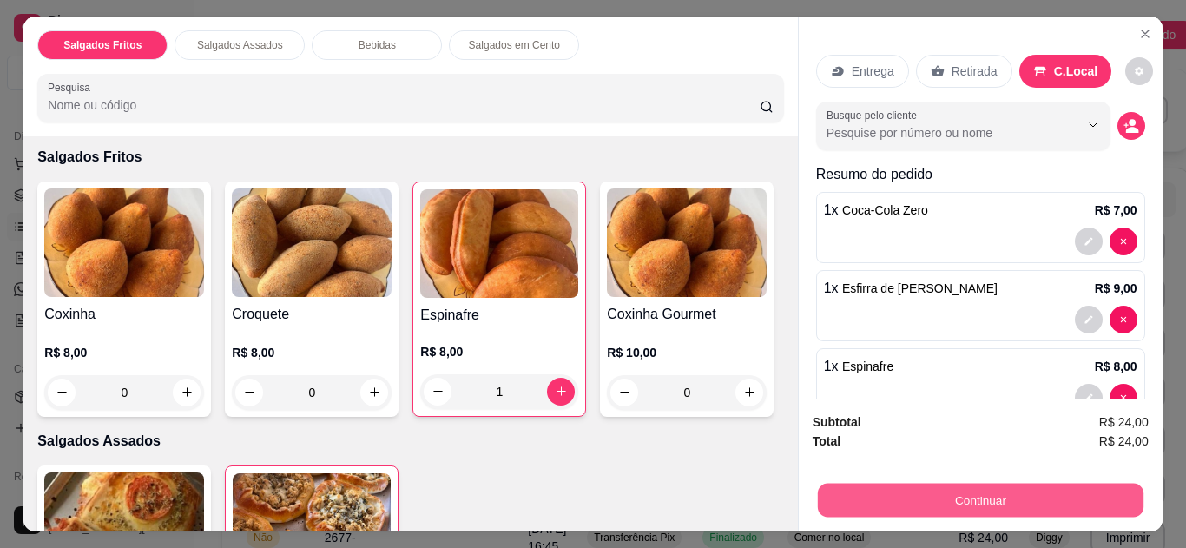
click at [835, 488] on button "Continuar" at bounding box center [980, 501] width 326 height 34
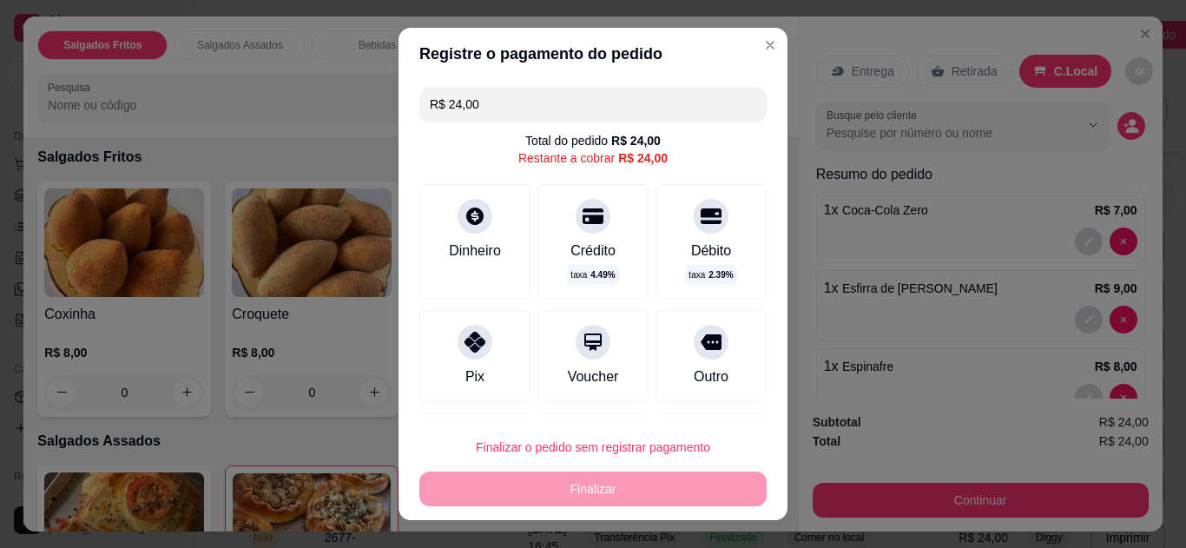
click at [465, 338] on icon at bounding box center [475, 342] width 21 height 21
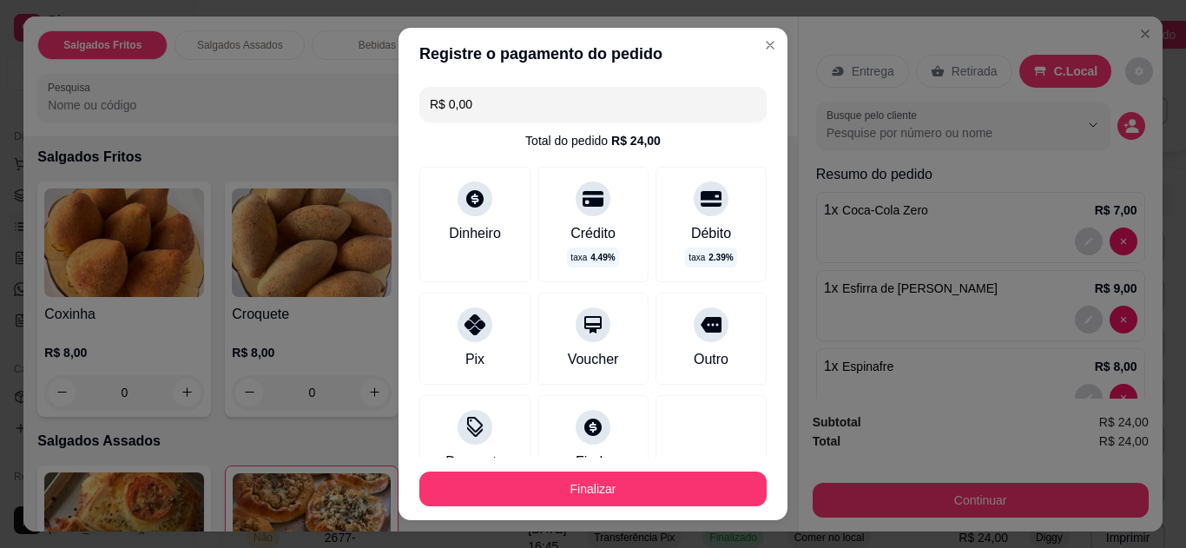
click at [509, 111] on input "R$ 0,00" at bounding box center [593, 104] width 326 height 35
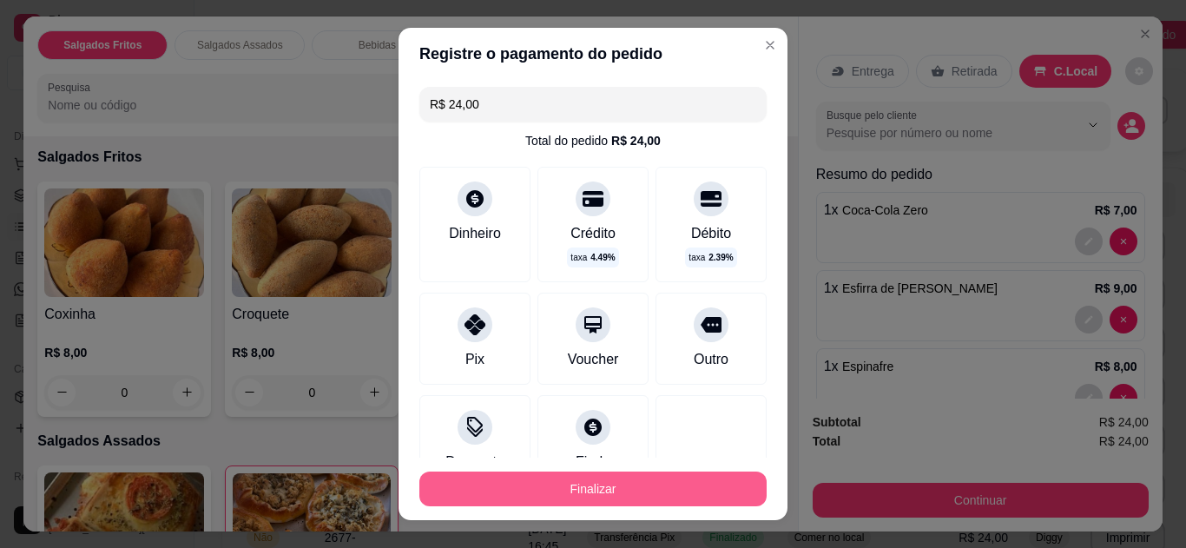
type input "R$ 24,00"
click at [538, 499] on button "Finalizar" at bounding box center [593, 489] width 337 height 34
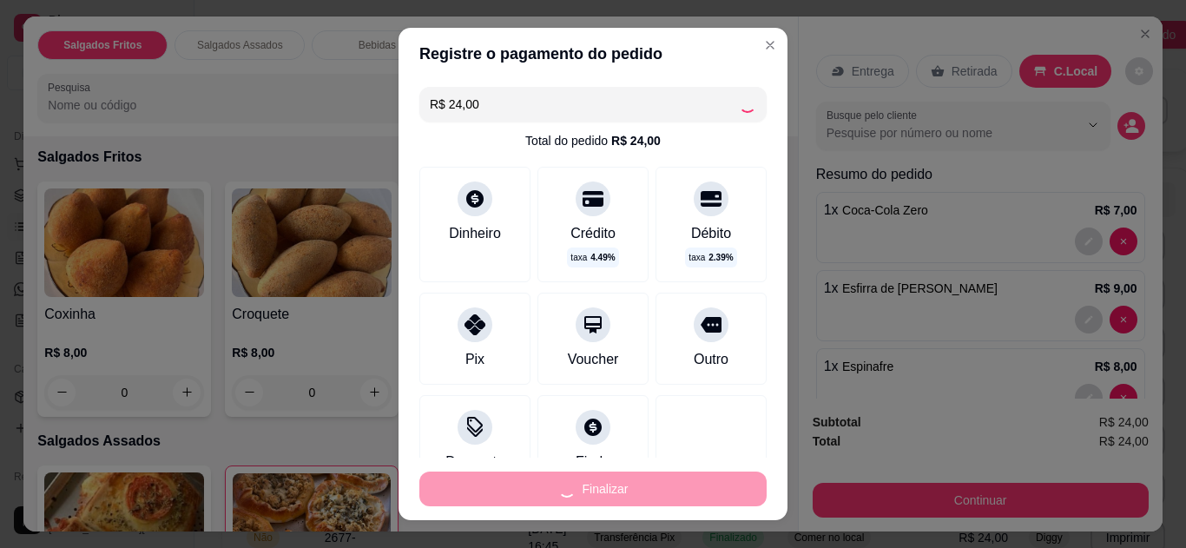
type input "0"
type input "-R$ 24,00"
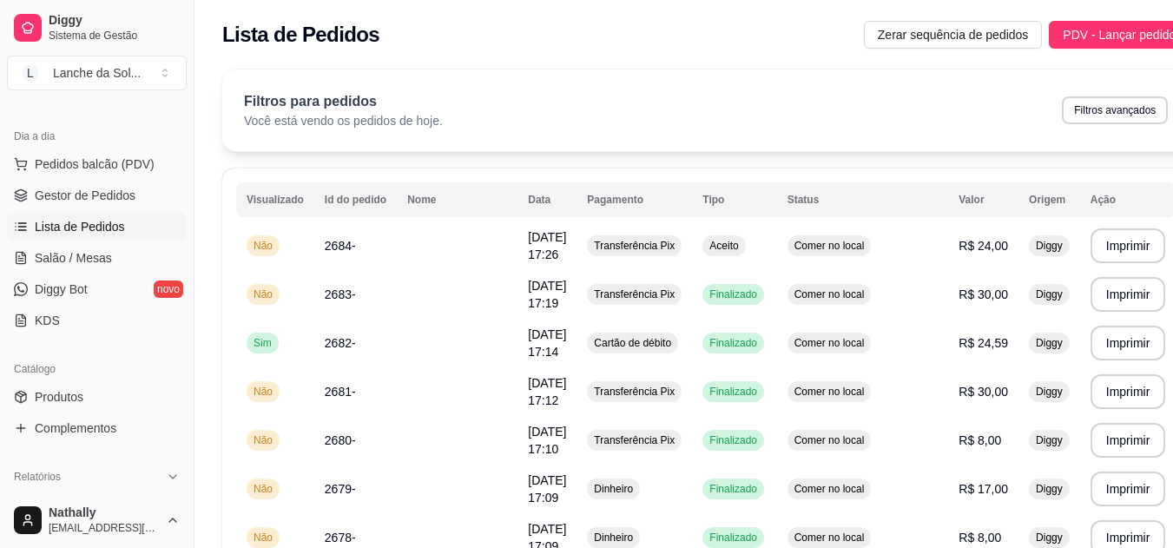
click at [67, 168] on span "Pedidos balcão (PDV)" at bounding box center [95, 163] width 120 height 17
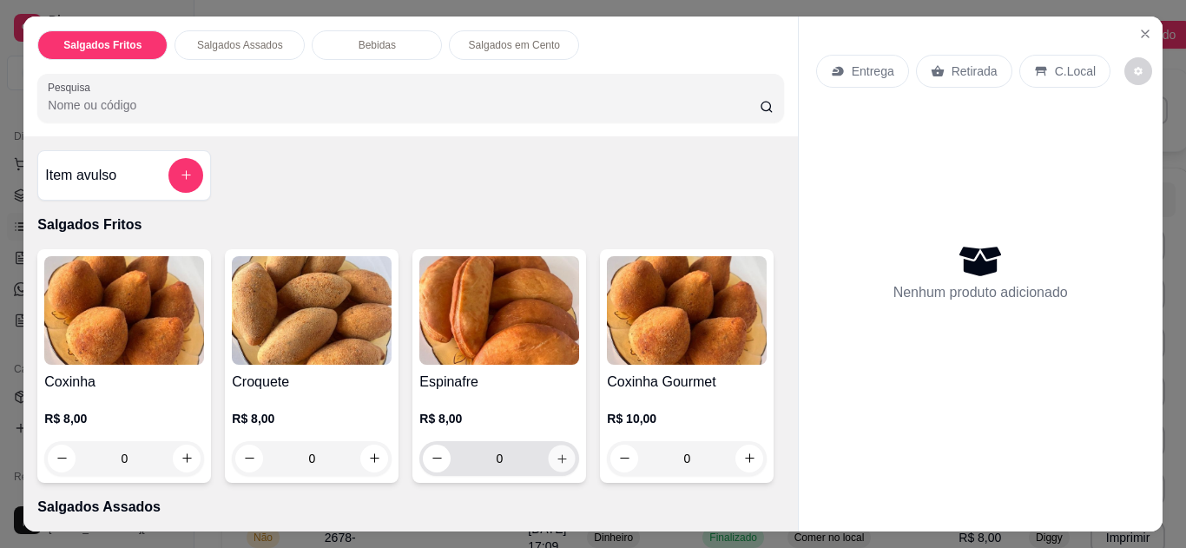
click at [558, 452] on icon "increase-product-quantity" at bounding box center [562, 458] width 13 height 13
type input "1"
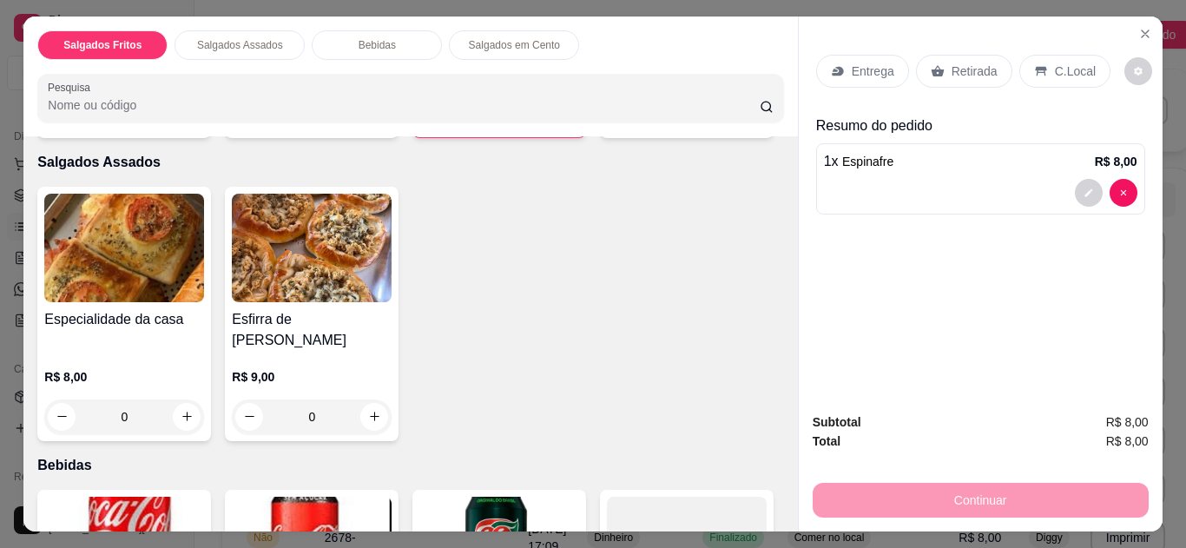
scroll to position [693, 0]
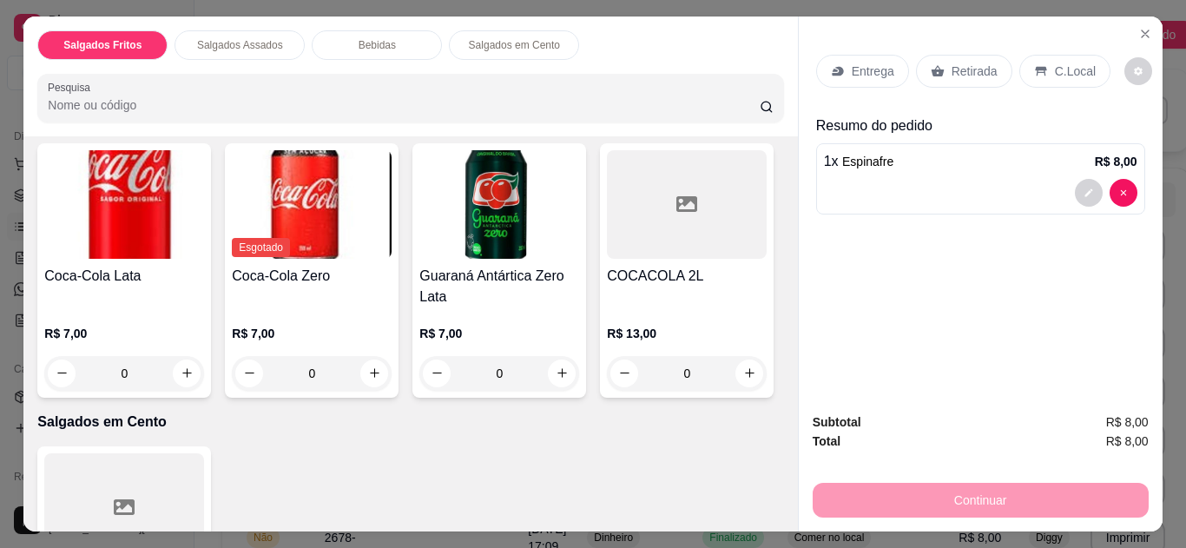
click at [174, 83] on button "increase-product-quantity" at bounding box center [187, 69] width 27 height 27
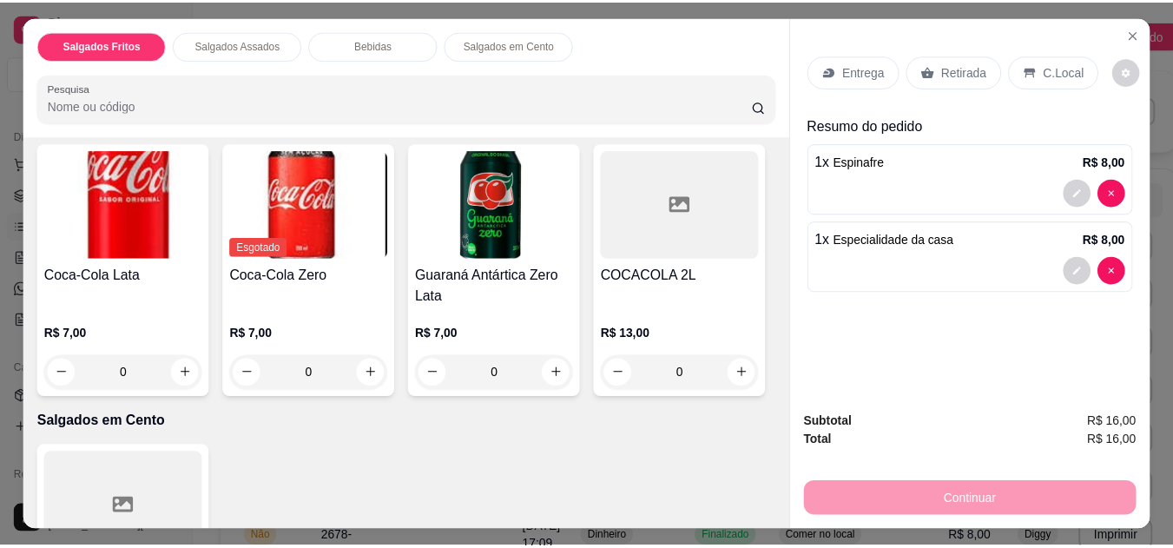
scroll to position [694, 0]
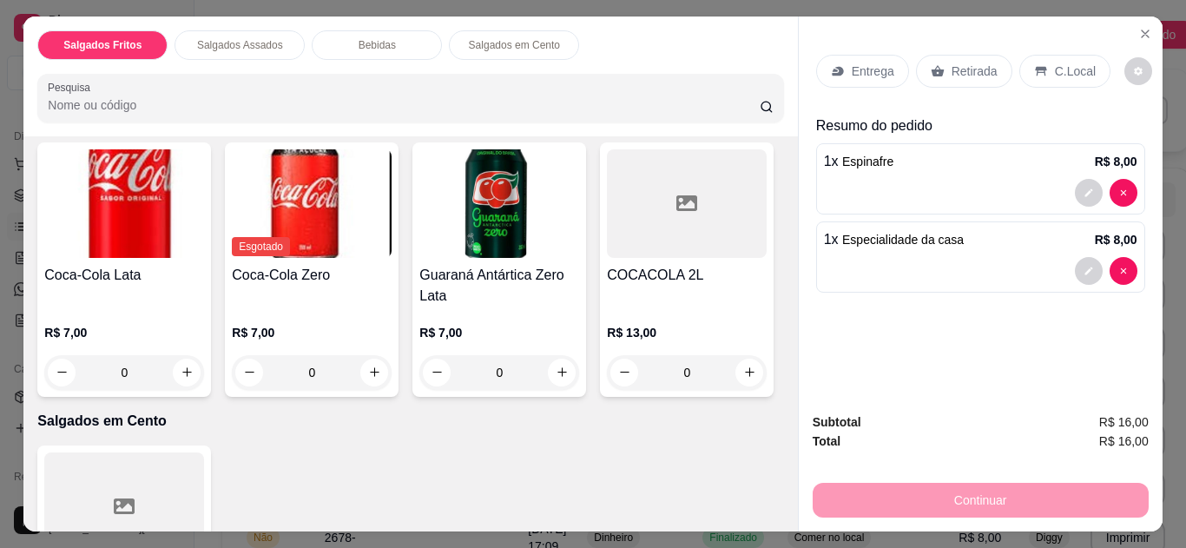
click at [173, 82] on button "increase-product-quantity" at bounding box center [186, 68] width 27 height 27
type input "2"
click at [368, 76] on icon "increase-product-quantity" at bounding box center [374, 69] width 13 height 13
type input "1"
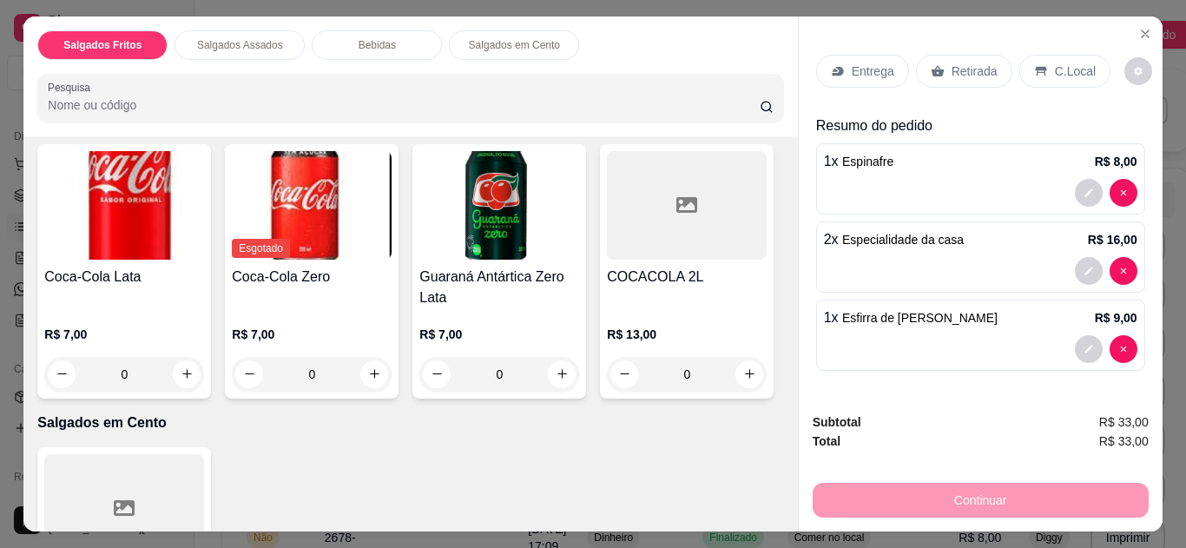
click at [1138, 27] on icon "Close" at bounding box center [1145, 34] width 14 height 14
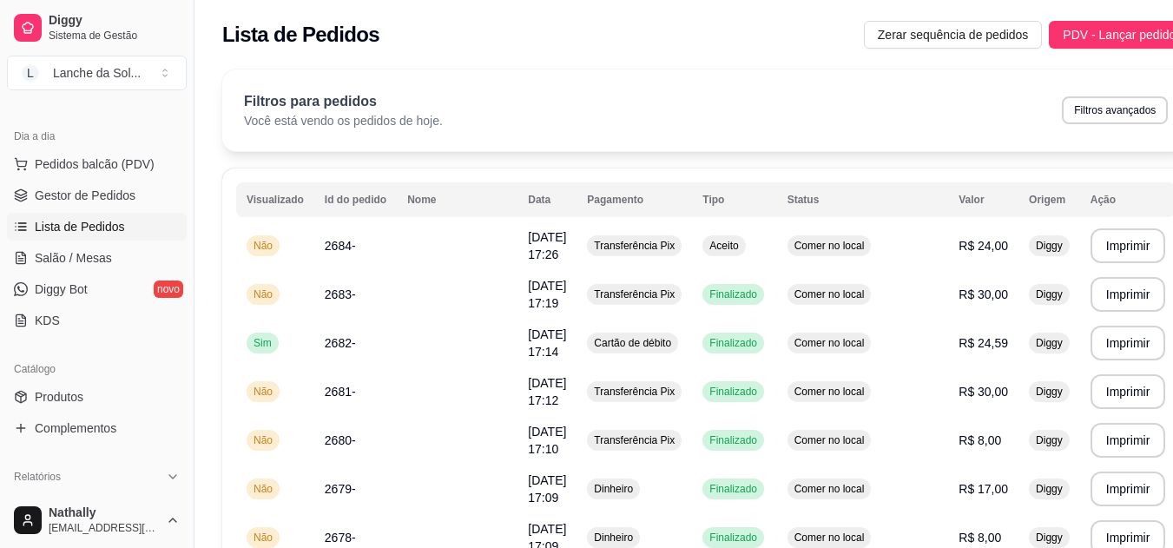
click at [109, 188] on span "Gestor de Pedidos" at bounding box center [85, 195] width 101 height 17
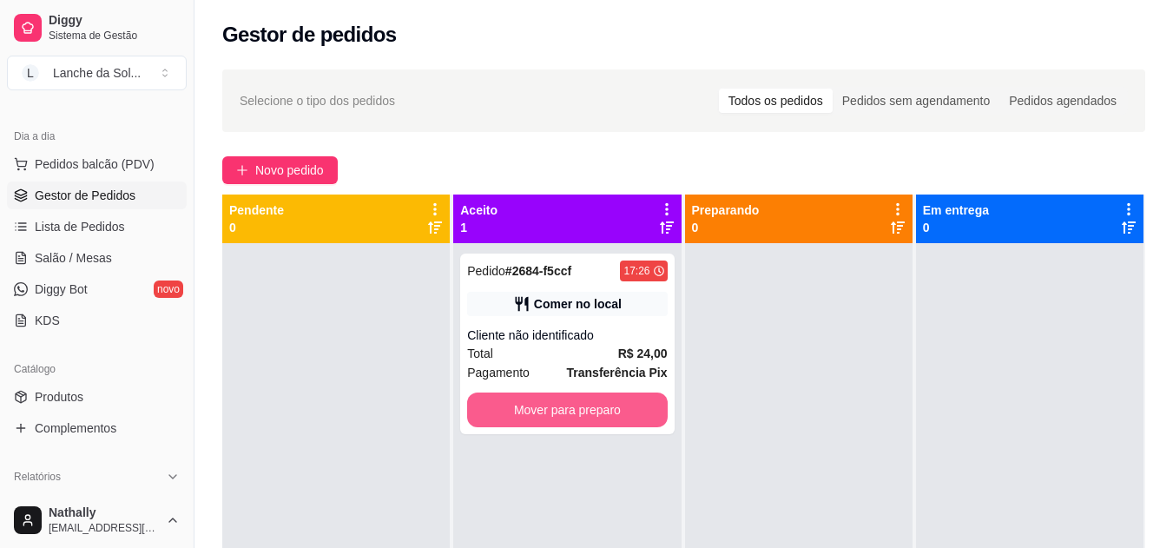
click at [531, 418] on button "Mover para preparo" at bounding box center [567, 409] width 200 height 35
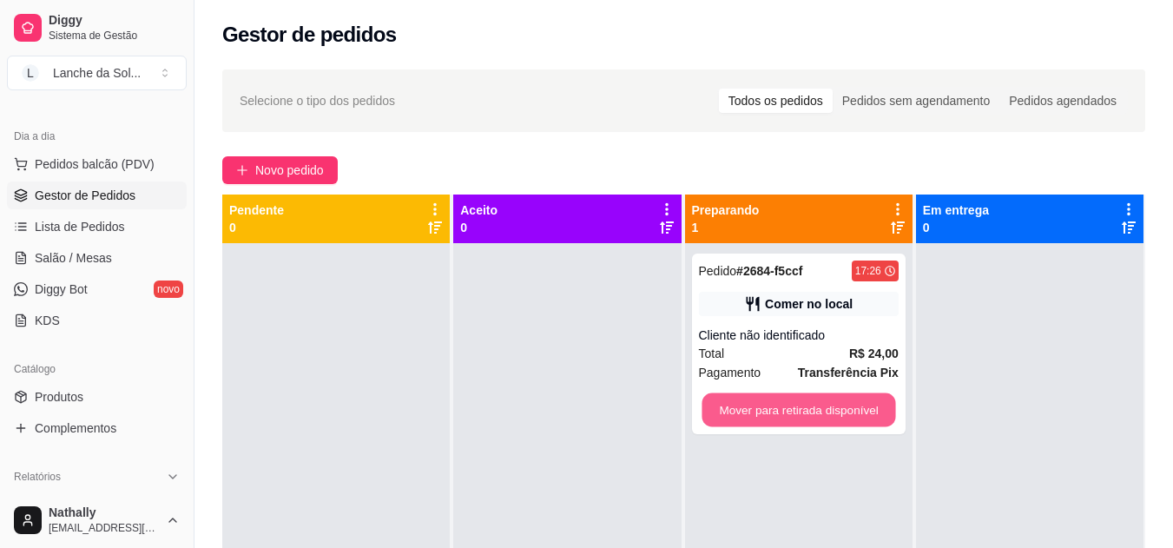
click at [834, 396] on button "Mover para retirada disponível" at bounding box center [799, 410] width 194 height 34
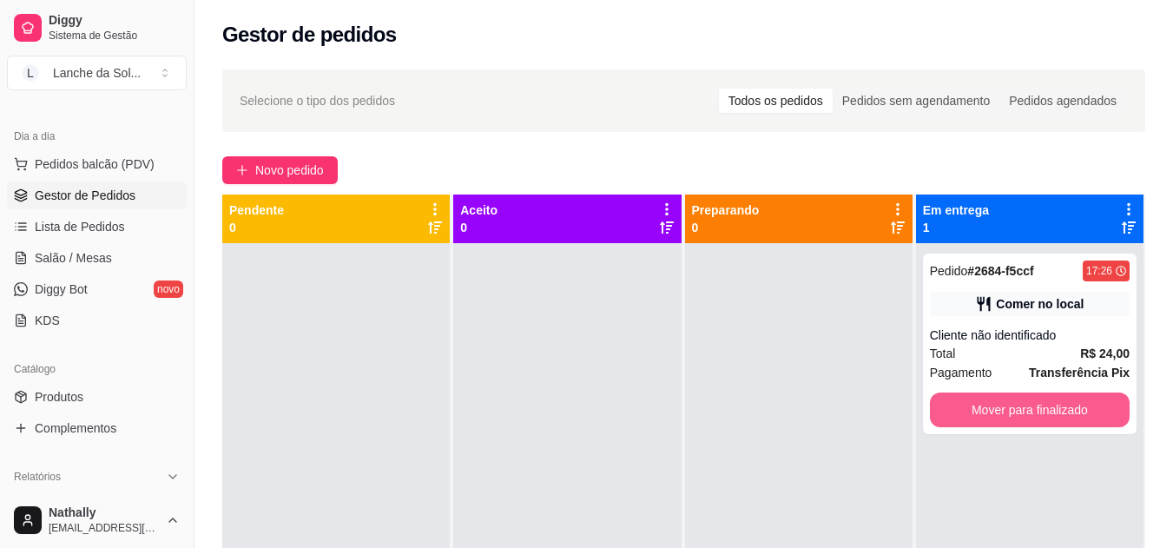
click at [953, 425] on button "Mover para finalizado" at bounding box center [1030, 409] width 200 height 35
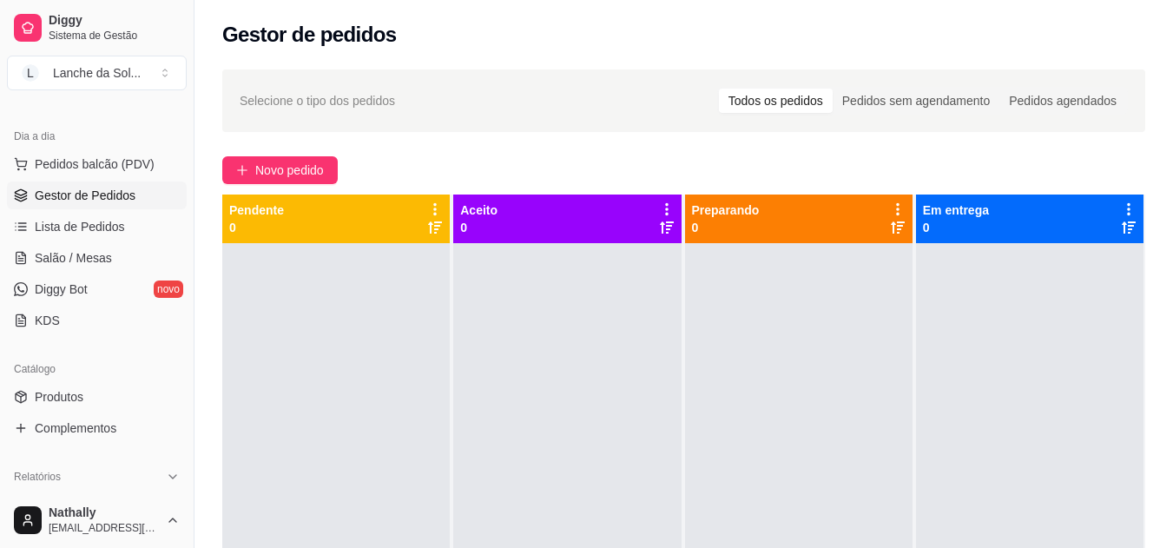
click at [100, 392] on link "Produtos" at bounding box center [97, 397] width 180 height 28
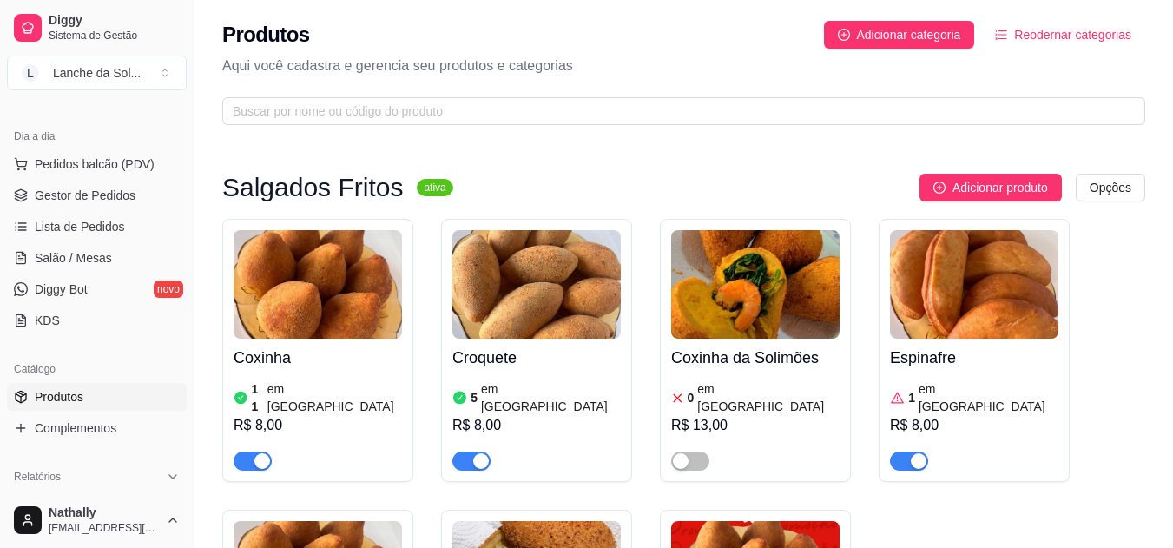
click at [96, 195] on span "Gestor de Pedidos" at bounding box center [85, 195] width 101 height 17
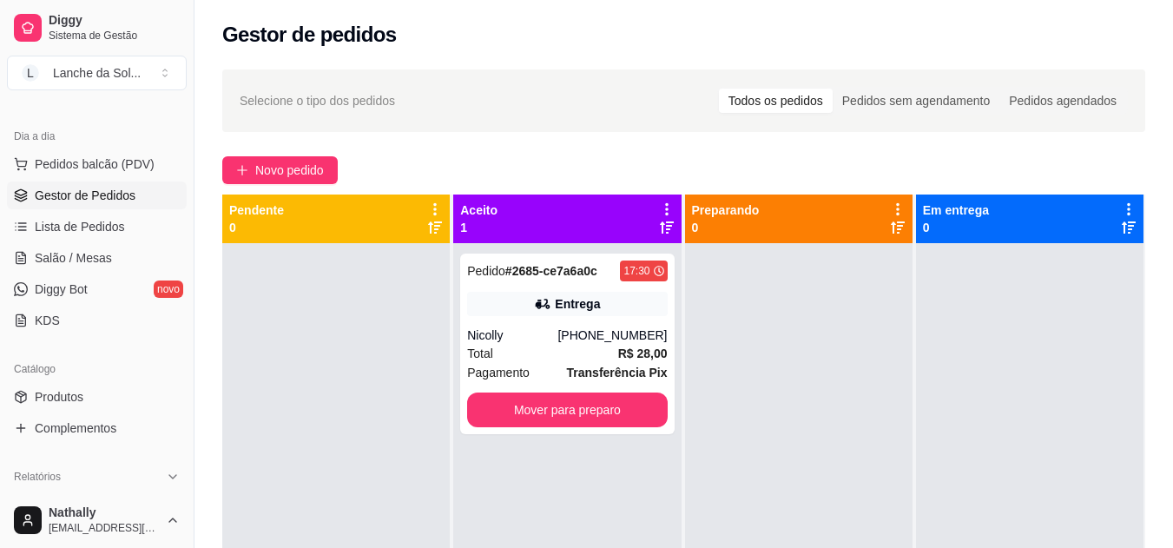
click at [517, 351] on div "Total R$ 28,00" at bounding box center [567, 353] width 200 height 19
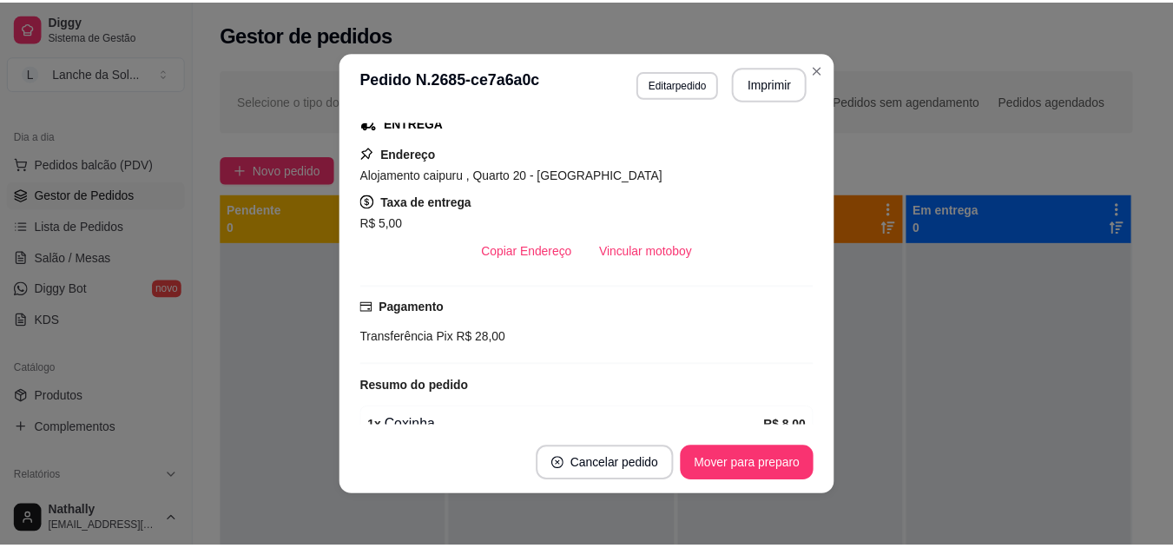
scroll to position [478, 0]
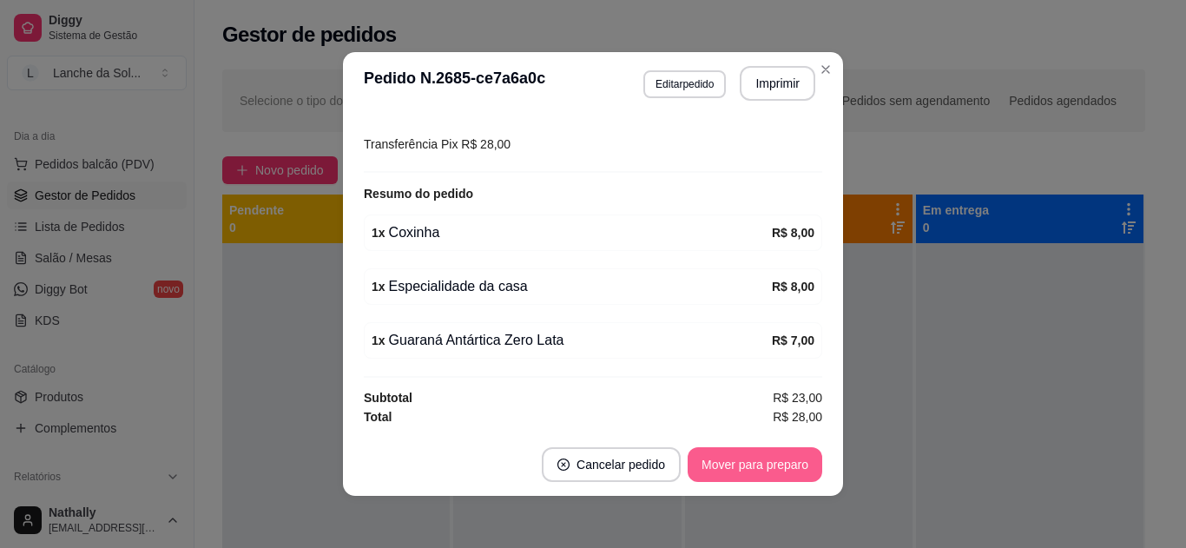
click at [735, 465] on button "Mover para preparo" at bounding box center [755, 464] width 135 height 35
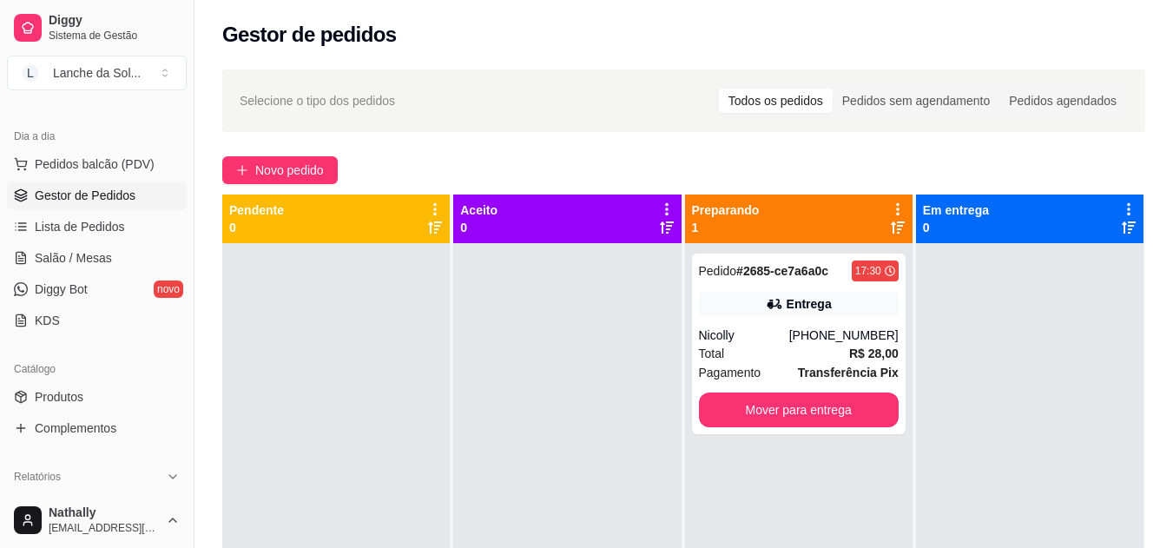
click at [83, 386] on link "Produtos" at bounding box center [97, 397] width 180 height 28
